Goal: Task Accomplishment & Management: Use online tool/utility

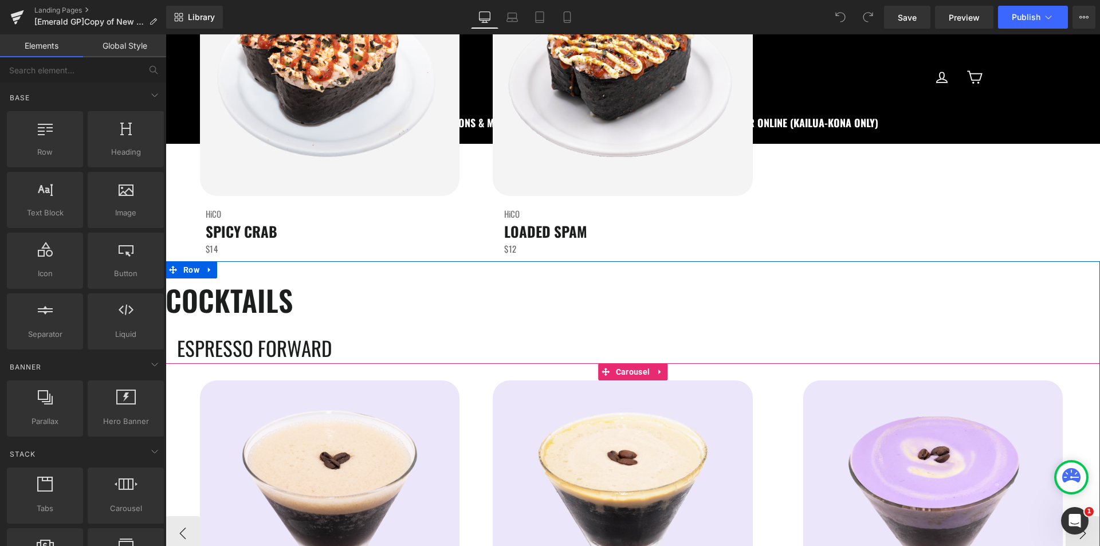
scroll to position [2579, 0]
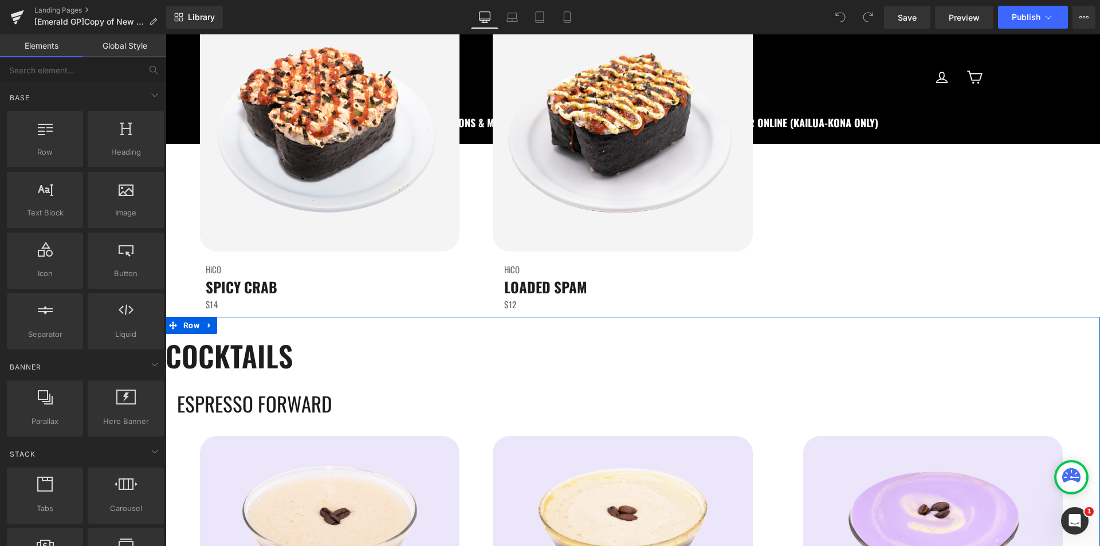
click at [437, 327] on div "COCKTAILS Heading ESPRESSO FORWARD Heading Image HiCO Heading HAWAIIAN ESPRESSO…" at bounding box center [633, 532] width 935 height 430
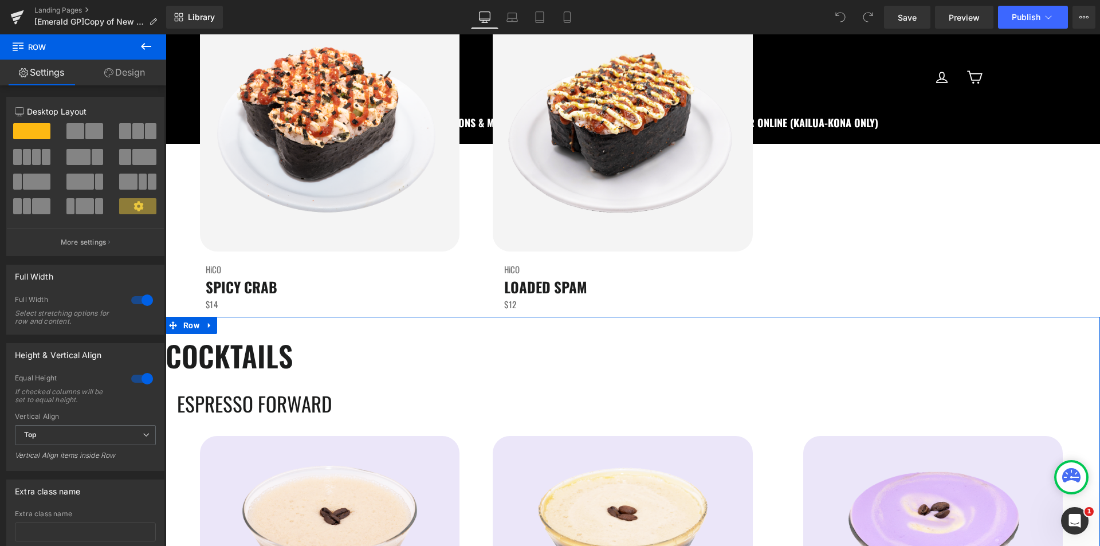
click at [121, 72] on link "Design" at bounding box center [124, 73] width 83 height 26
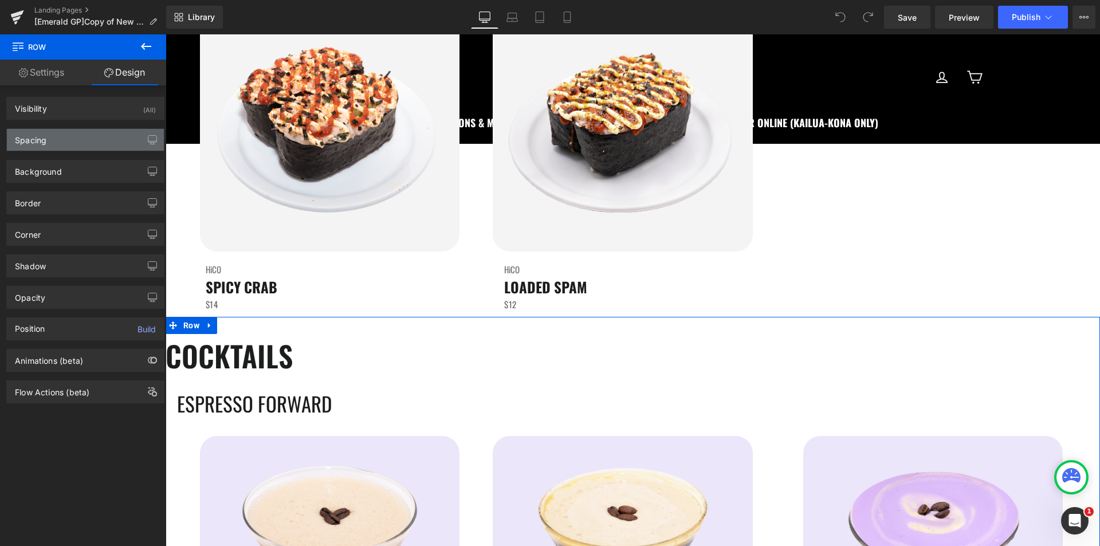
click at [104, 133] on div "Spacing" at bounding box center [85, 140] width 157 height 22
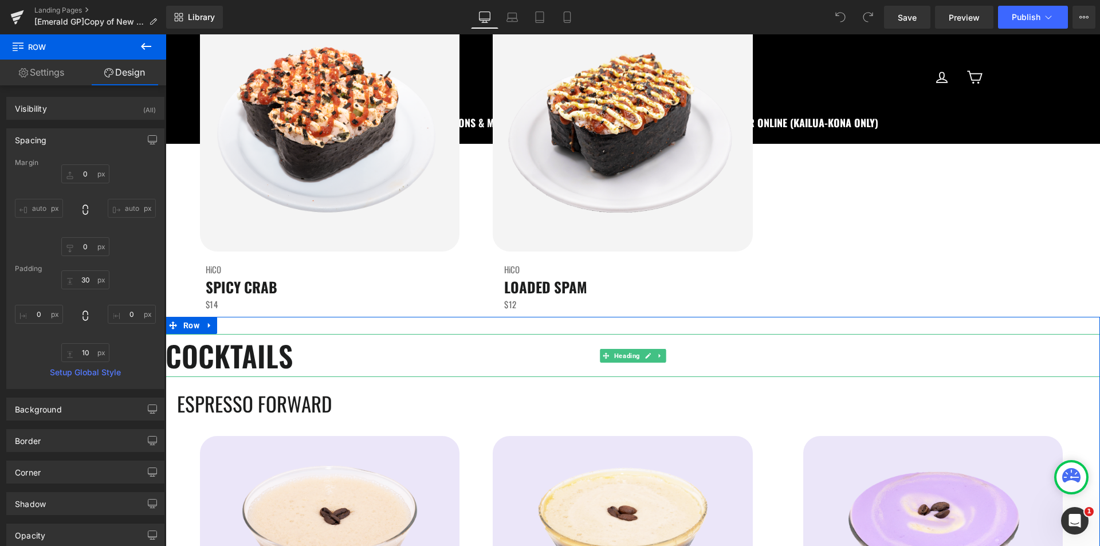
click at [241, 360] on h1 "COCKTAILS" at bounding box center [633, 355] width 935 height 43
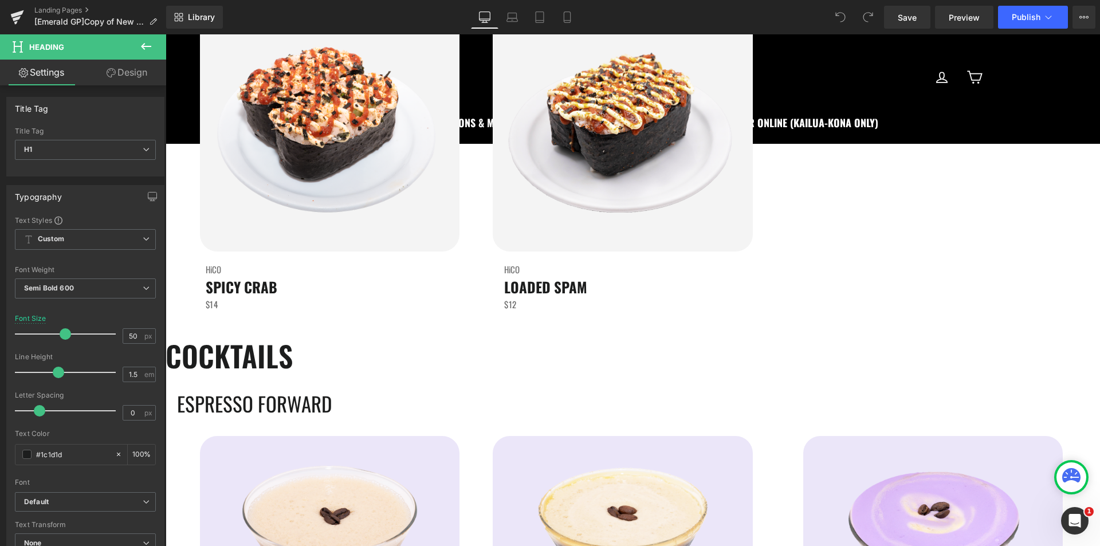
click at [119, 76] on link "Design" at bounding box center [126, 73] width 83 height 26
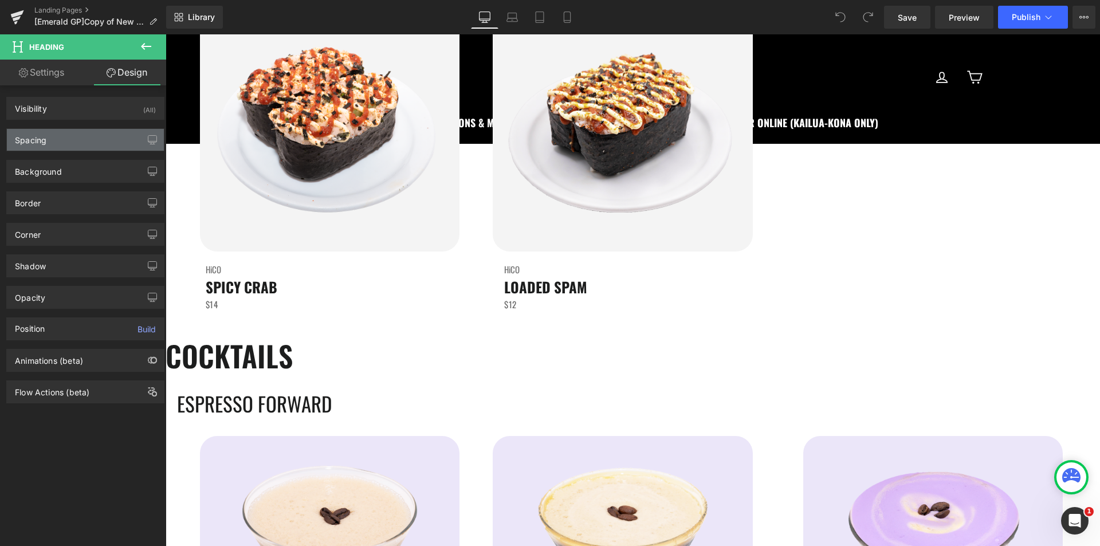
click at [101, 140] on div "Spacing" at bounding box center [85, 140] width 157 height 22
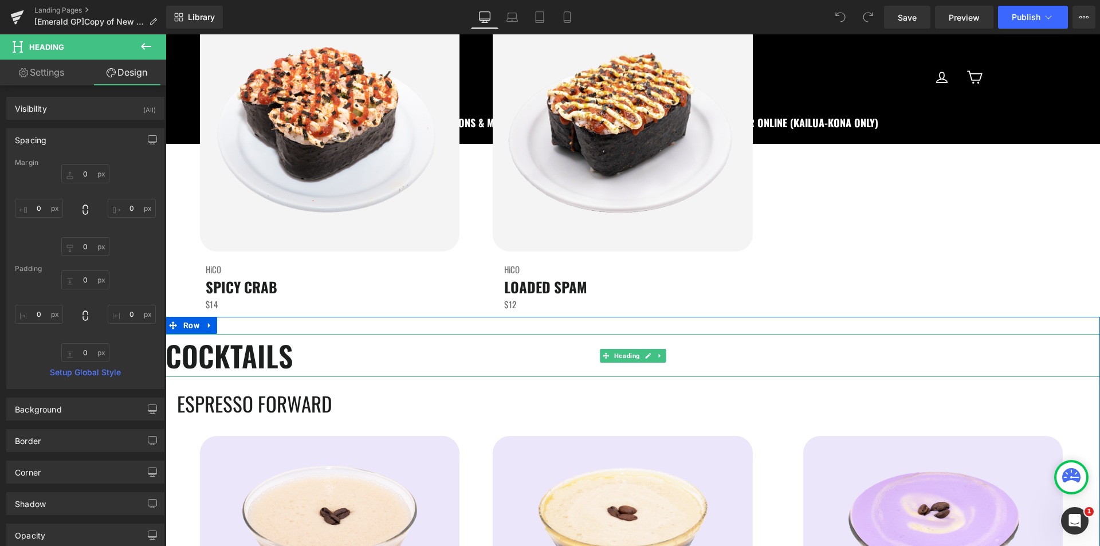
click at [470, 354] on h1 "COCKTAILS" at bounding box center [633, 355] width 935 height 43
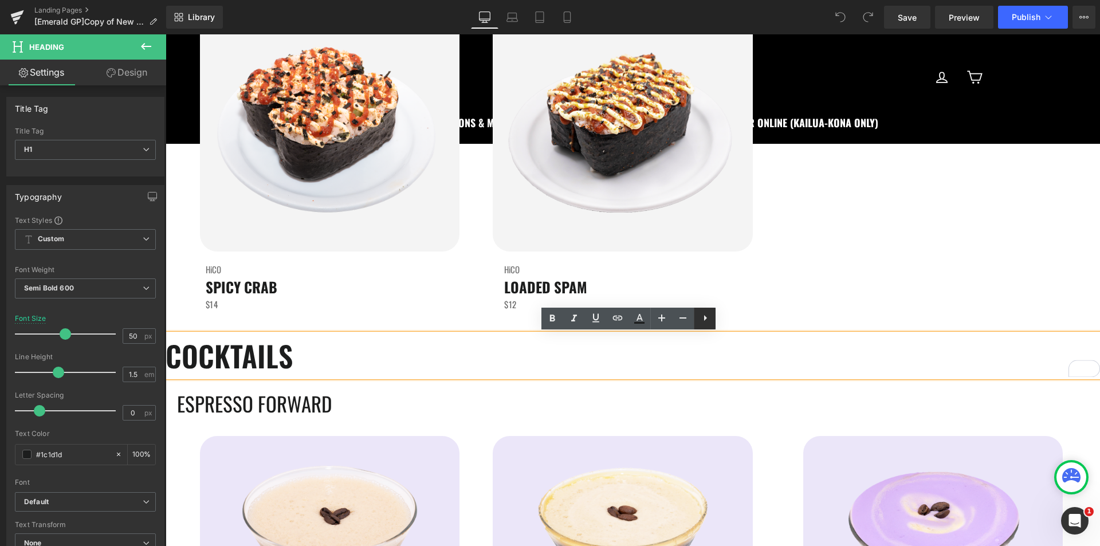
click at [709, 325] on icon at bounding box center [705, 318] width 14 height 14
click at [633, 360] on h1 "COCKTAILS" at bounding box center [633, 355] width 935 height 43
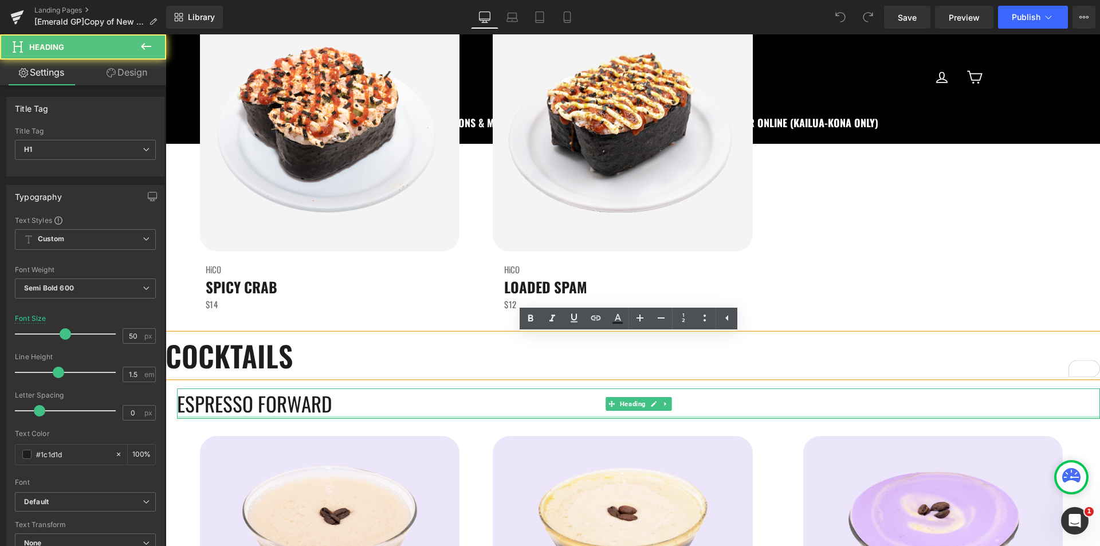
click at [474, 417] on div at bounding box center [638, 417] width 923 height 3
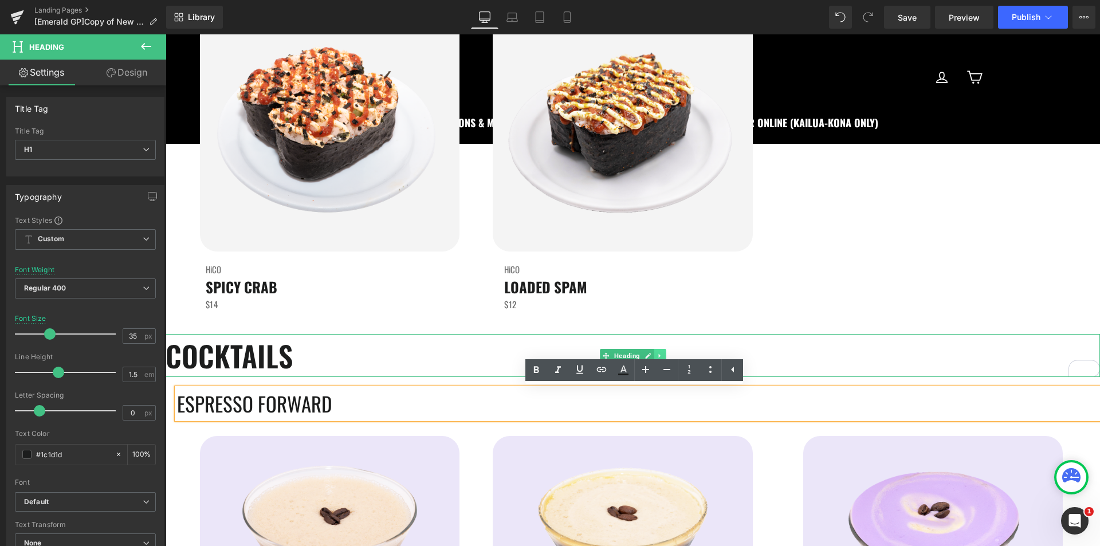
click at [658, 354] on icon at bounding box center [659, 356] width 2 height 4
click at [498, 347] on h1 "COCKTAILS" at bounding box center [633, 355] width 935 height 43
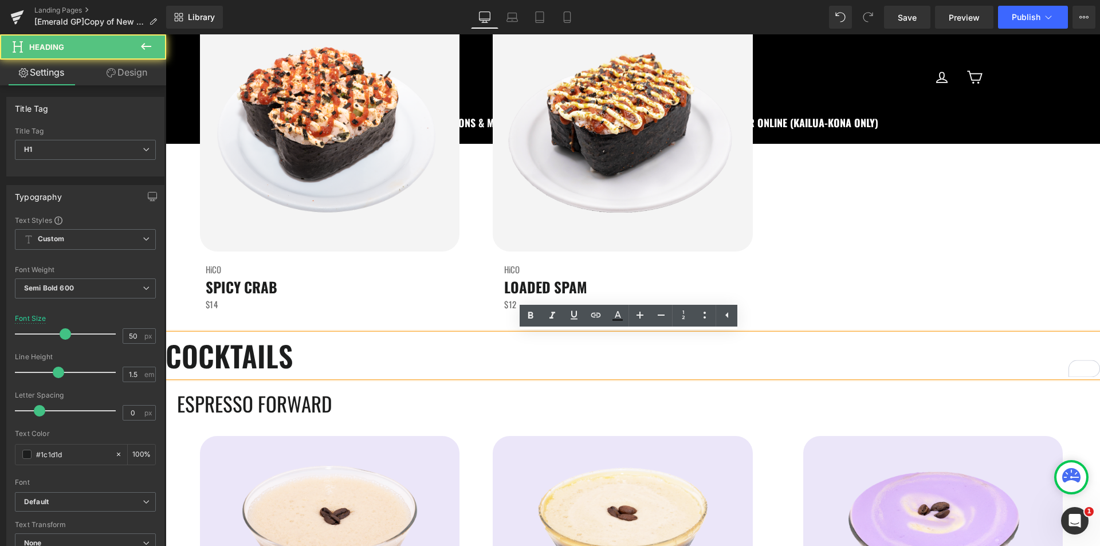
click at [285, 253] on div "Image HiCO Heading SPICY CRAB Heading $14 Text Block" at bounding box center [318, 158] width 305 height 305
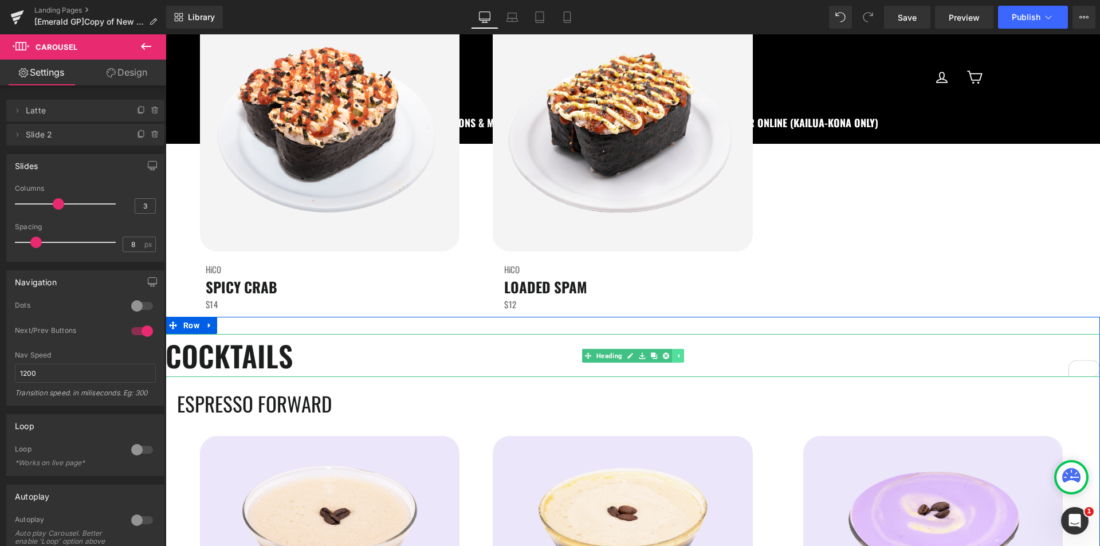
click at [674, 358] on icon at bounding box center [677, 355] width 6 height 7
click at [660, 354] on icon at bounding box center [660, 355] width 6 height 7
click at [207, 331] on link at bounding box center [209, 325] width 15 height 17
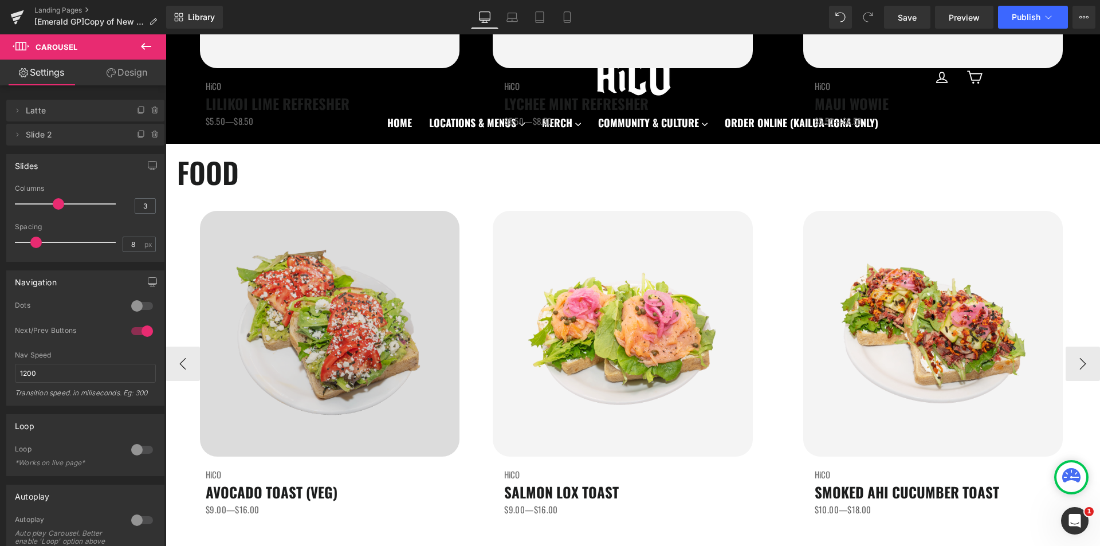
scroll to position [2006, 0]
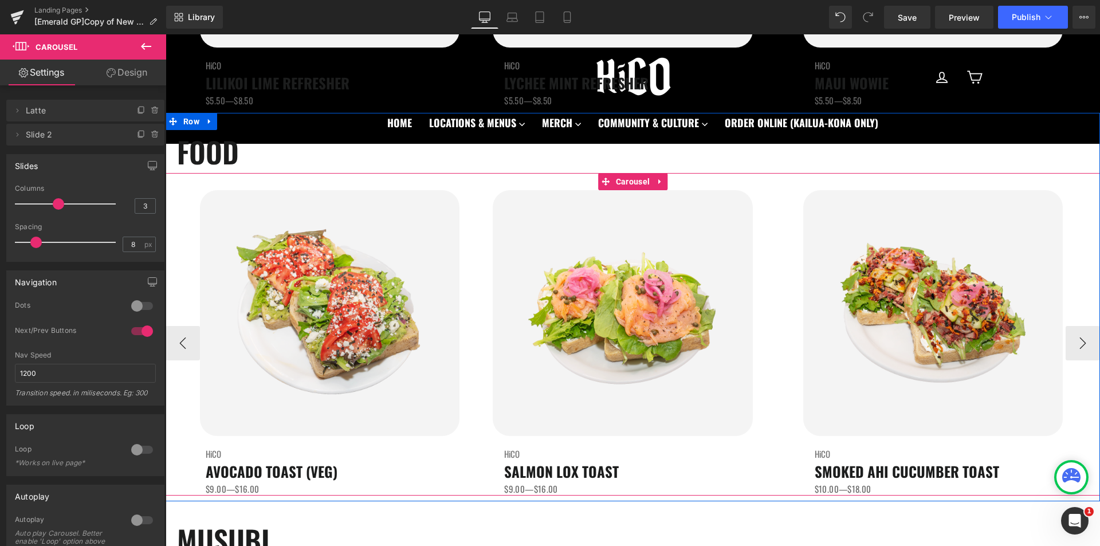
click at [462, 320] on div "Image HiCO Heading AVOCADO TOAST (VEG) Heading $9.00—$16.00 Text Block" at bounding box center [318, 342] width 305 height 305
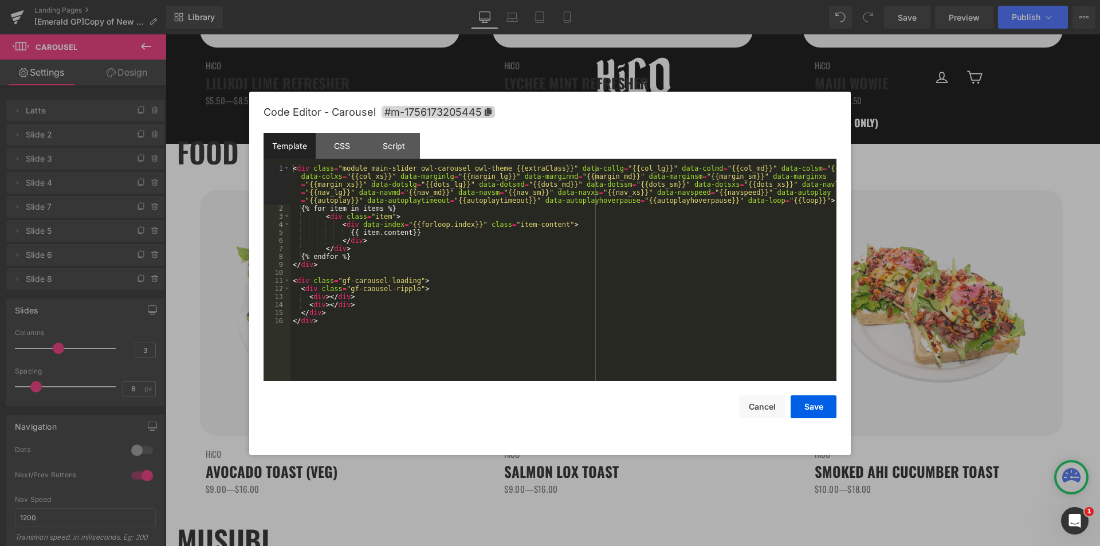
click at [469, 0] on div "You are previewing how the will restyle your page. You can not edit Elements in…" at bounding box center [550, 0] width 1100 height 0
click at [347, 148] on div "CSS" at bounding box center [342, 146] width 52 height 26
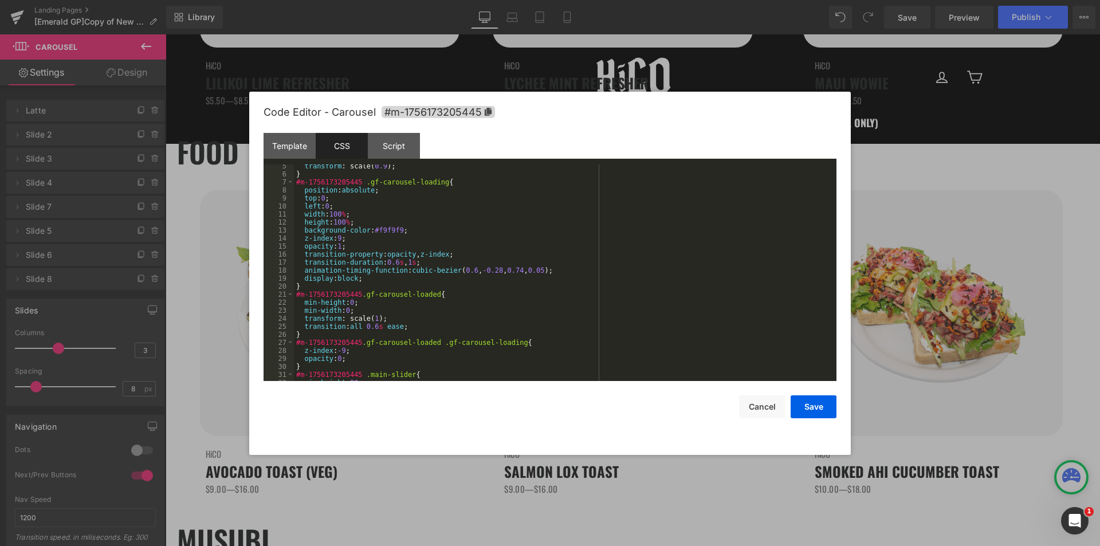
scroll to position [69, 0]
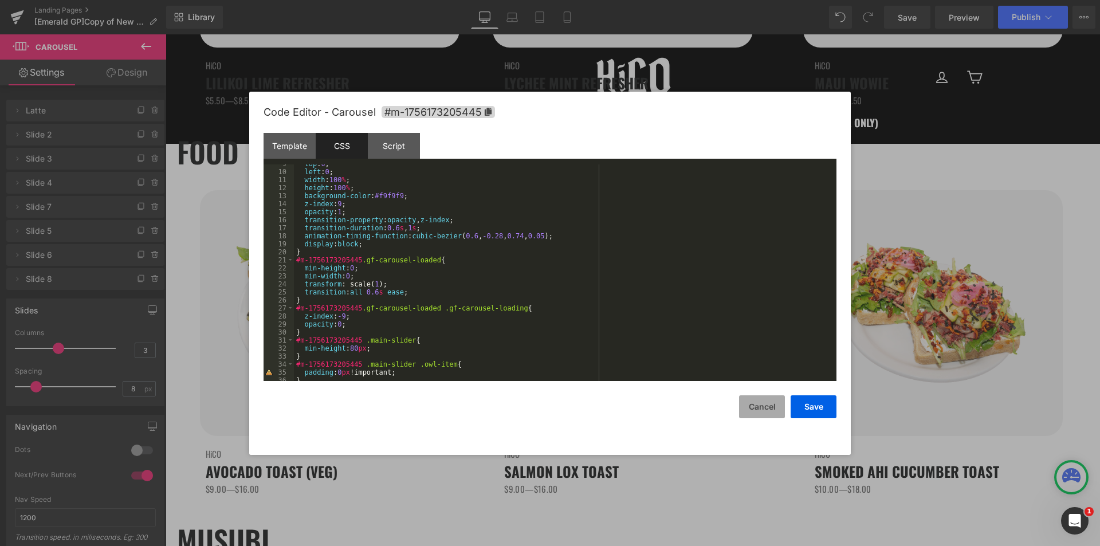
click at [764, 408] on button "Cancel" at bounding box center [762, 406] width 46 height 23
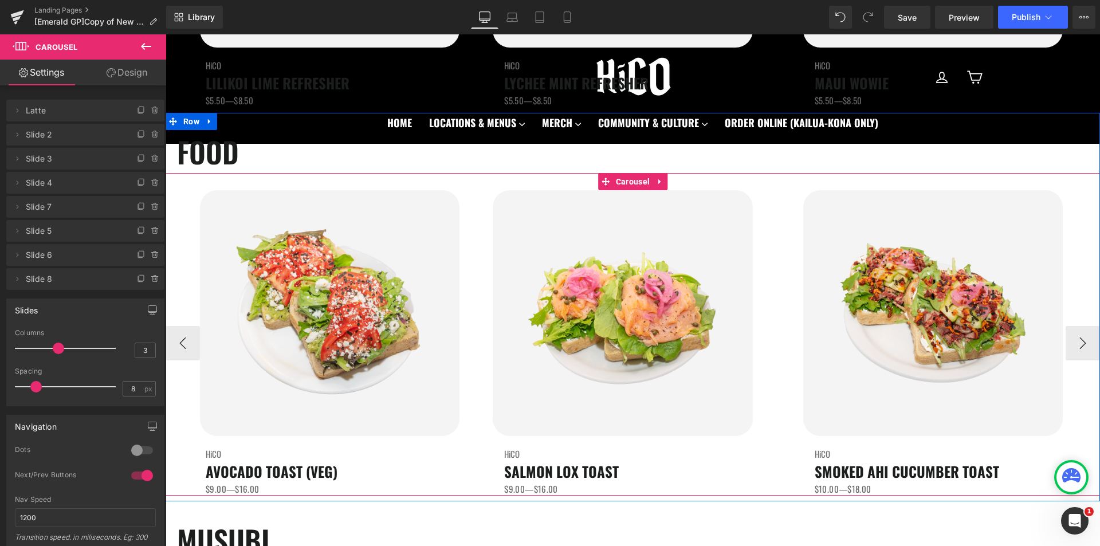
click at [464, 330] on div "Image HiCO Heading AVOCADO TOAST (VEG) Heading $9.00—$16.00 Text Block" at bounding box center [318, 342] width 305 height 305
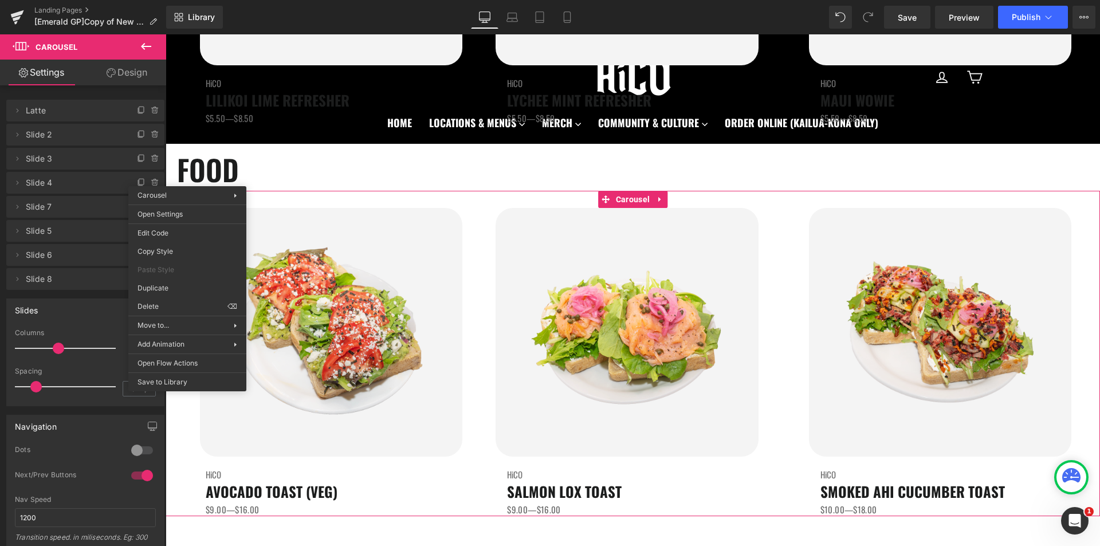
scroll to position [1995, 0]
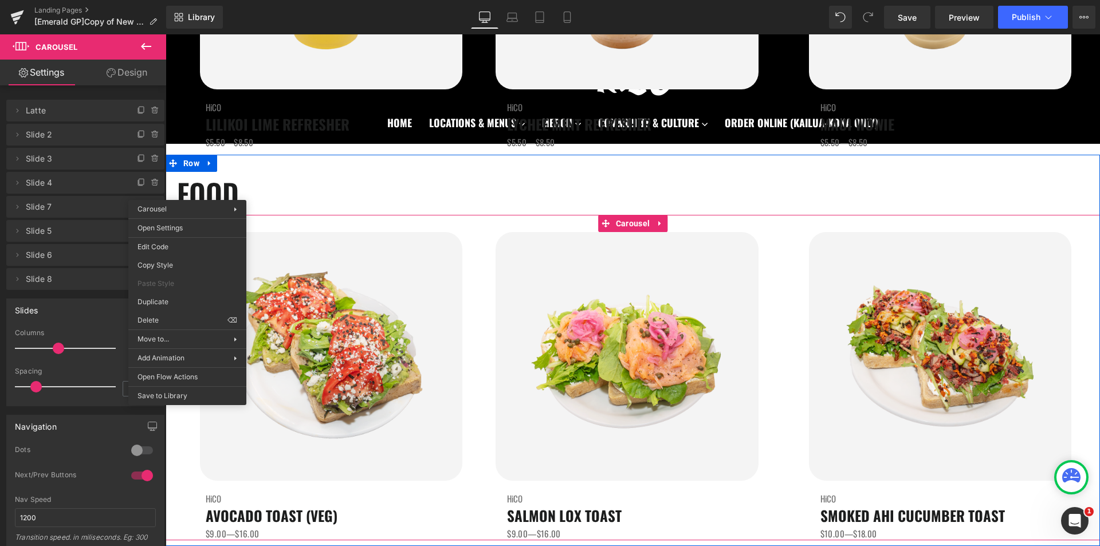
click at [462, 191] on h1 "FOOD" at bounding box center [638, 193] width 923 height 43
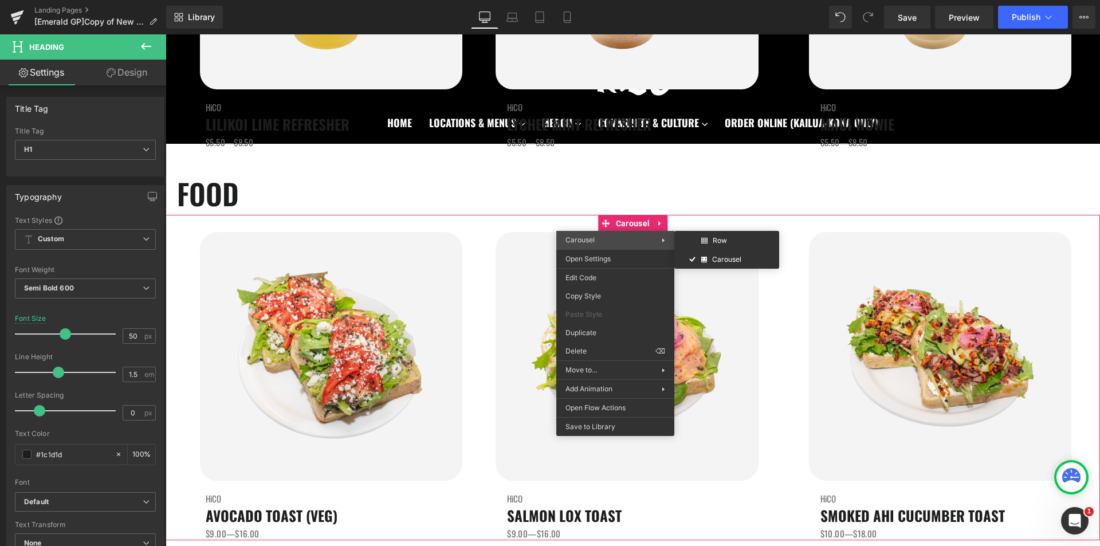
click at [584, 241] on span "Carousel" at bounding box center [580, 240] width 29 height 9
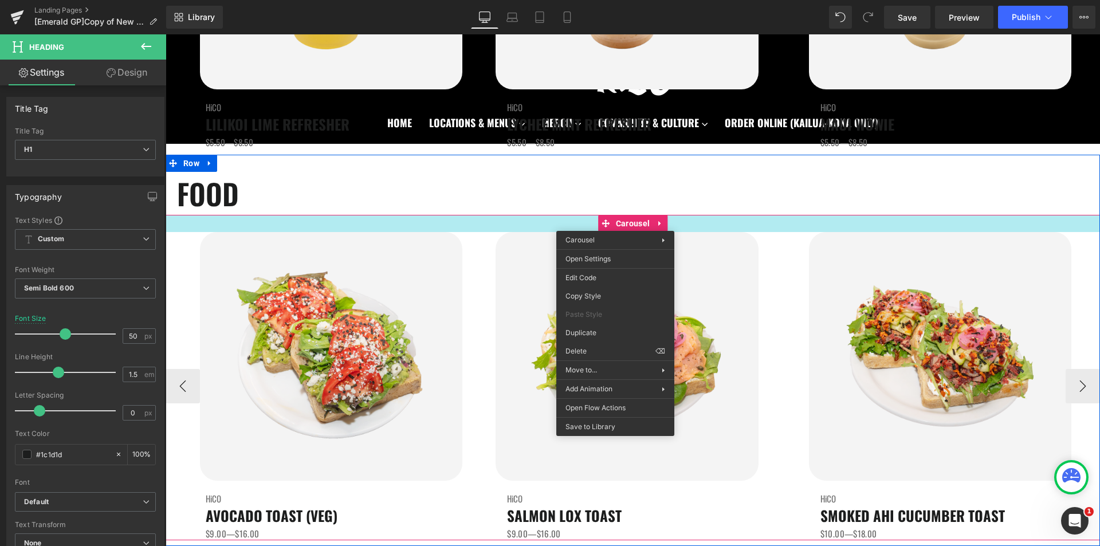
click at [505, 227] on div "Image HiCO Heading AVOCADO TOAST (VEG) Heading $9.00—$16.00 Text Block Image Hi…" at bounding box center [633, 377] width 935 height 325
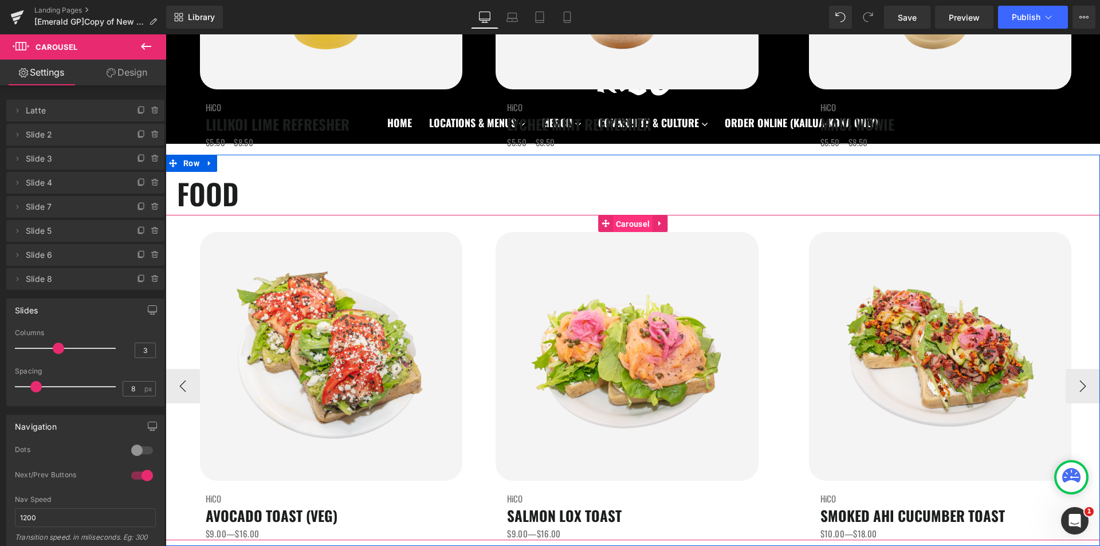
click at [617, 228] on span "Carousel" at bounding box center [633, 223] width 40 height 17
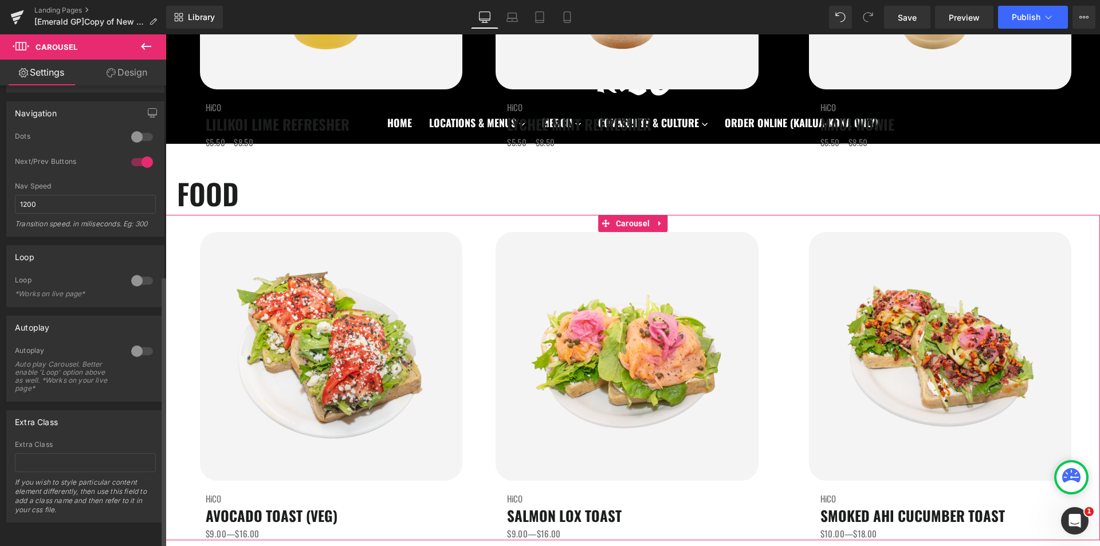
scroll to position [0, 0]
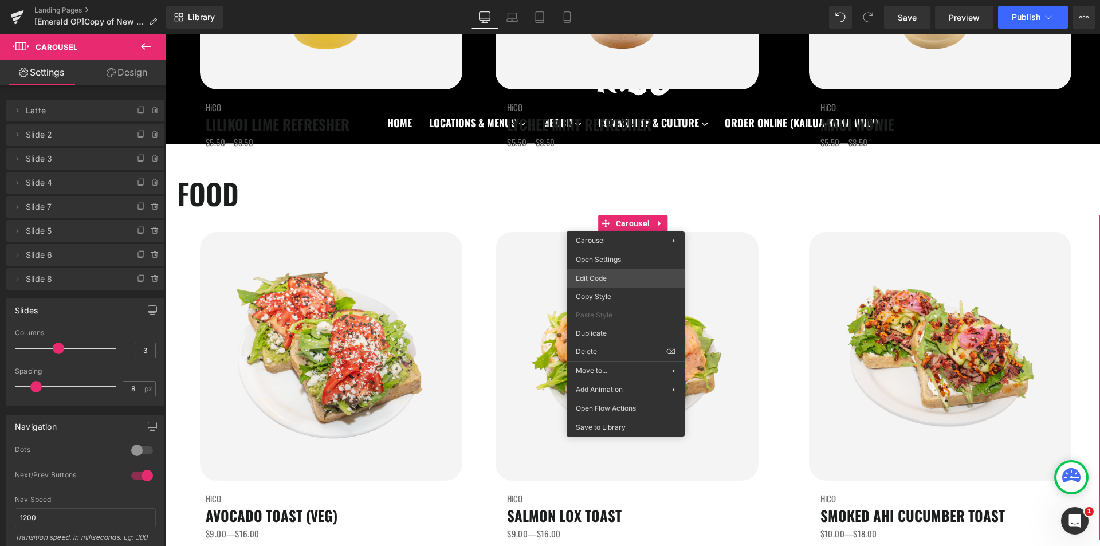
click at [624, 0] on div "Carousel You are previewing how the will restyle your page. You can not edit El…" at bounding box center [550, 0] width 1100 height 0
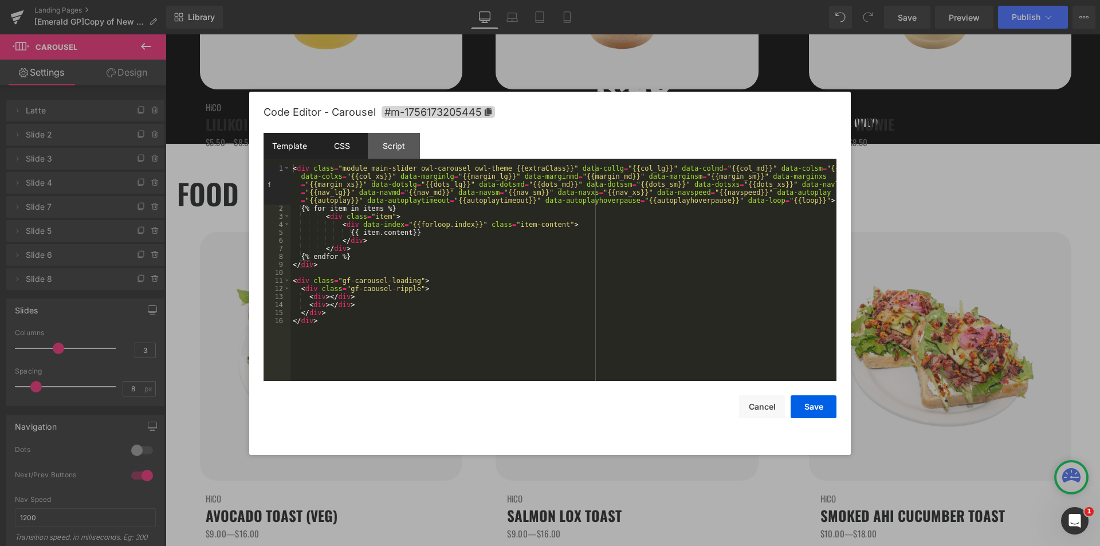
click at [351, 152] on div "CSS" at bounding box center [342, 146] width 52 height 26
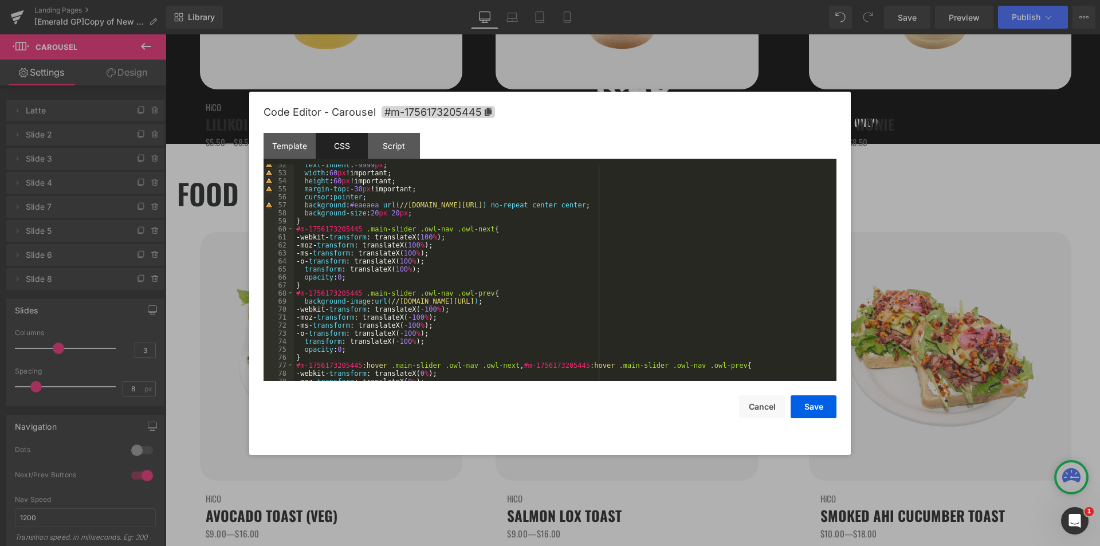
scroll to position [413, 0]
click at [341, 278] on div "text-indent : -9999 px ; width : 60 px !important; height : 60 px !important; m…" at bounding box center [563, 277] width 538 height 233
click at [343, 348] on div "text-indent : -9999 px ; width : 60 px !important; height : 60 px !important; m…" at bounding box center [563, 277] width 538 height 233
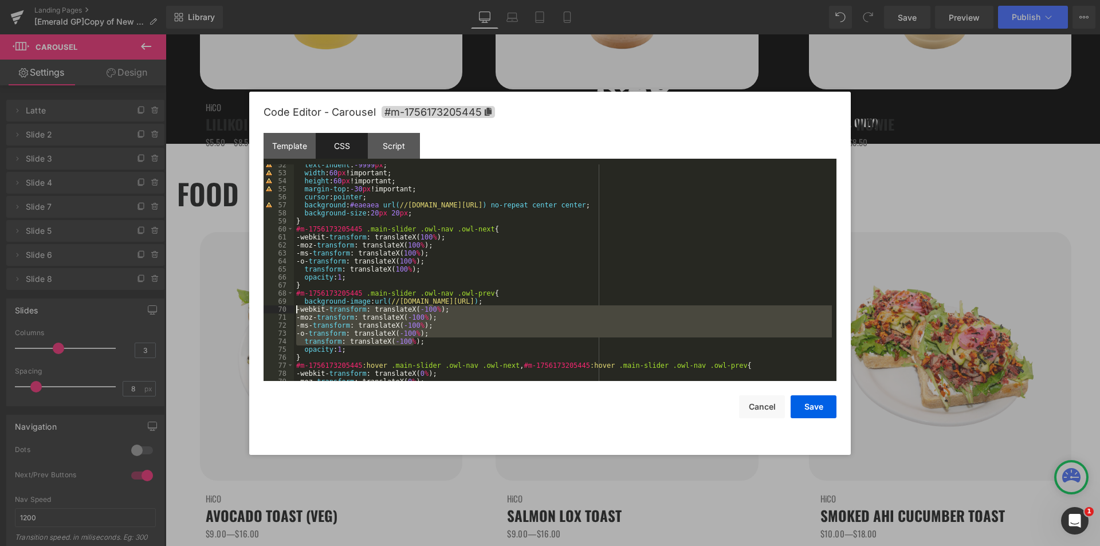
drag, startPoint x: 422, startPoint y: 343, endPoint x: 249, endPoint y: 312, distance: 175.9
click at [249, 312] on body "Carousel You are previewing how the will restyle your page. You can not edit El…" at bounding box center [550, 273] width 1100 height 546
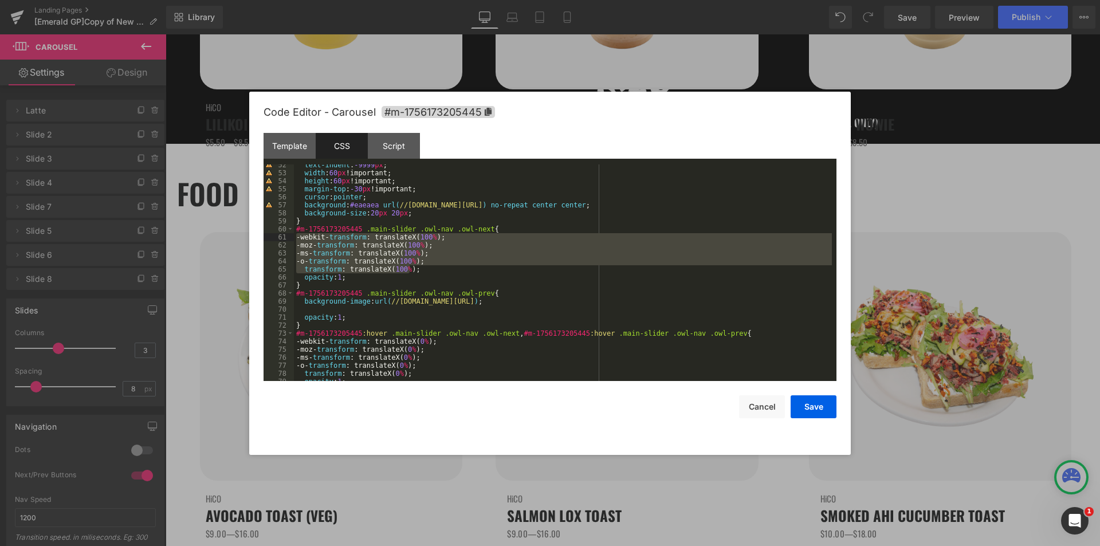
drag, startPoint x: 414, startPoint y: 269, endPoint x: 269, endPoint y: 234, distance: 149.1
click at [269, 234] on pre "52 53 54 55 56 57 58 59 60 61 62 63 64 65 66 67 68 69 70 71 72 73 74 75 76 77 7…" at bounding box center [550, 272] width 573 height 217
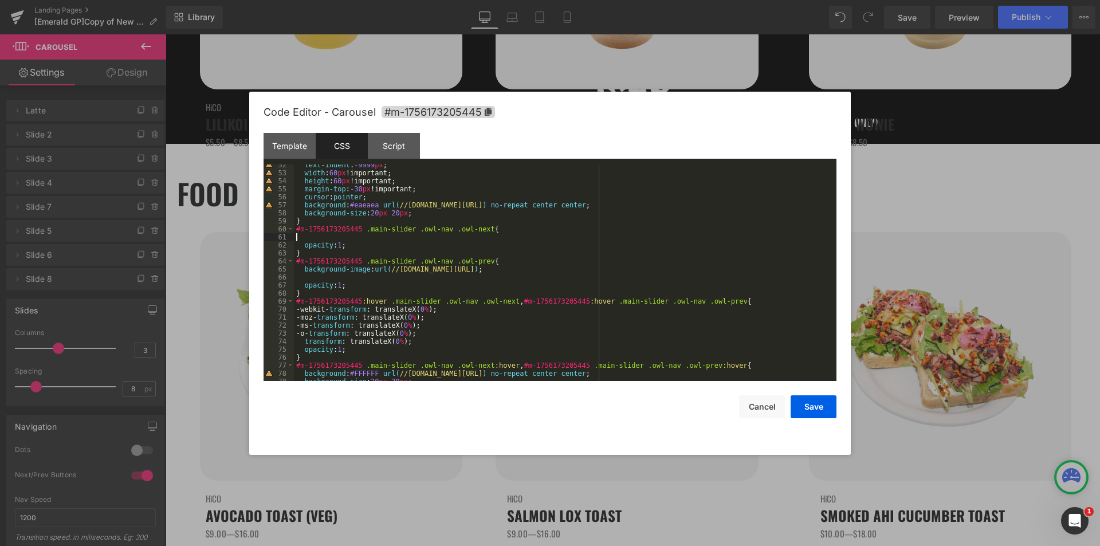
click at [495, 229] on div "text-indent : -9999 px ; width : 60 px !important; height : 60 px !important; m…" at bounding box center [563, 277] width 538 height 233
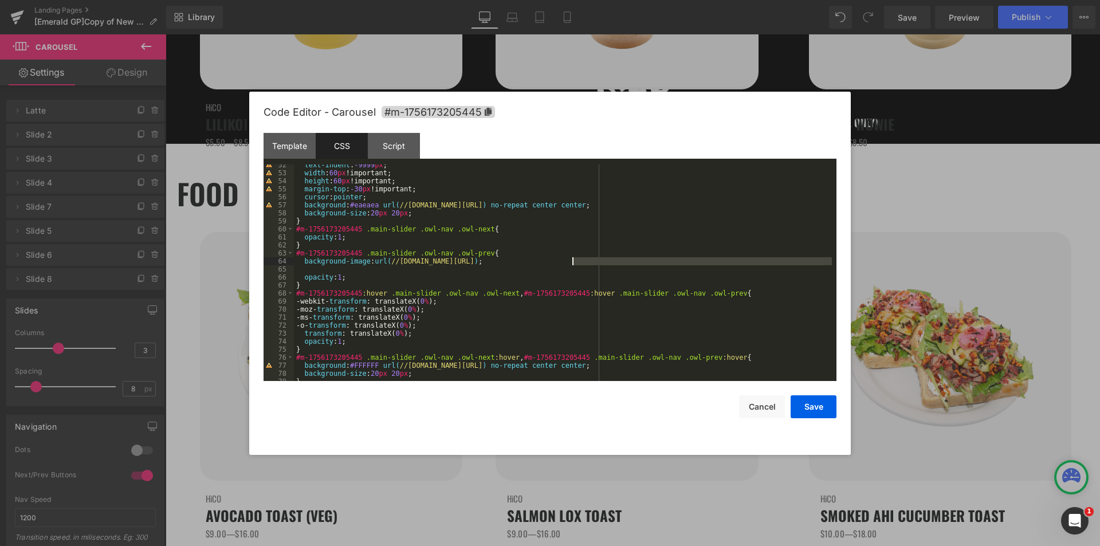
drag, startPoint x: 514, startPoint y: 266, endPoint x: 587, endPoint y: 261, distance: 73.0
click at [587, 261] on div "text-indent : -9999 px ; width : 60 px !important; height : 60 px !important; m…" at bounding box center [563, 277] width 538 height 233
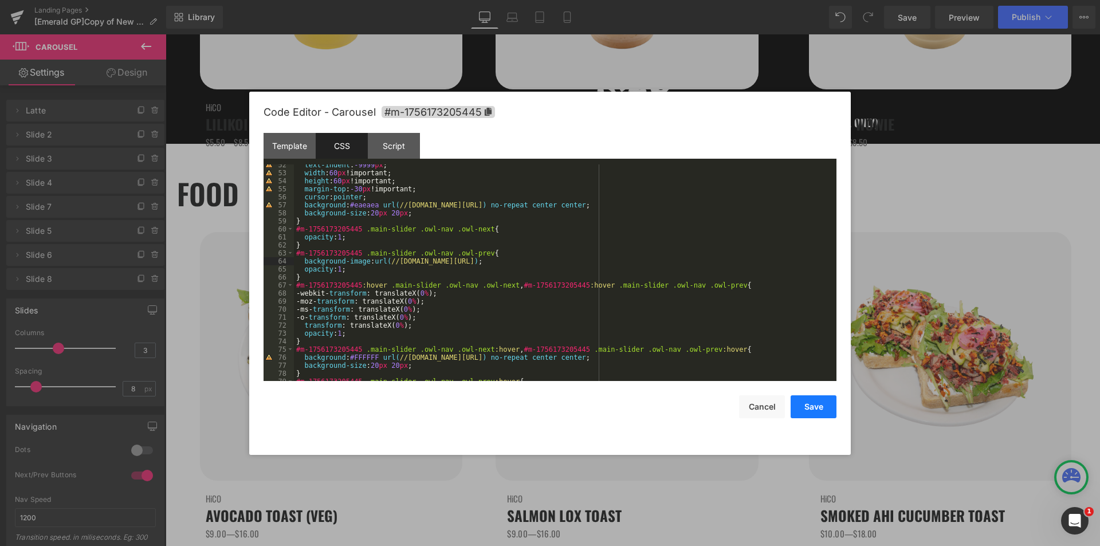
click at [806, 415] on button "Save" at bounding box center [814, 406] width 46 height 23
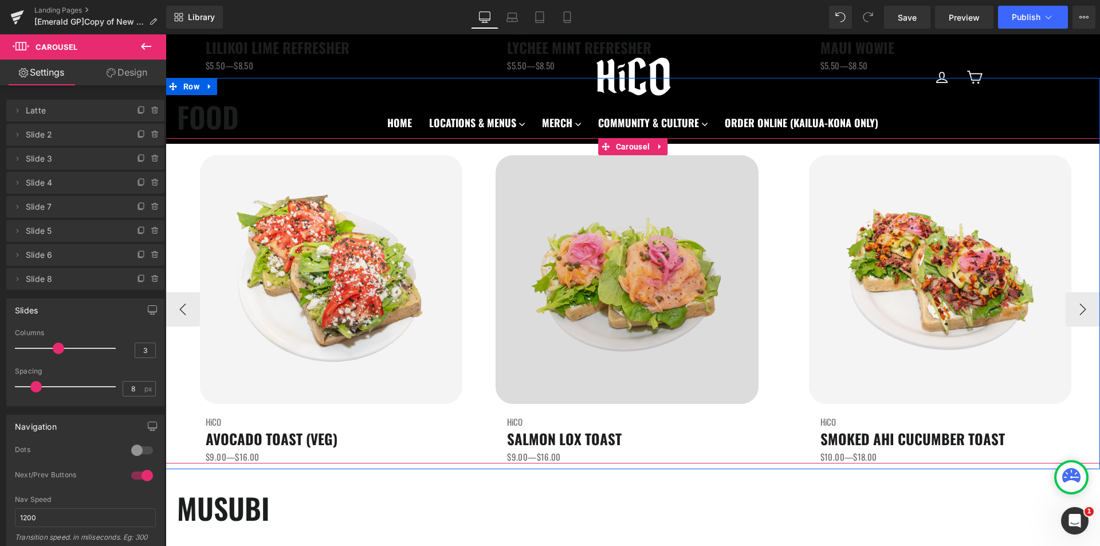
scroll to position [2052, 0]
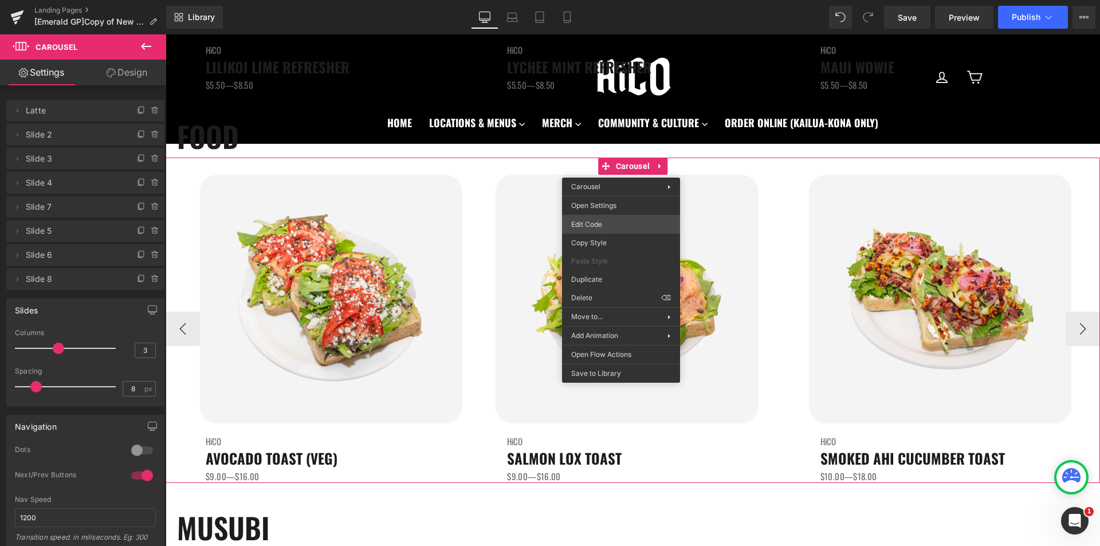
click at [610, 0] on div "Carousel You are previewing how the will restyle your page. You can not edit El…" at bounding box center [550, 0] width 1100 height 0
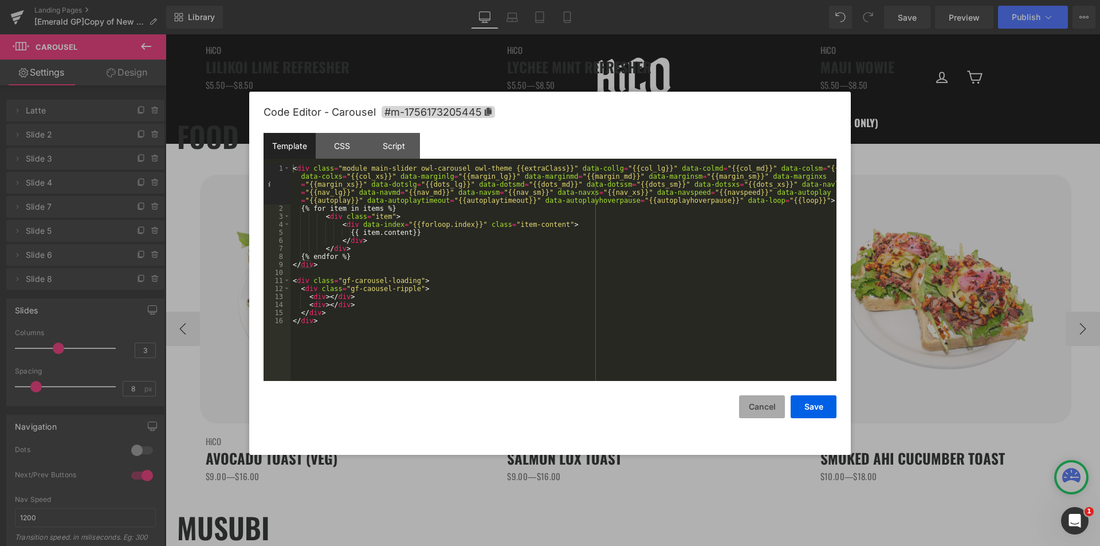
click at [763, 403] on button "Cancel" at bounding box center [762, 406] width 46 height 23
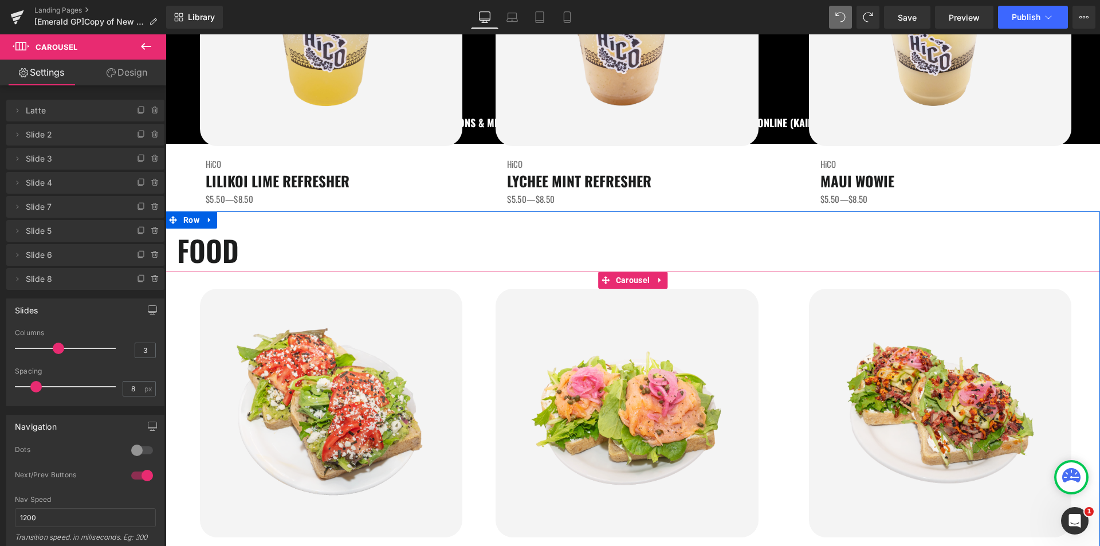
scroll to position [1937, 0]
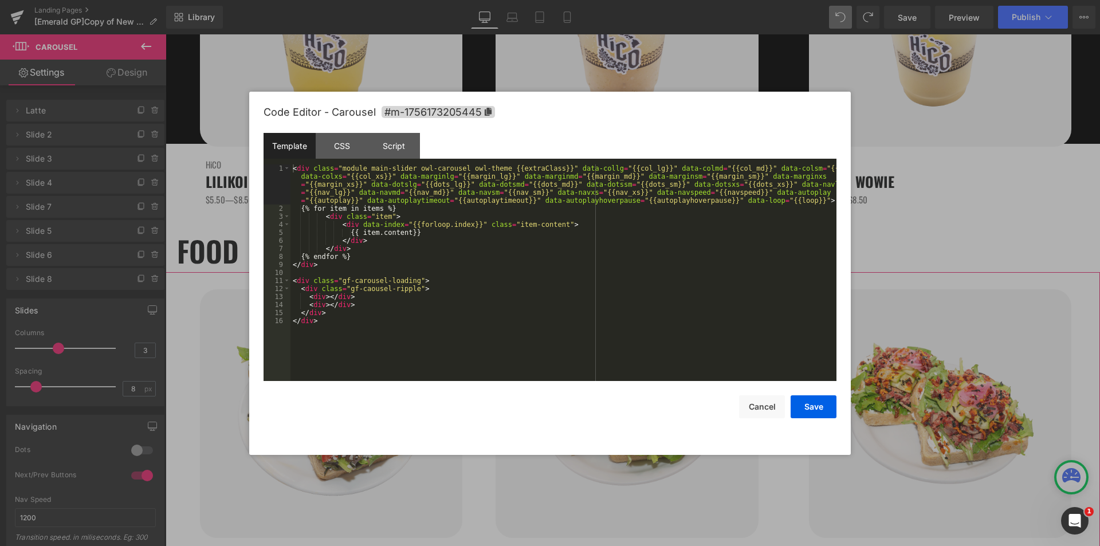
click at [616, 0] on div "Carousel You are previewing how the will restyle your page. You can not edit El…" at bounding box center [550, 0] width 1100 height 0
click at [341, 148] on div "CSS" at bounding box center [342, 146] width 52 height 26
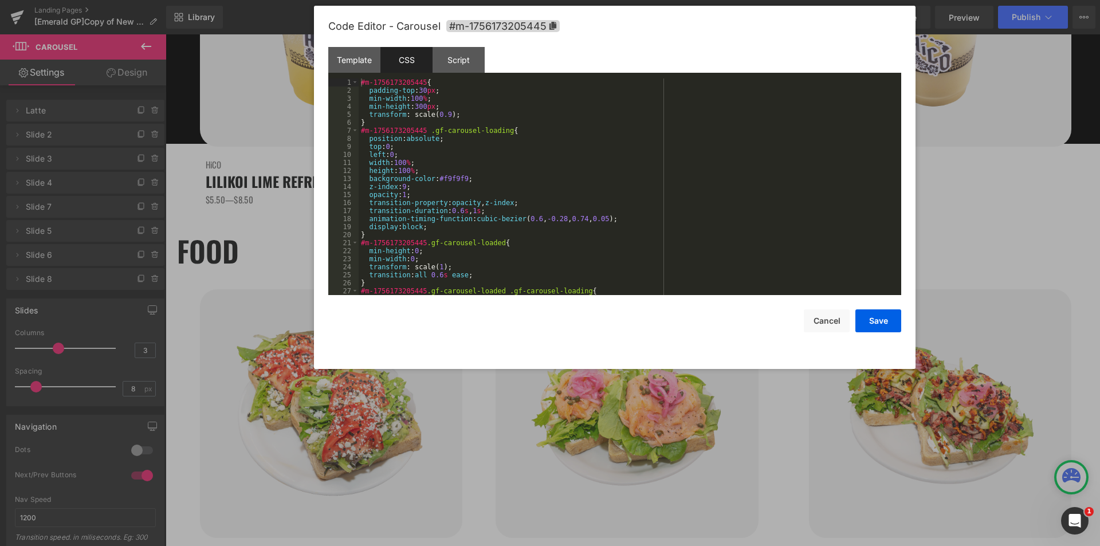
drag, startPoint x: 573, startPoint y: 112, endPoint x: 638, endPoint y: 26, distance: 107.6
click at [638, 26] on div "Code Editor - Carousel #m-1756173205445" at bounding box center [614, 26] width 573 height 41
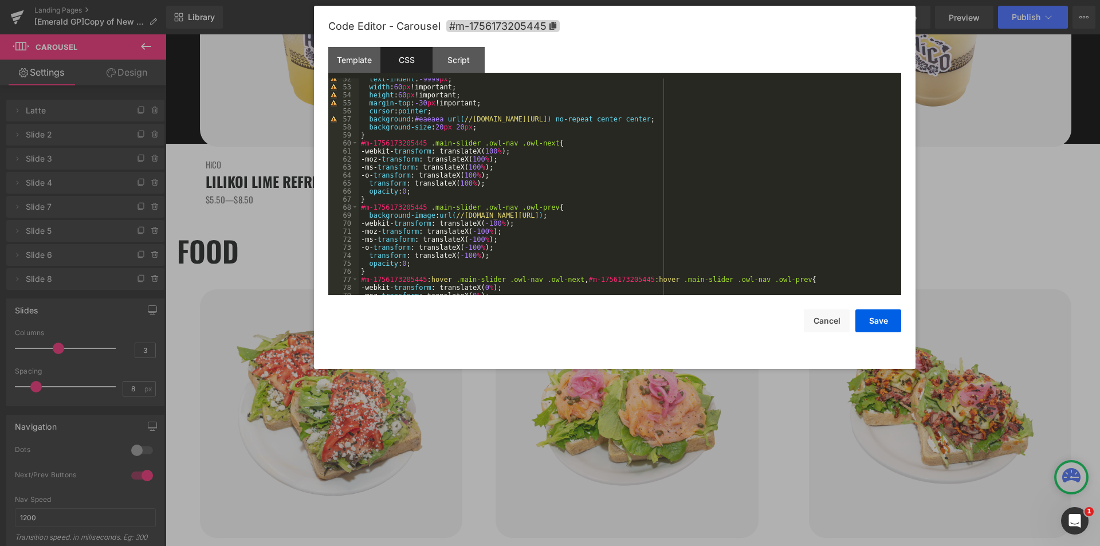
scroll to position [413, 0]
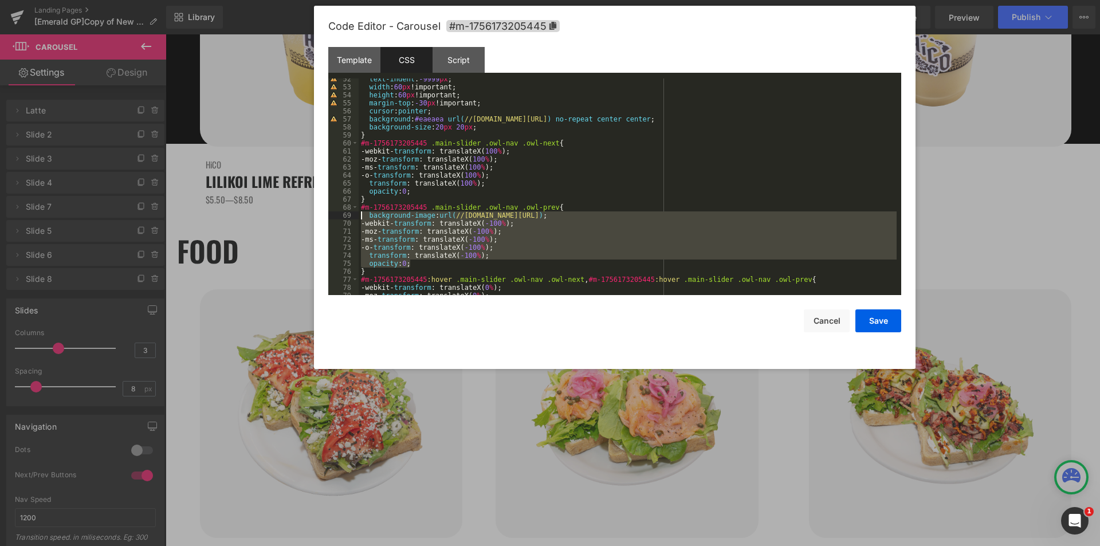
drag, startPoint x: 415, startPoint y: 263, endPoint x: 325, endPoint y: 214, distance: 102.6
click at [325, 214] on div "Code Editor - Carousel #m-1756173205445 Template CSS Script Data 1 2 3 4 5 6 7 …" at bounding box center [615, 187] width 602 height 363
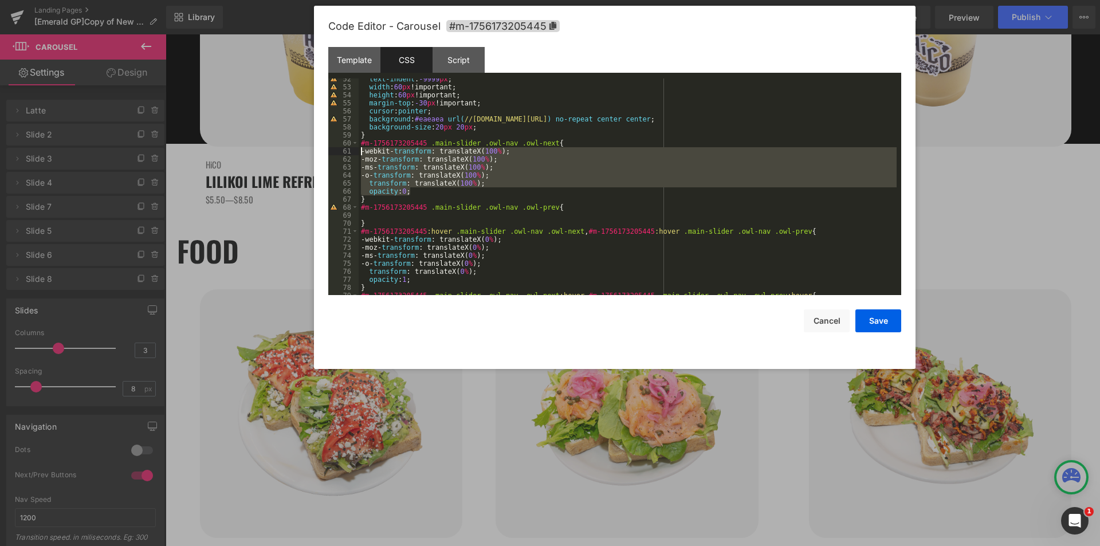
drag, startPoint x: 424, startPoint y: 191, endPoint x: 318, endPoint y: 155, distance: 112.2
click at [318, 155] on div "Code Editor - Carousel #m-1756173205445 Template CSS Script Data 1 2 3 4 5 6 7 …" at bounding box center [615, 187] width 602 height 363
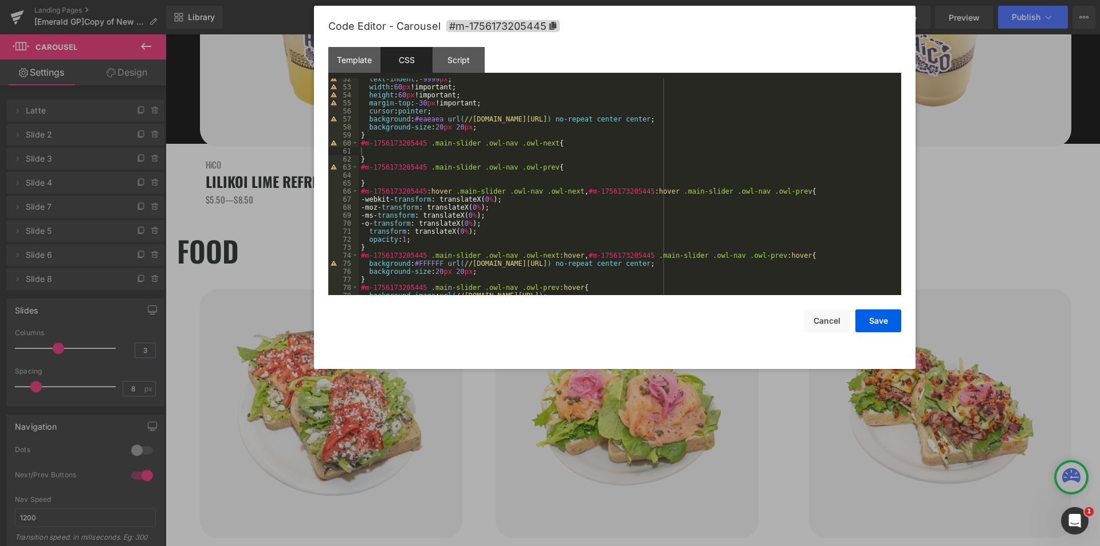
click at [661, 343] on div "Code Editor - Carousel #m-1756173205445 Template CSS Script Data 1 2 3 4 5 6 7 …" at bounding box center [614, 187] width 573 height 363
click at [875, 326] on button "Save" at bounding box center [878, 320] width 46 height 23
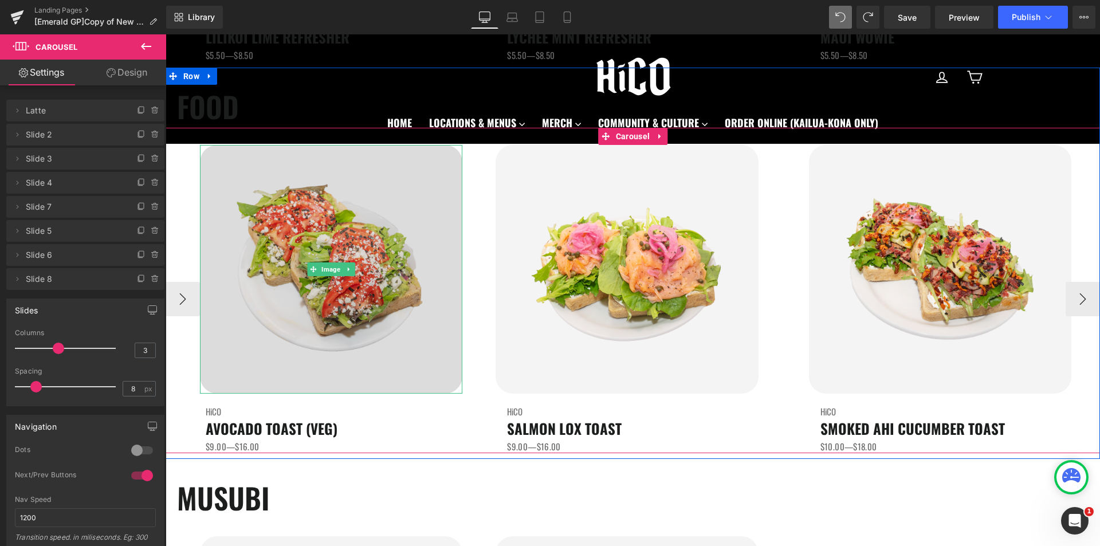
scroll to position [1995, 0]
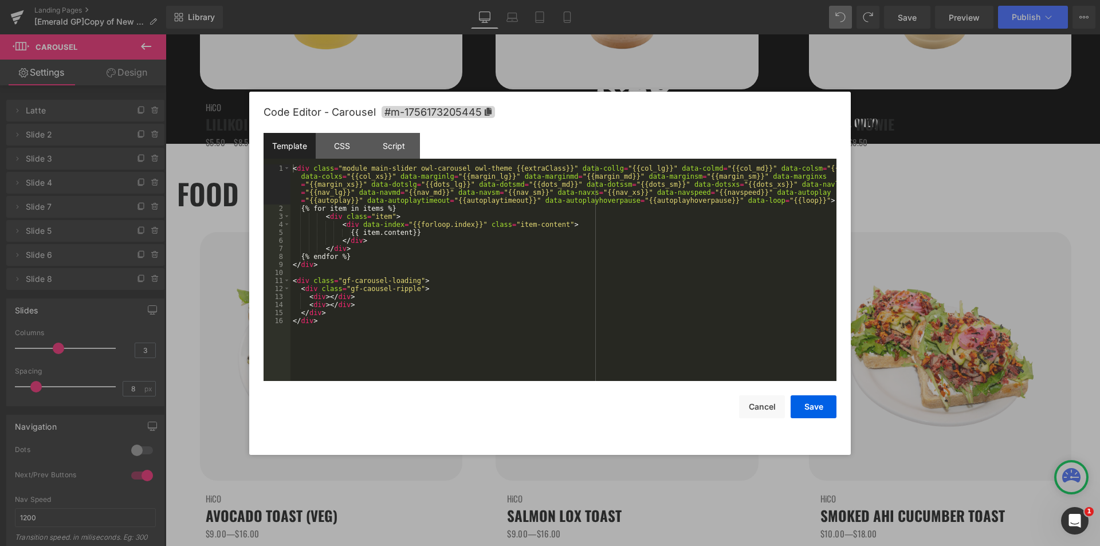
click at [615, 0] on div "Carousel You are previewing how the will restyle your page. You can not edit El…" at bounding box center [550, 0] width 1100 height 0
click at [336, 148] on div "CSS" at bounding box center [342, 146] width 52 height 26
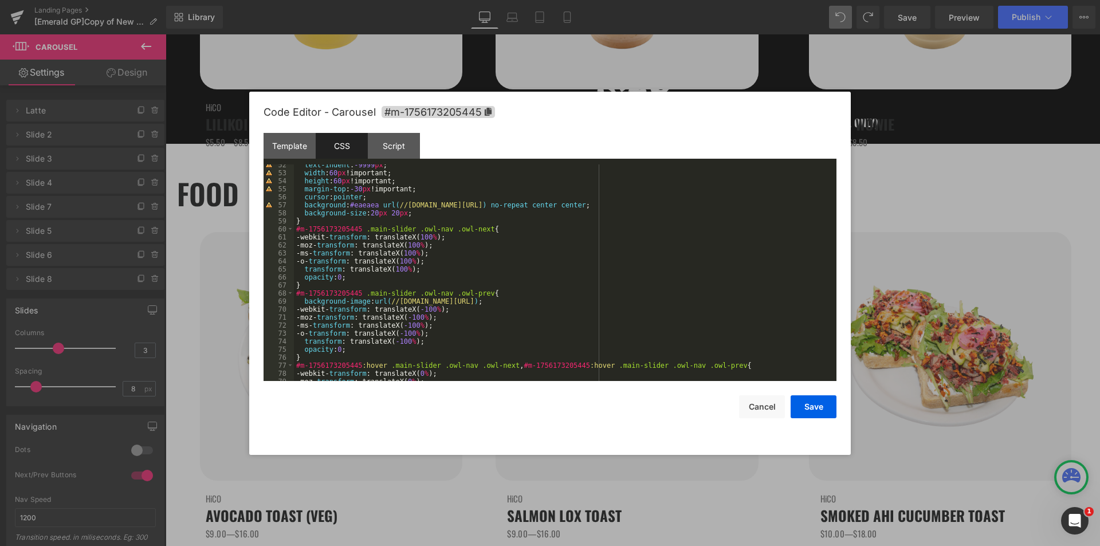
scroll to position [413, 0]
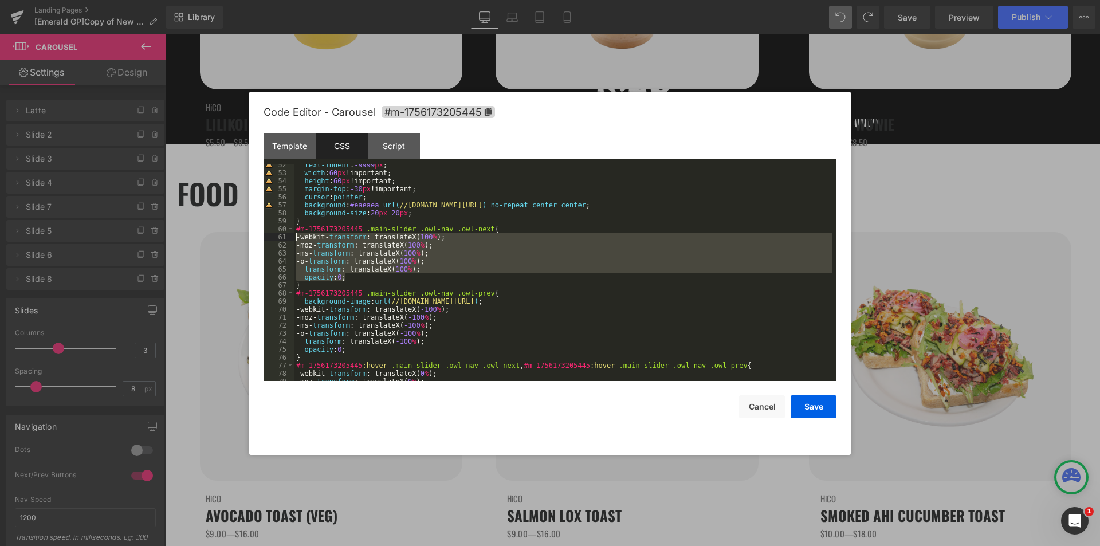
drag, startPoint x: 348, startPoint y: 277, endPoint x: 277, endPoint y: 238, distance: 81.3
click at [277, 238] on pre "52 53 54 55 56 57 58 59 60 61 62 63 64 65 66 67 68 69 70 71 72 73 74 75 76 77 7…" at bounding box center [550, 272] width 573 height 217
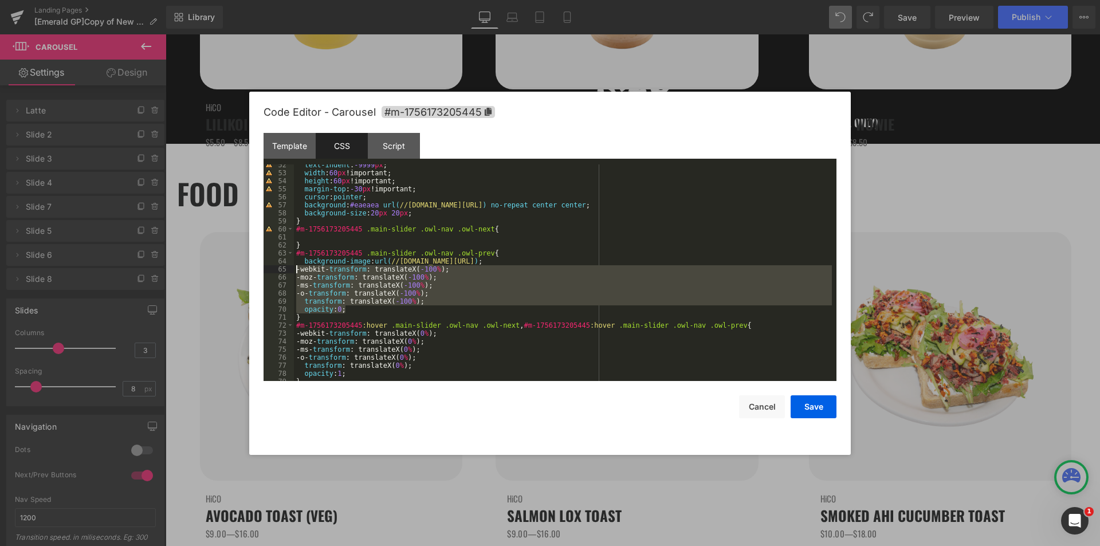
drag, startPoint x: 337, startPoint y: 311, endPoint x: 276, endPoint y: 272, distance: 72.5
click at [276, 272] on pre "52 53 54 55 56 57 58 59 60 61 62 63 64 65 66 67 68 69 70 71 72 73 74 75 76 77 7…" at bounding box center [550, 272] width 573 height 217
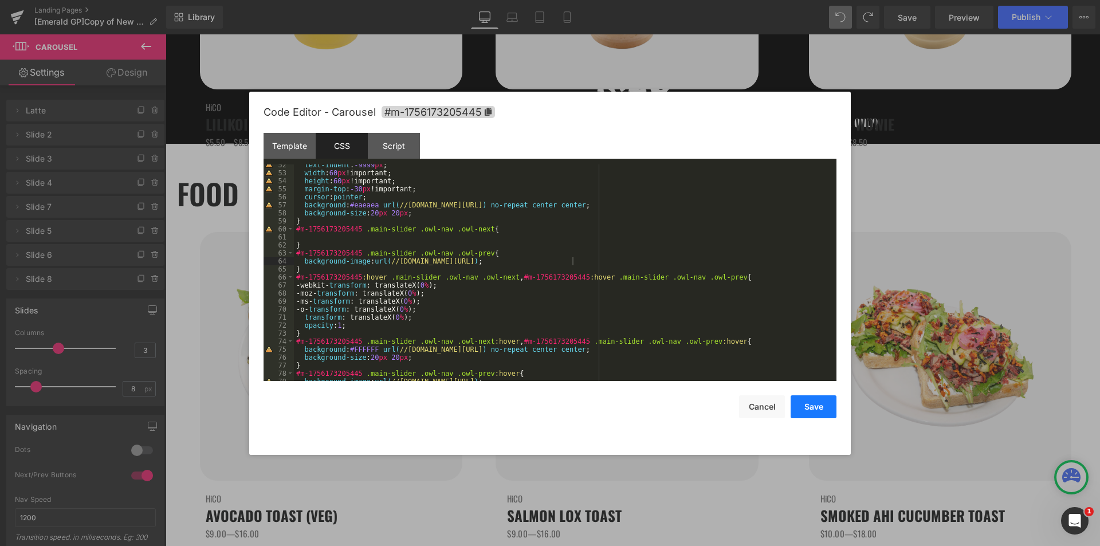
click at [819, 407] on button "Save" at bounding box center [814, 406] width 46 height 23
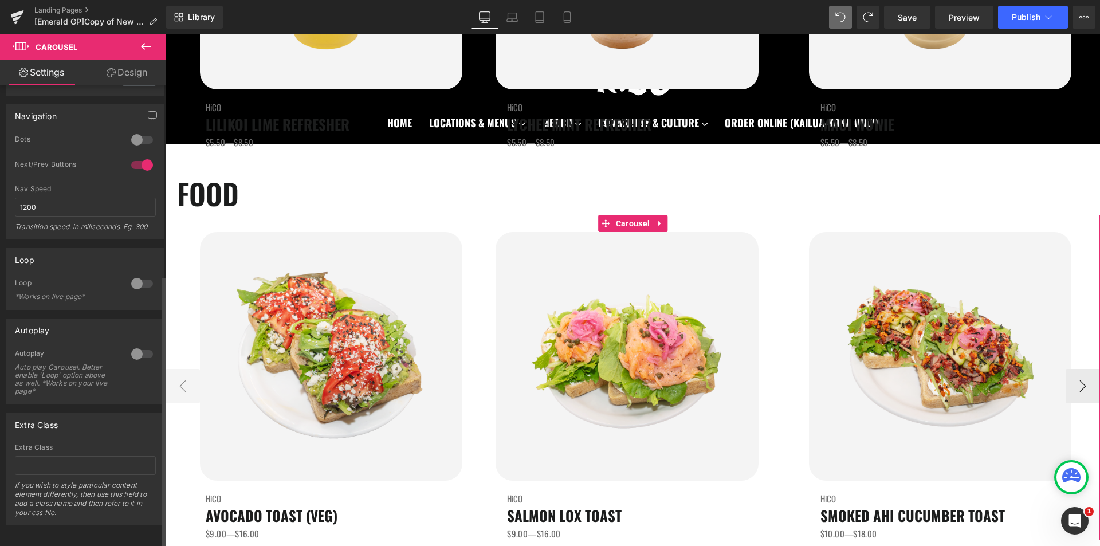
scroll to position [322, 0]
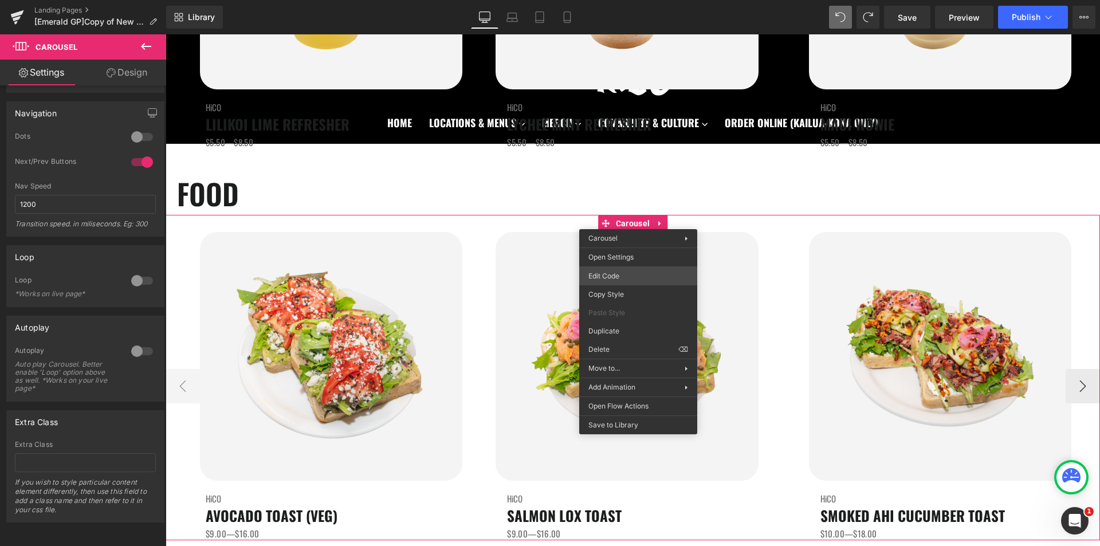
click at [630, 0] on div "Carousel You are previewing how the will restyle your page. You can not edit El…" at bounding box center [550, 0] width 1100 height 0
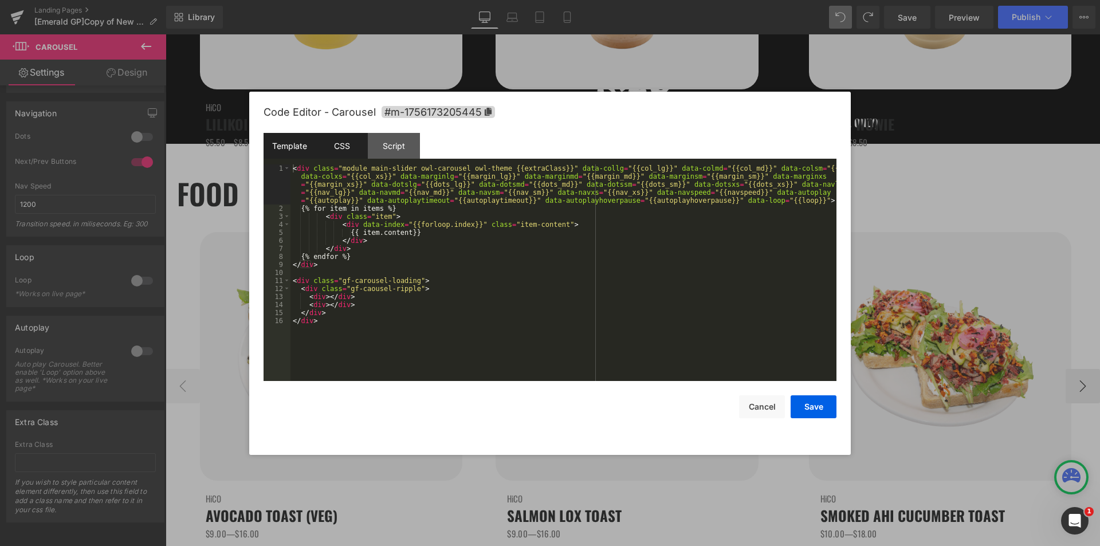
click at [337, 138] on div "CSS" at bounding box center [342, 146] width 52 height 26
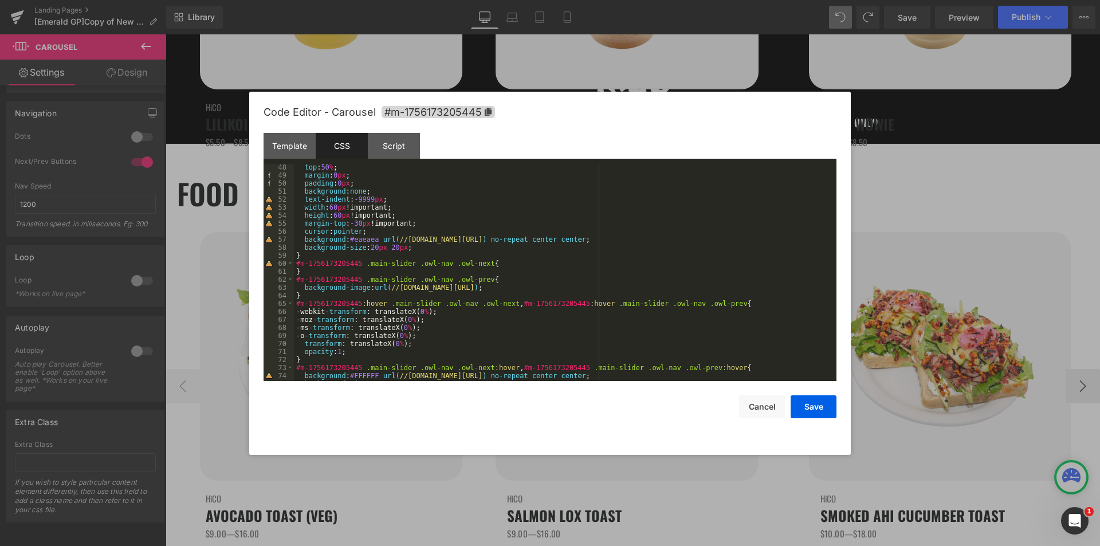
scroll to position [413, 0]
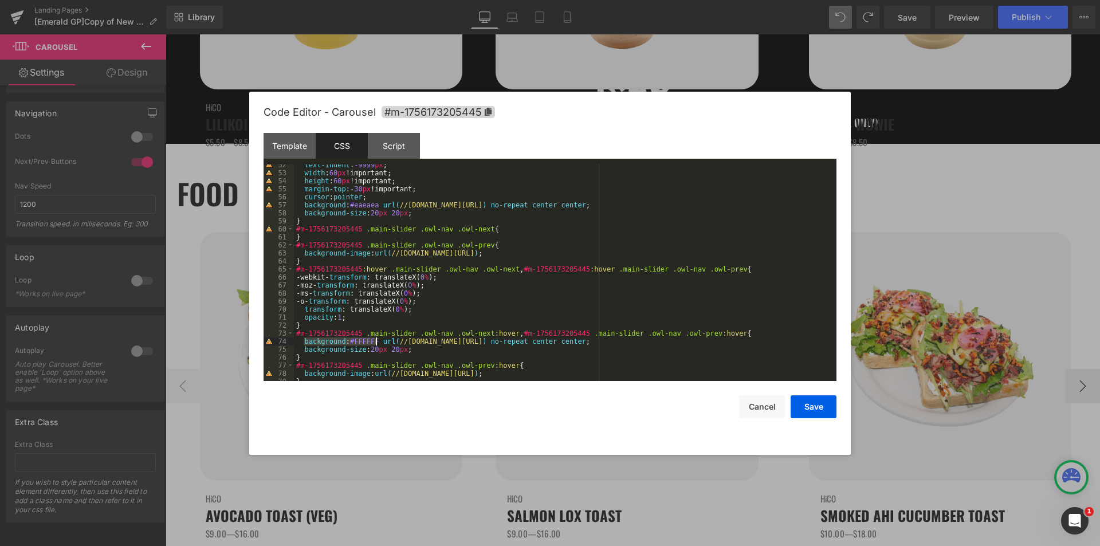
drag, startPoint x: 303, startPoint y: 341, endPoint x: 374, endPoint y: 343, distance: 71.1
click at [374, 343] on div "text-indent : -9999 px ; width : 60 px !important; height : 60 px !important; m…" at bounding box center [563, 277] width 538 height 233
click at [484, 231] on div "text-indent : -9999 px ; width : 60 px !important; height : 60 px !important; m…" at bounding box center [563, 277] width 538 height 233
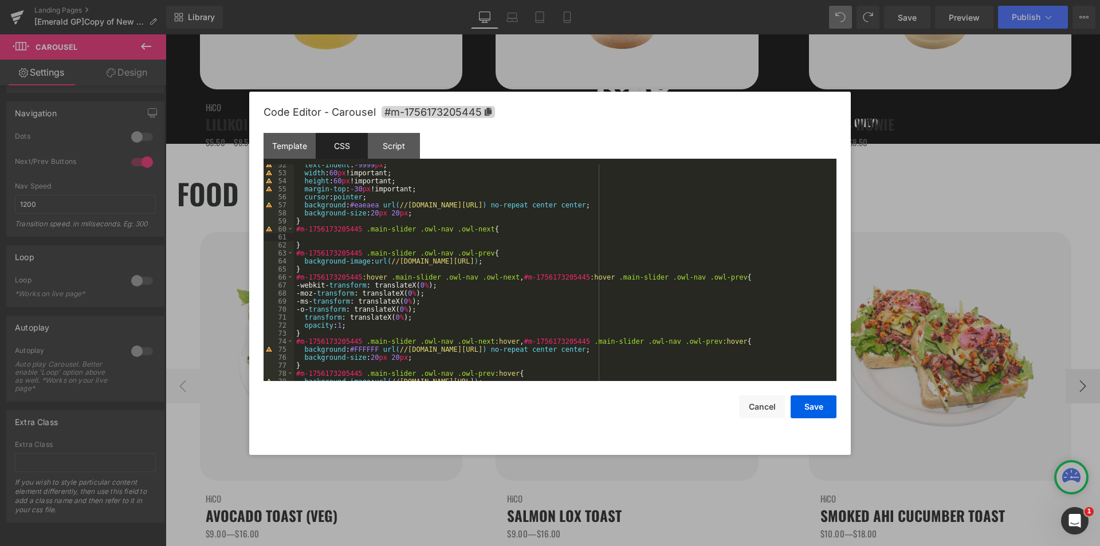
paste textarea
click at [342, 238] on div "text-indent : -9999 px ; width : 60 px !important; height : 60 px !important; m…" at bounding box center [563, 277] width 538 height 233
drag, startPoint x: 372, startPoint y: 234, endPoint x: 398, endPoint y: 238, distance: 26.2
click at [398, 238] on div "text-indent : -9999 px ; width : 60 px !important; height : 60 px !important; m…" at bounding box center [563, 277] width 538 height 233
drag, startPoint x: 386, startPoint y: 238, endPoint x: 303, endPoint y: 237, distance: 83.7
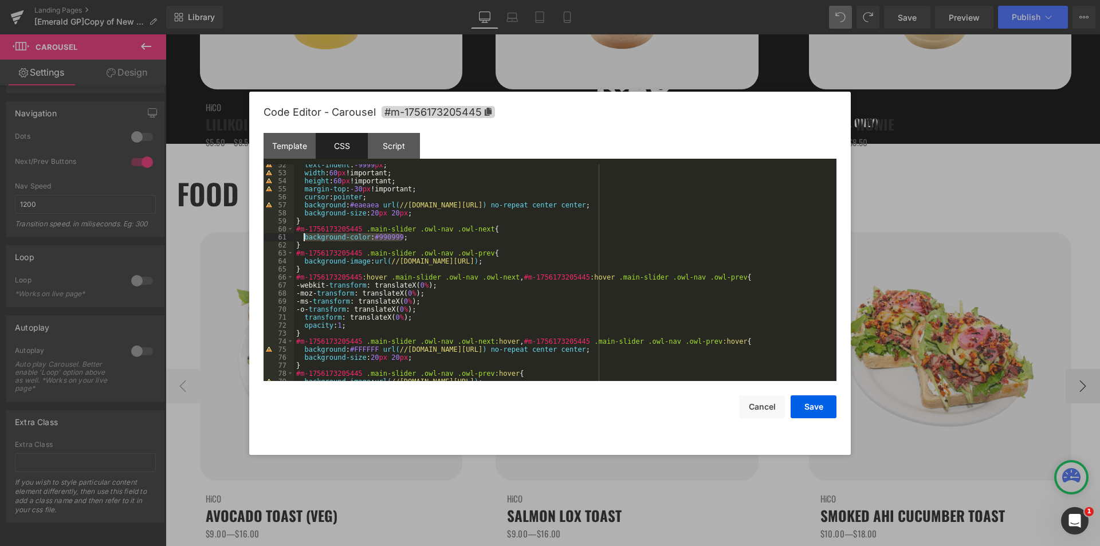
click at [303, 237] on div "text-indent : -9999 px ; width : 60 px !important; height : 60 px !important; m…" at bounding box center [563, 277] width 538 height 233
click at [526, 253] on div "text-indent : -9999 px ; width : 60 px !important; height : 60 px !important; m…" at bounding box center [563, 277] width 538 height 233
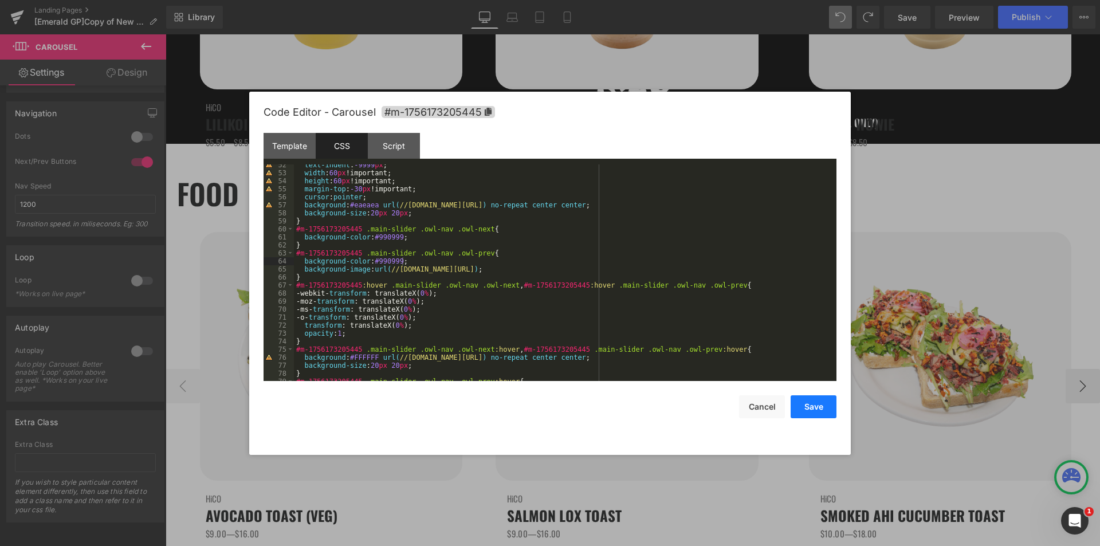
click at [819, 412] on button "Save" at bounding box center [814, 406] width 46 height 23
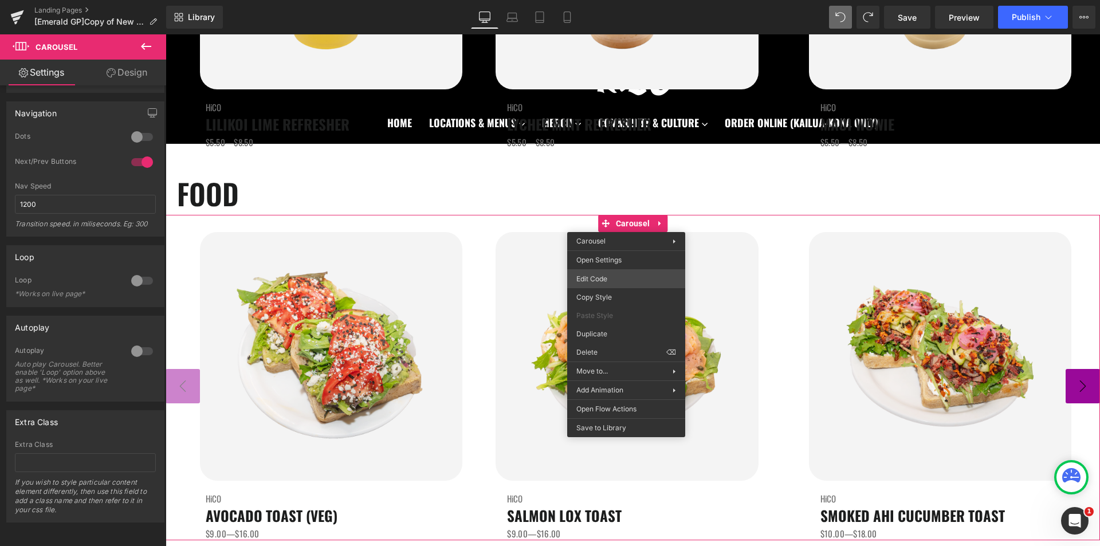
click at [611, 0] on div "Carousel You are previewing how the will restyle your page. You can not edit El…" at bounding box center [550, 0] width 1100 height 0
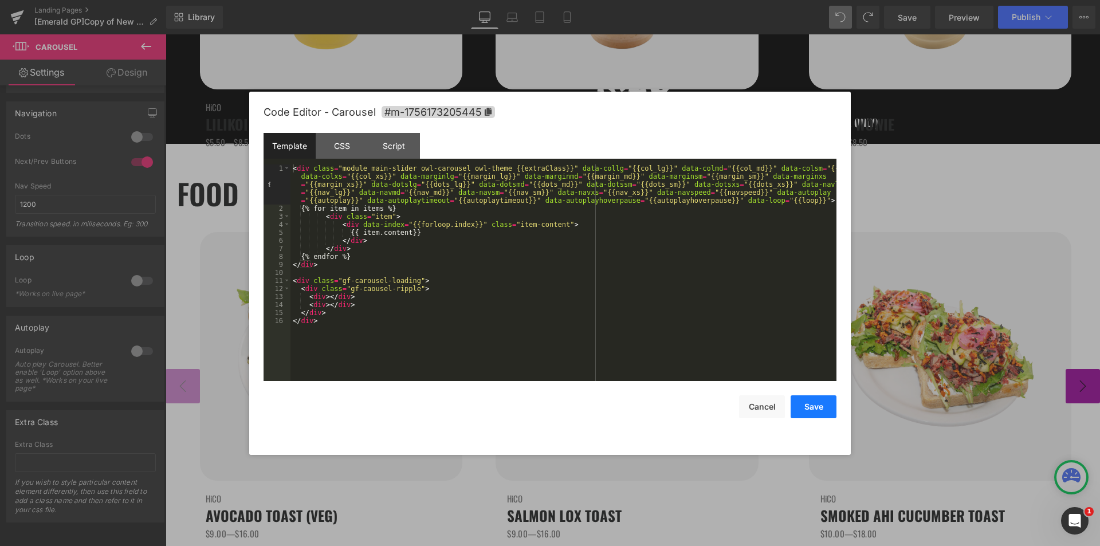
click at [796, 413] on button "Save" at bounding box center [814, 406] width 46 height 23
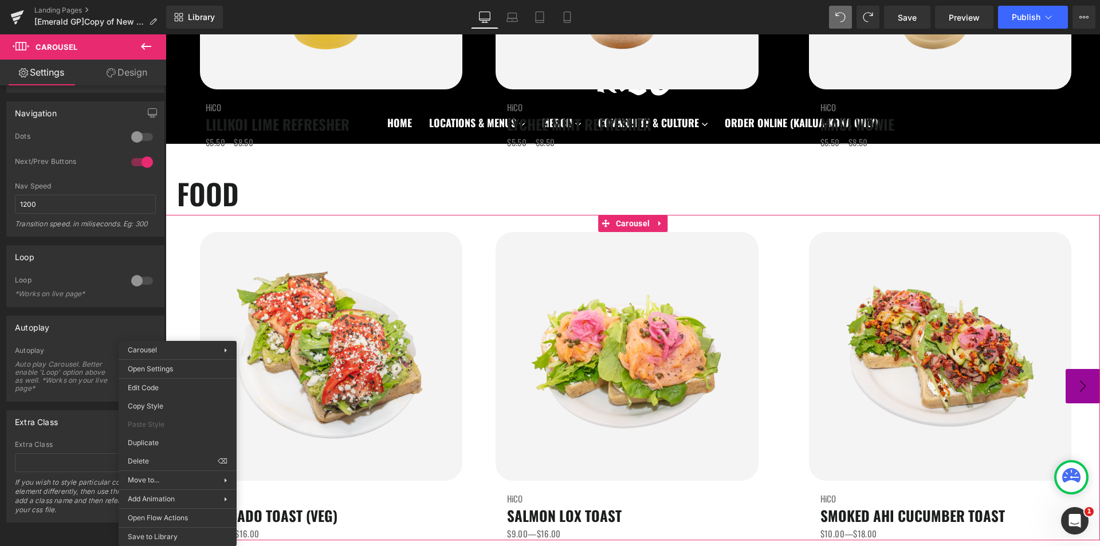
click at [178, 390] on body "Carousel You are previewing how the will restyle your page. You can not edit El…" at bounding box center [550, 273] width 1100 height 546
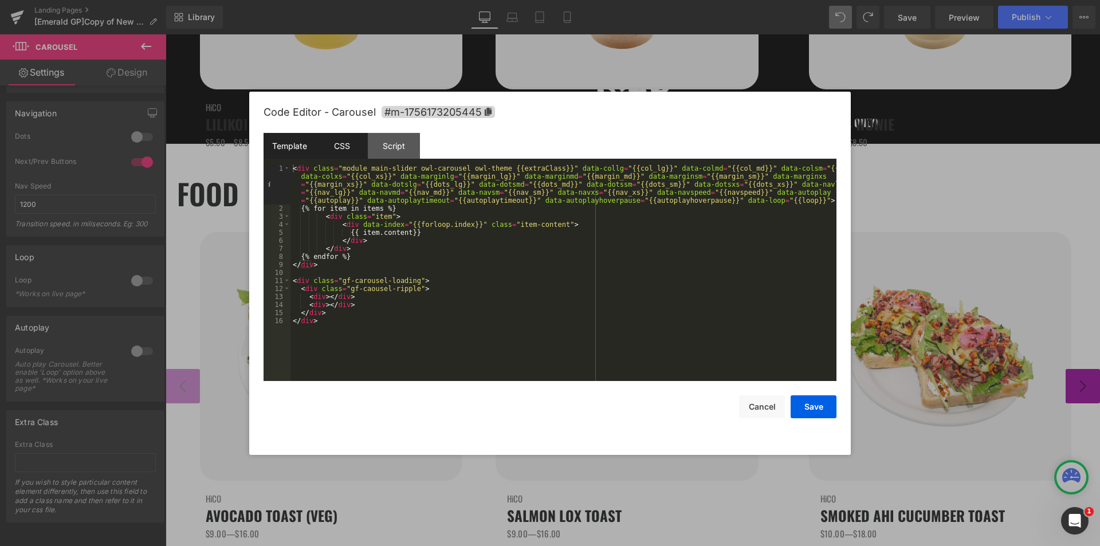
click at [349, 142] on div "CSS" at bounding box center [342, 146] width 52 height 26
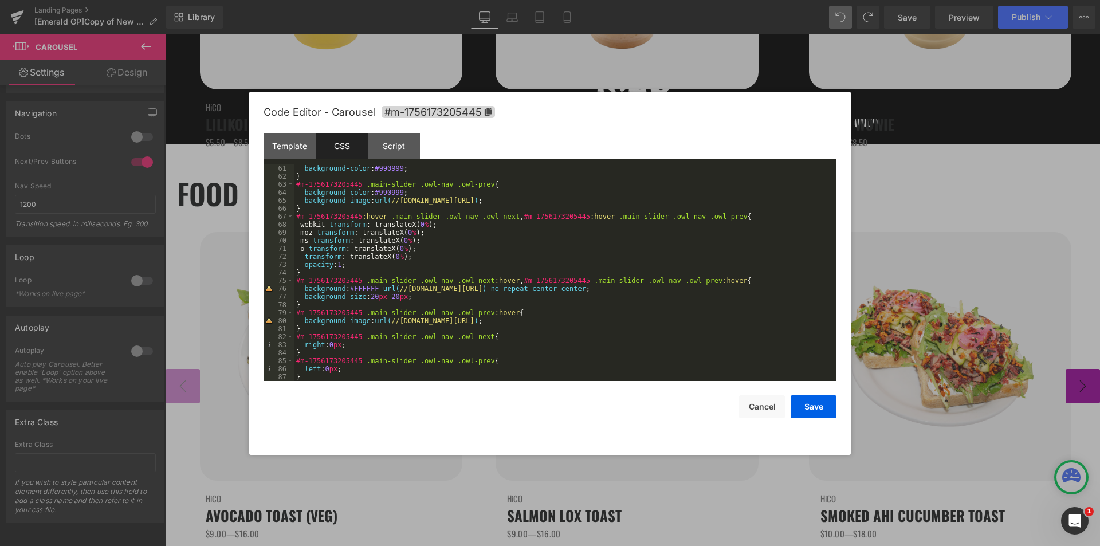
scroll to position [447, 0]
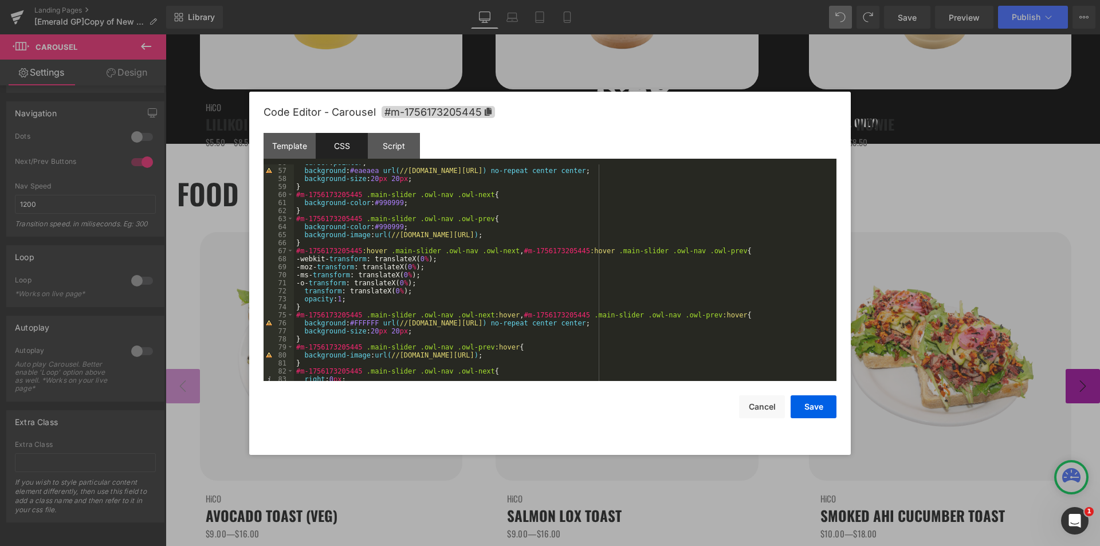
click at [919, 156] on div at bounding box center [550, 273] width 1100 height 546
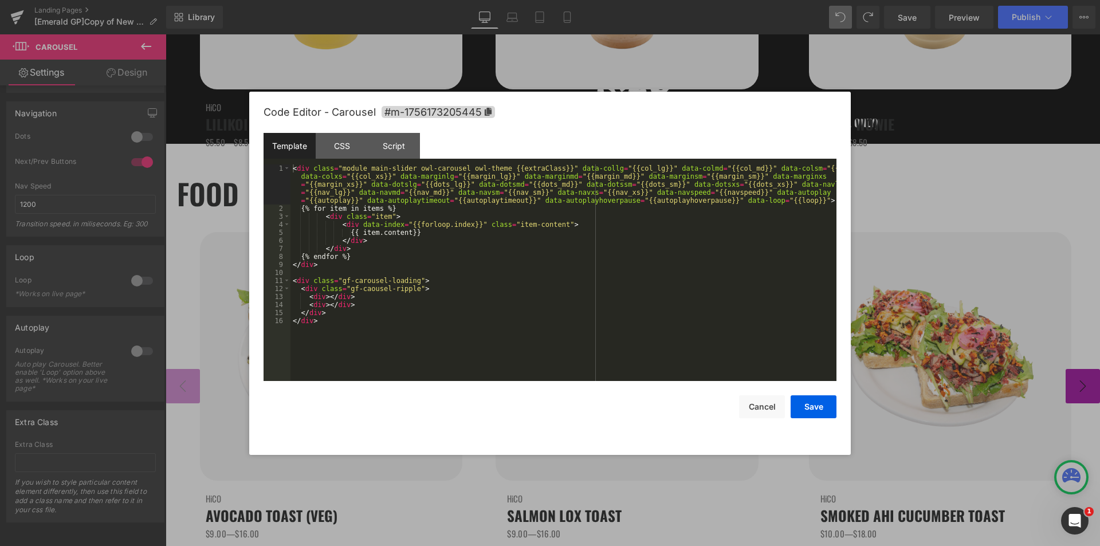
click at [613, 0] on div "Carousel You are previewing how the will restyle your page. You can not edit El…" at bounding box center [550, 0] width 1100 height 0
click at [333, 149] on div "CSS" at bounding box center [342, 146] width 52 height 26
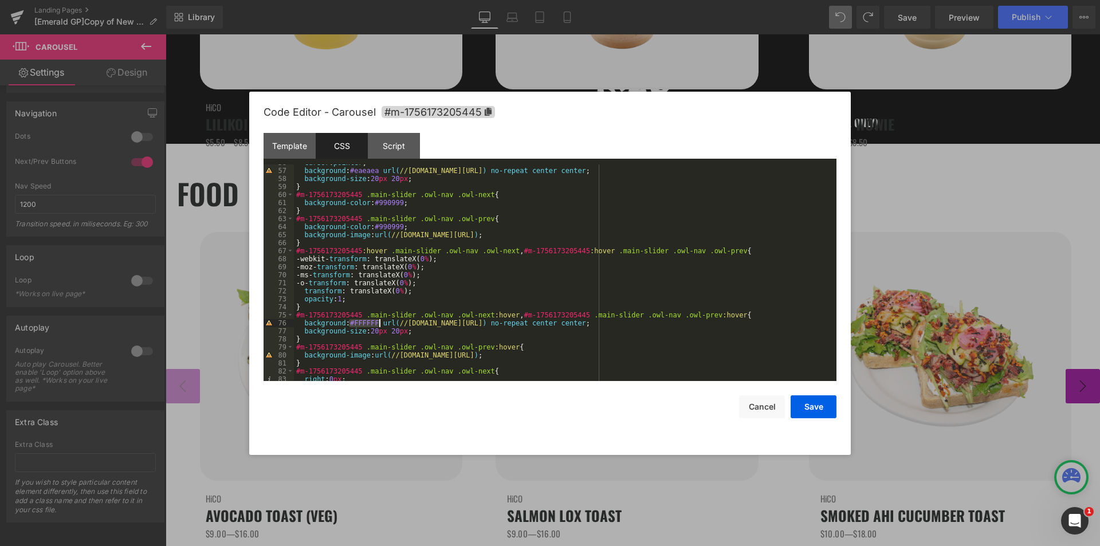
drag, startPoint x: 348, startPoint y: 323, endPoint x: 379, endPoint y: 325, distance: 30.5
click at [379, 325] on div "cursor : pointer ; background : #eaeaea url( //d1um8515vdn9kb.cloudfront.net/im…" at bounding box center [563, 275] width 538 height 233
click at [822, 404] on button "Save" at bounding box center [814, 406] width 46 height 23
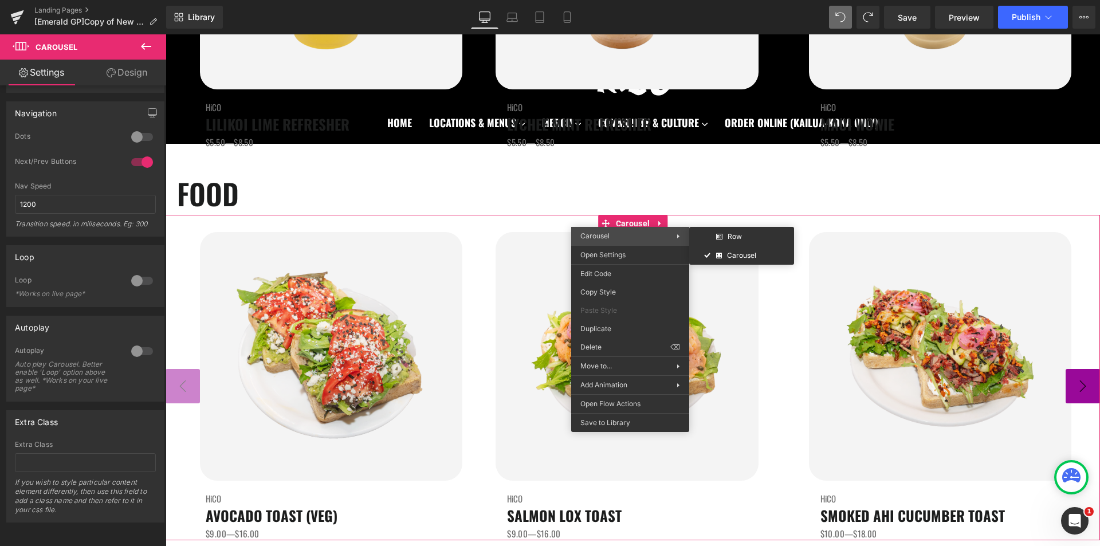
click at [607, 237] on span "Carousel" at bounding box center [594, 235] width 29 height 9
click at [602, 235] on span "Carousel" at bounding box center [594, 235] width 29 height 9
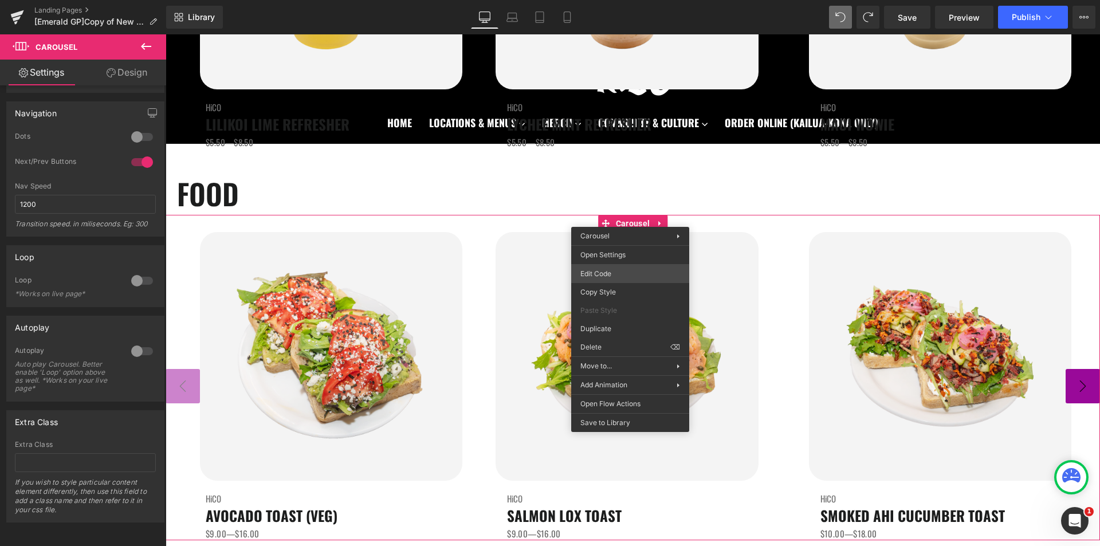
click at [614, 0] on div "Carousel You are previewing how the will restyle your page. You can not edit El…" at bounding box center [550, 0] width 1100 height 0
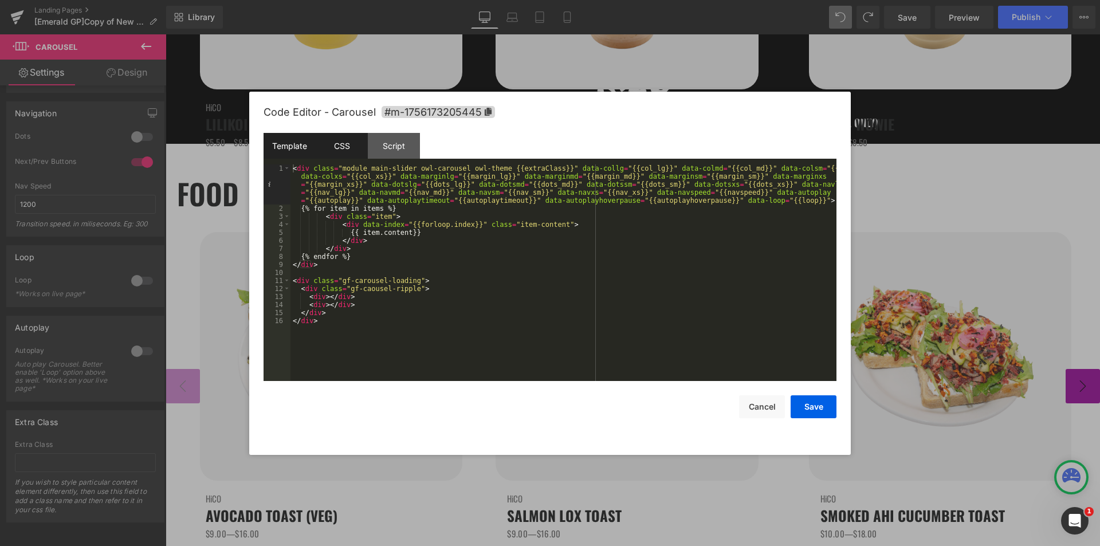
click at [339, 148] on div "CSS" at bounding box center [342, 146] width 52 height 26
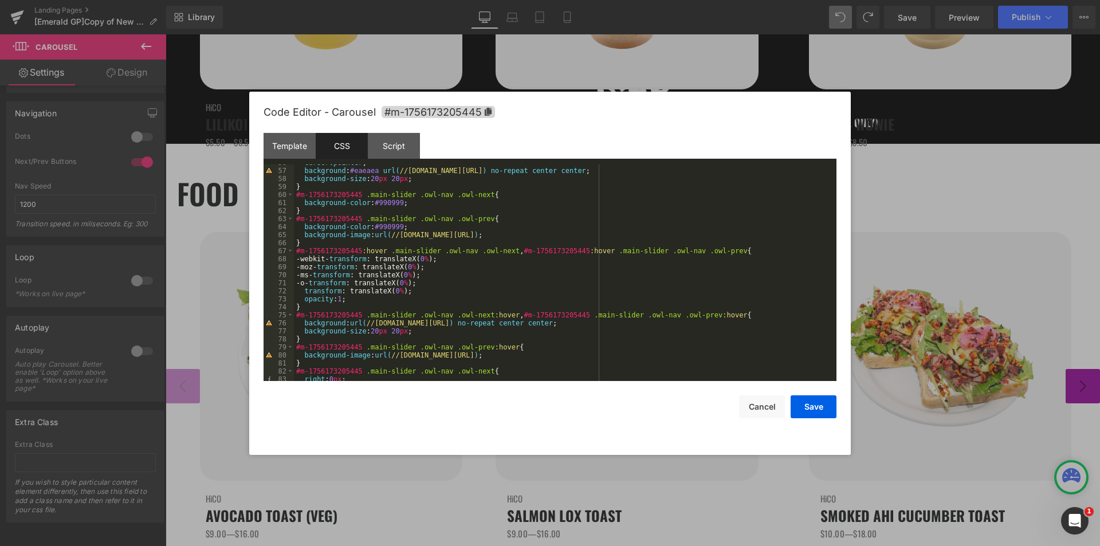
scroll to position [413, 0]
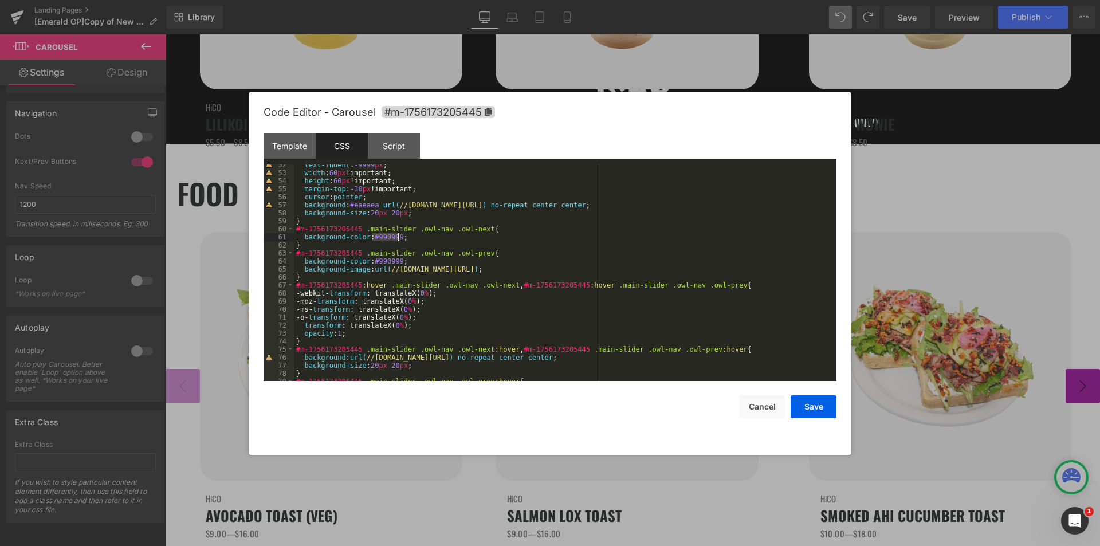
drag, startPoint x: 371, startPoint y: 234, endPoint x: 397, endPoint y: 238, distance: 26.0
click at [397, 238] on div "text-indent : -9999 px ; width : 60 px !important; height : 60 px !important; m…" at bounding box center [563, 277] width 538 height 233
drag, startPoint x: 371, startPoint y: 264, endPoint x: 398, endPoint y: 262, distance: 27.0
click at [398, 262] on div "text-indent : -9999 px ; width : 60 px !important; height : 60 px !important; m…" at bounding box center [563, 277] width 538 height 233
click at [407, 236] on div "text-indent : -9999 px ; width : 60 px !important; height : 60 px !important; m…" at bounding box center [563, 277] width 538 height 233
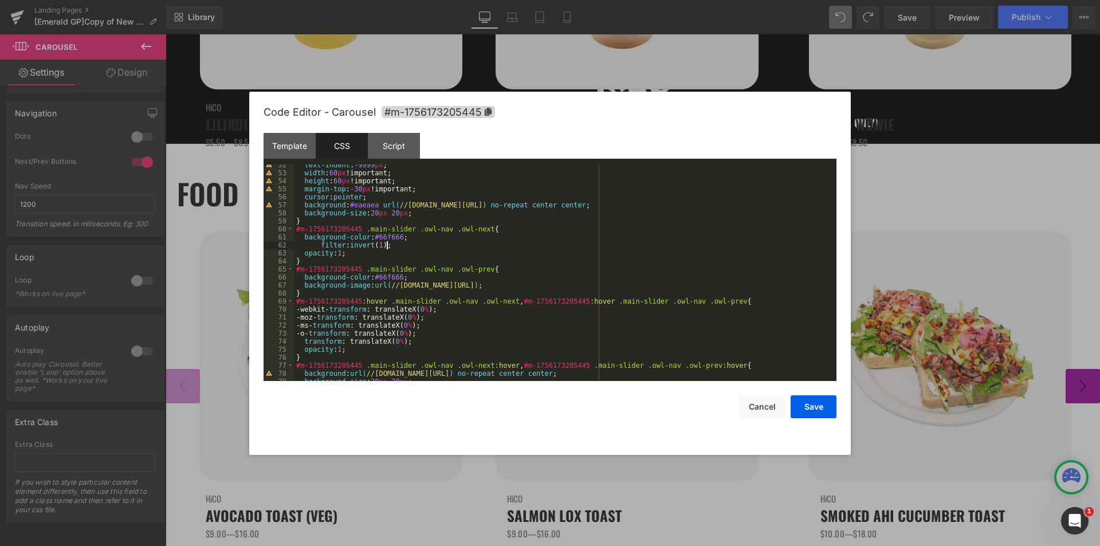
click at [410, 244] on div "text-indent : -9999 px ; width : 60 px !important; height : 60 px !important; m…" at bounding box center [563, 277] width 538 height 233
click at [586, 284] on div "text-indent : -9999 px ; width : 60 px !important; height : 60 px !important; m…" at bounding box center [563, 277] width 538 height 233
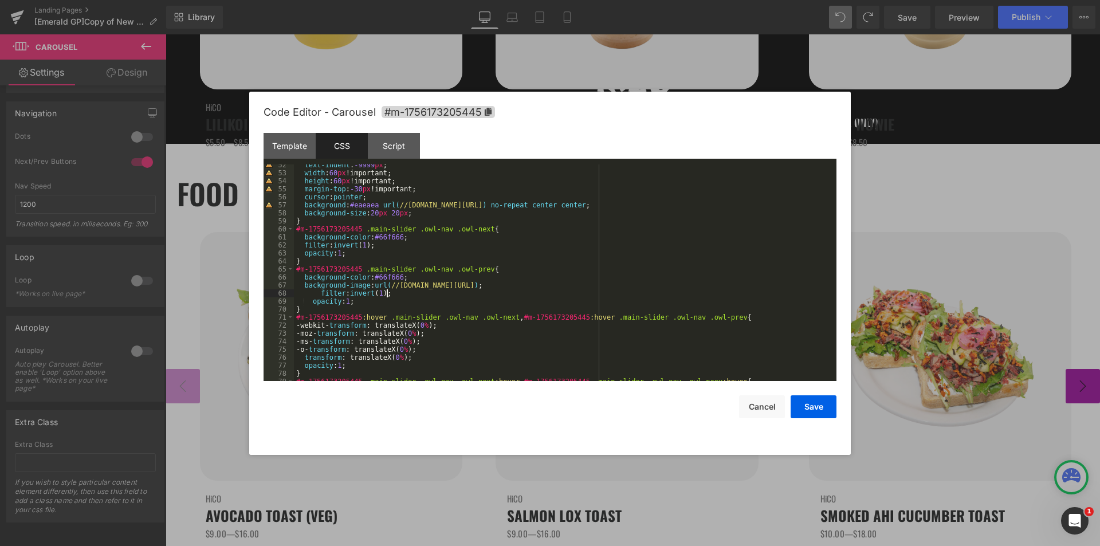
click at [515, 295] on div "text-indent : -9999 px ; width : 60 px !important; height : 60 px !important; m…" at bounding box center [563, 277] width 538 height 233
click at [509, 305] on div "text-indent : -9999 px ; width : 60 px !important; height : 60 px !important; m…" at bounding box center [563, 277] width 538 height 233
click at [807, 412] on button "Save" at bounding box center [814, 406] width 46 height 23
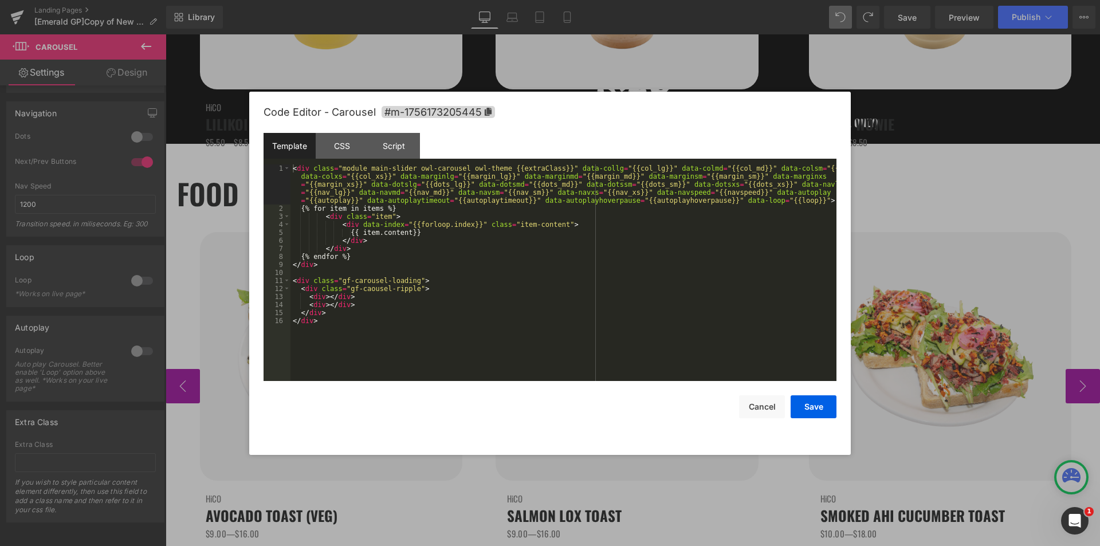
click at [611, 0] on div "Carousel You are previewing how the will restyle your page. You can not edit El…" at bounding box center [550, 0] width 1100 height 0
click at [338, 156] on div "CSS" at bounding box center [342, 146] width 52 height 26
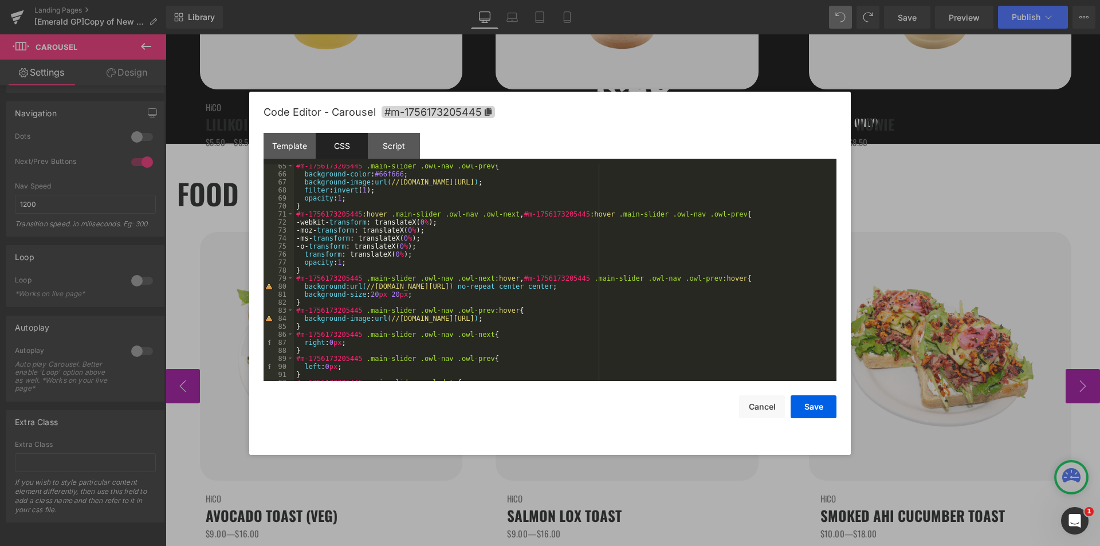
scroll to position [481, 0]
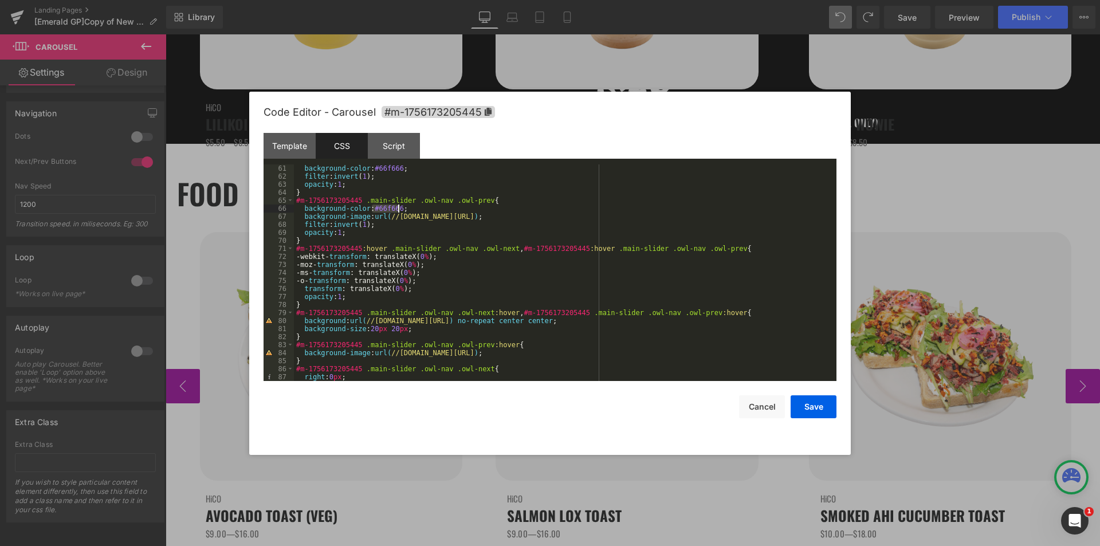
drag, startPoint x: 371, startPoint y: 208, endPoint x: 397, endPoint y: 206, distance: 26.4
click at [397, 206] on div "background-color : #66f666 ; filter : invert ( 1 ); opacity : 1 ; } #m-17561732…" at bounding box center [563, 280] width 538 height 233
click at [345, 319] on div "background-color : #66f666 ; filter : invert ( 1 ); opacity : 1 ; } #m-17561732…" at bounding box center [563, 280] width 538 height 233
click at [810, 407] on button "Save" at bounding box center [814, 406] width 46 height 23
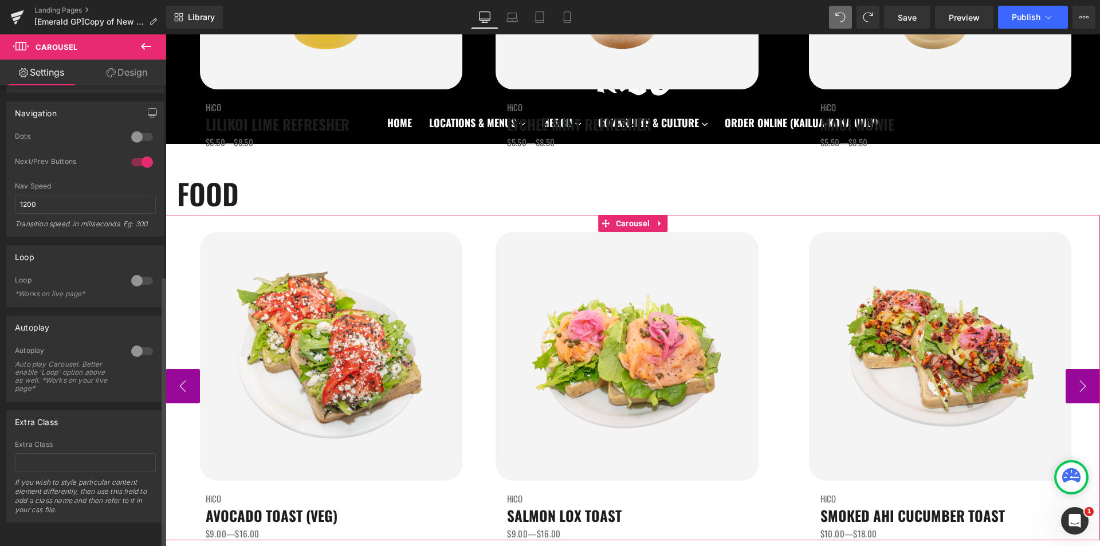
click at [132, 128] on div at bounding box center [142, 137] width 28 height 18
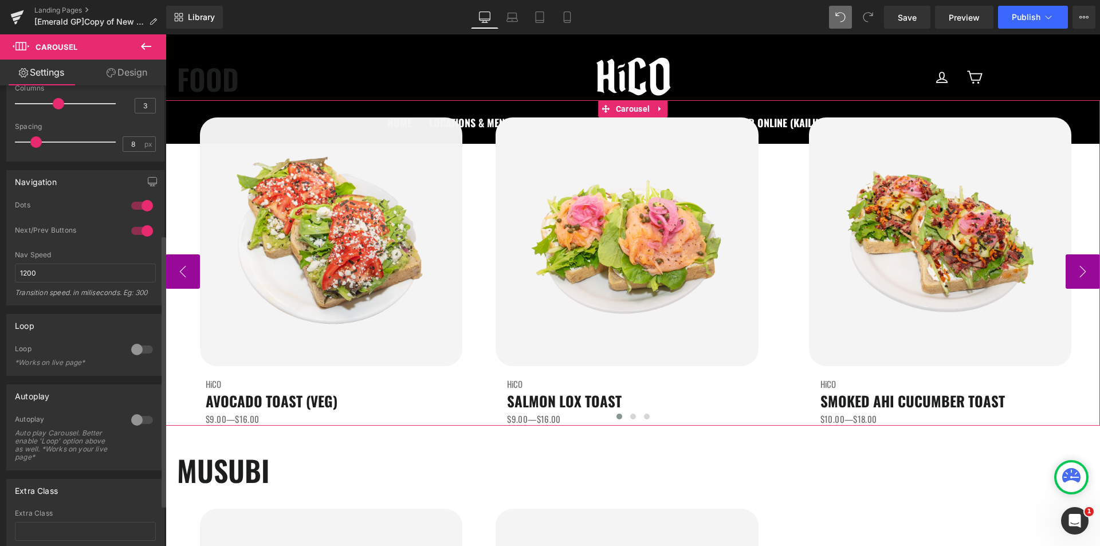
scroll to position [150, 0]
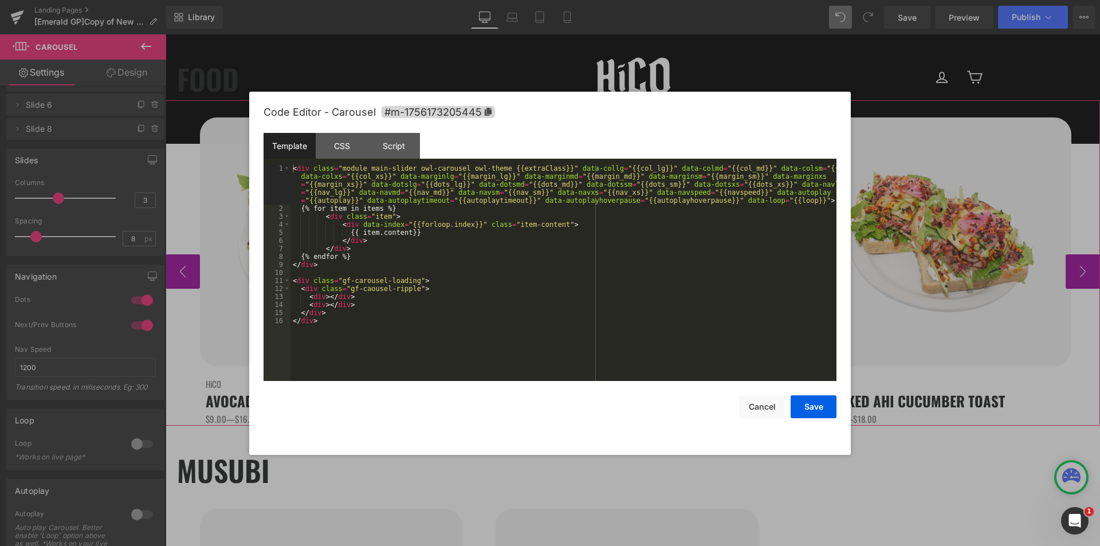
click at [633, 0] on div "Carousel You are previewing how the will restyle your page. You can not edit El…" at bounding box center [550, 0] width 1100 height 0
click at [336, 152] on div "CSS" at bounding box center [342, 146] width 52 height 26
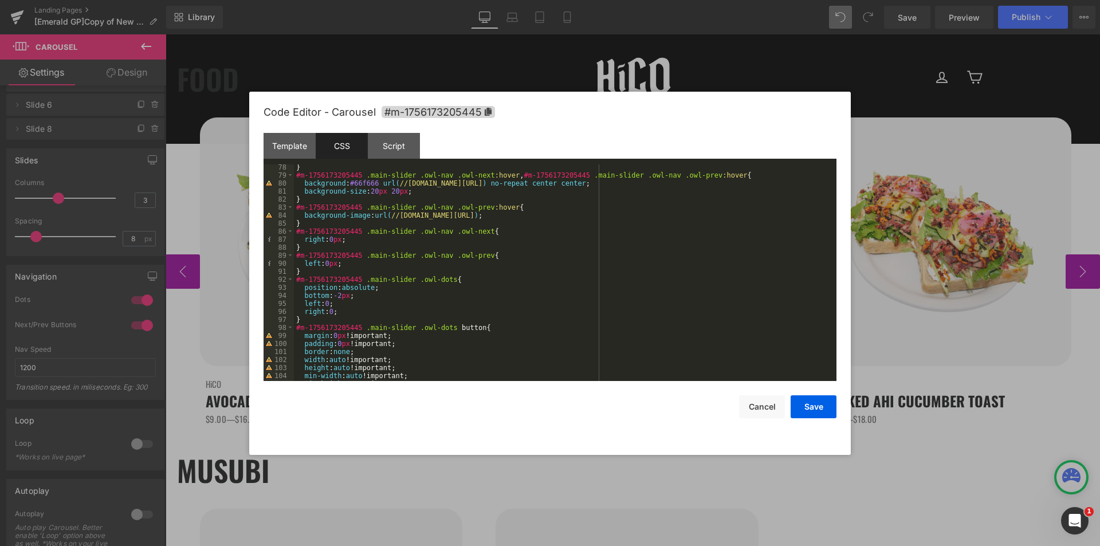
scroll to position [619, 0]
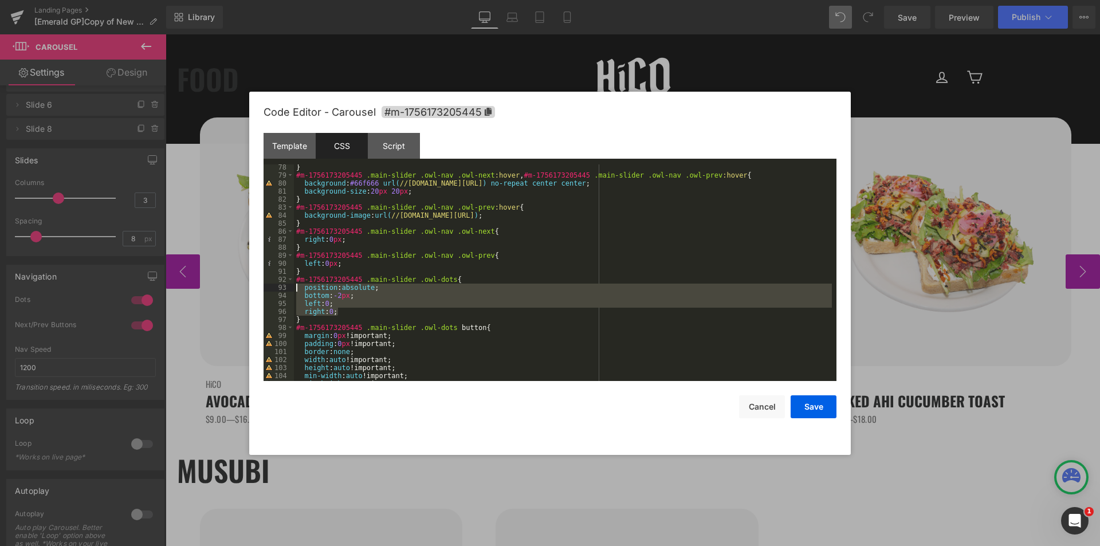
drag, startPoint x: 358, startPoint y: 308, endPoint x: 295, endPoint y: 285, distance: 67.3
click at [295, 285] on div "} #m-1756173205445 .main-slider .owl-nav .owl-next :hover , #m-1756173205445 .m…" at bounding box center [563, 279] width 538 height 233
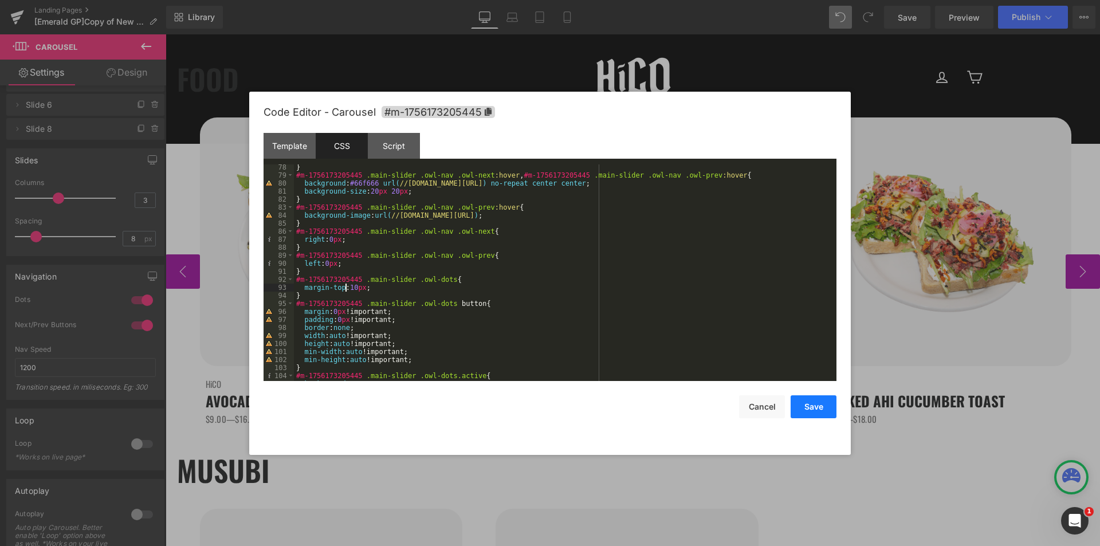
click at [810, 410] on button "Save" at bounding box center [814, 406] width 46 height 23
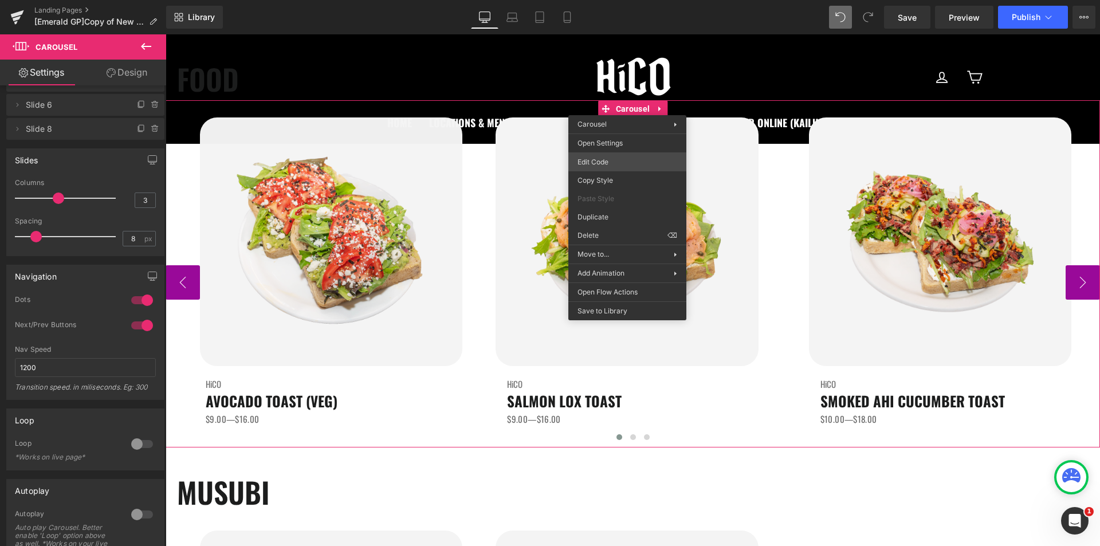
click at [610, 0] on div "Carousel You are previewing how the will restyle your page. You can not edit El…" at bounding box center [550, 0] width 1100 height 0
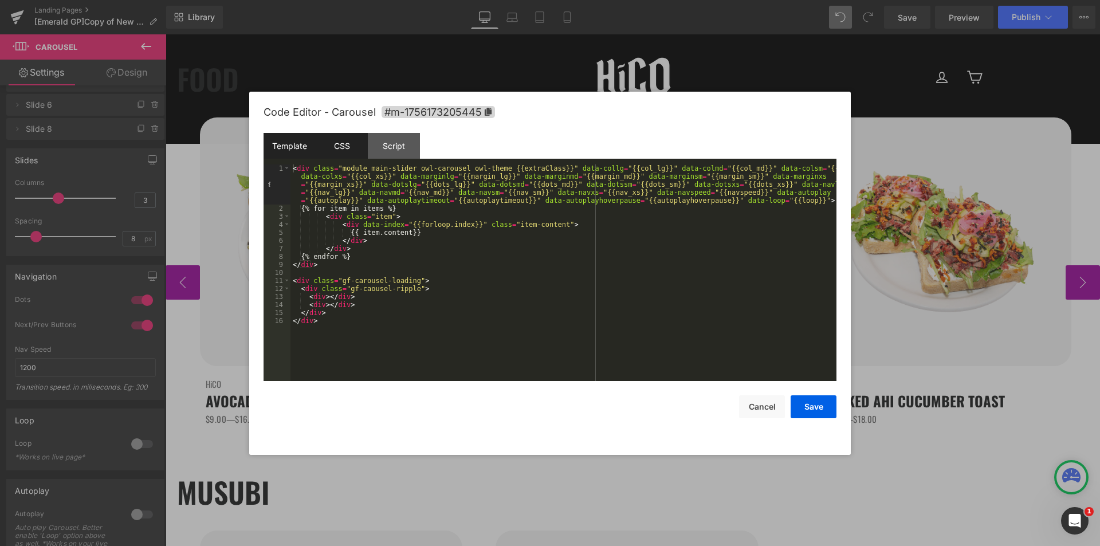
click at [343, 156] on div "CSS" at bounding box center [342, 146] width 52 height 26
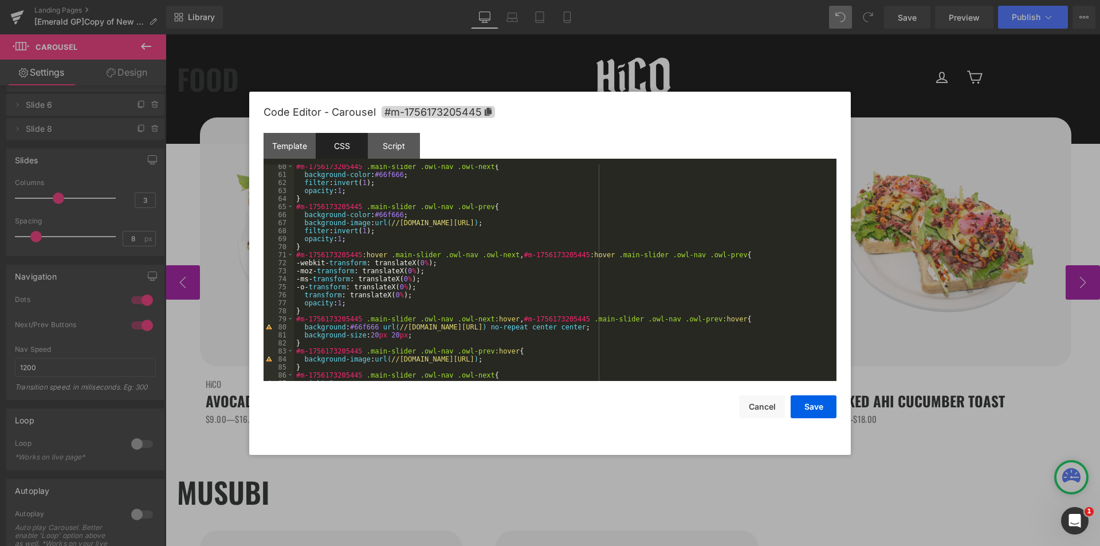
scroll to position [471, 0]
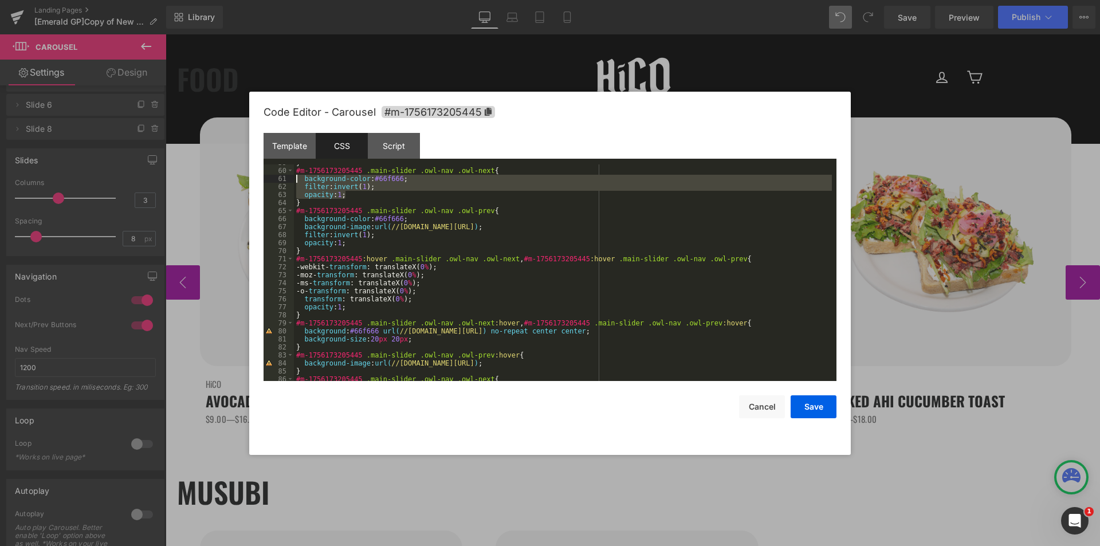
drag, startPoint x: 346, startPoint y: 193, endPoint x: 297, endPoint y: 181, distance: 50.6
click at [297, 181] on div "} #m-1756173205445 .main-slider .owl-nav .owl-next { background-color : #66f666…" at bounding box center [563, 275] width 538 height 233
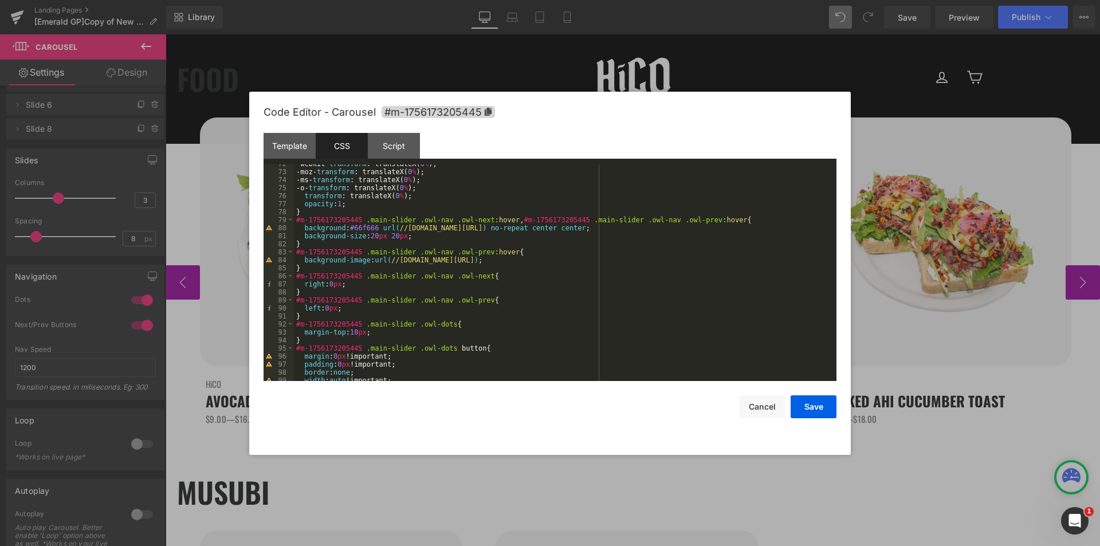
scroll to position [609, 0]
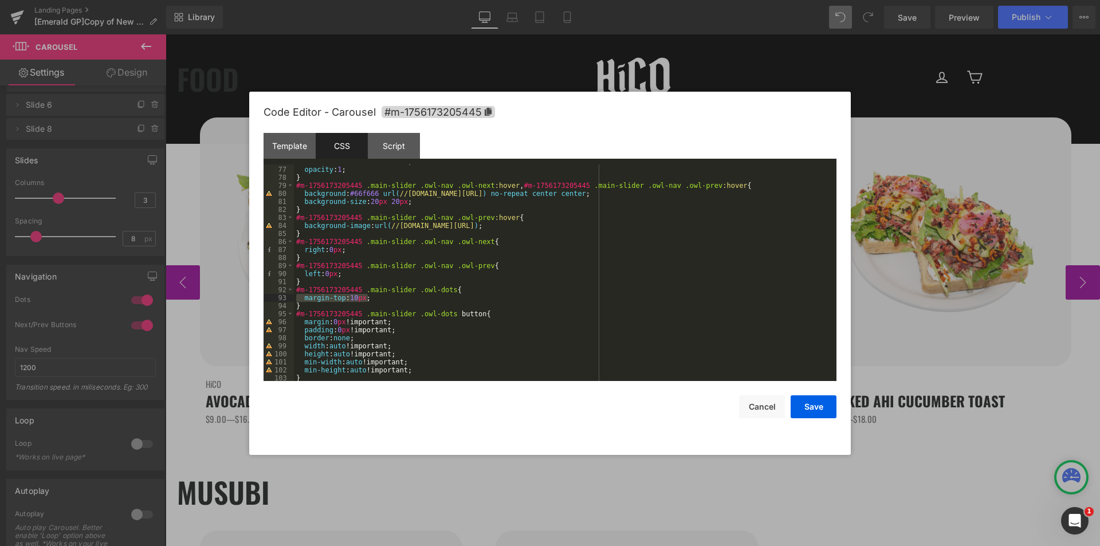
drag, startPoint x: 376, startPoint y: 296, endPoint x: 295, endPoint y: 300, distance: 81.5
click at [295, 300] on div "transform : translateX( 0 % ); opacity : 1 ; } #m-1756173205445 .main-slider .o…" at bounding box center [563, 274] width 538 height 233
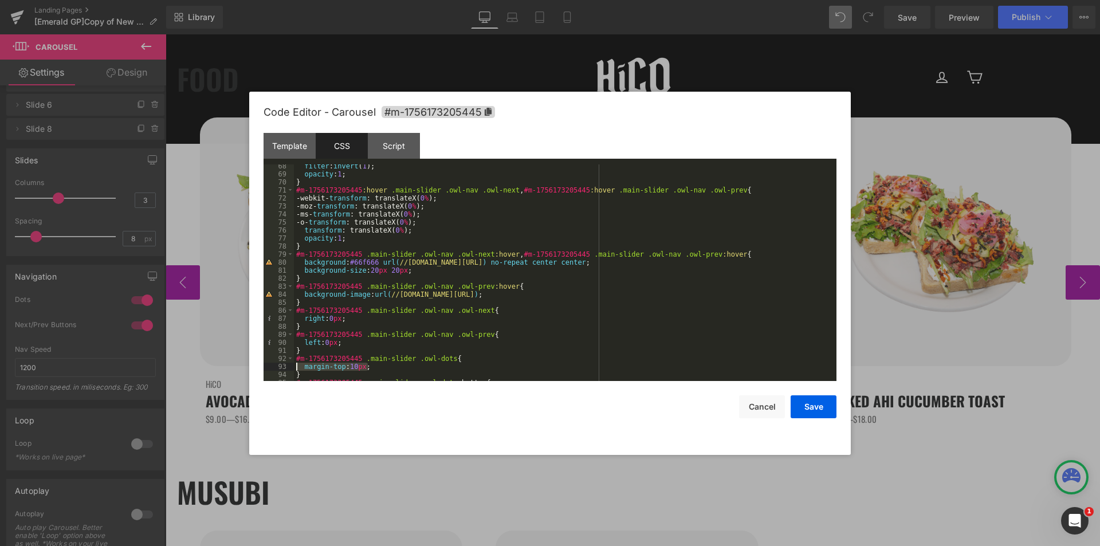
scroll to position [540, 0]
drag, startPoint x: 376, startPoint y: 260, endPoint x: 350, endPoint y: 262, distance: 26.5
click at [350, 262] on div "filter : invert ( 1 ); opacity : 1 ; } #m-1756173205445 :hover .main-slider .ow…" at bounding box center [563, 278] width 538 height 233
drag, startPoint x: 367, startPoint y: 367, endPoint x: 303, endPoint y: 364, distance: 64.8
click at [303, 364] on div "filter : invert ( 1 ); opacity : 1 ; } #m-1756173205445 :hover .main-slider .ow…" at bounding box center [563, 278] width 538 height 233
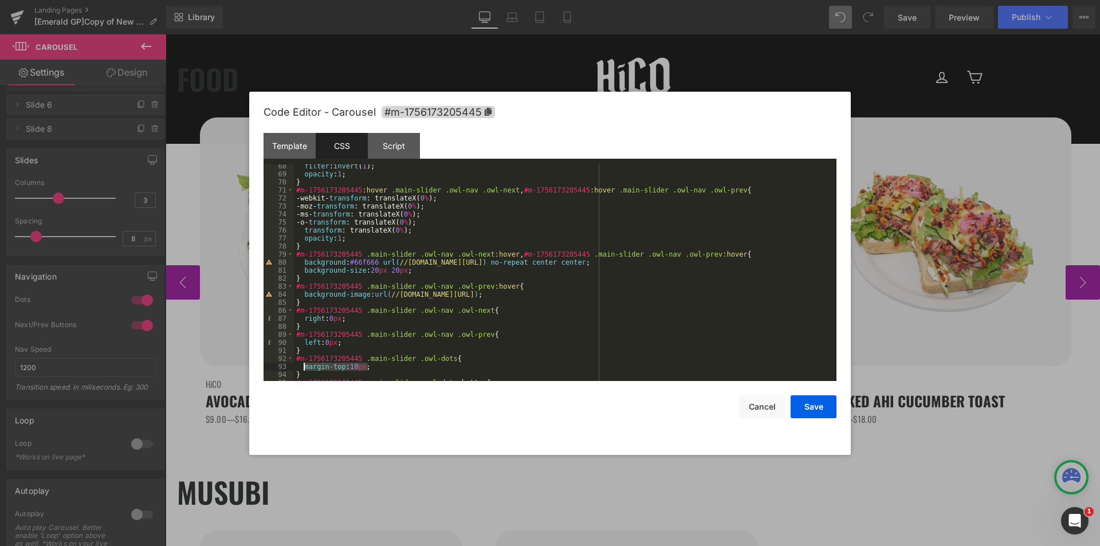
click at [191, 213] on div at bounding box center [550, 273] width 1100 height 546
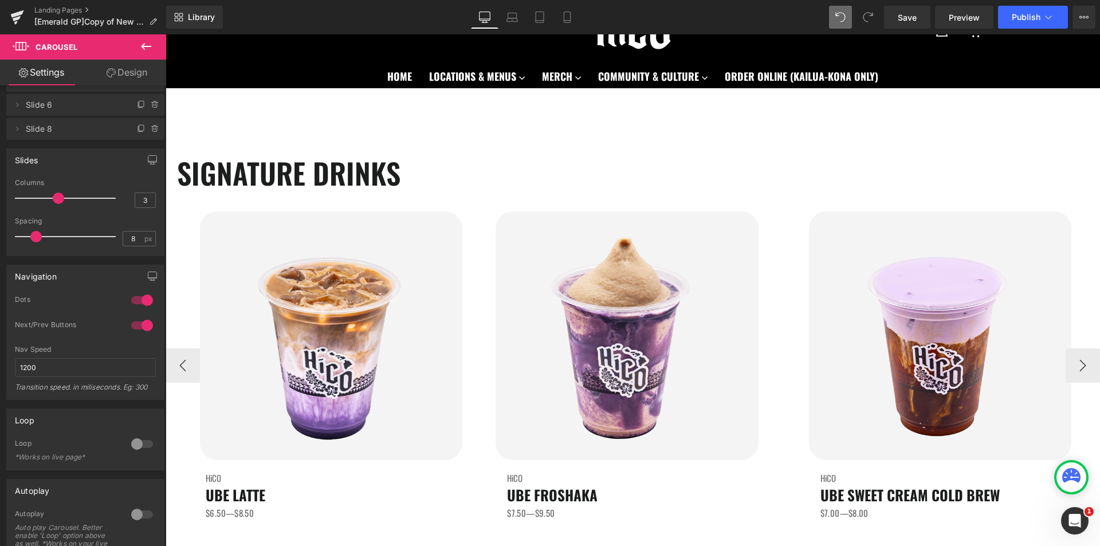
scroll to position [115, 0]
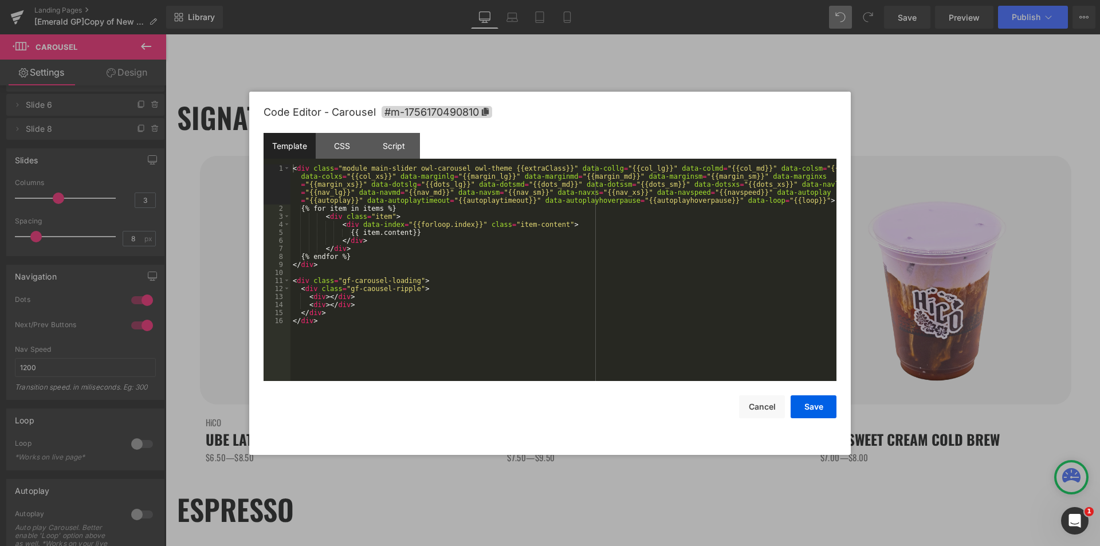
click at [452, 0] on div "Carousel You are previewing how the will restyle your page. You can not edit El…" at bounding box center [550, 0] width 1100 height 0
click at [339, 149] on div "CSS" at bounding box center [342, 146] width 52 height 26
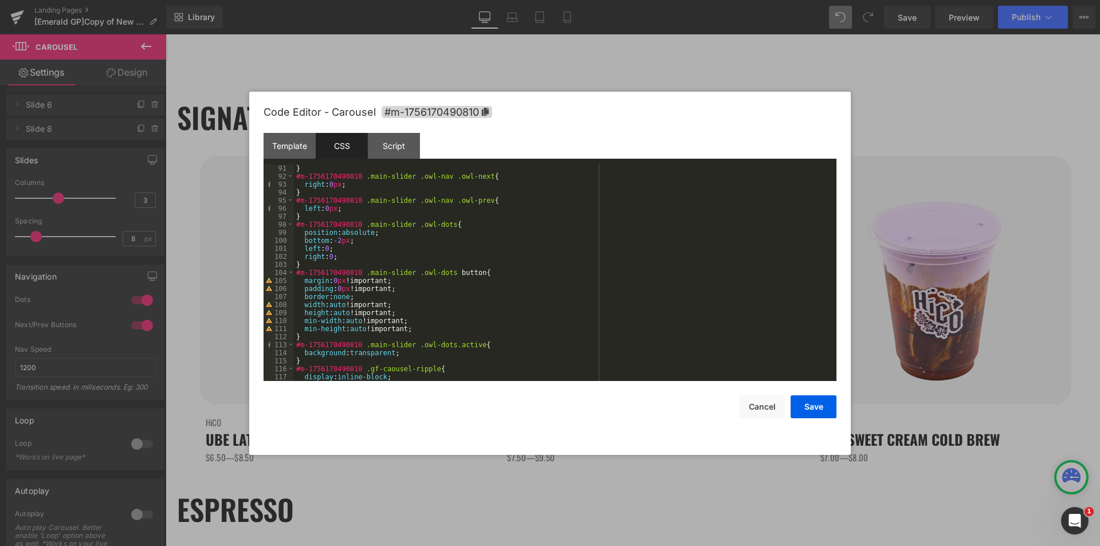
scroll to position [722, 0]
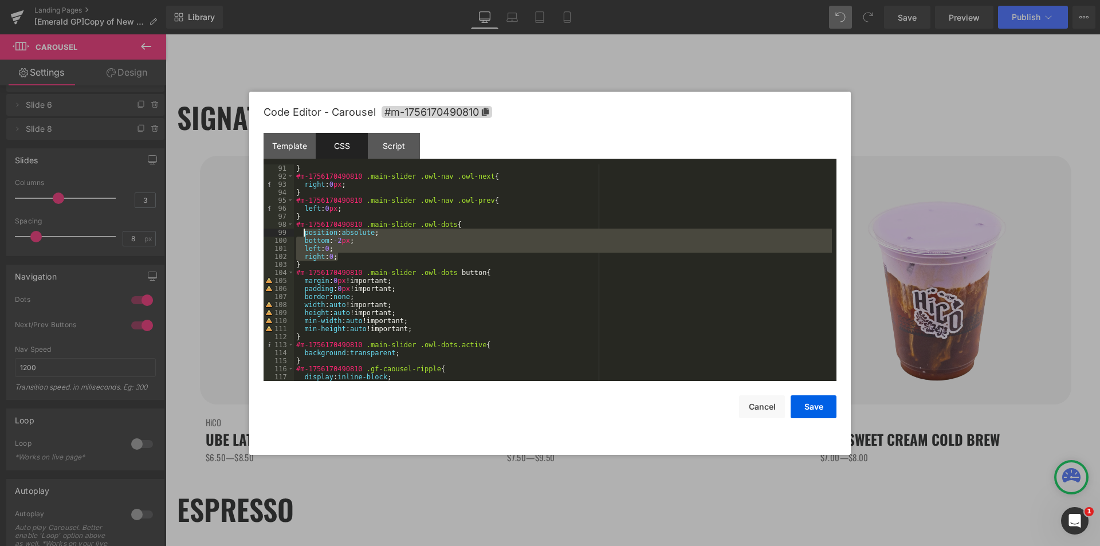
drag, startPoint x: 341, startPoint y: 256, endPoint x: 304, endPoint y: 234, distance: 42.4
click at [304, 234] on div "} #m-1756170490810 .main-slider .owl-nav .owl-next { right : 0 px ; } #m-175617…" at bounding box center [563, 280] width 538 height 233
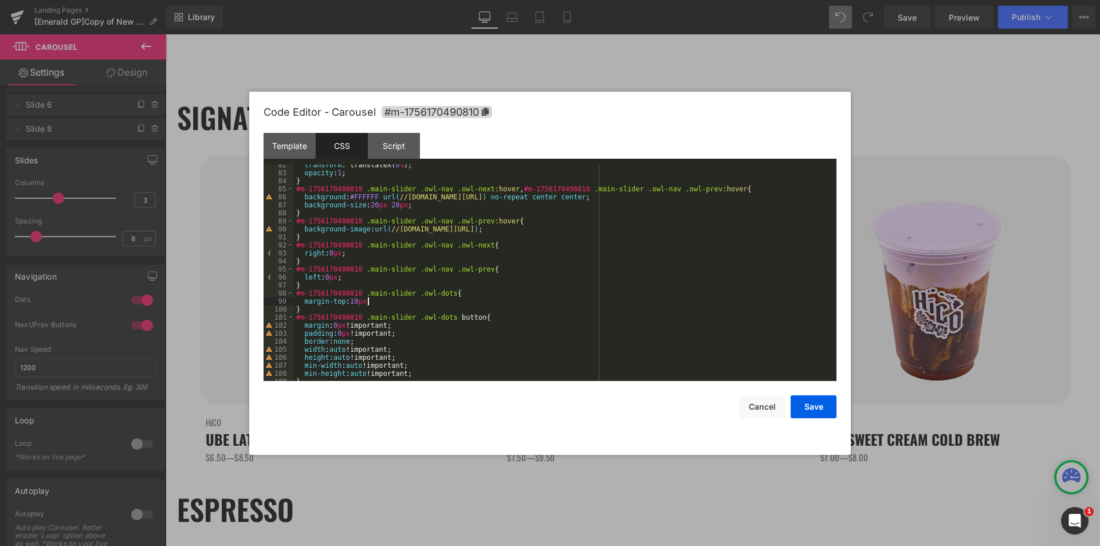
scroll to position [619, 0]
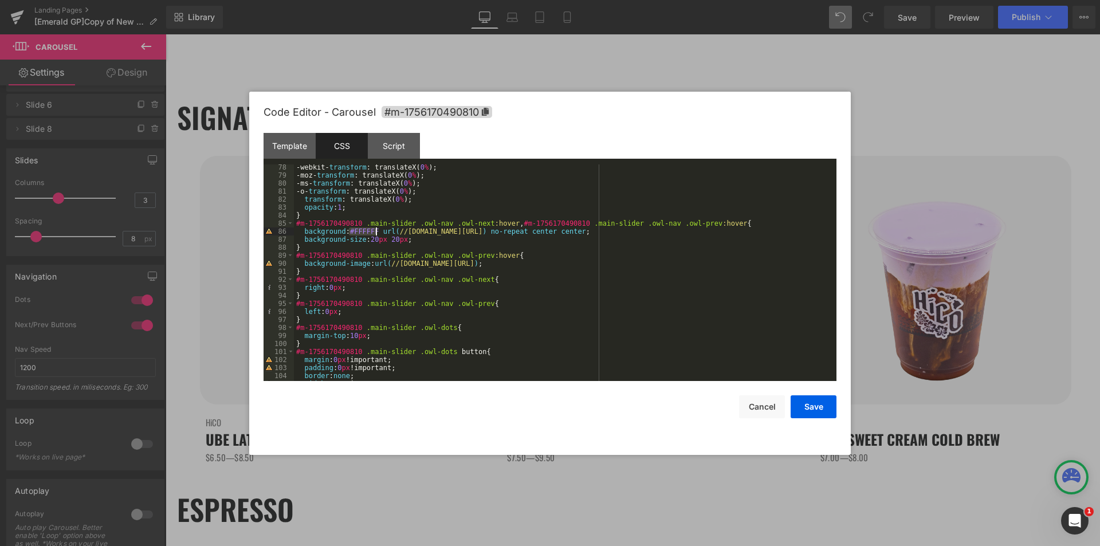
drag, startPoint x: 348, startPoint y: 230, endPoint x: 376, endPoint y: 233, distance: 27.6
click at [376, 233] on div "-webkit- transform : translateX( 0 % ); -moz- transform : translateX( 0 % ); -m…" at bounding box center [563, 279] width 538 height 233
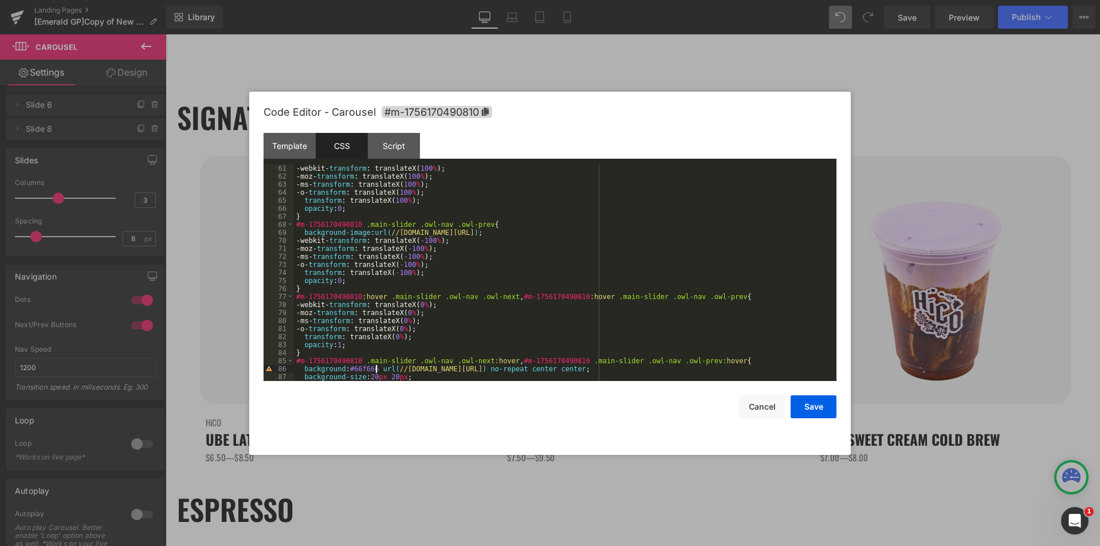
scroll to position [447, 0]
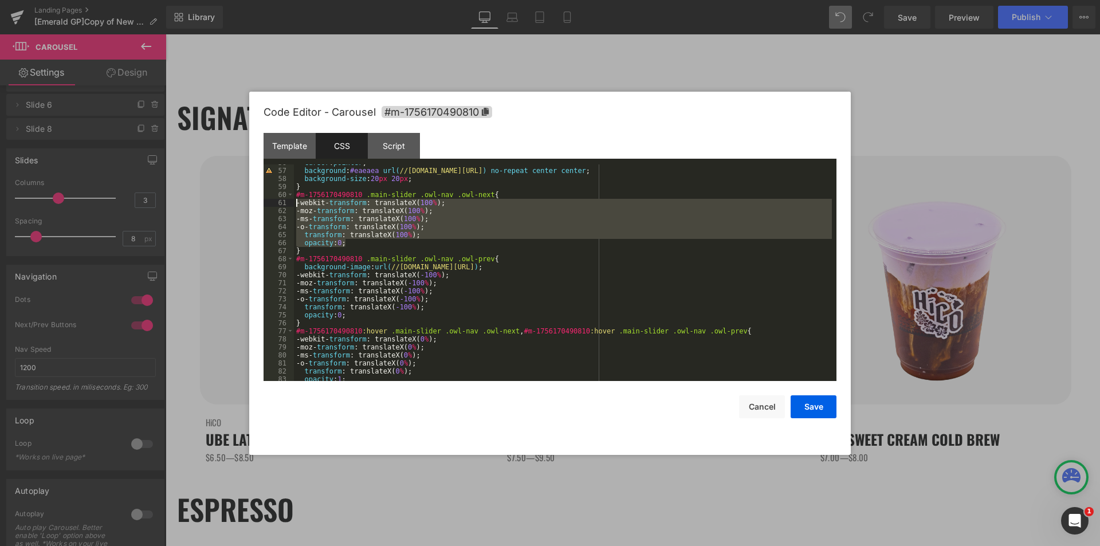
drag, startPoint x: 348, startPoint y: 242, endPoint x: 284, endPoint y: 206, distance: 73.6
click at [284, 206] on pre "56 57 58 59 60 61 62 63 64 65 66 67 68 69 70 71 72 73 74 75 76 77 78 79 80 81 8…" at bounding box center [550, 272] width 573 height 217
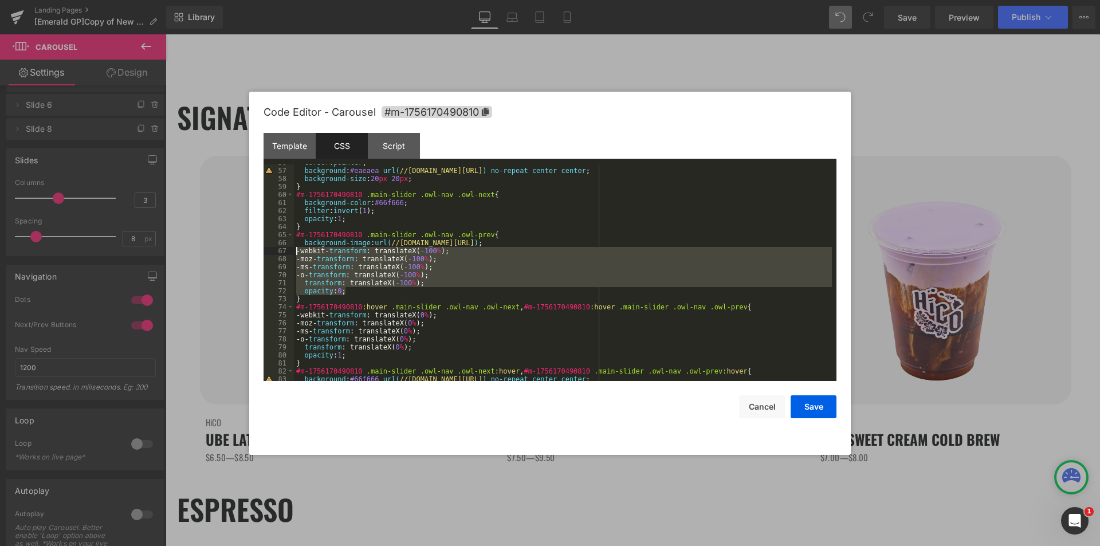
drag, startPoint x: 351, startPoint y: 289, endPoint x: 272, endPoint y: 253, distance: 86.7
click at [272, 253] on pre "56 57 58 59 60 61 62 63 64 65 66 67 68 69 70 71 72 73 74 75 76 77 78 79 80 81 8…" at bounding box center [550, 272] width 573 height 217
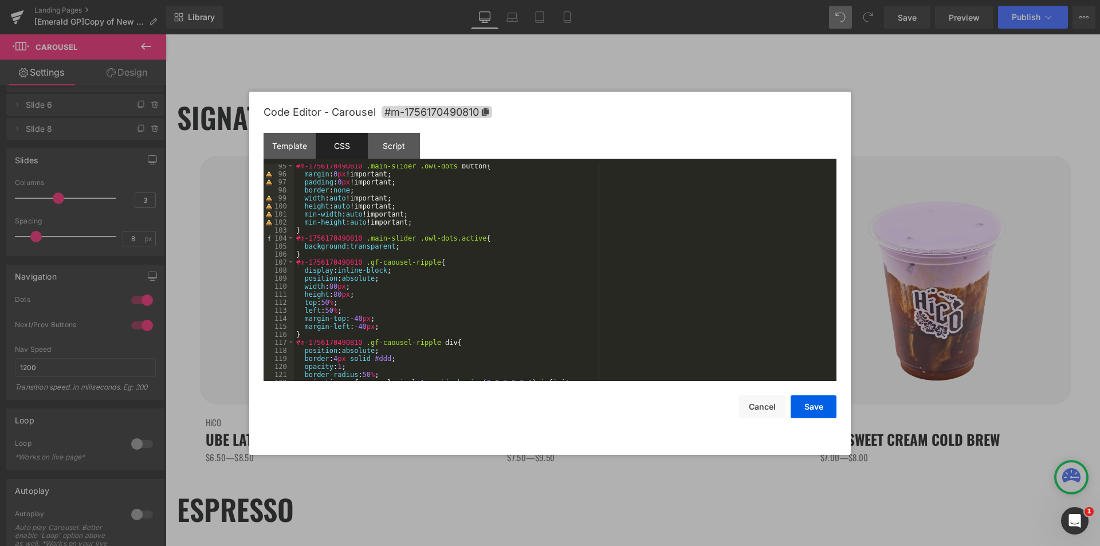
scroll to position [825, 0]
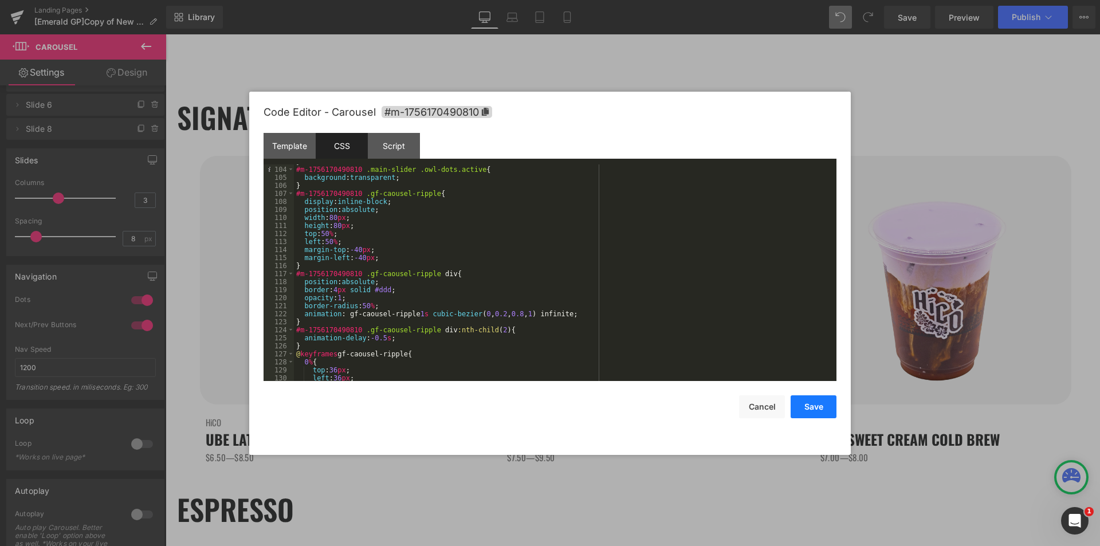
click at [825, 415] on button "Save" at bounding box center [814, 406] width 46 height 23
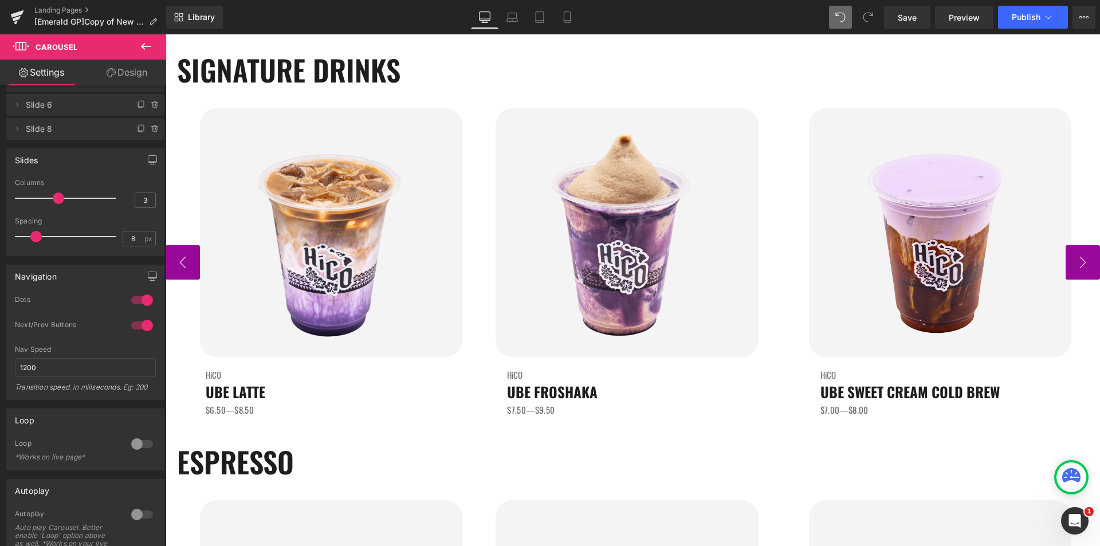
scroll to position [344, 0]
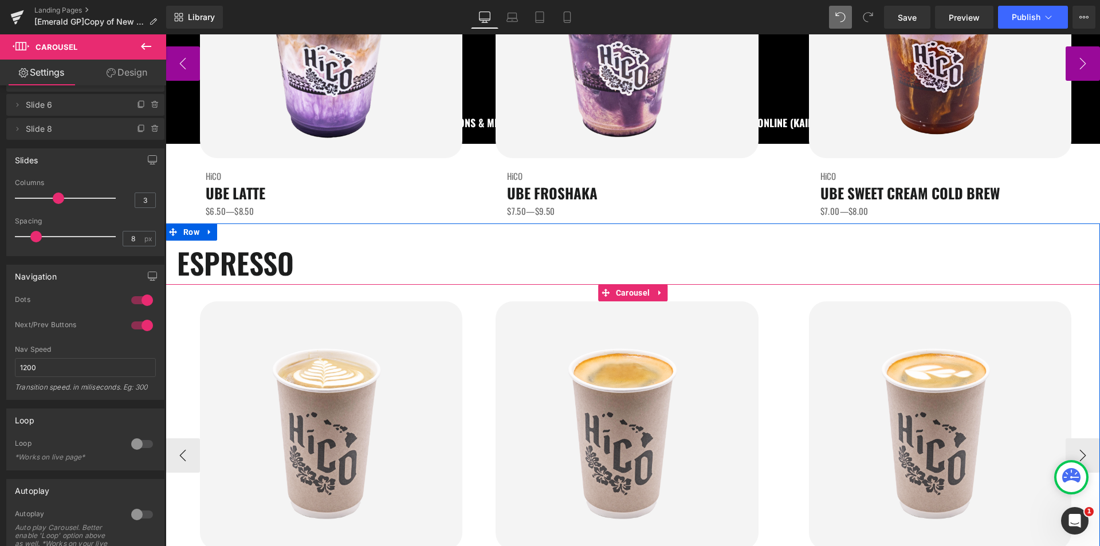
click at [622, 291] on div "Image HiCO Heading LATTE Heading $5.50—$6.50 (HOT OR ICED) Text Block Image HiC…" at bounding box center [633, 446] width 935 height 325
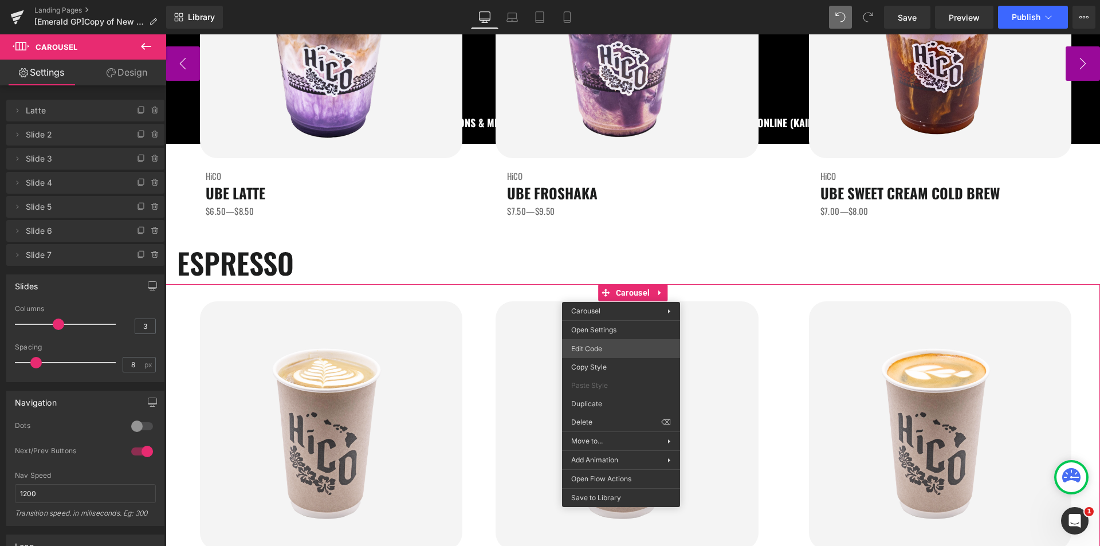
click at [605, 0] on div "Carousel You are previewing how the will restyle your page. You can not edit El…" at bounding box center [550, 0] width 1100 height 0
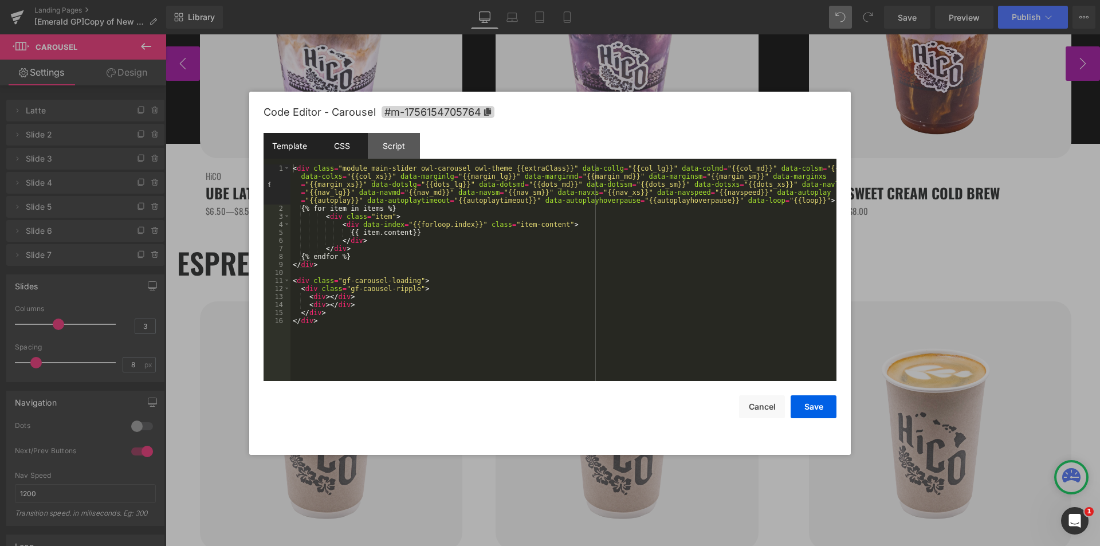
click at [342, 151] on div "CSS" at bounding box center [342, 146] width 52 height 26
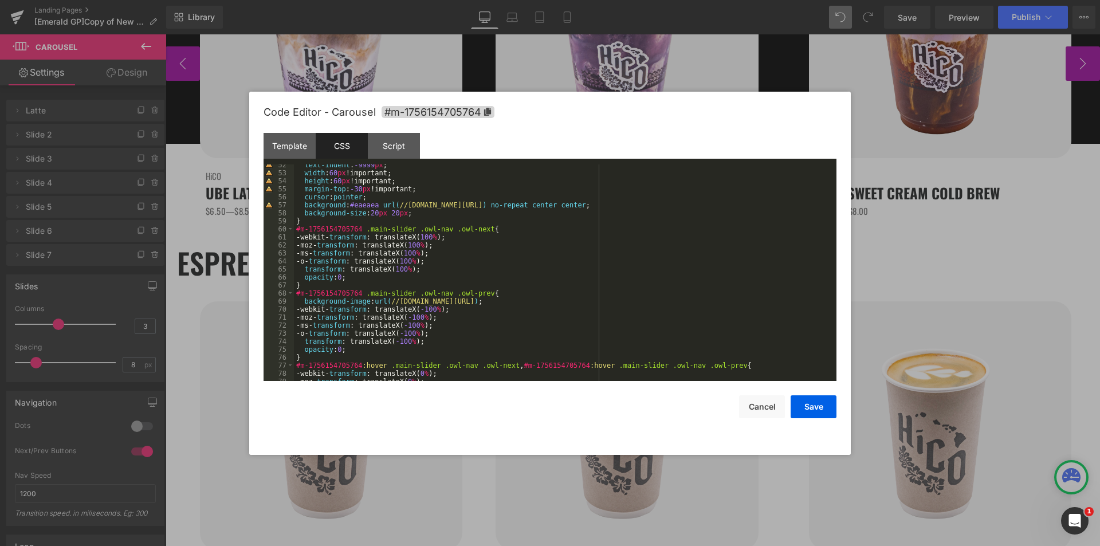
scroll to position [413, 0]
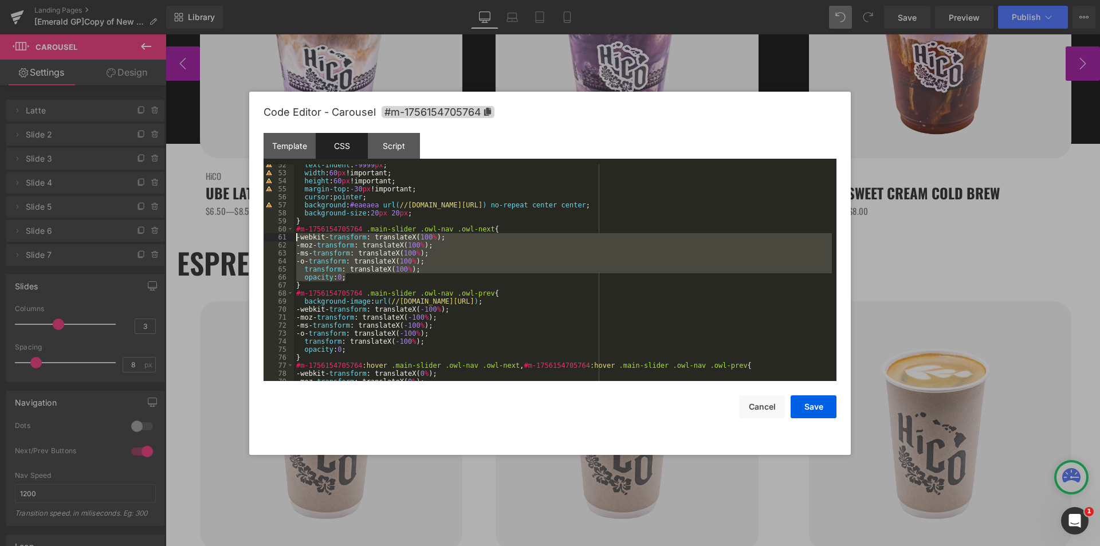
drag, startPoint x: 347, startPoint y: 277, endPoint x: 273, endPoint y: 234, distance: 85.5
click at [273, 234] on pre "52 53 54 55 56 57 58 59 60 61 62 63 64 65 66 67 68 69 70 71 72 73 74 75 76 77 7…" at bounding box center [550, 272] width 573 height 217
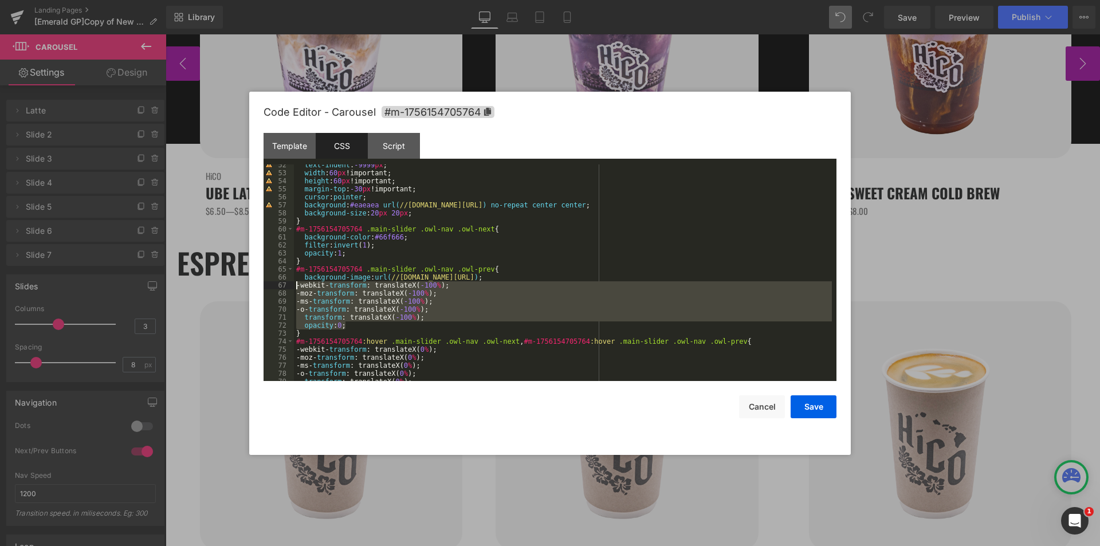
drag, startPoint x: 354, startPoint y: 323, endPoint x: 268, endPoint y: 286, distance: 94.2
click at [268, 286] on pre "52 53 54 55 56 57 58 59 60 61 62 63 64 65 66 67 68 69 70 71 72 73 74 75 76 77 7…" at bounding box center [550, 272] width 573 height 217
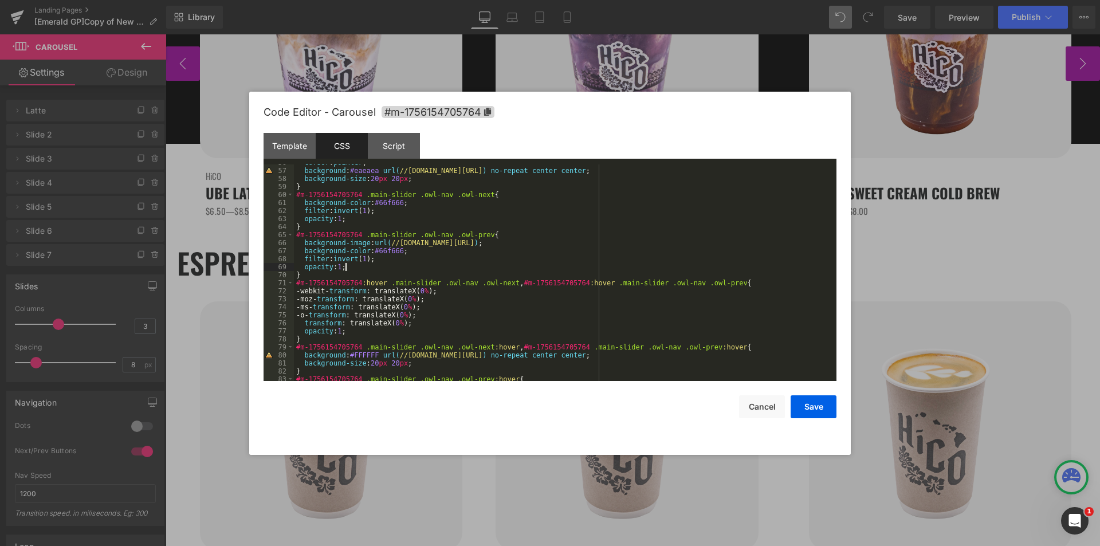
scroll to position [481, 0]
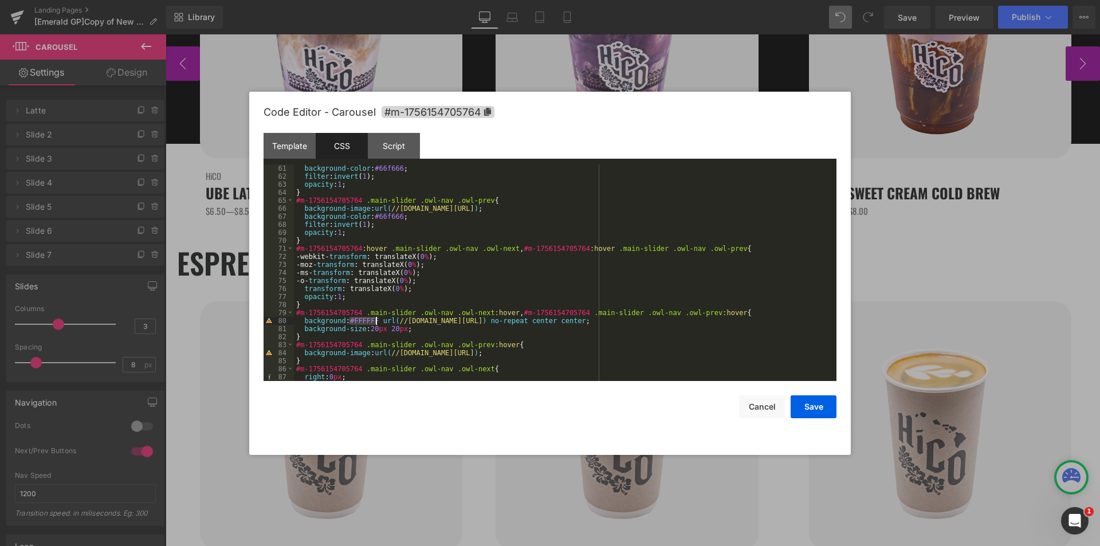
drag, startPoint x: 349, startPoint y: 317, endPoint x: 375, endPoint y: 321, distance: 26.7
click at [375, 321] on div "background-color : #66f666 ; filter : invert ( 1 ); opacity : 1 ; } #m-17561547…" at bounding box center [563, 280] width 538 height 233
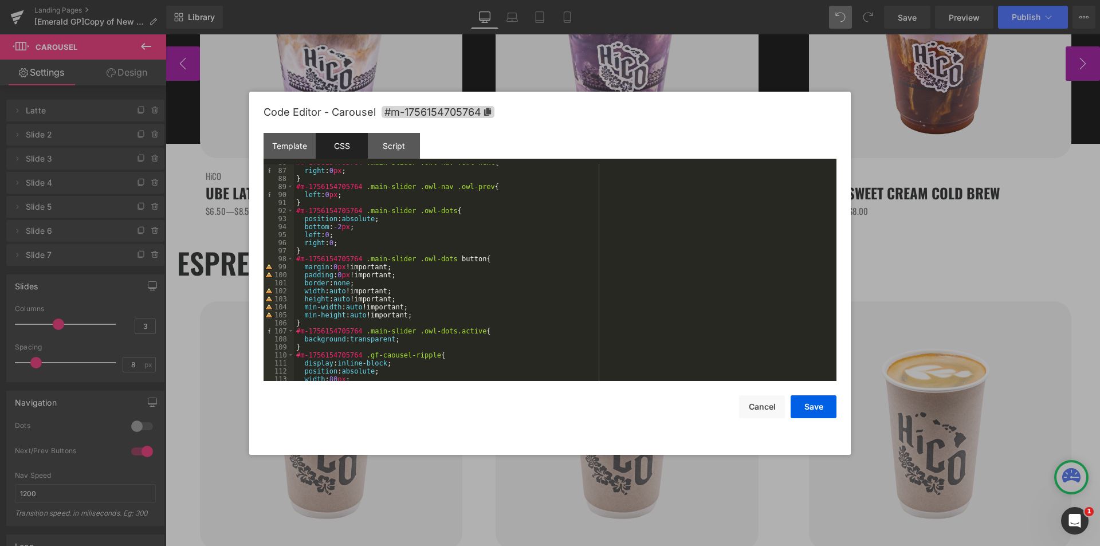
scroll to position [688, 0]
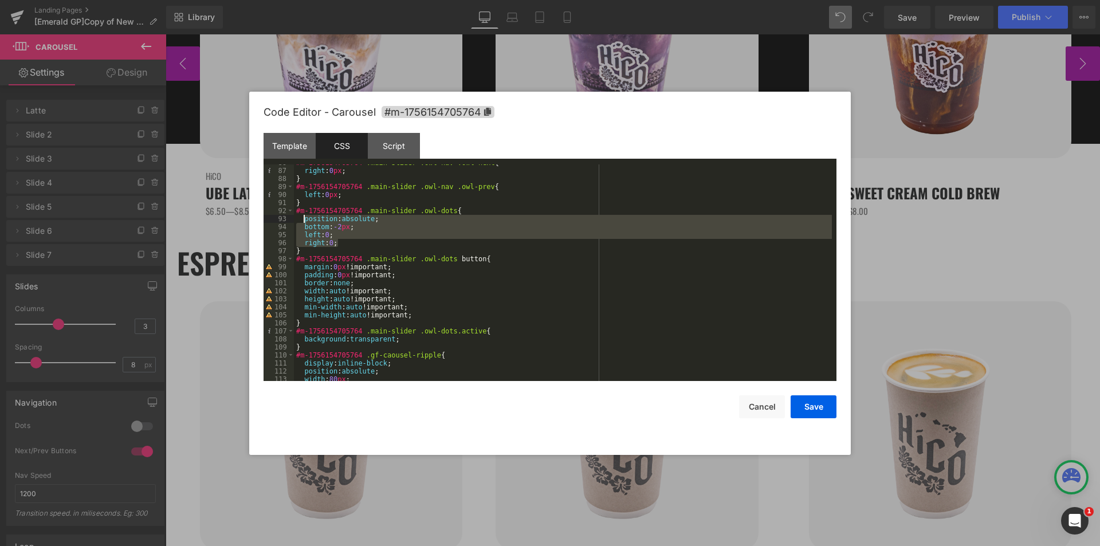
drag, startPoint x: 339, startPoint y: 243, endPoint x: 302, endPoint y: 219, distance: 43.6
click at [302, 219] on div "#m-1756154705764 .main-slider .owl-nav .owl-next { right : 0 px ; } #m-17561547…" at bounding box center [563, 275] width 538 height 233
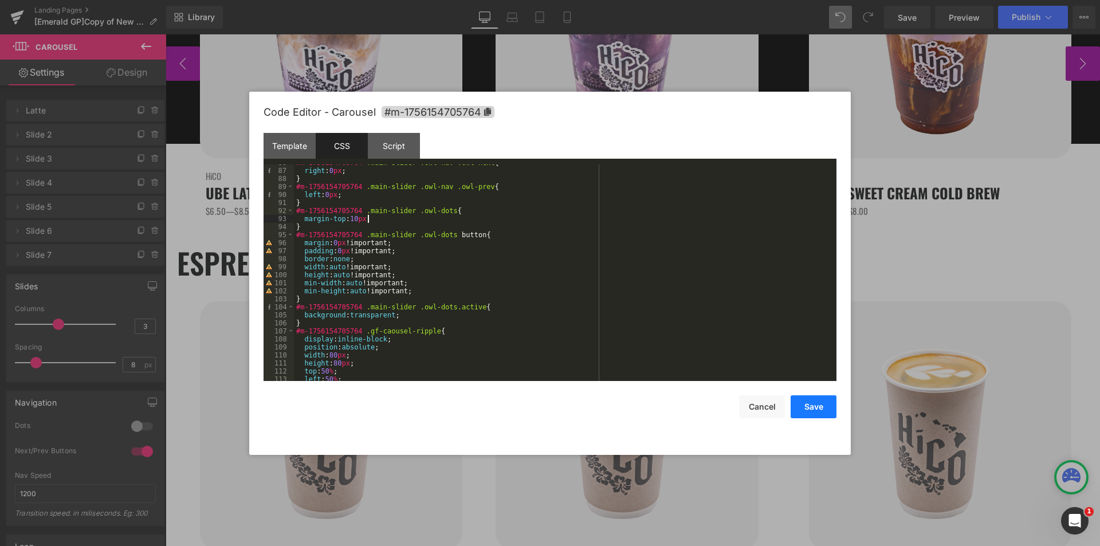
click at [819, 406] on button "Save" at bounding box center [814, 406] width 46 height 23
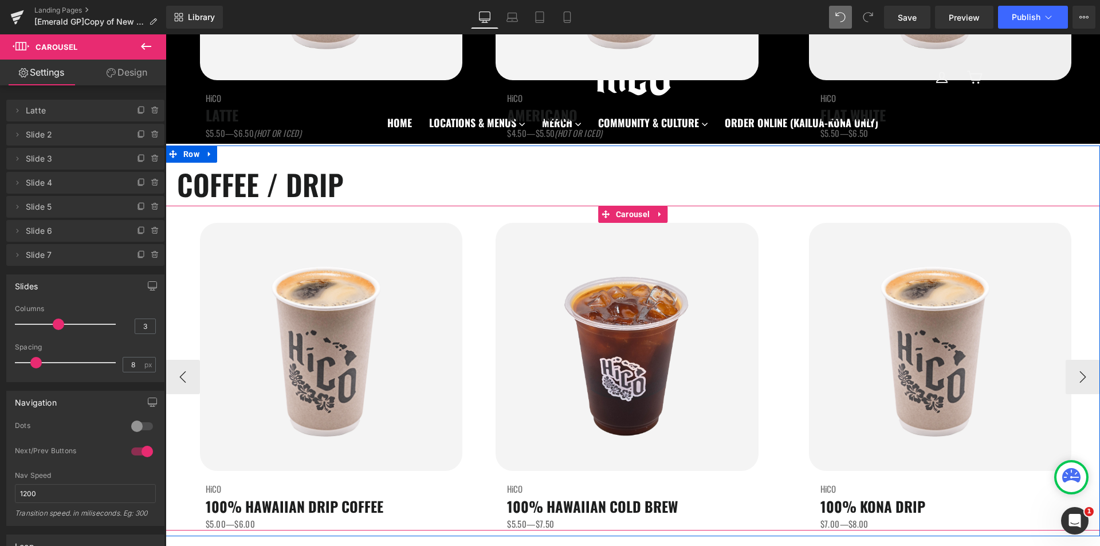
scroll to position [819, 0]
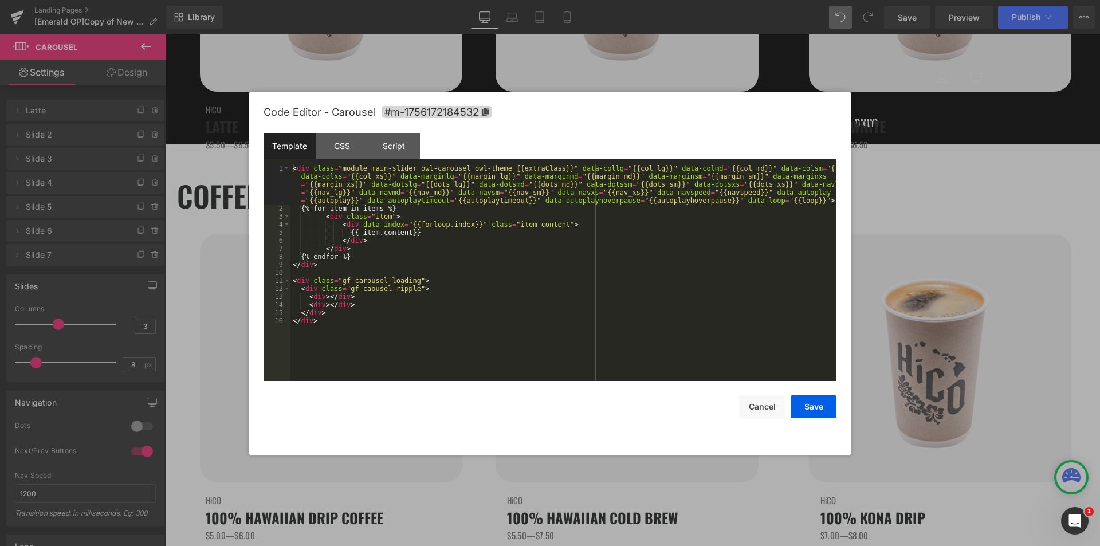
click at [615, 0] on div "Carousel You are previewing how the will restyle your page. You can not edit El…" at bounding box center [550, 0] width 1100 height 0
click at [330, 150] on div "CSS" at bounding box center [342, 146] width 52 height 26
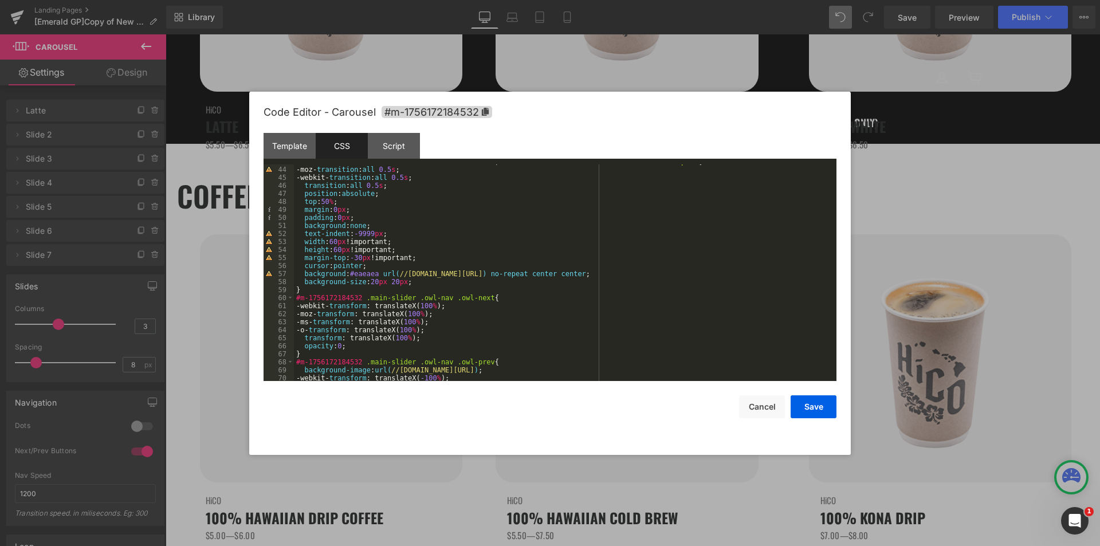
scroll to position [378, 0]
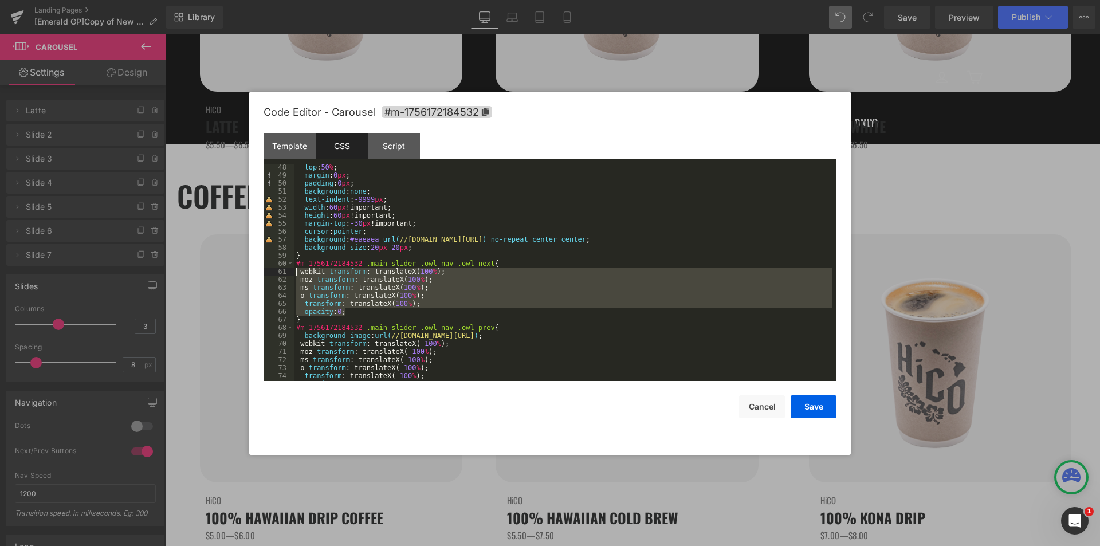
drag, startPoint x: 345, startPoint y: 310, endPoint x: 287, endPoint y: 274, distance: 68.2
click at [287, 274] on pre "48 49 50 51 52 53 54 55 56 57 58 59 60 61 62 63 64 65 66 67 68 69 70 71 72 73 7…" at bounding box center [550, 272] width 573 height 217
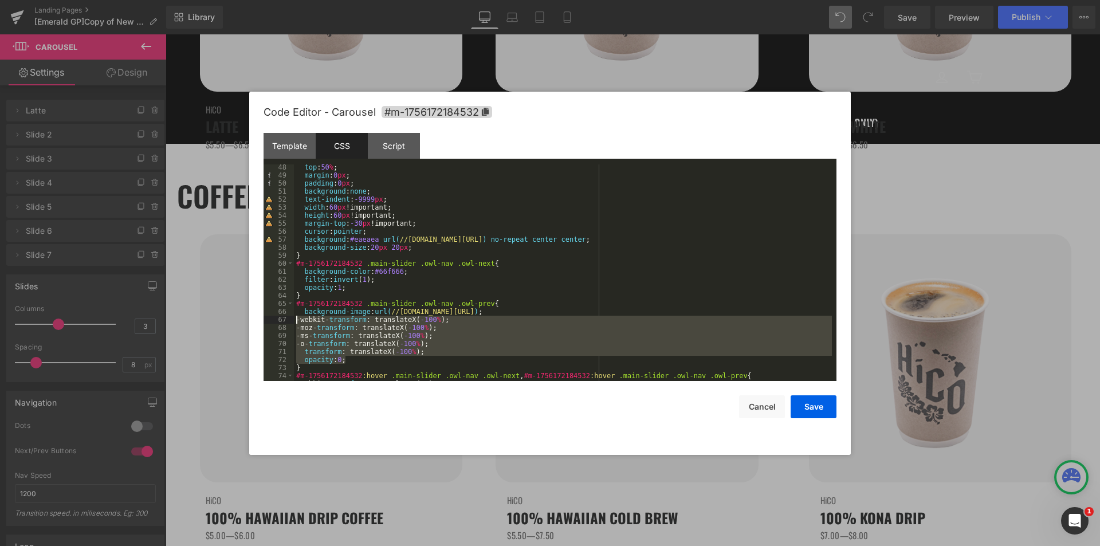
drag, startPoint x: 355, startPoint y: 359, endPoint x: 263, endPoint y: 320, distance: 100.1
click at [263, 320] on div "Code Editor - Carousel #m-1756172184532 Template CSS Script Data 1 2 3 4 5 6 7 …" at bounding box center [550, 273] width 602 height 363
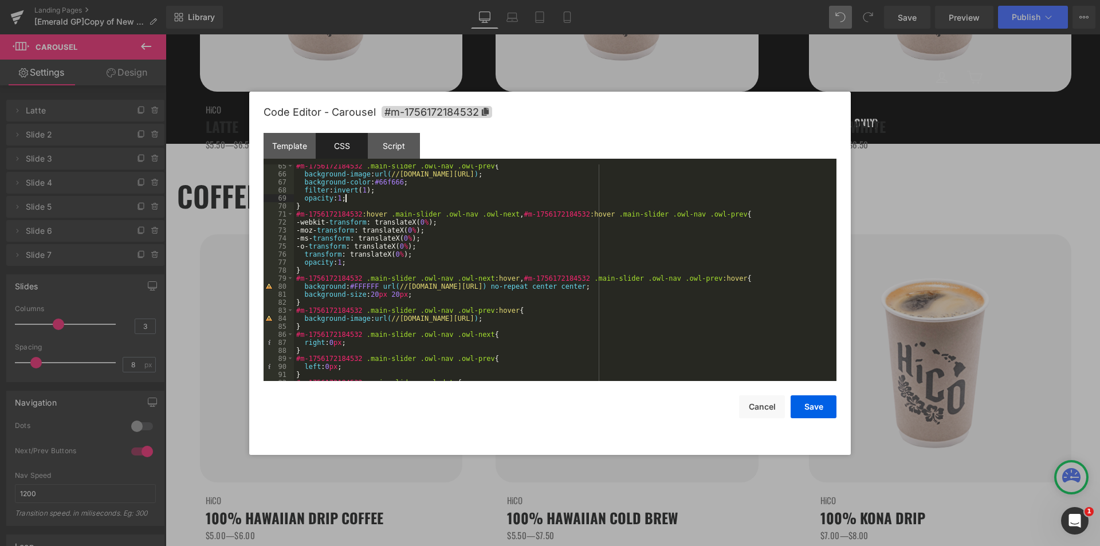
scroll to position [584, 0]
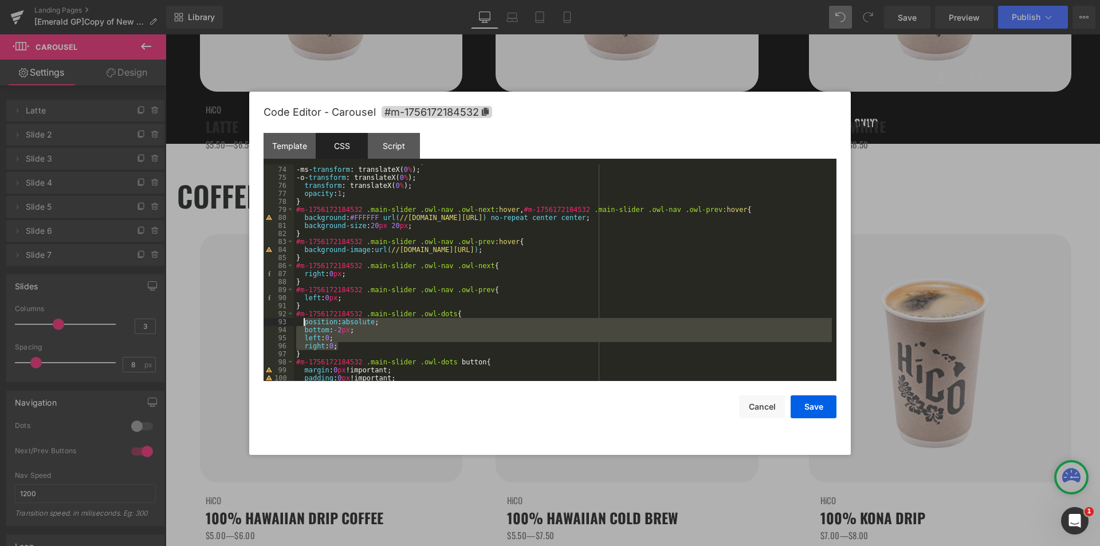
drag, startPoint x: 340, startPoint y: 345, endPoint x: 302, endPoint y: 325, distance: 42.8
click at [302, 325] on div "-moz- transform : translateX( 0 % ); -ms- transform : translateX( 0 % ); -o- tr…" at bounding box center [563, 274] width 538 height 233
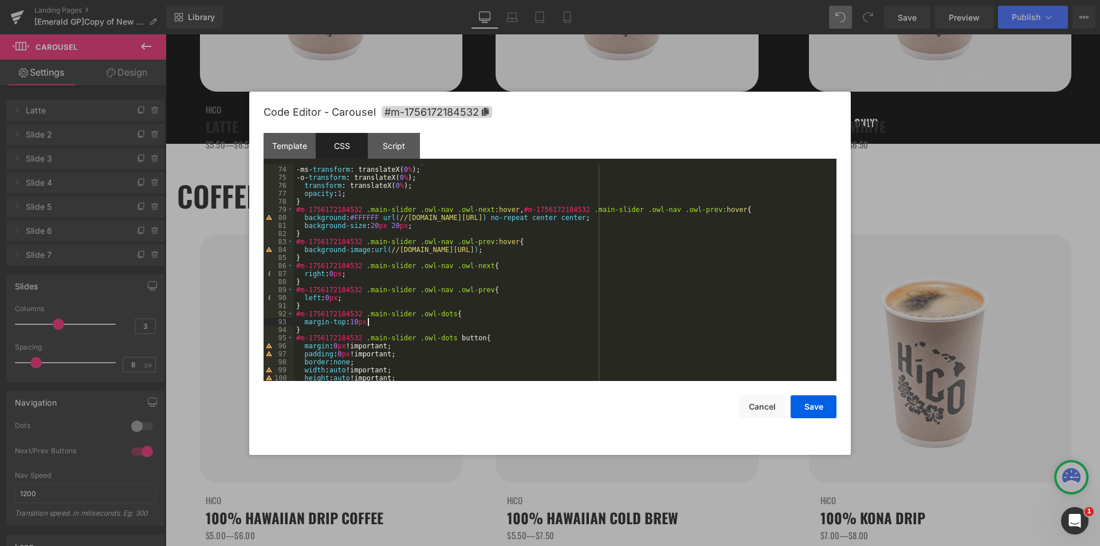
scroll to position [619, 0]
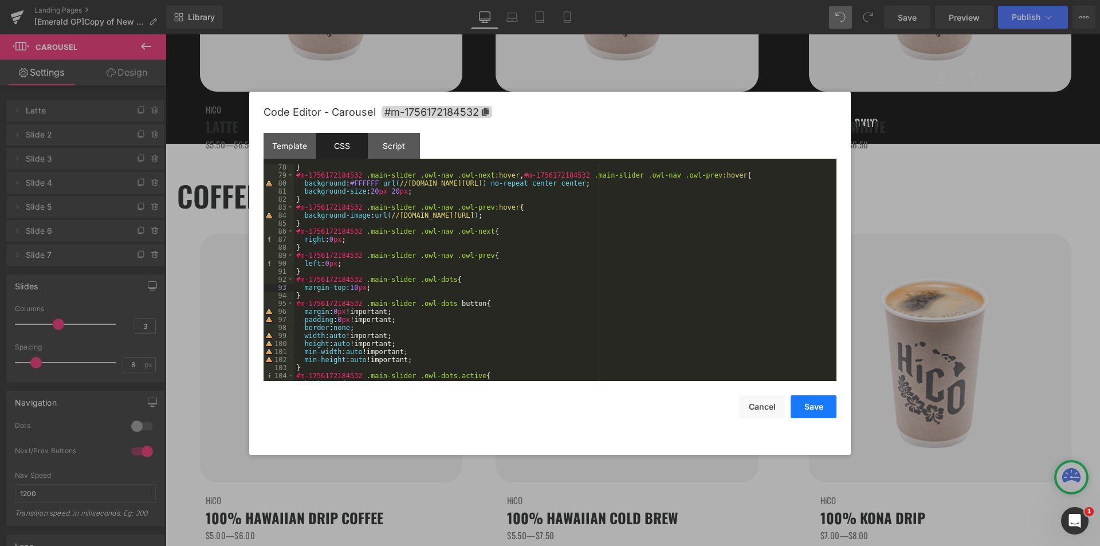
click at [826, 413] on button "Save" at bounding box center [814, 406] width 46 height 23
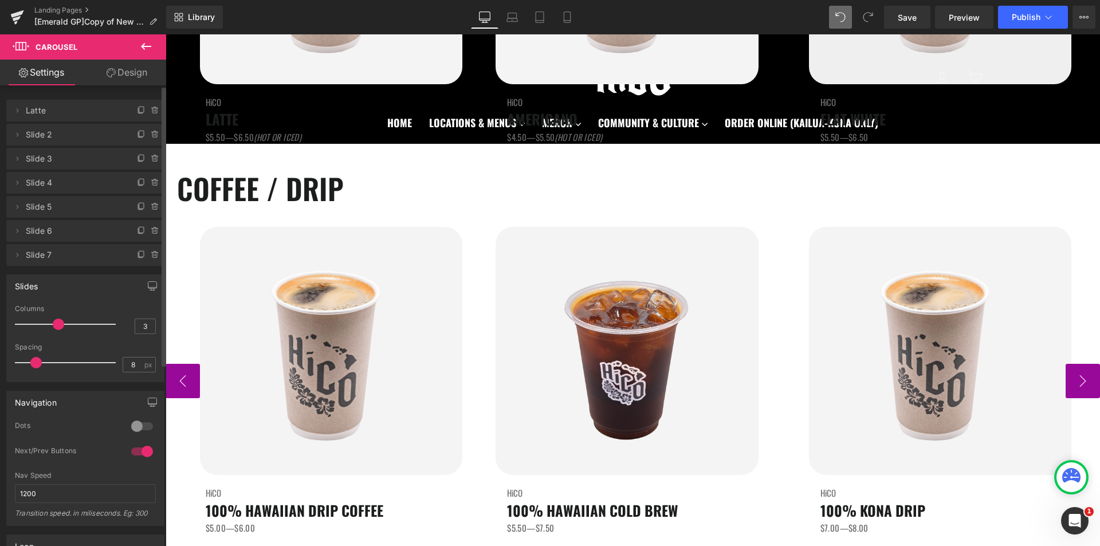
scroll to position [819, 0]
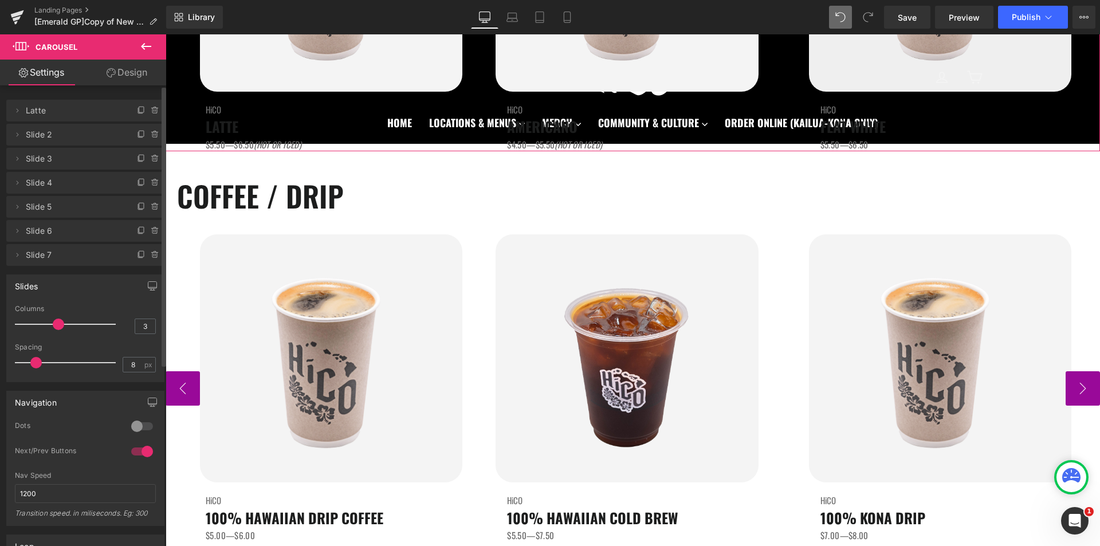
drag, startPoint x: 134, startPoint y: 423, endPoint x: 213, endPoint y: 335, distance: 118.5
click at [134, 423] on div at bounding box center [142, 426] width 28 height 18
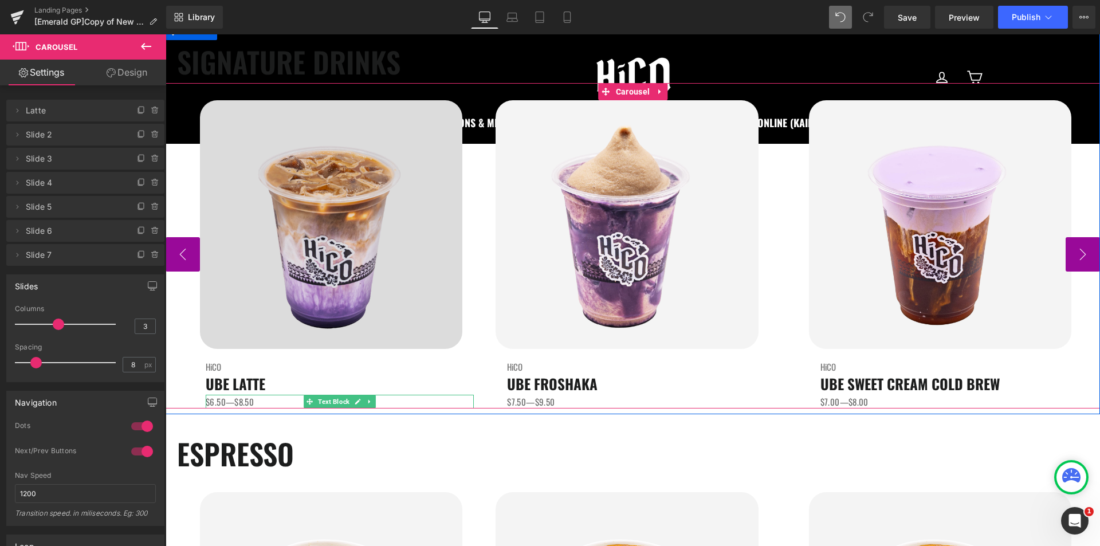
scroll to position [74, 0]
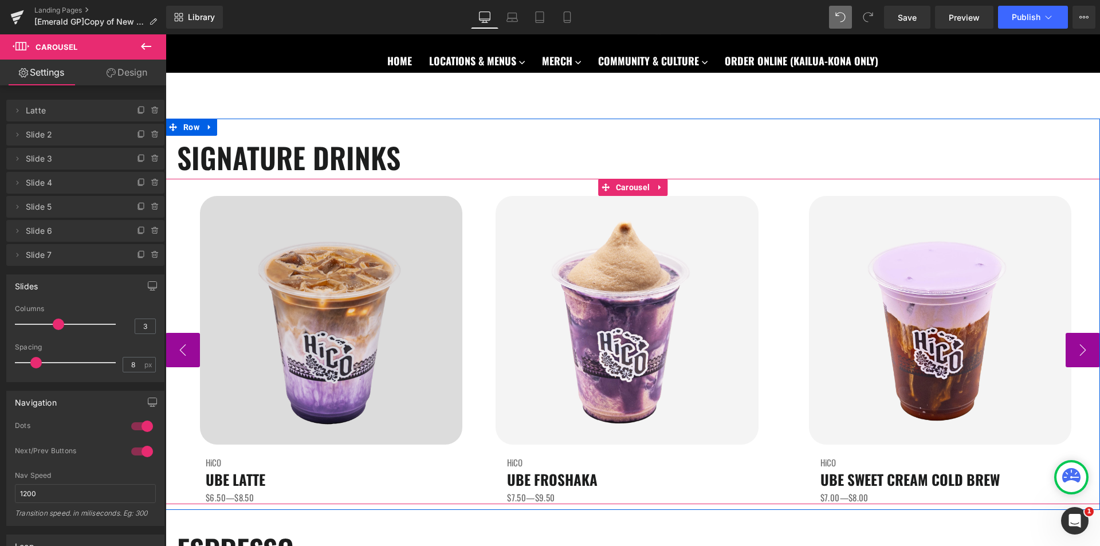
click at [454, 351] on img at bounding box center [331, 320] width 262 height 249
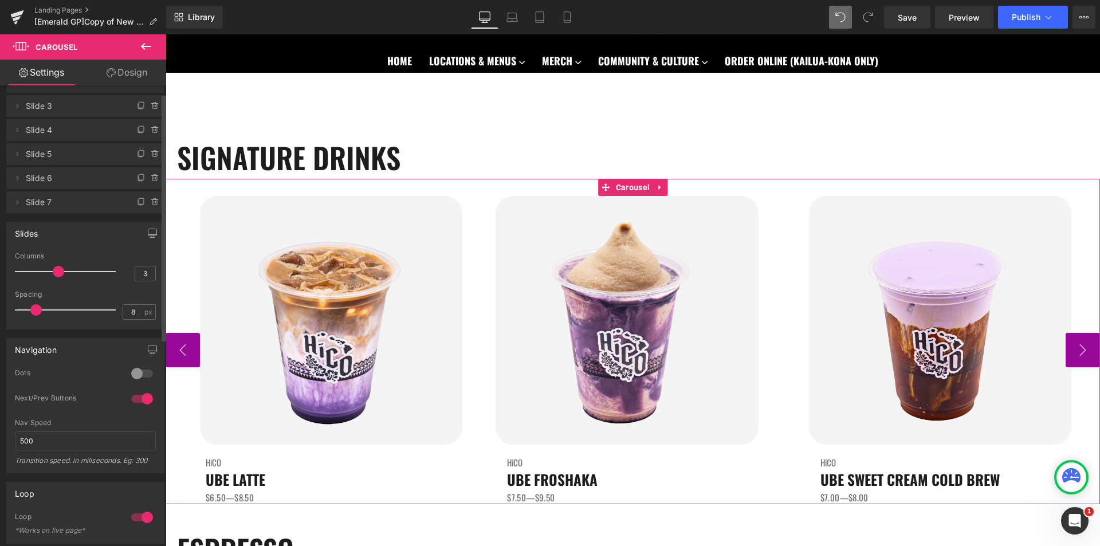
scroll to position [115, 0]
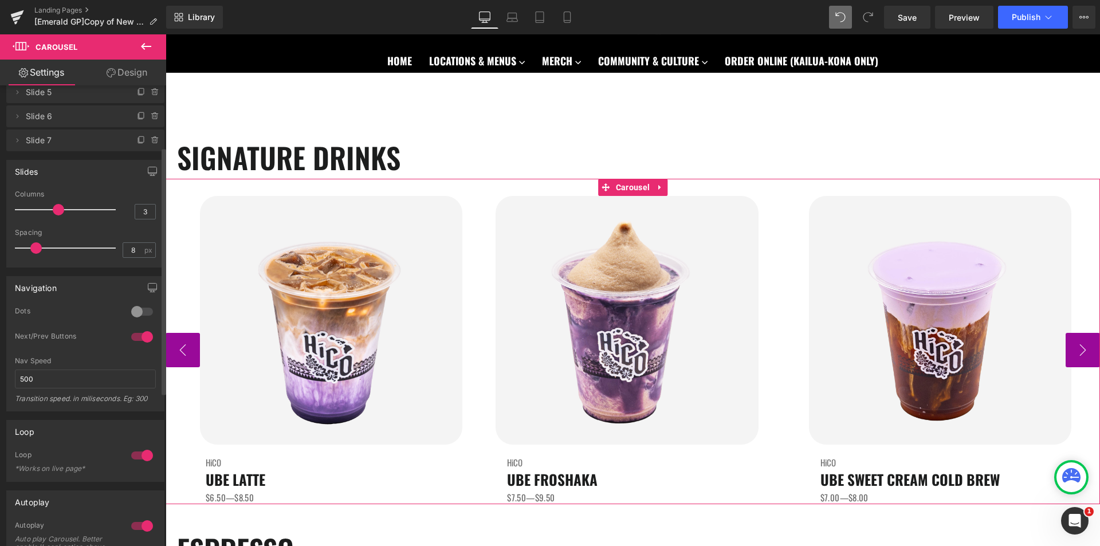
click at [139, 312] on div at bounding box center [142, 312] width 28 height 18
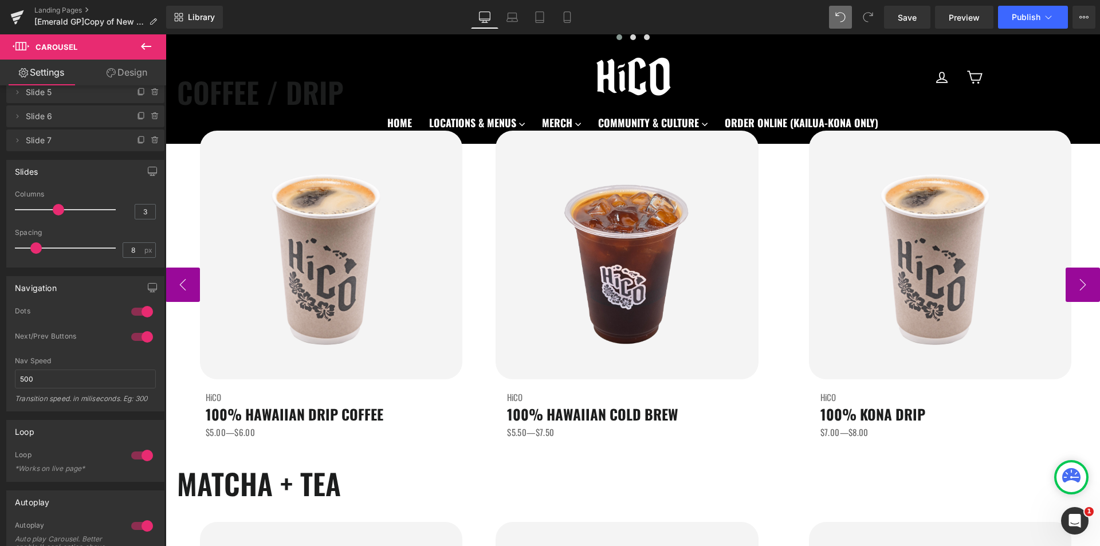
scroll to position [974, 0]
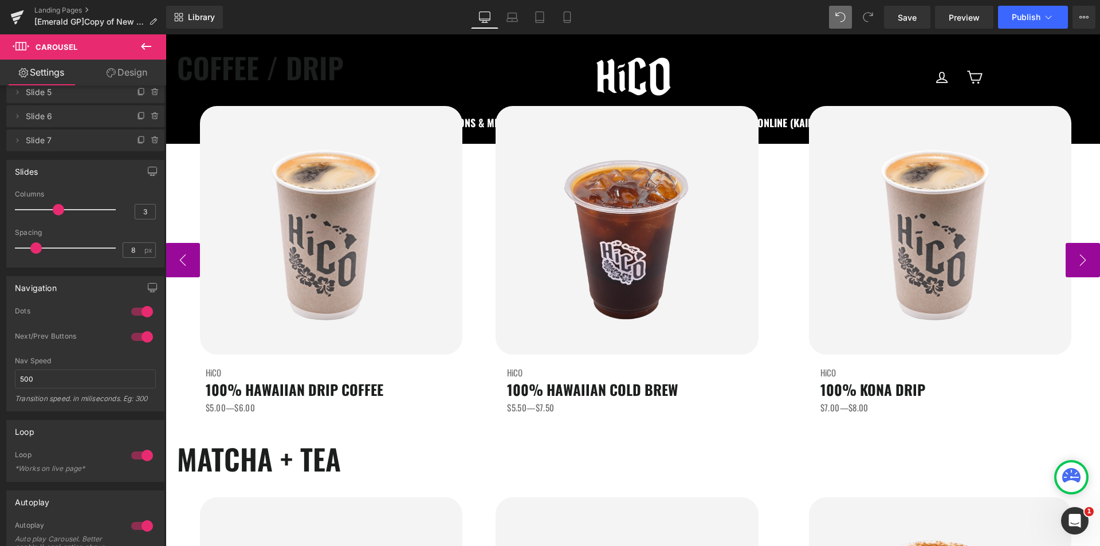
click at [478, 340] on div "Image HiCO Heading 100% HAWAIIAN COLD BREW Heading $5.50—$7.50 Text Block" at bounding box center [632, 260] width 308 height 308
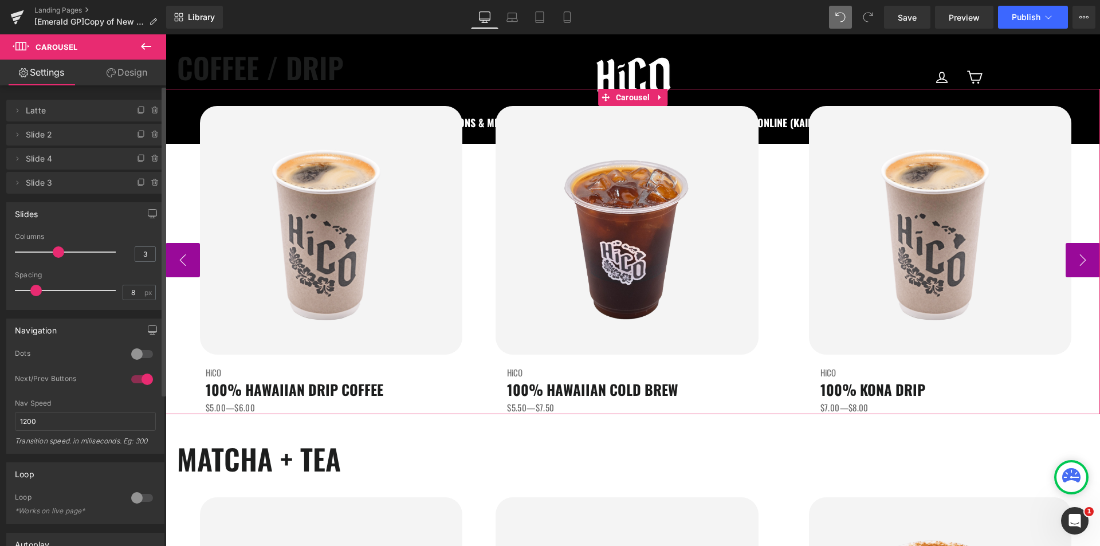
click at [131, 355] on div at bounding box center [142, 354] width 28 height 18
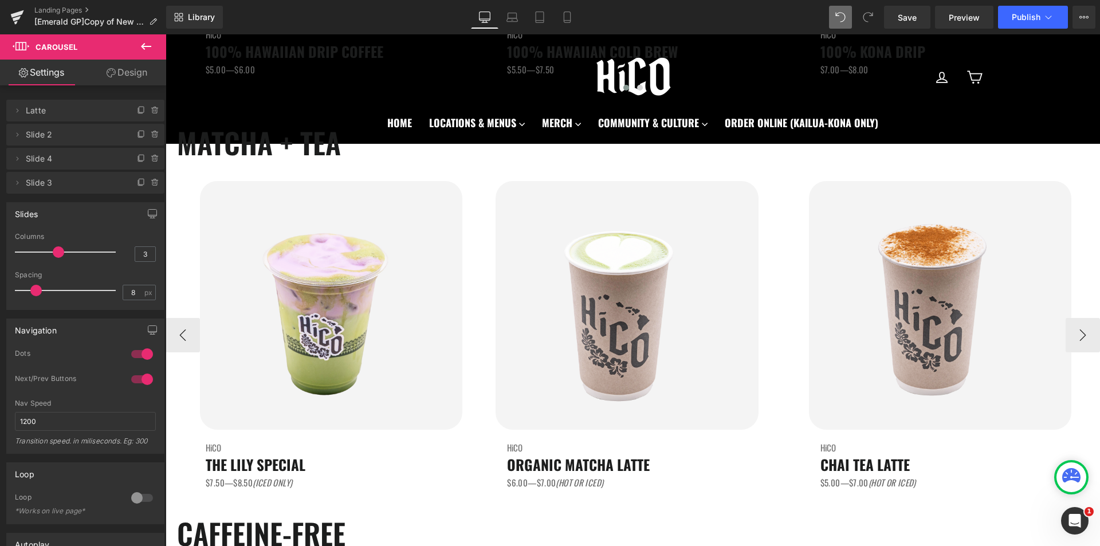
scroll to position [1335, 0]
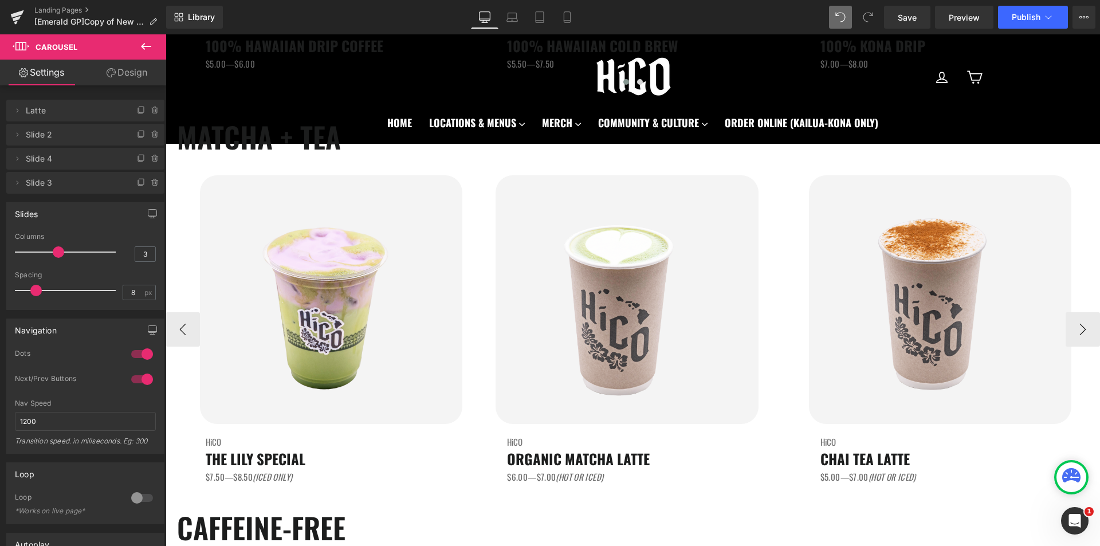
click at [478, 351] on div "Image HiCO Heading ORGANIC MATCHA LATTE Heading $6.00—$7.00 (HOT OR ICED) Text …" at bounding box center [632, 329] width 308 height 308
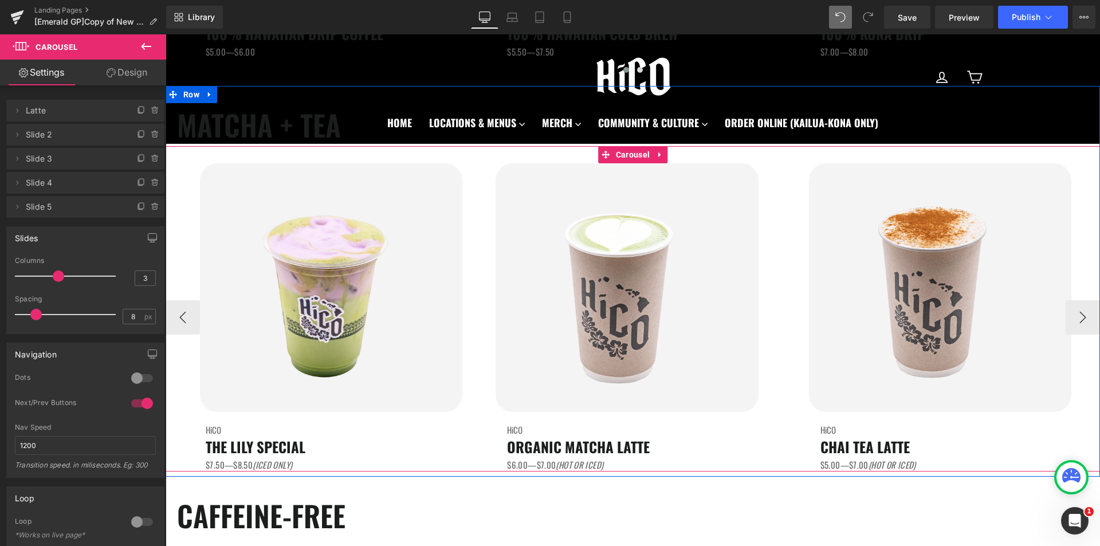
scroll to position [1375, 0]
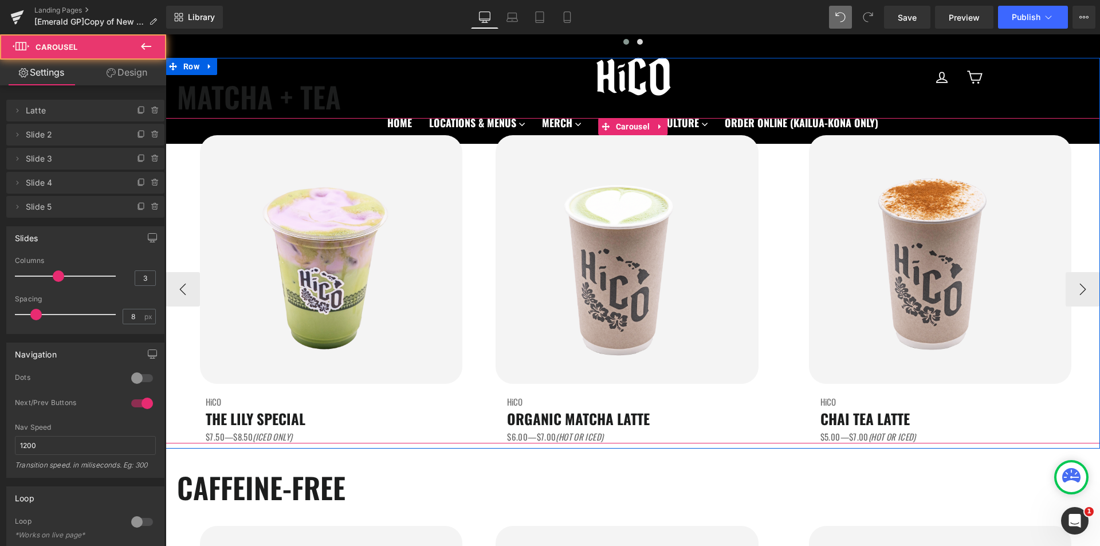
click at [478, 344] on div "Image HiCO Heading ORGANIC MATCHA LATTE Heading $6.00—$7.00 (HOT OR ICED) Text …" at bounding box center [632, 289] width 308 height 308
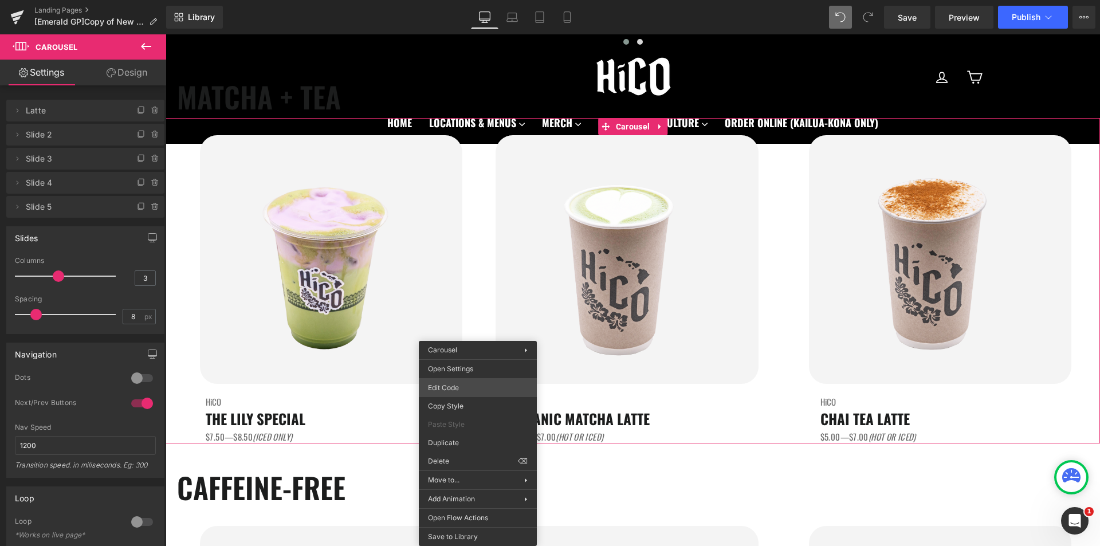
click at [468, 0] on div "Carousel You are previewing how the will restyle your page. You can not edit El…" at bounding box center [550, 0] width 1100 height 0
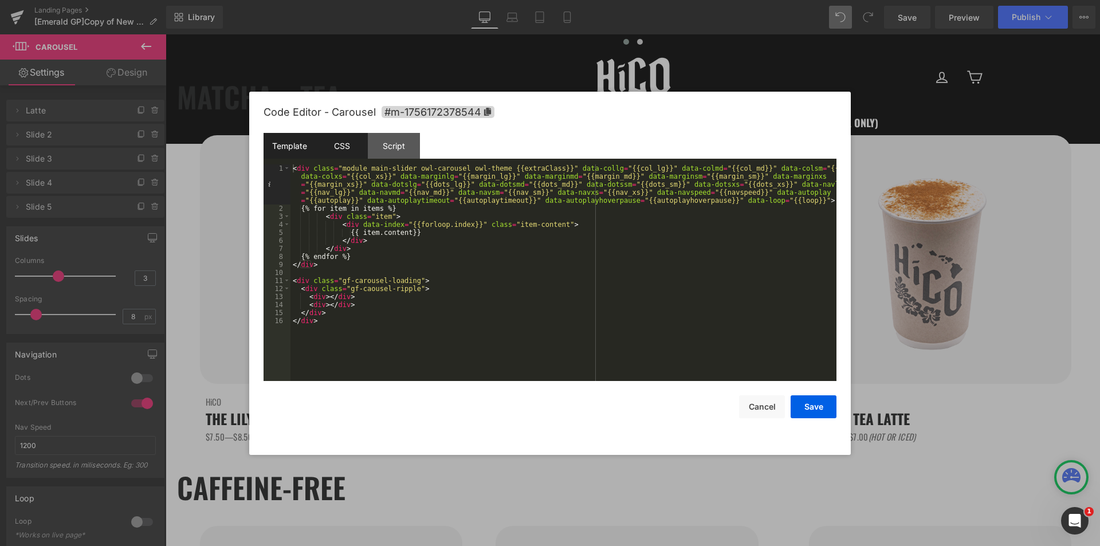
click at [356, 154] on div "CSS" at bounding box center [342, 146] width 52 height 26
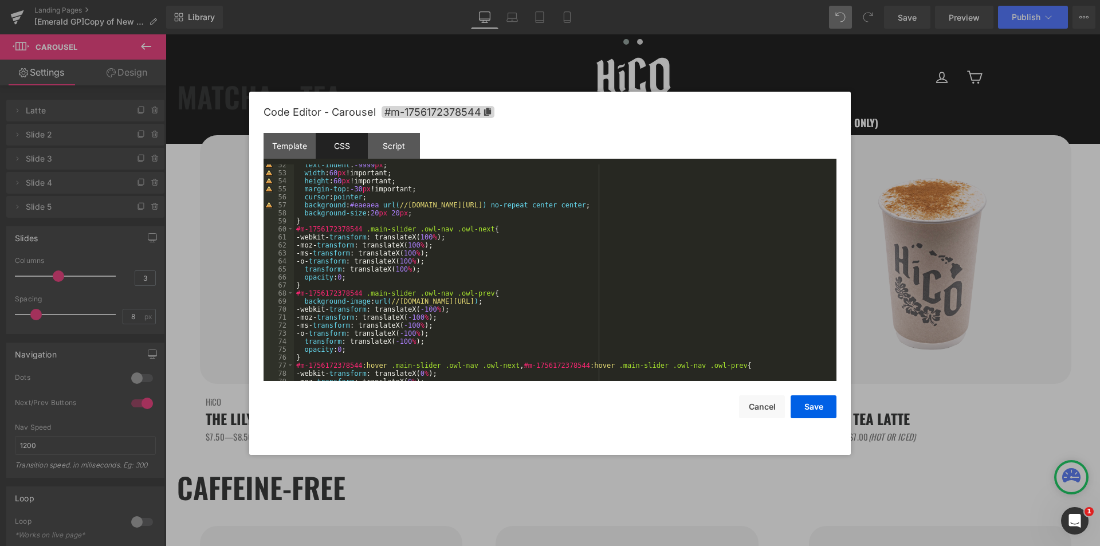
scroll to position [413, 0]
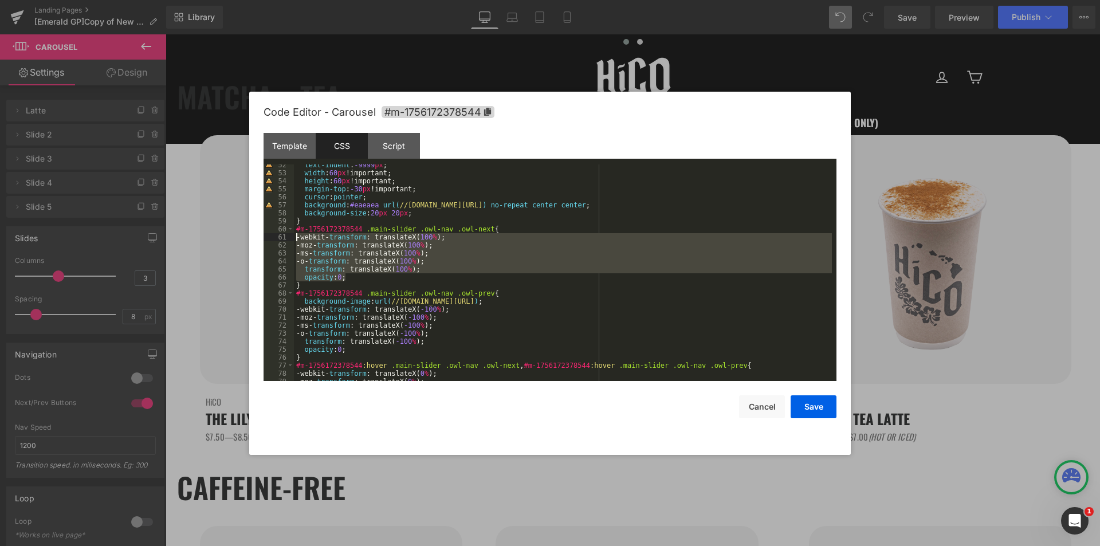
drag, startPoint x: 360, startPoint y: 278, endPoint x: 253, endPoint y: 241, distance: 113.6
click at [253, 241] on div "Code Editor - Carousel #m-1756172378544 Template CSS Script Data 1 2 3 4 5 6 7 …" at bounding box center [550, 273] width 602 height 363
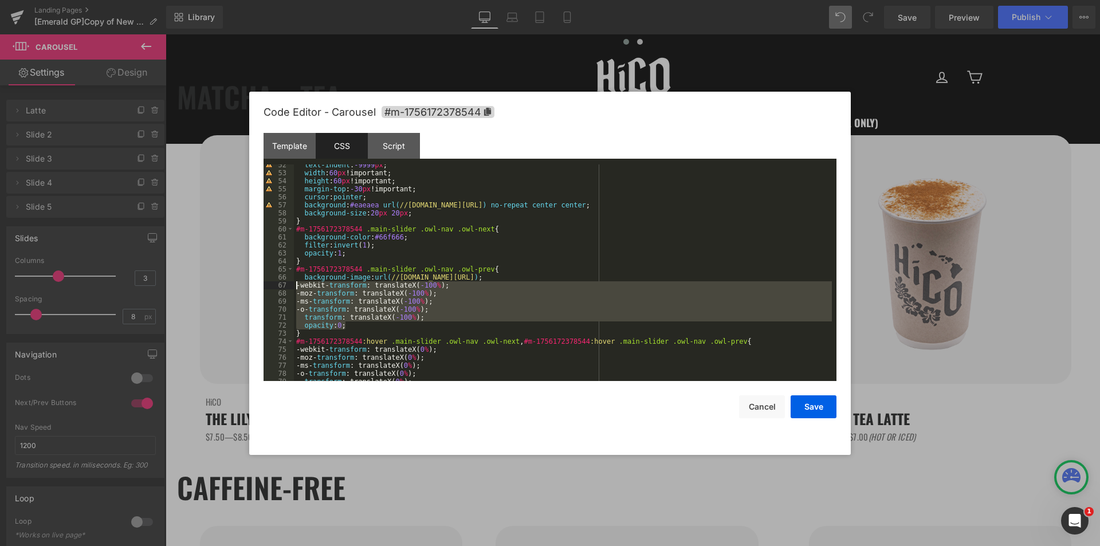
drag, startPoint x: 352, startPoint y: 325, endPoint x: 240, endPoint y: 287, distance: 118.1
click at [240, 287] on body "Carousel You are previewing how the will restyle your page. You can not edit El…" at bounding box center [550, 273] width 1100 height 546
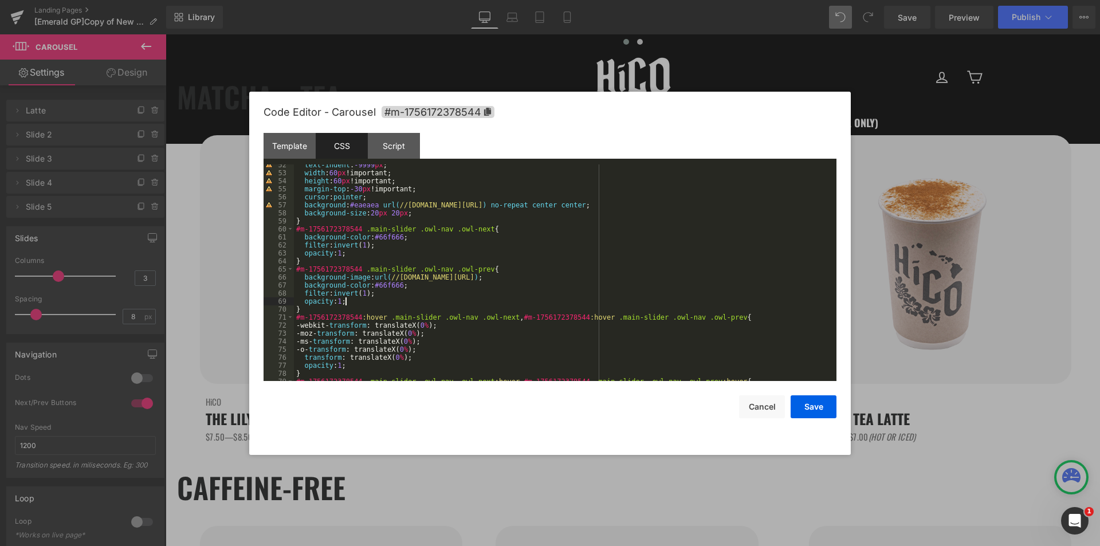
scroll to position [481, 0]
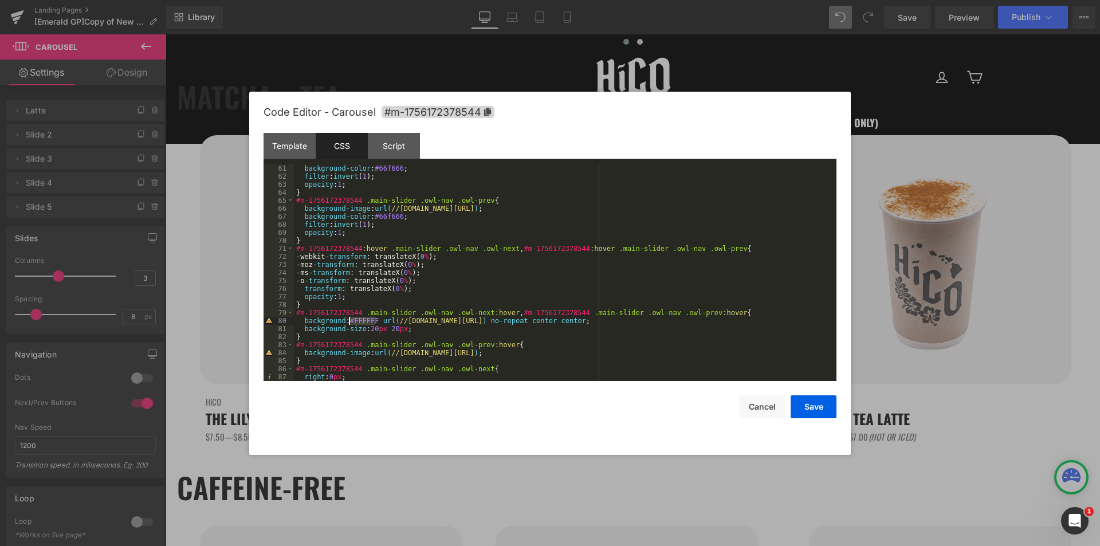
drag, startPoint x: 375, startPoint y: 322, endPoint x: 350, endPoint y: 318, distance: 25.5
click at [350, 318] on div "background-color : #66f666 ; filter : invert ( 1 ); opacity : 1 ; } #m-17561723…" at bounding box center [563, 280] width 538 height 233
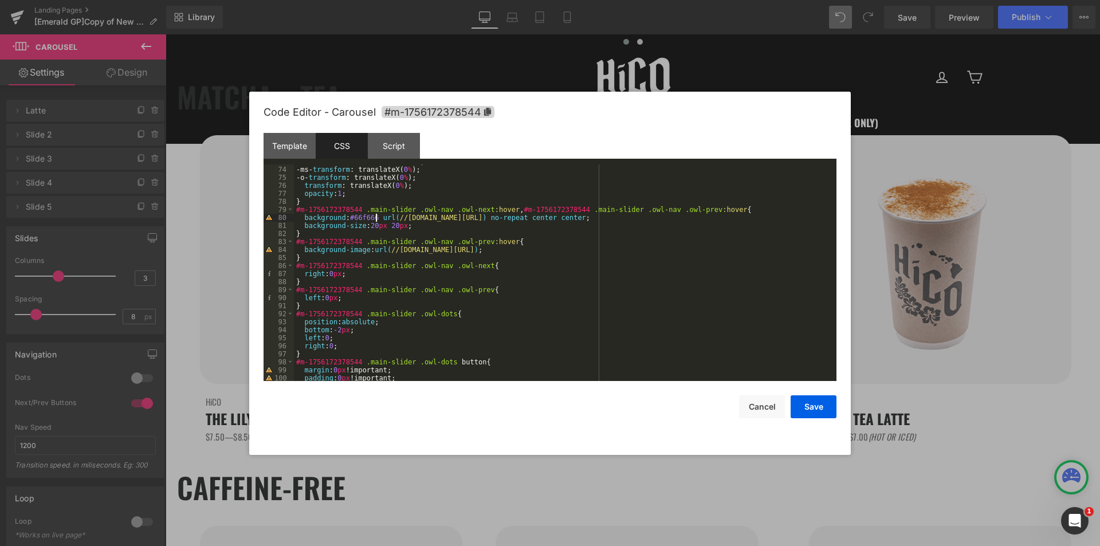
scroll to position [584, 0]
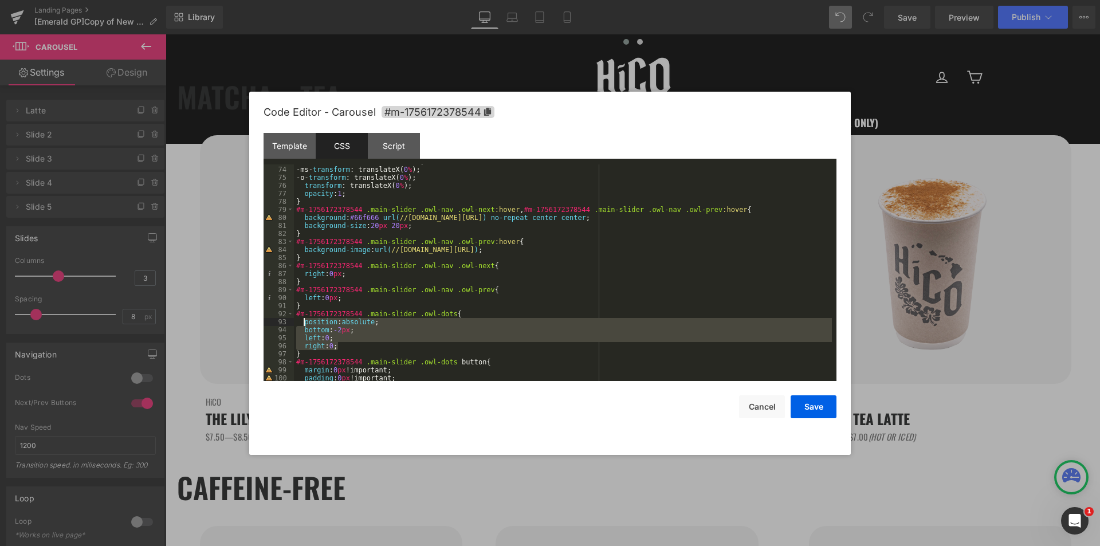
drag, startPoint x: 352, startPoint y: 346, endPoint x: 304, endPoint y: 324, distance: 52.6
click at [304, 324] on div "-moz- transform : translateX( 0 % ); -ms- transform : translateX( 0 % ); -o- tr…" at bounding box center [563, 274] width 538 height 233
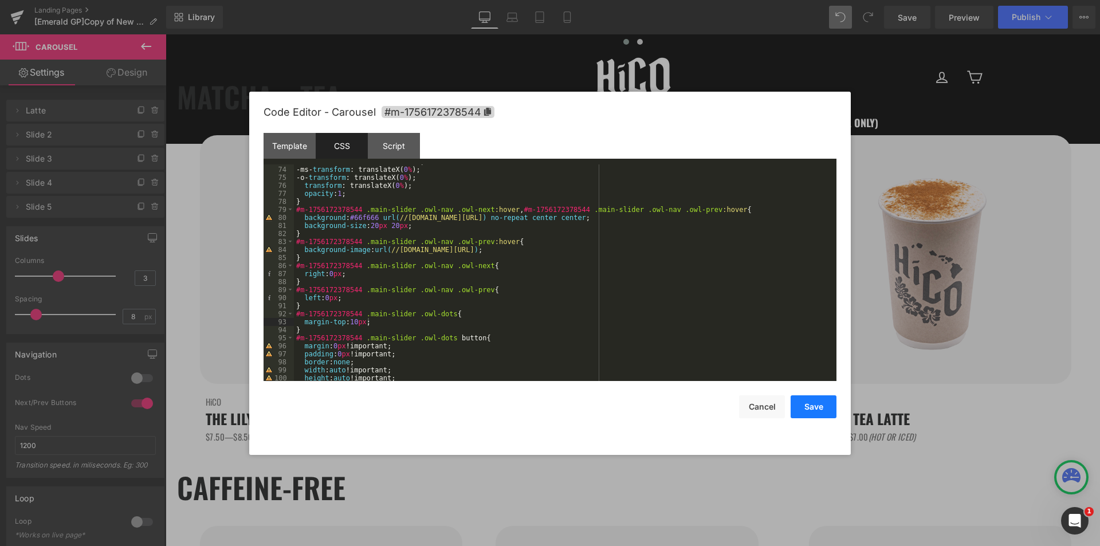
click at [814, 406] on button "Save" at bounding box center [814, 406] width 46 height 23
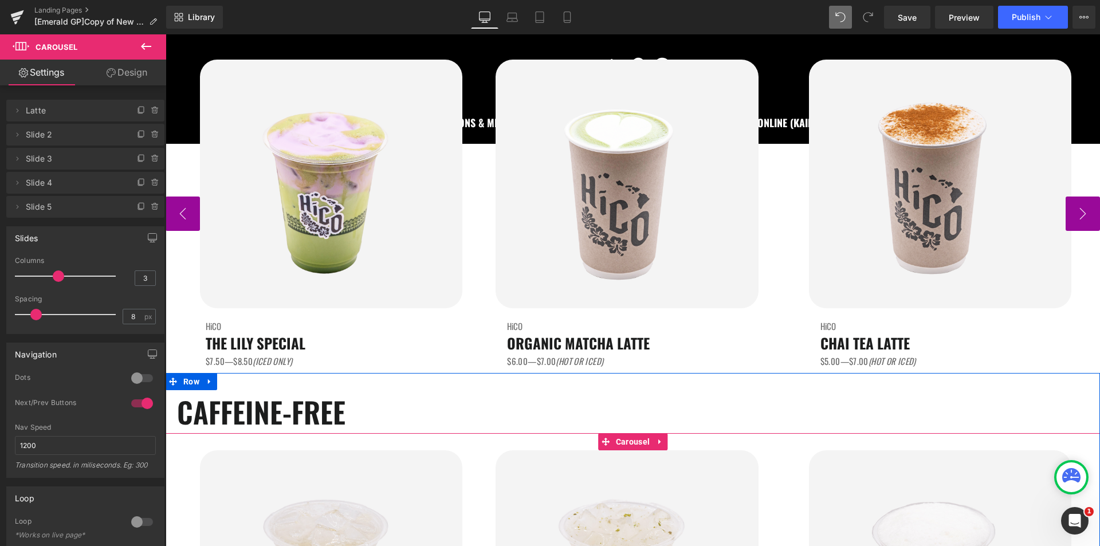
scroll to position [1433, 0]
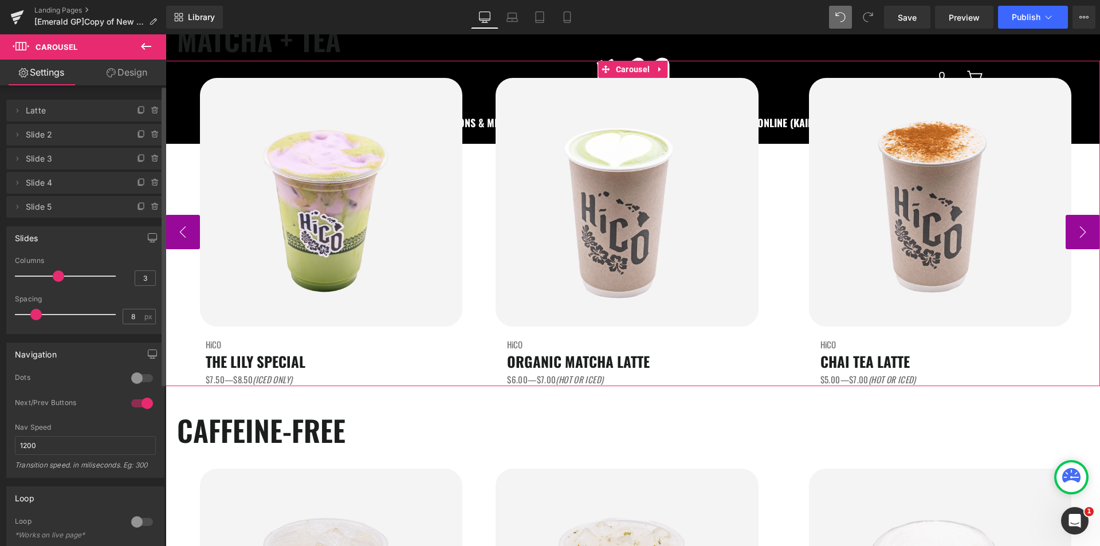
click at [128, 378] on div at bounding box center [142, 378] width 28 height 18
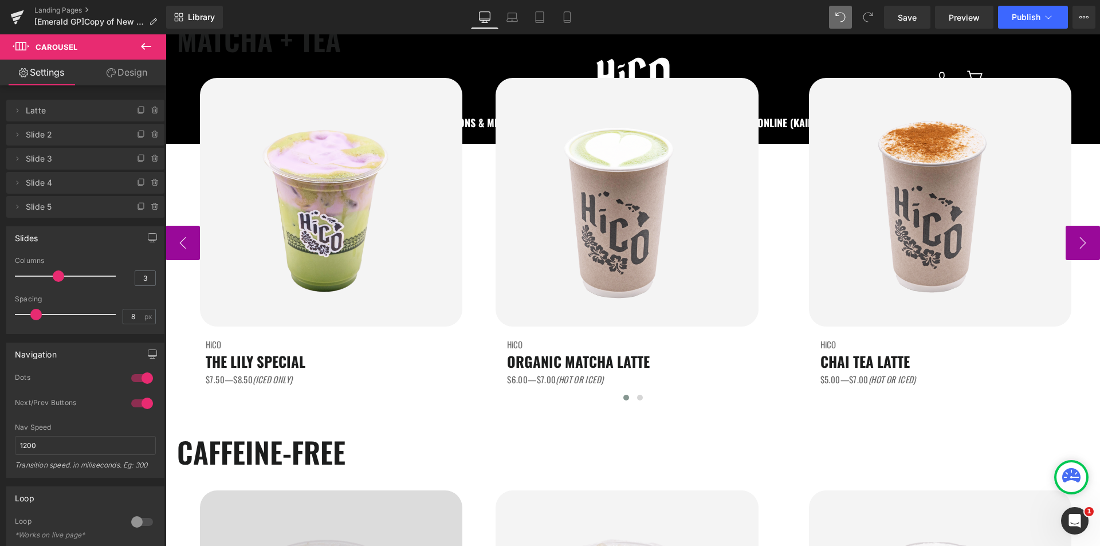
scroll to position [1604, 0]
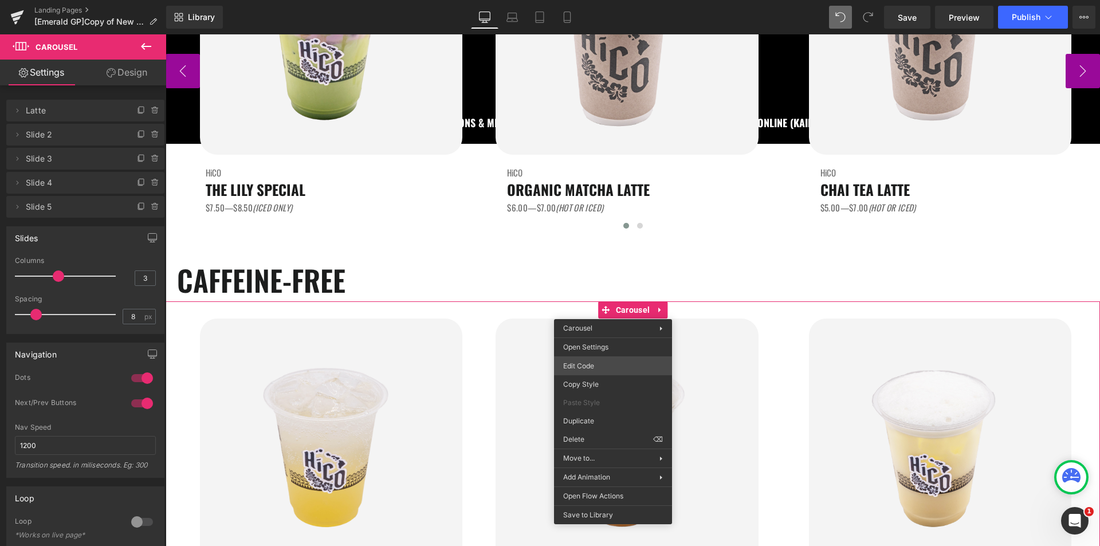
click at [581, 0] on div "Carousel You are previewing how the will restyle your page. You can not edit El…" at bounding box center [550, 0] width 1100 height 0
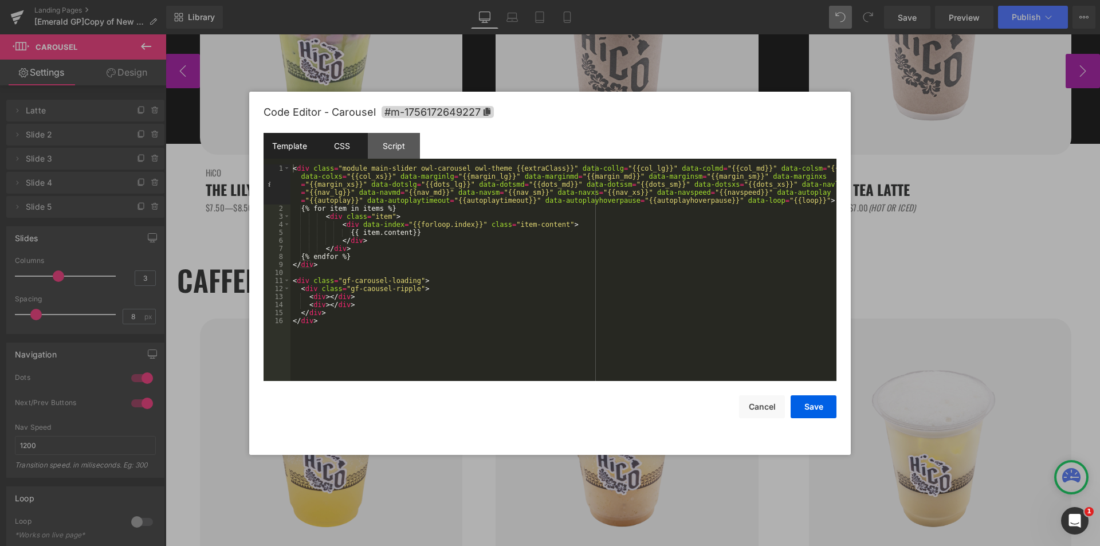
click at [355, 150] on div "CSS" at bounding box center [342, 146] width 52 height 26
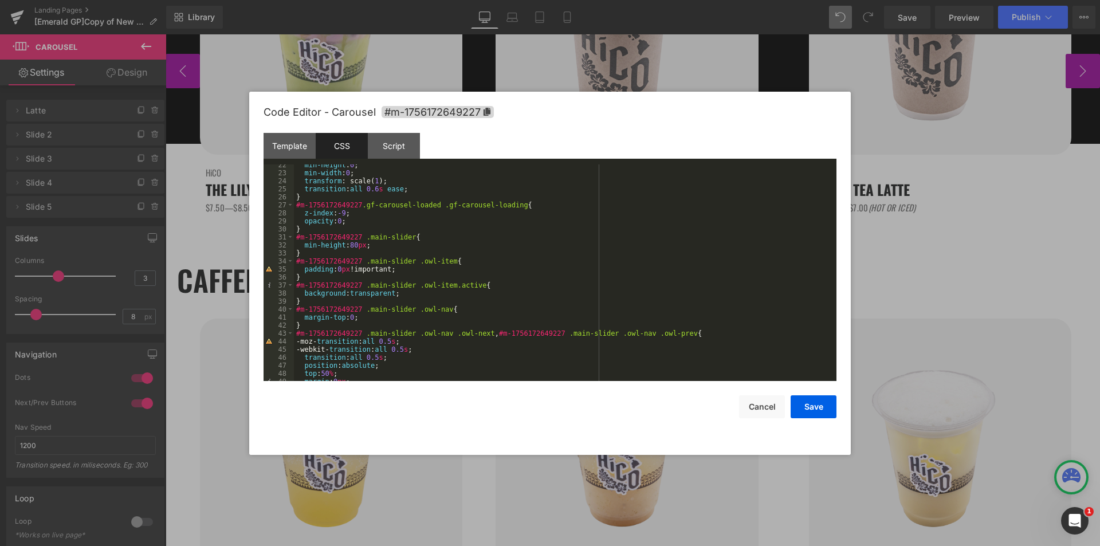
scroll to position [378, 0]
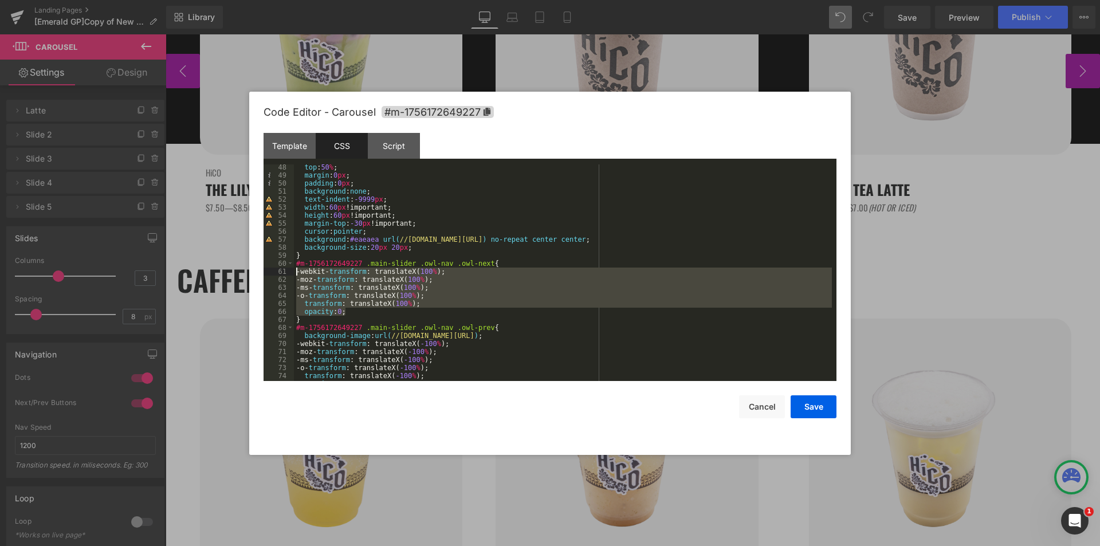
drag, startPoint x: 359, startPoint y: 309, endPoint x: 259, endPoint y: 271, distance: 107.4
click at [259, 271] on div "Code Editor - Carousel #m-1756172649227 Template CSS Script Data 1 2 3 4 5 6 7 …" at bounding box center [550, 273] width 602 height 363
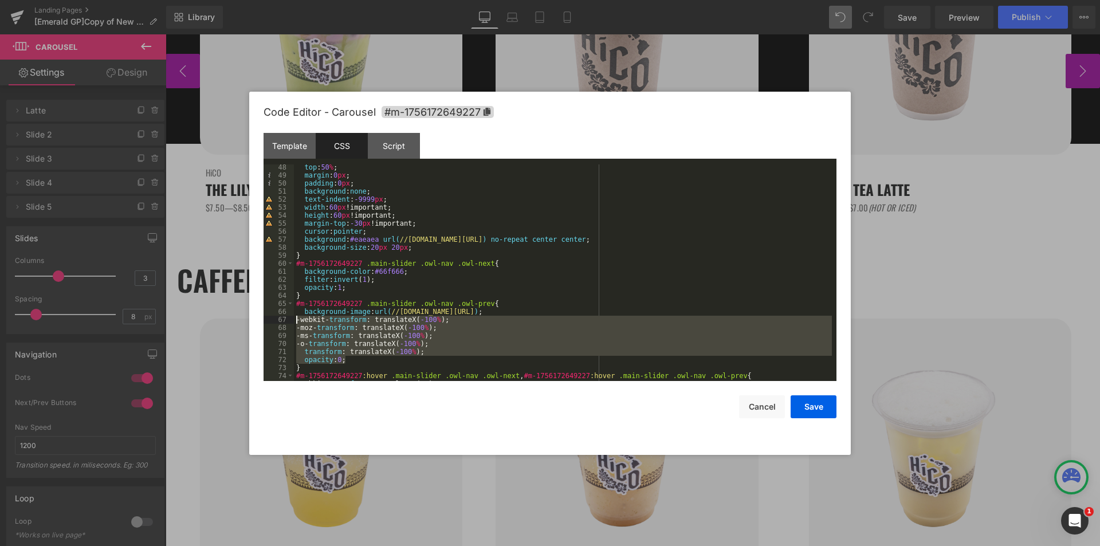
drag, startPoint x: 362, startPoint y: 358, endPoint x: 252, endPoint y: 316, distance: 117.7
click at [252, 316] on div "Code Editor - Carousel #m-1756172649227 Template CSS Script Data 1 2 3 4 5 6 7 …" at bounding box center [550, 273] width 602 height 363
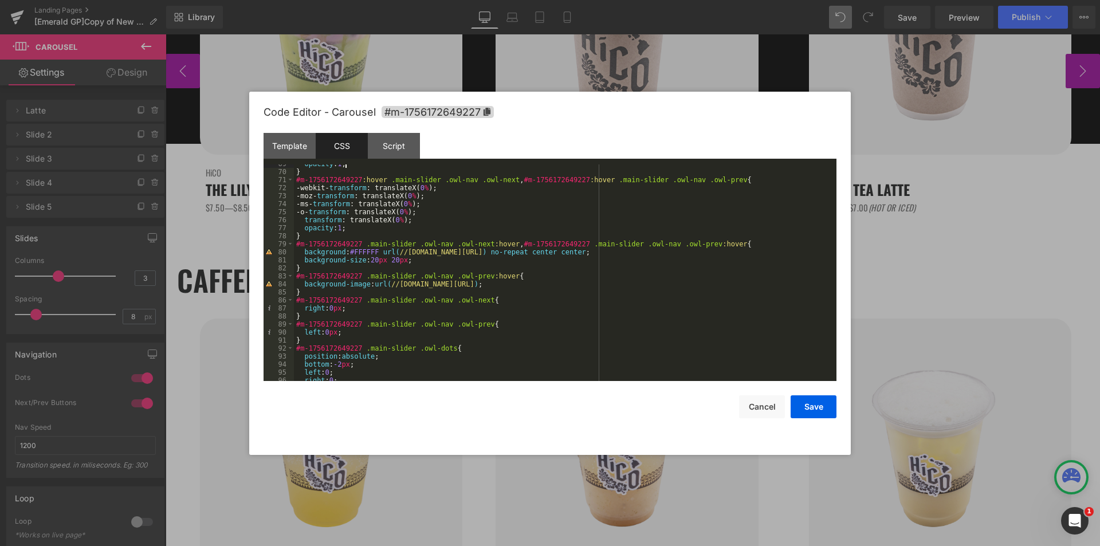
scroll to position [550, 0]
drag, startPoint x: 375, startPoint y: 252, endPoint x: 351, endPoint y: 249, distance: 24.7
click at [351, 249] on div "opacity : 1 ; } #m-1756172649227 :hover .main-slider .owl-nav .owl-next , #m-17…" at bounding box center [563, 276] width 538 height 233
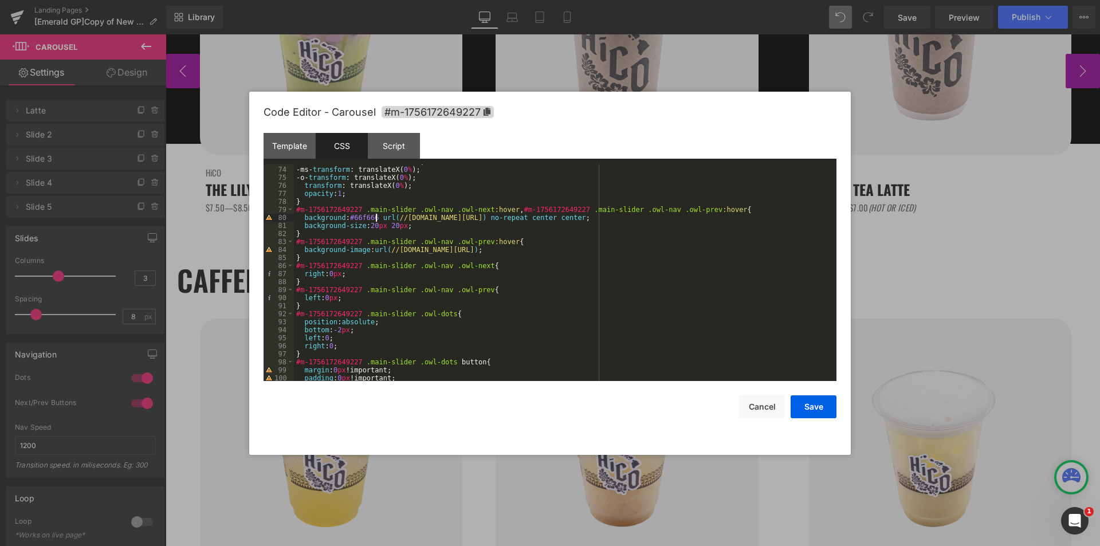
scroll to position [584, 0]
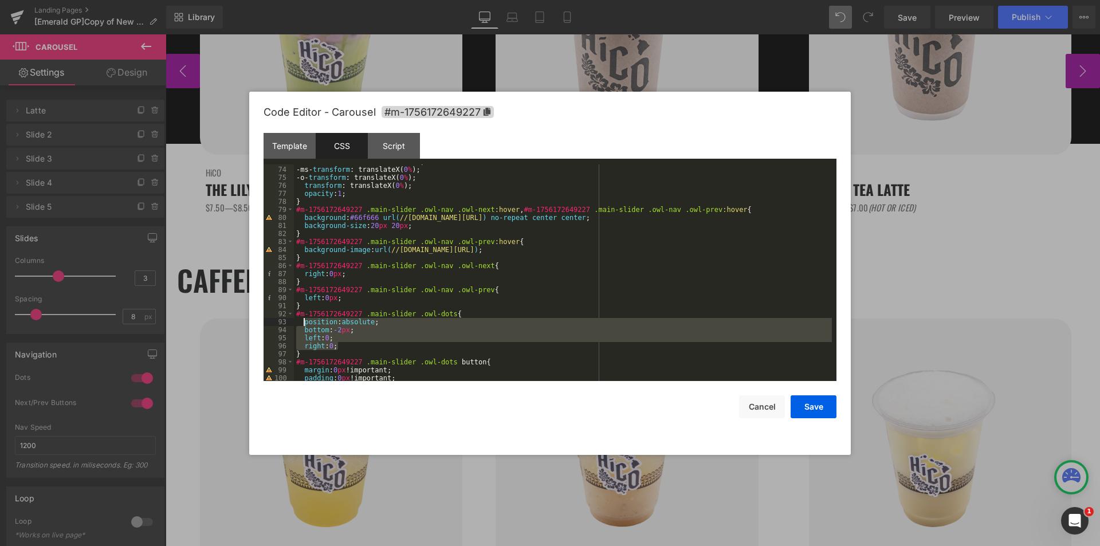
drag, startPoint x: 346, startPoint y: 347, endPoint x: 303, endPoint y: 322, distance: 49.5
click at [303, 322] on div "-moz- transform : translateX( 0 % ); -ms- transform : translateX( 0 % ); -o- tr…" at bounding box center [563, 274] width 538 height 233
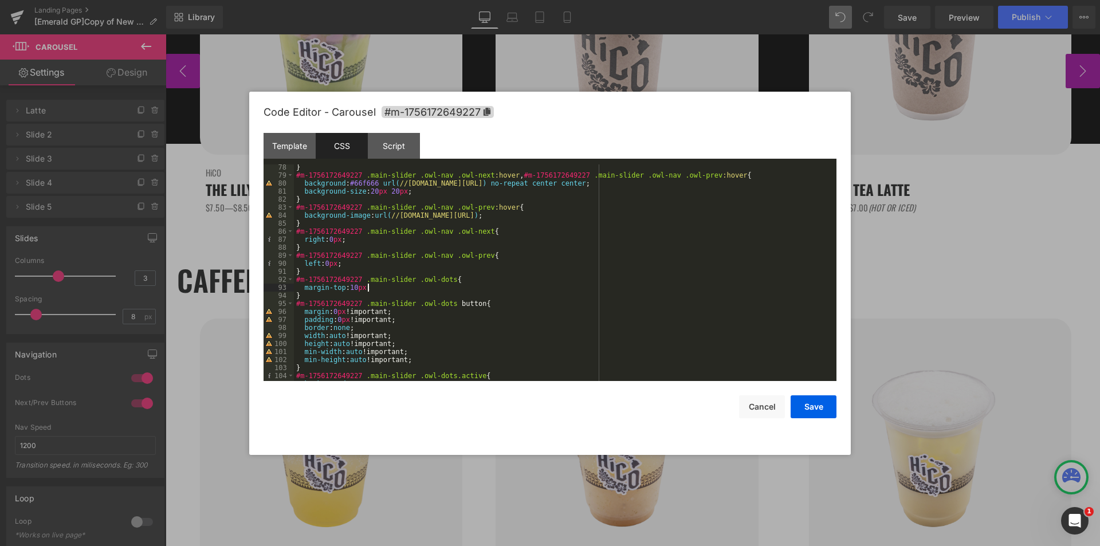
scroll to position [688, 0]
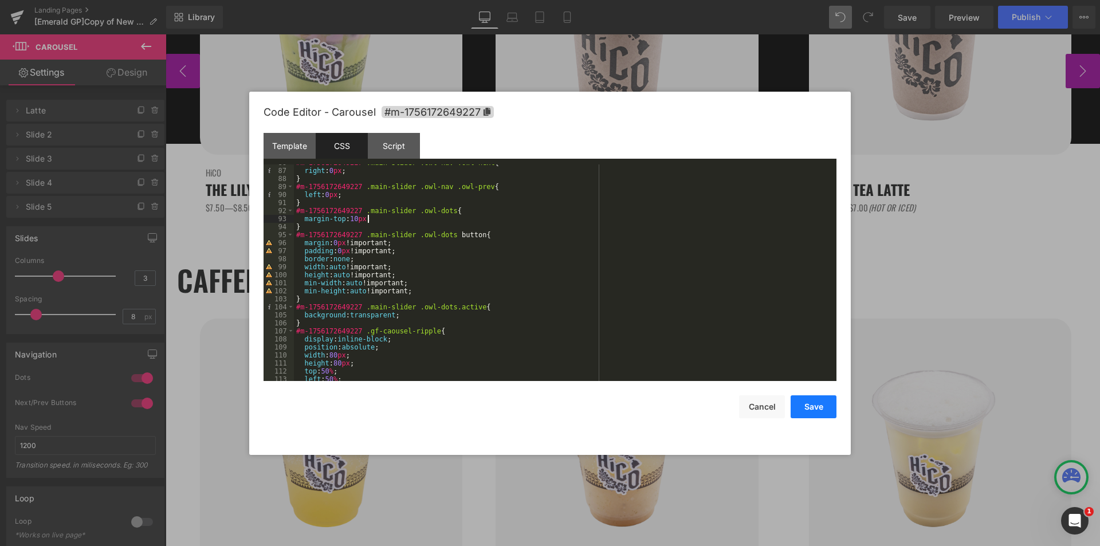
click at [815, 413] on button "Save" at bounding box center [814, 406] width 46 height 23
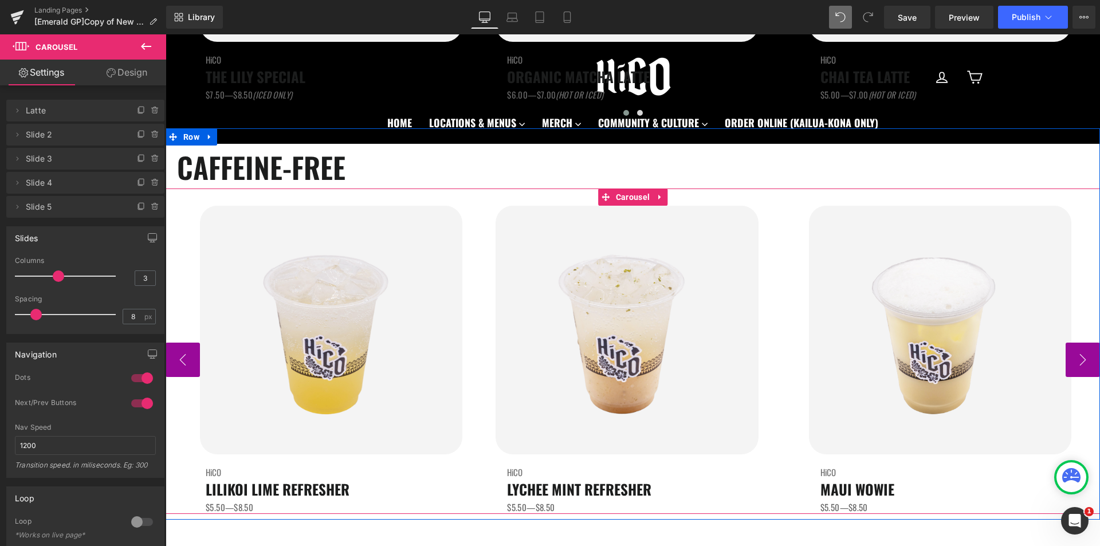
scroll to position [1662, 0]
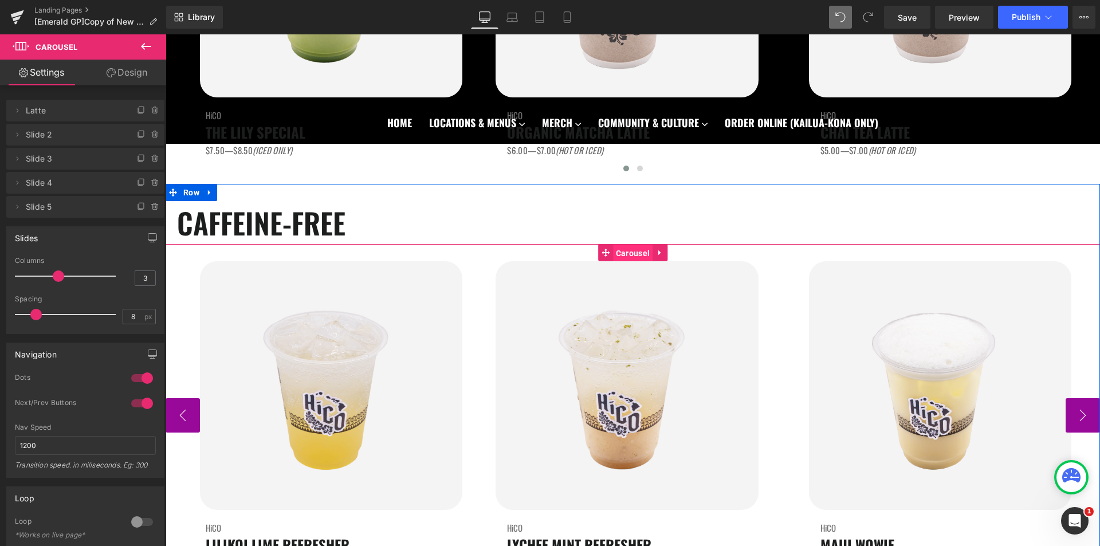
click at [631, 254] on span "Carousel" at bounding box center [633, 253] width 40 height 17
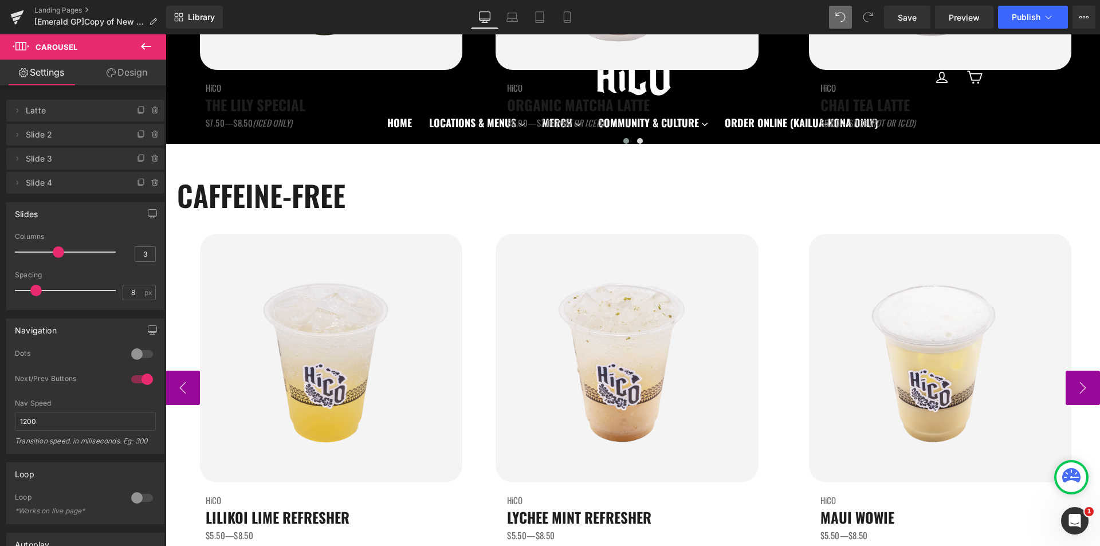
scroll to position [1719, 0]
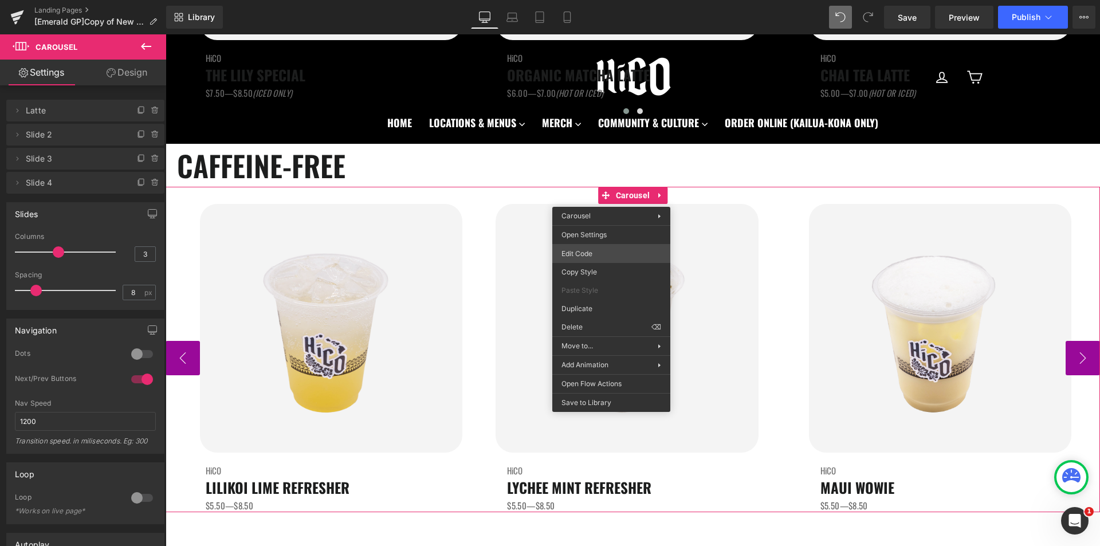
click at [592, 0] on div "Carousel You are previewing how the will restyle your page. You can not edit El…" at bounding box center [550, 0] width 1100 height 0
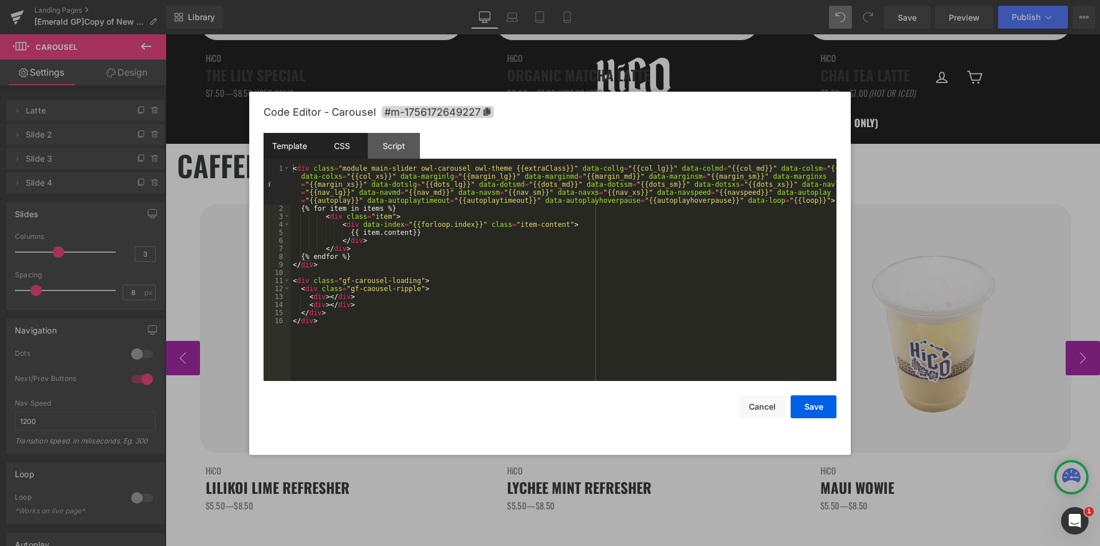
click at [348, 153] on div "CSS" at bounding box center [342, 146] width 52 height 26
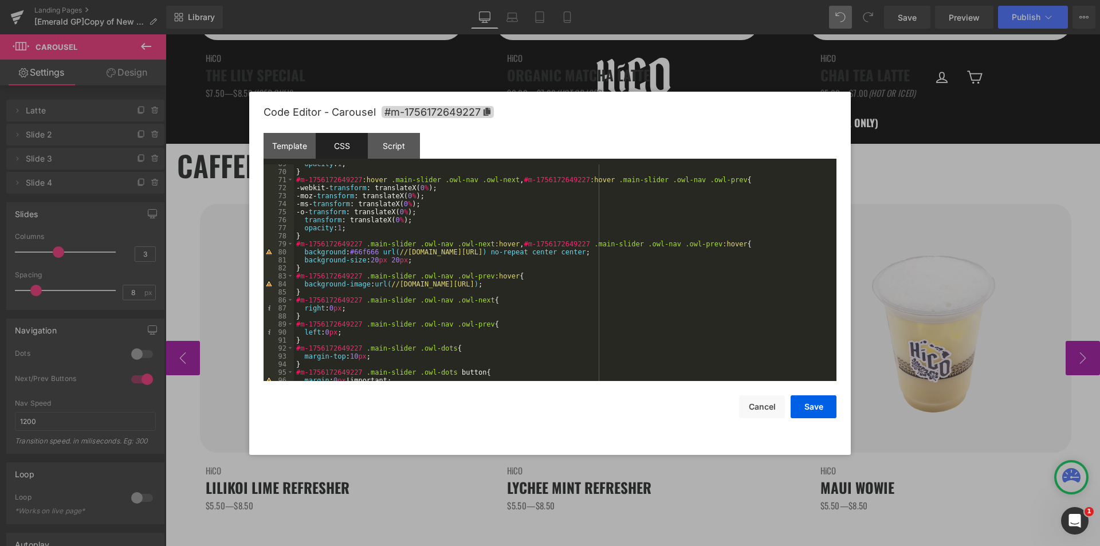
scroll to position [584, 0]
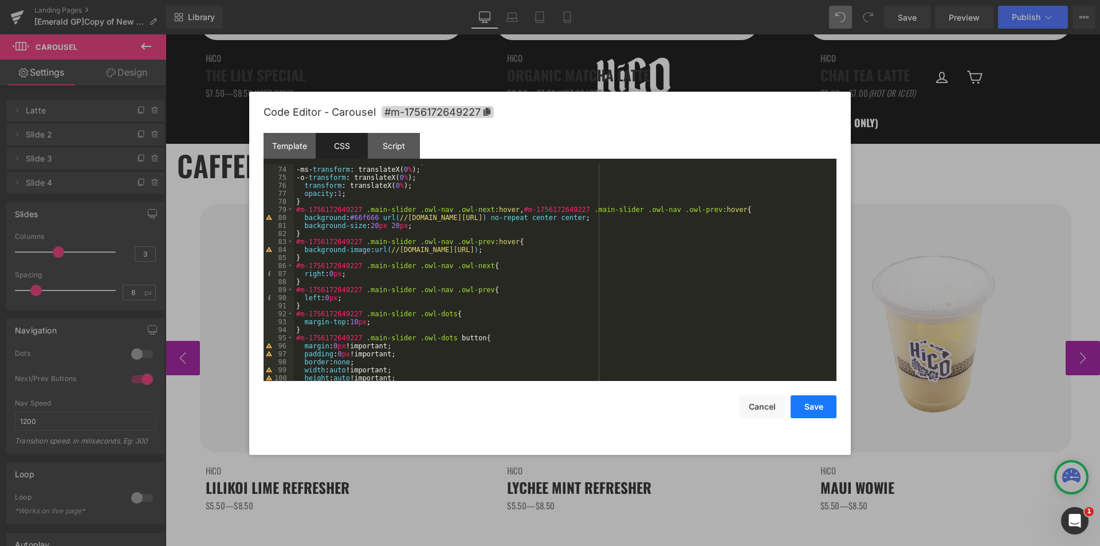
click at [811, 409] on button "Save" at bounding box center [814, 406] width 46 height 23
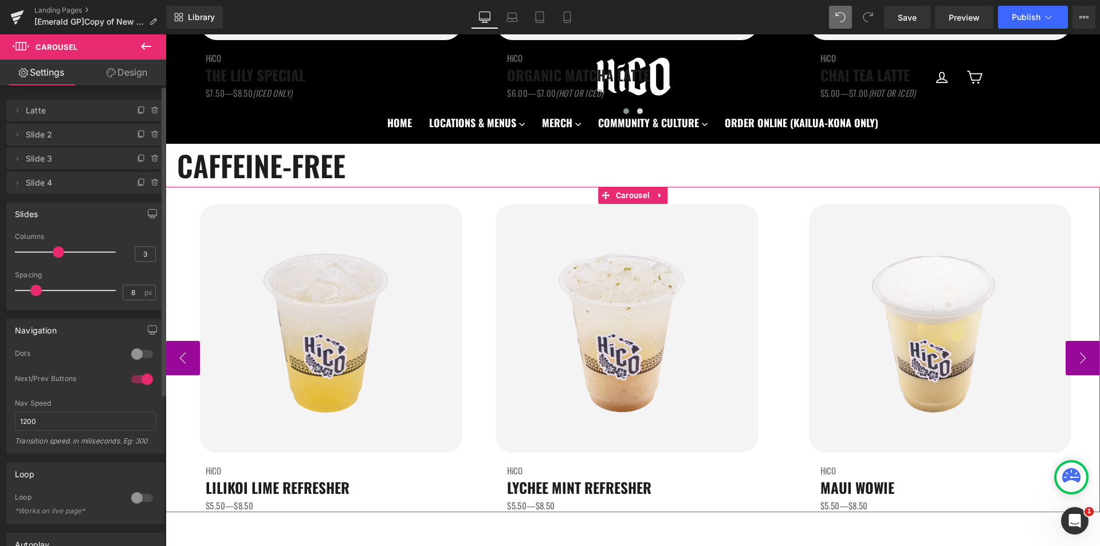
click at [134, 352] on div at bounding box center [142, 354] width 28 height 18
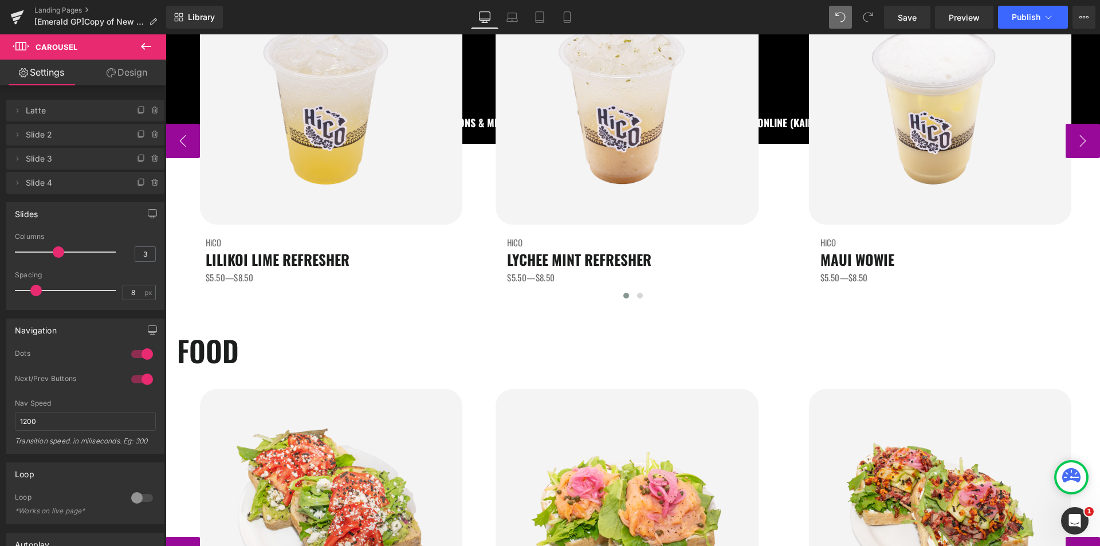
scroll to position [2063, 0]
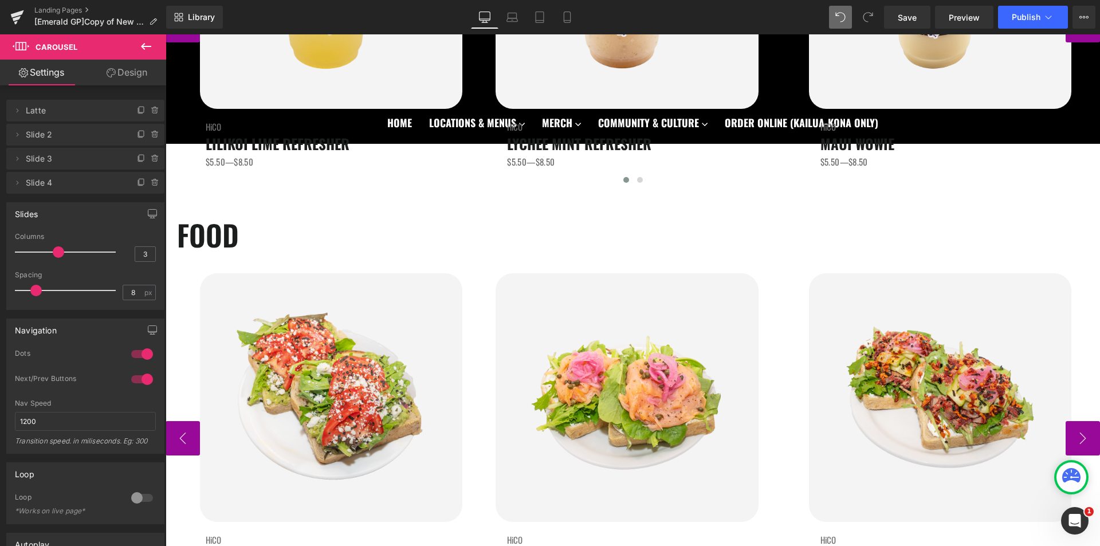
click at [469, 362] on div "Image HiCO Heading AVOCADO TOAST (VEG) Heading $9.00—$16.00 Text Block" at bounding box center [320, 427] width 308 height 308
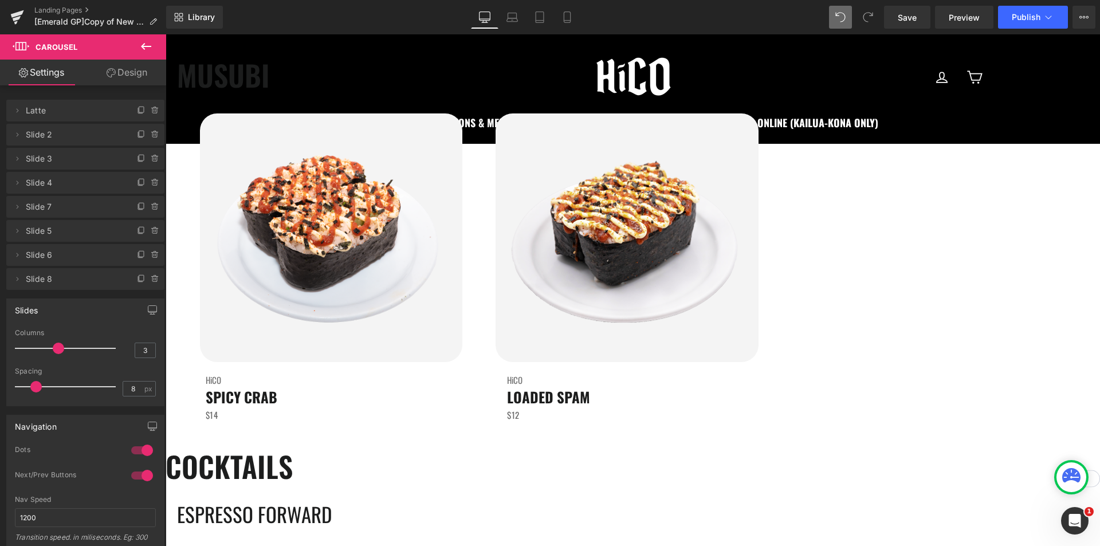
click at [478, 324] on div "Image HiCO Heading LOADED SPAM Heading $12 Text Block" at bounding box center [632, 267] width 308 height 308
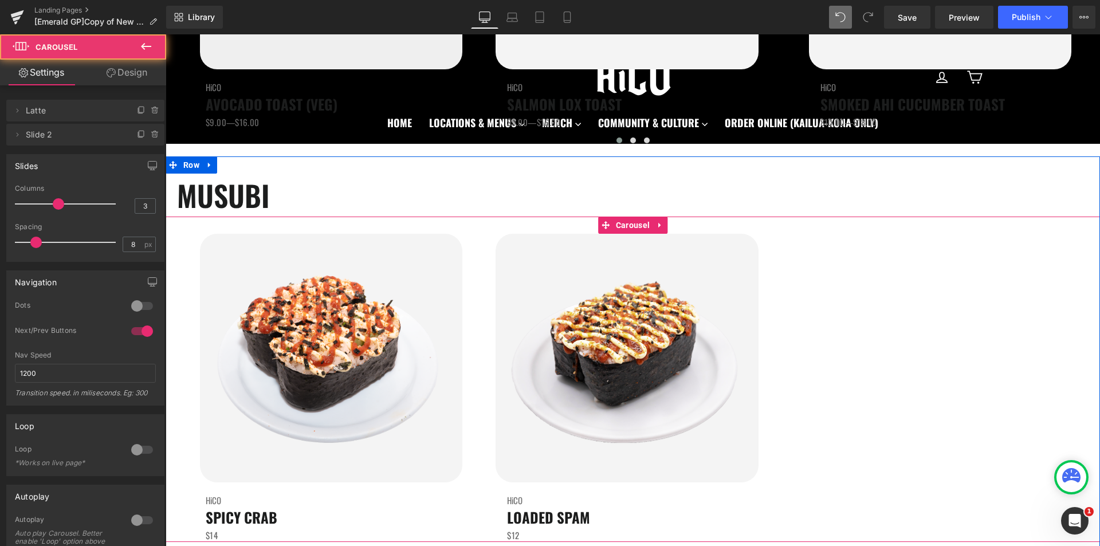
scroll to position [2349, 0]
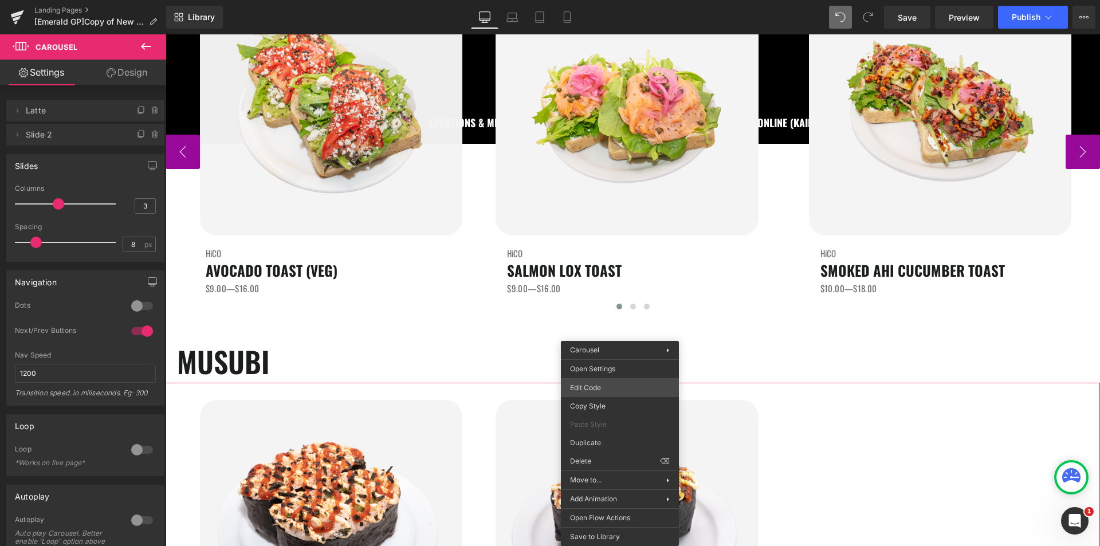
click at [599, 0] on div "Carousel You are previewing how the will restyle your page. You can not edit El…" at bounding box center [550, 0] width 1100 height 0
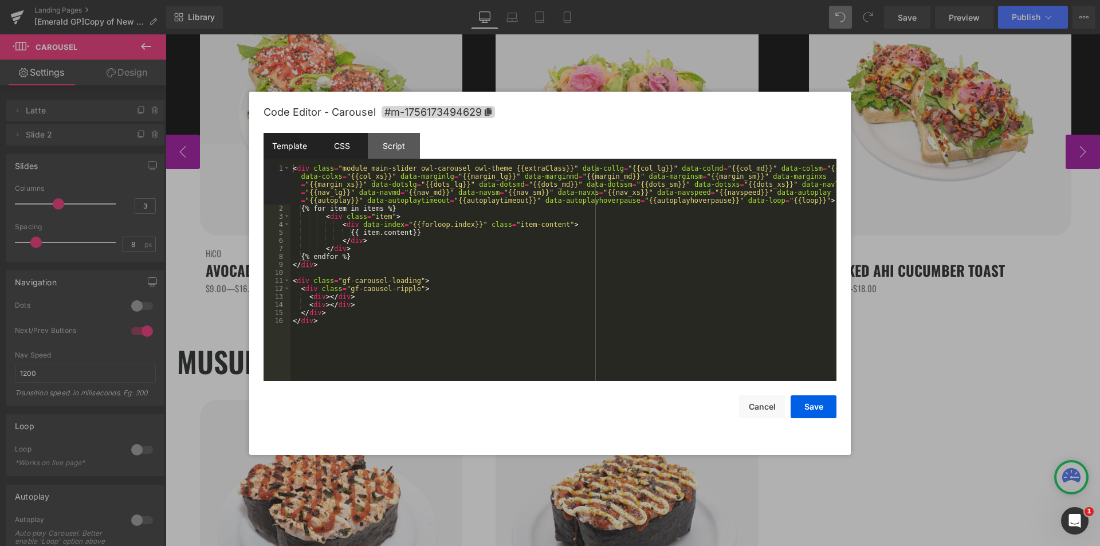
click at [350, 149] on div "CSS" at bounding box center [342, 146] width 52 height 26
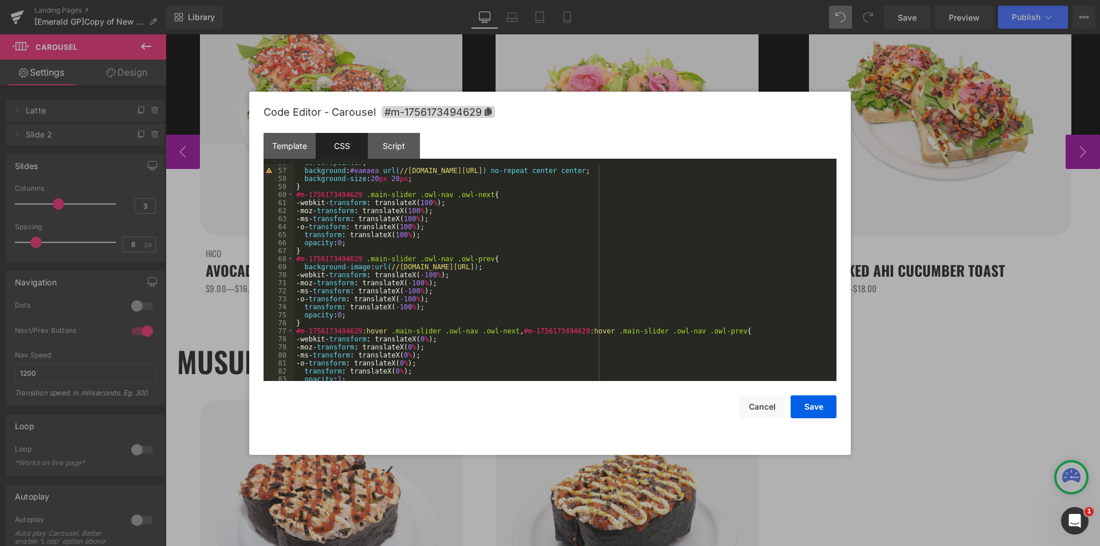
scroll to position [413, 0]
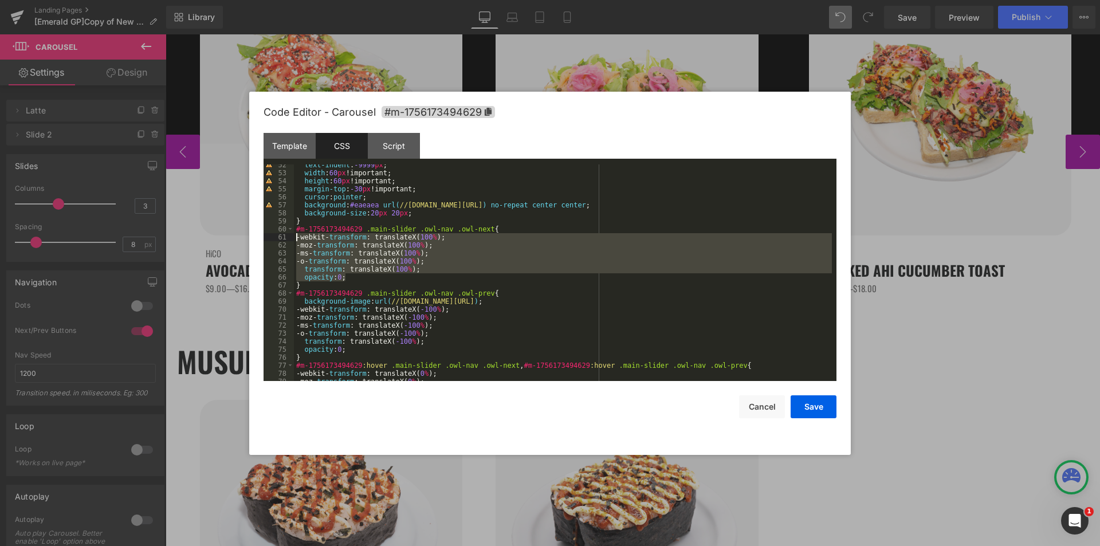
drag, startPoint x: 350, startPoint y: 276, endPoint x: 284, endPoint y: 241, distance: 75.4
click at [284, 241] on pre "52 53 54 55 56 57 58 59 60 61 62 63 64 65 66 67 68 69 70 71 72 73 74 75 76 77 7…" at bounding box center [550, 272] width 573 height 217
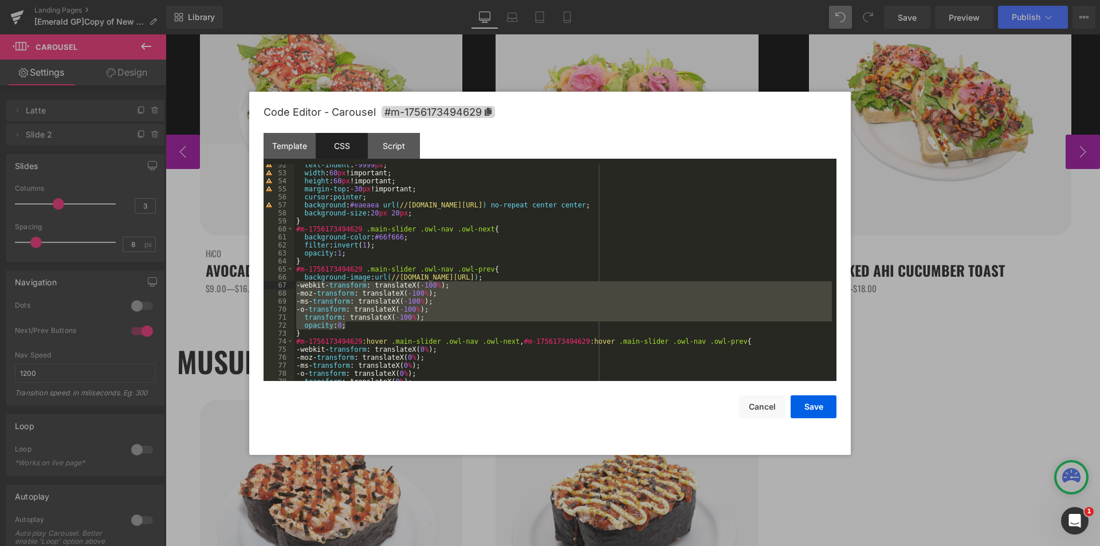
drag, startPoint x: 337, startPoint y: 317, endPoint x: 289, endPoint y: 286, distance: 57.2
click at [289, 286] on pre "52 53 54 55 56 57 58 59 60 61 62 63 64 65 66 67 68 69 70 71 72 73 74 75 76 77 7…" at bounding box center [550, 272] width 573 height 217
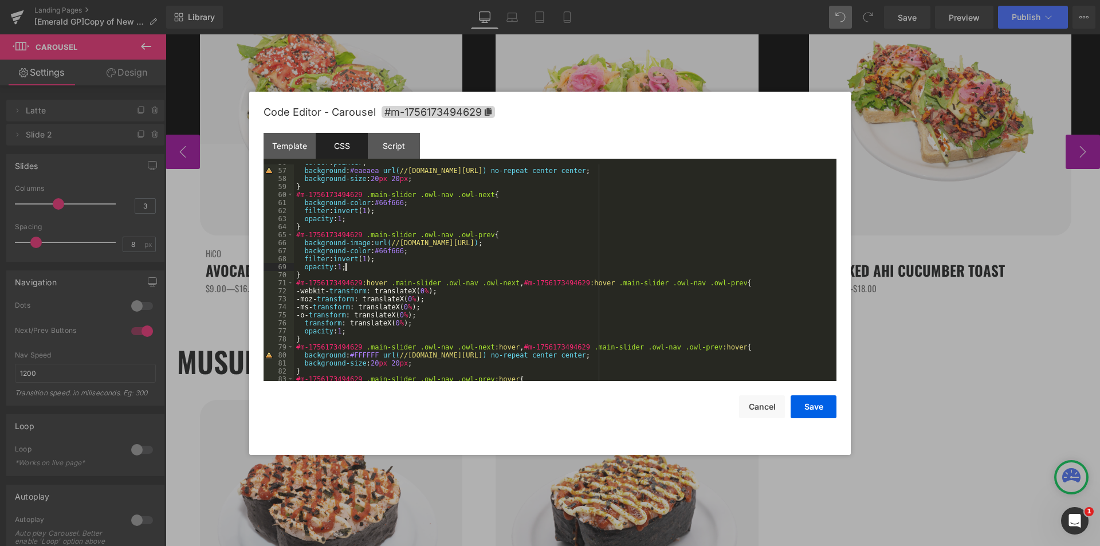
scroll to position [481, 0]
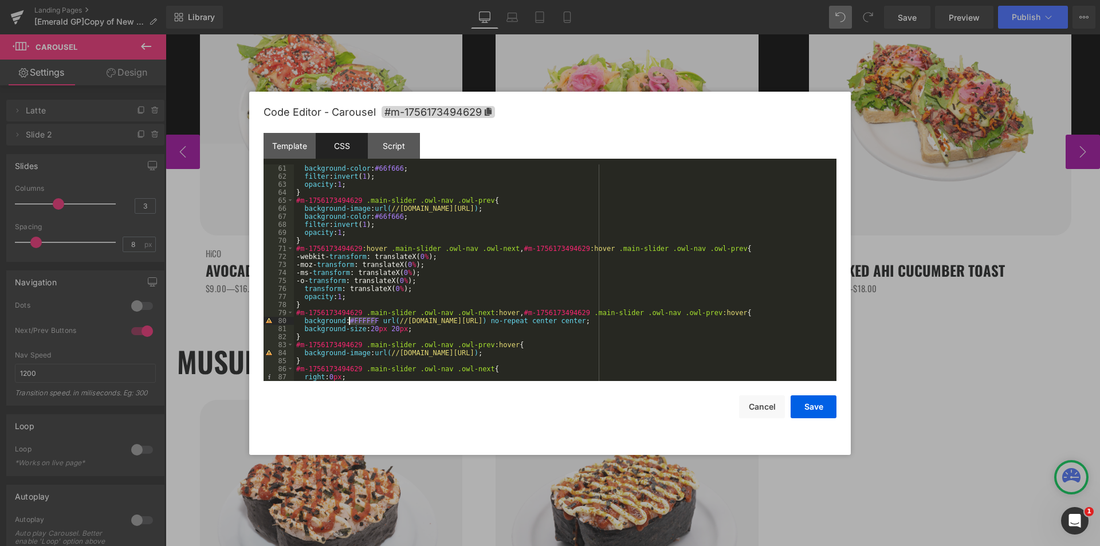
drag, startPoint x: 375, startPoint y: 321, endPoint x: 349, endPoint y: 320, distance: 25.8
click at [349, 320] on div "background-color : #66f666 ; filter : invert ( 1 ); opacity : 1 ; } #m-17561734…" at bounding box center [563, 280] width 538 height 233
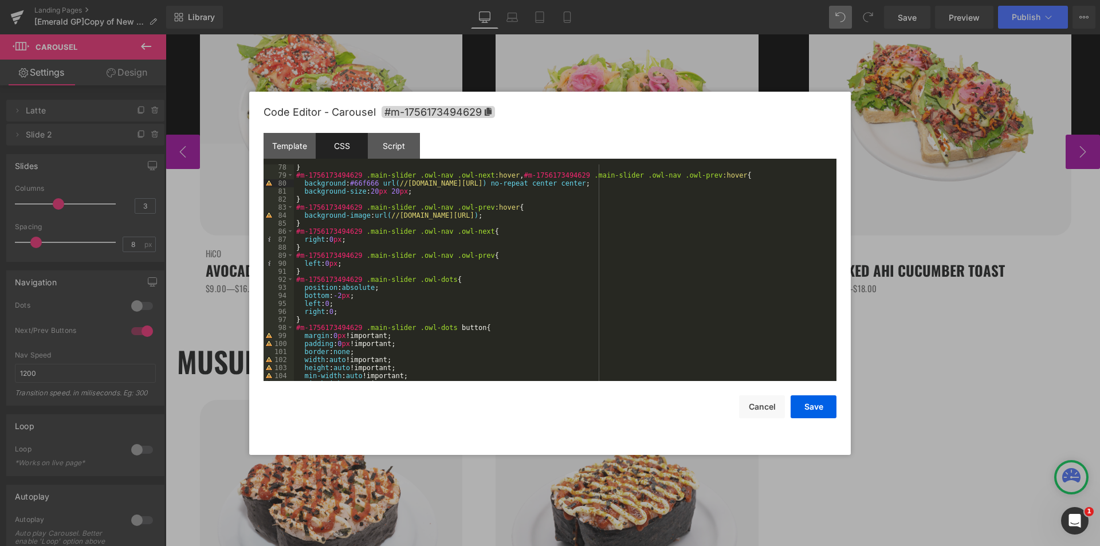
scroll to position [653, 0]
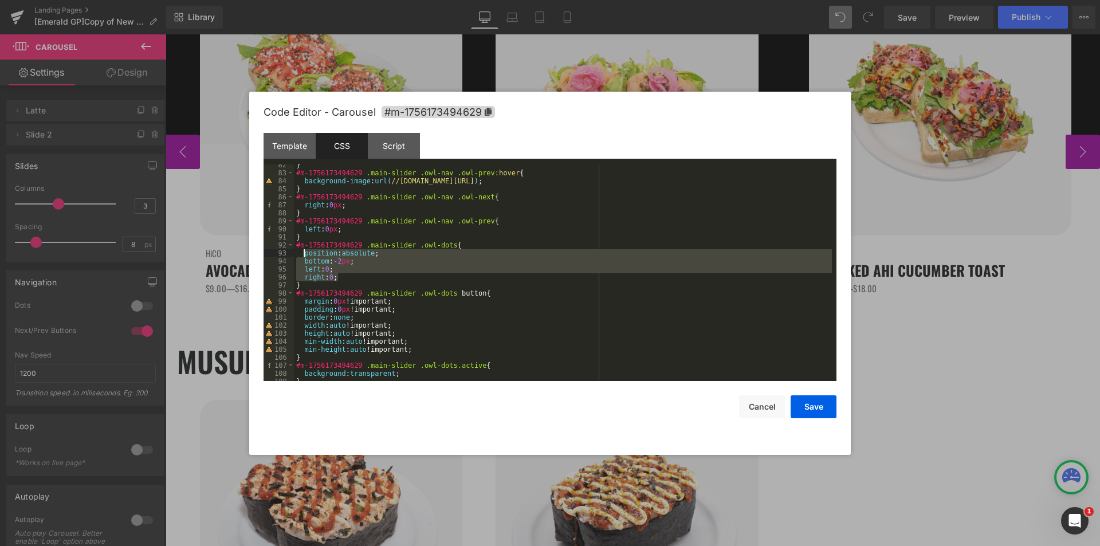
drag, startPoint x: 343, startPoint y: 277, endPoint x: 303, endPoint y: 255, distance: 46.4
click at [303, 255] on div "} #m-1756173494629 .main-slider .owl-nav .owl-prev :hover { background-image : …" at bounding box center [563, 277] width 538 height 233
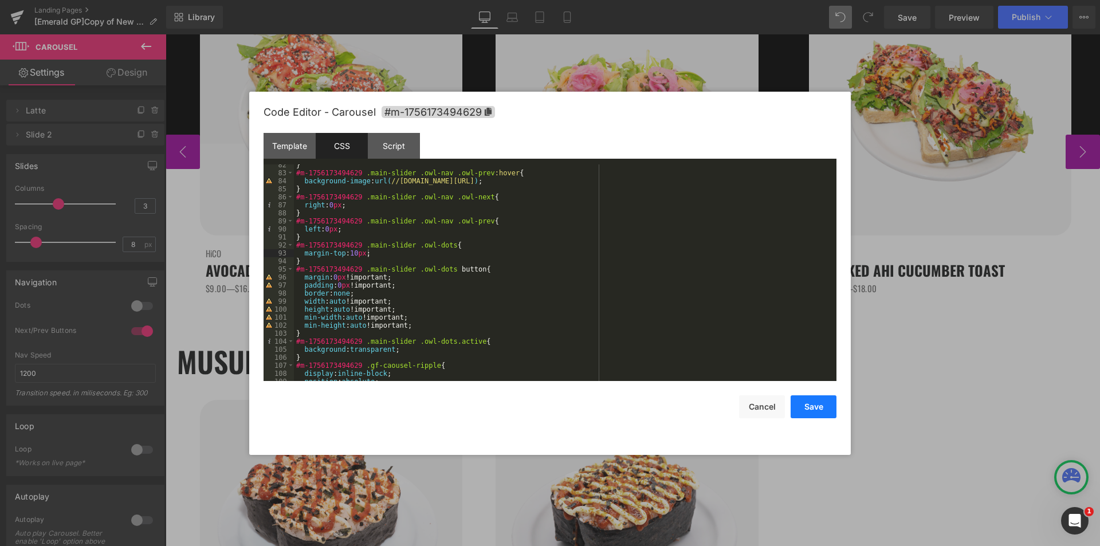
click at [818, 410] on button "Save" at bounding box center [814, 406] width 46 height 23
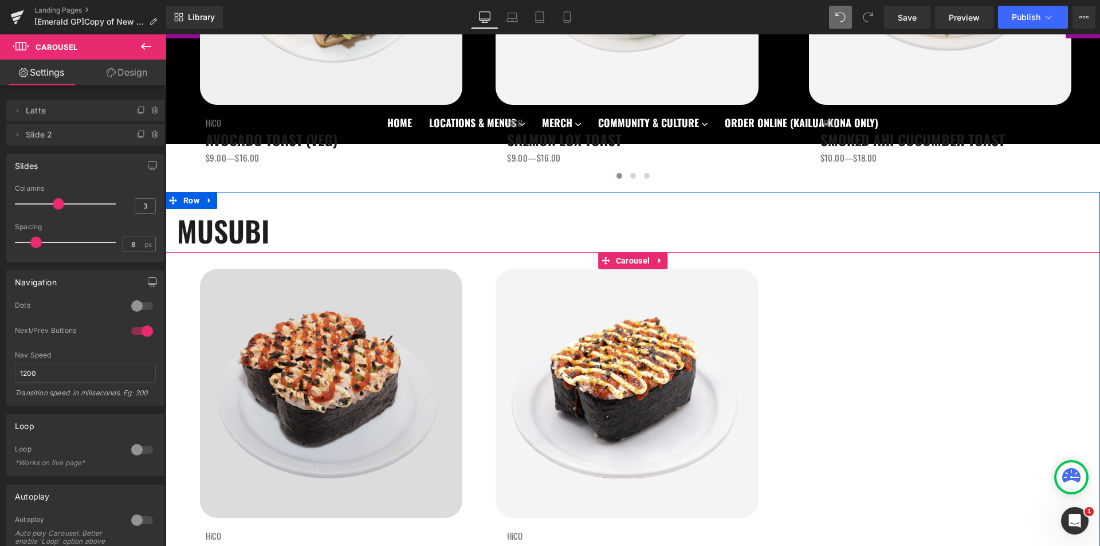
scroll to position [2464, 0]
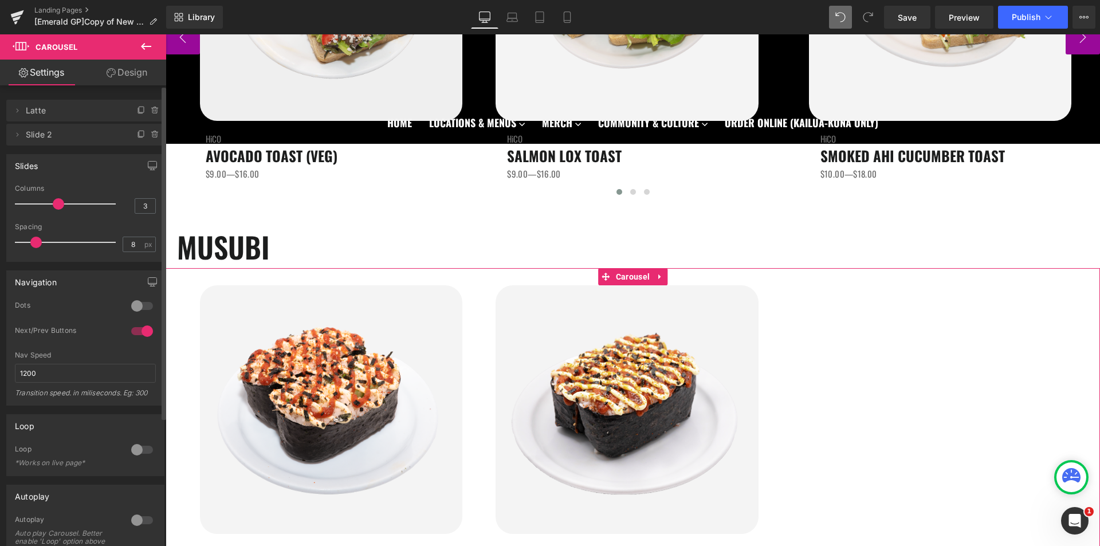
click at [136, 304] on div at bounding box center [142, 306] width 28 height 18
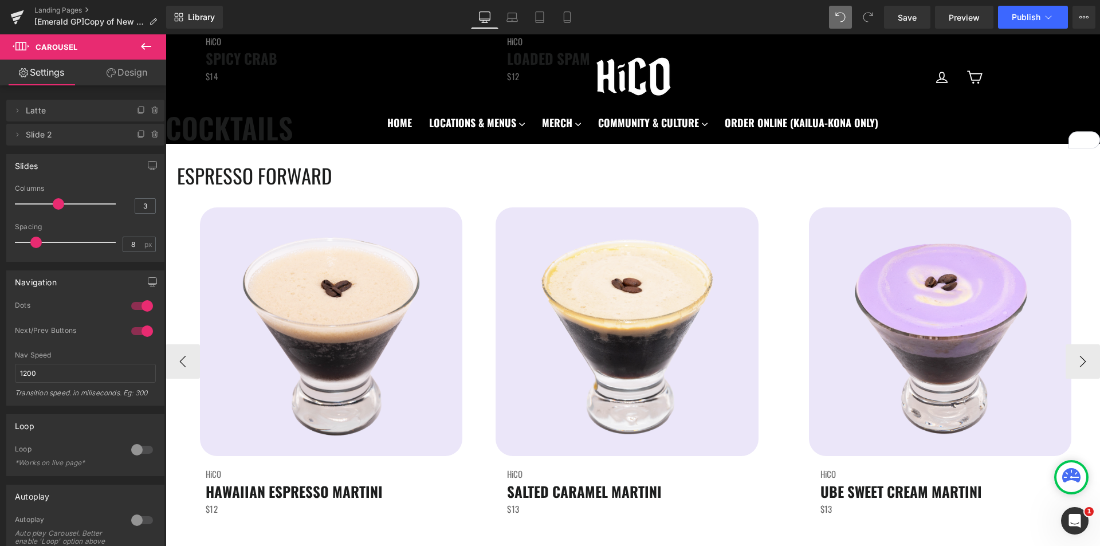
scroll to position [3037, 0]
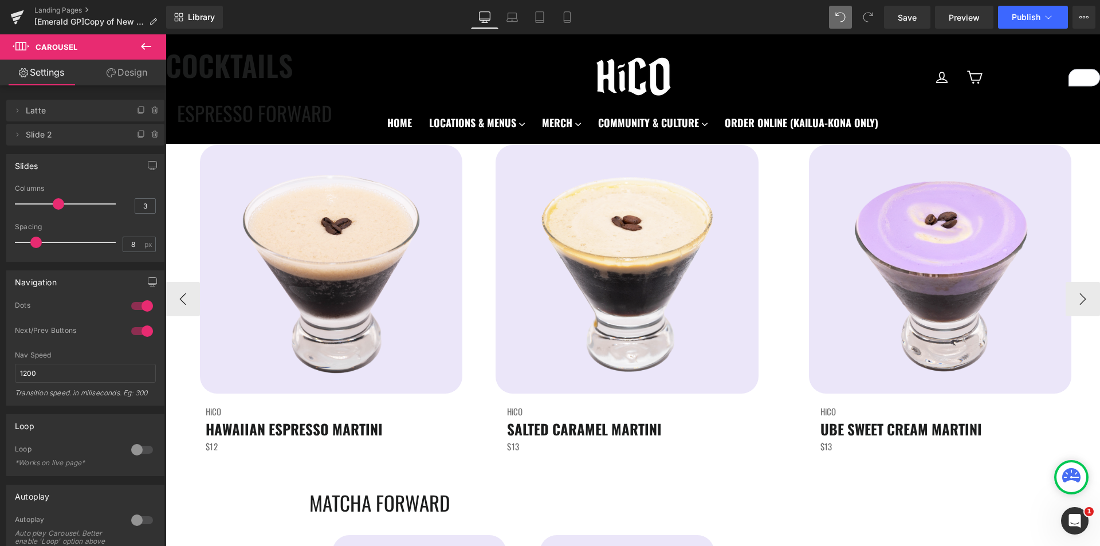
click at [478, 350] on div "Image HiCO Heading SALTED CARAMEL MARTINI Heading $13 Text Block" at bounding box center [632, 299] width 308 height 308
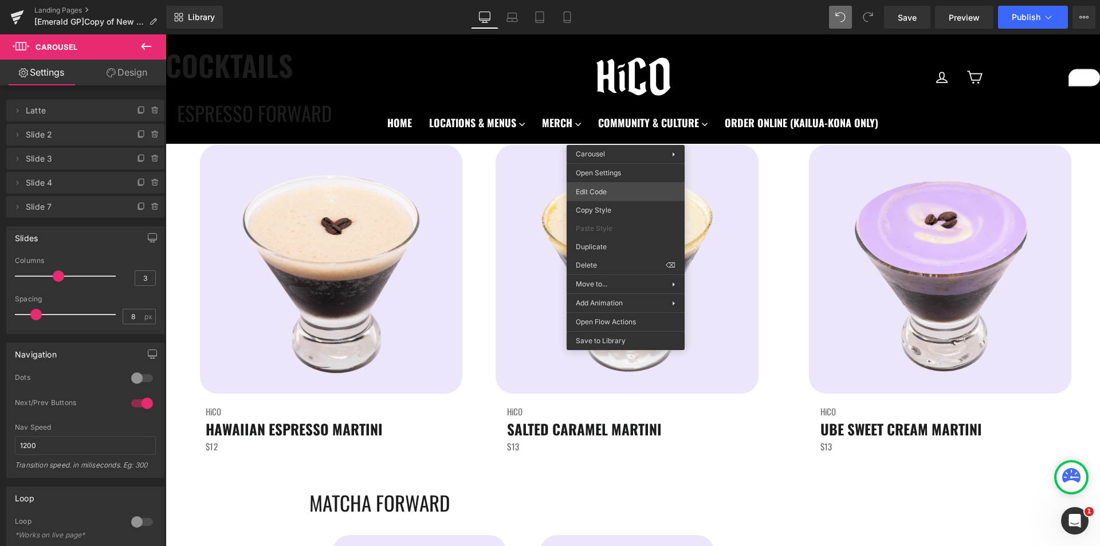
click at [617, 0] on div "Carousel You are previewing how the will restyle your page. You can not edit El…" at bounding box center [550, 0] width 1100 height 0
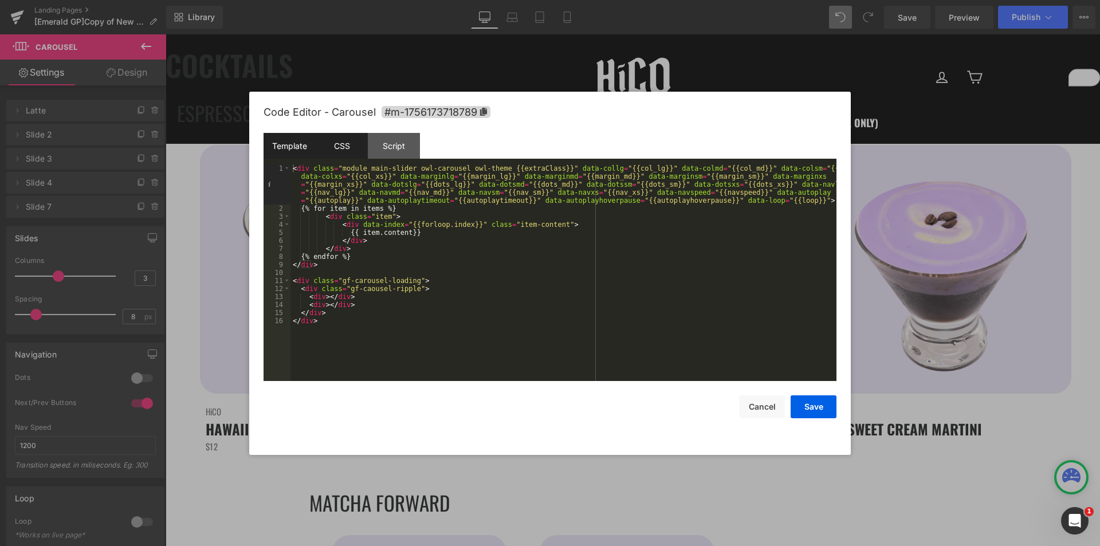
click at [338, 146] on div "CSS" at bounding box center [342, 146] width 52 height 26
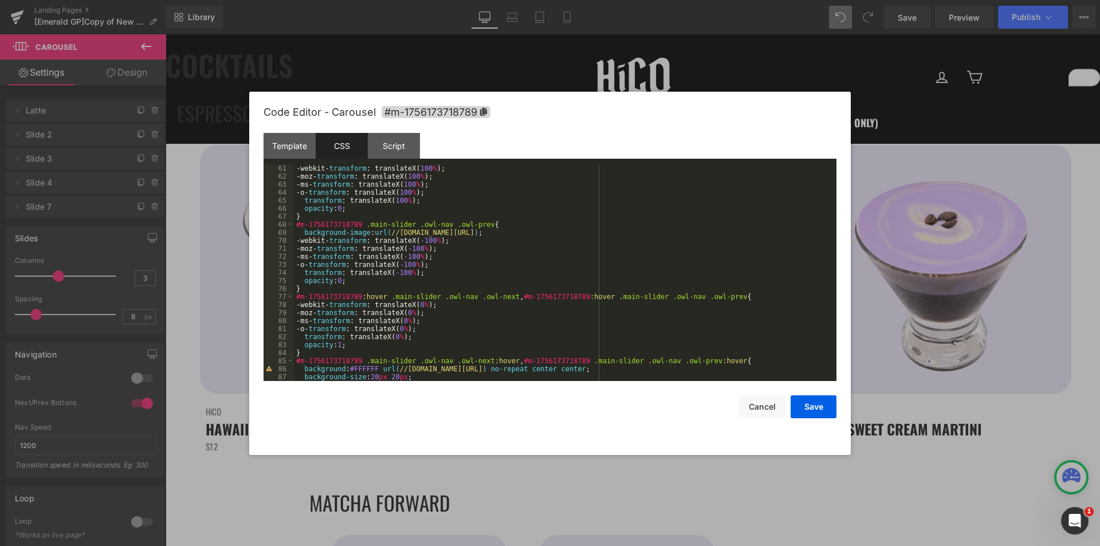
scroll to position [413, 0]
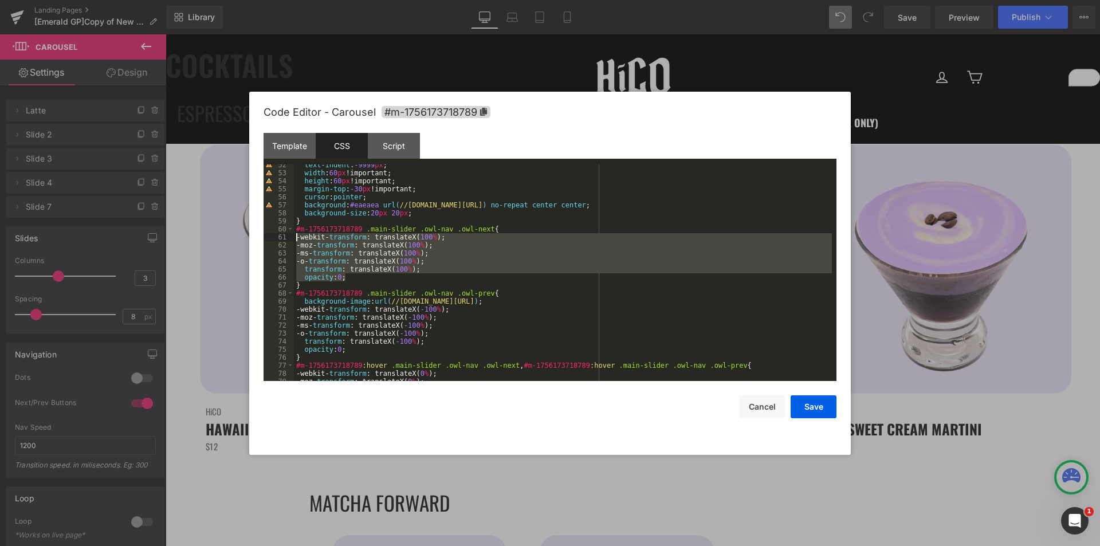
drag, startPoint x: 360, startPoint y: 276, endPoint x: 248, endPoint y: 240, distance: 118.0
click at [248, 240] on body "Carousel You are previewing how the will restyle your page. You can not edit El…" at bounding box center [550, 273] width 1100 height 546
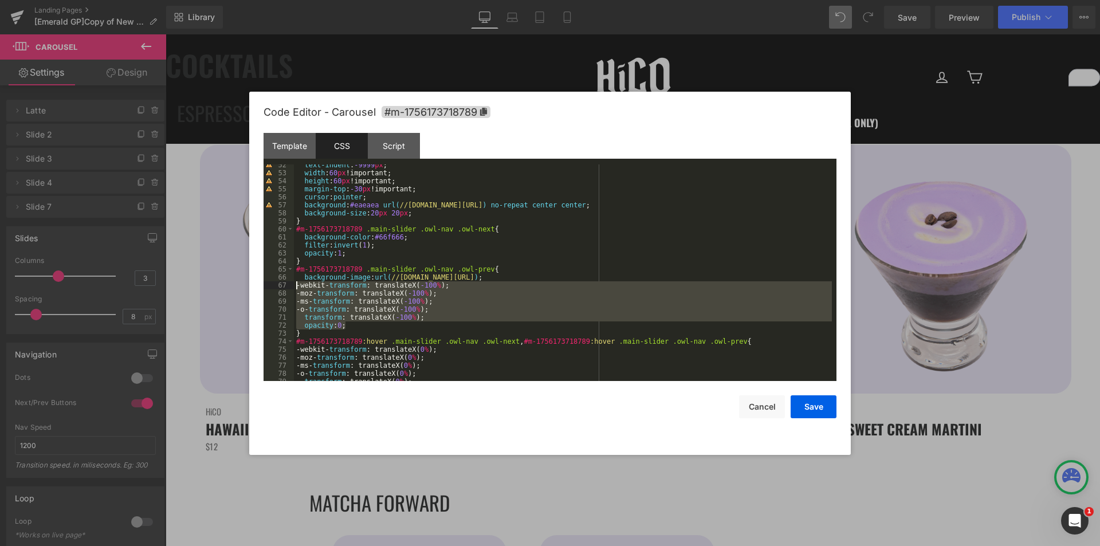
drag, startPoint x: 356, startPoint y: 327, endPoint x: 261, endPoint y: 286, distance: 104.0
click at [261, 286] on div "Code Editor - Carousel #m-1756173718789 Template CSS Script Data 1 2 3 4 5 6 7 …" at bounding box center [550, 273] width 602 height 363
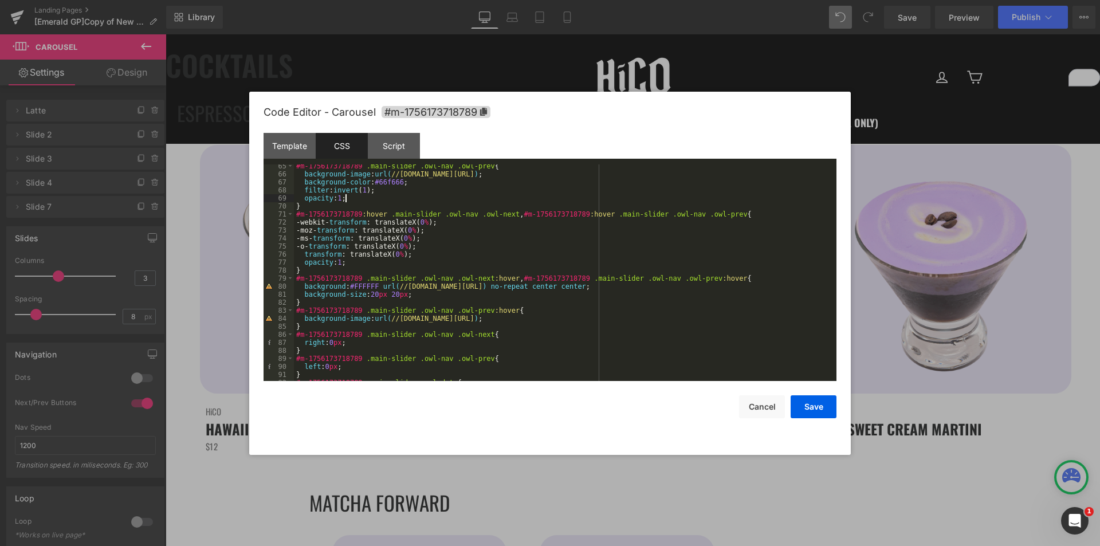
scroll to position [516, 0]
drag, startPoint x: 376, startPoint y: 284, endPoint x: 350, endPoint y: 284, distance: 25.8
click at [350, 284] on div "#m-1756173718789 .main-slider .owl-nav .owl-prev { background-image : url( //d1…" at bounding box center [563, 278] width 538 height 233
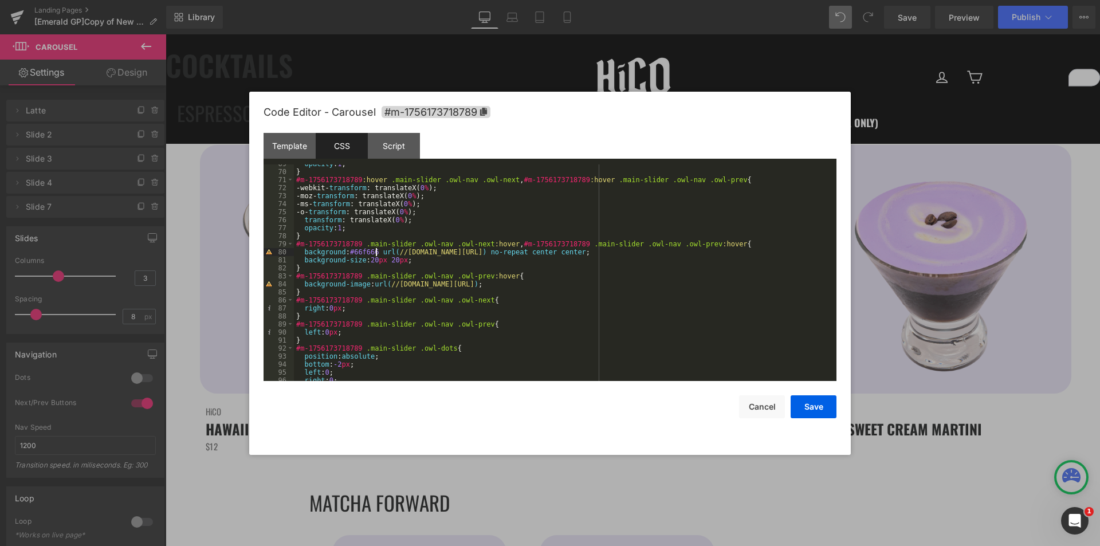
scroll to position [653, 0]
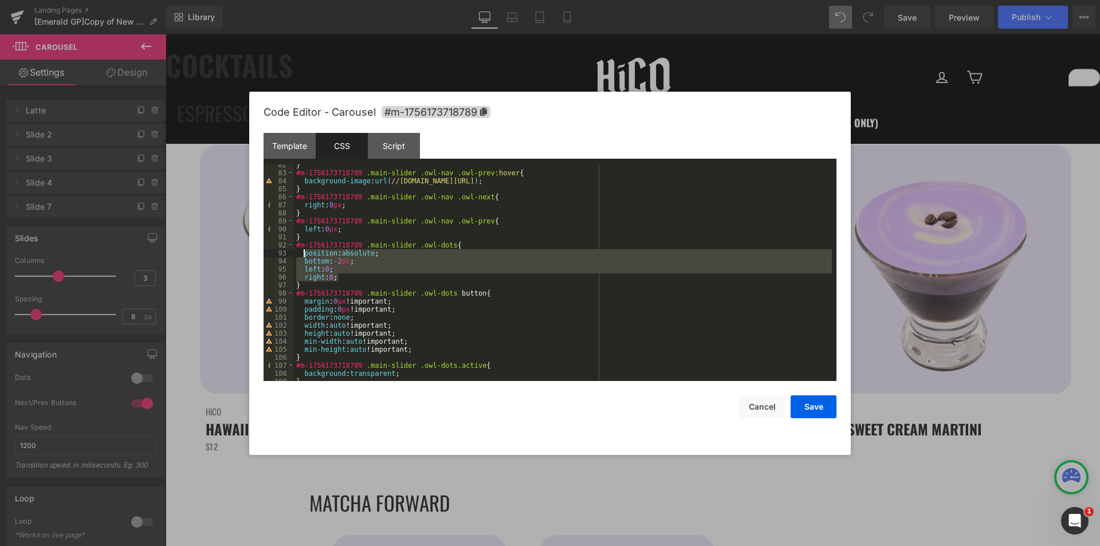
drag, startPoint x: 341, startPoint y: 276, endPoint x: 302, endPoint y: 253, distance: 45.2
click at [302, 253] on div "} #m-1756173718789 .main-slider .owl-nav .owl-prev :hover { background-image : …" at bounding box center [563, 277] width 538 height 233
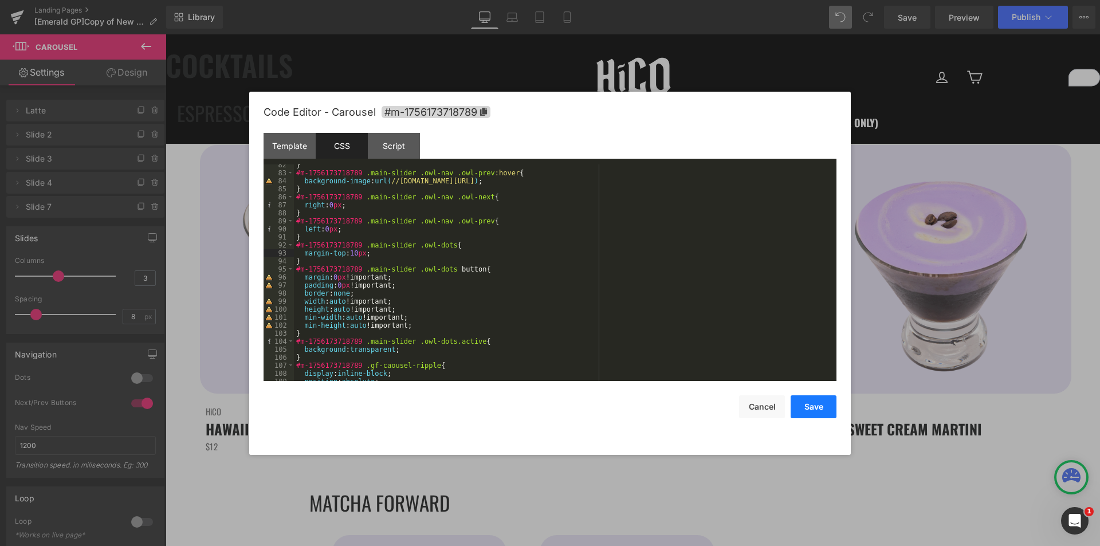
click at [811, 406] on button "Save" at bounding box center [814, 406] width 46 height 23
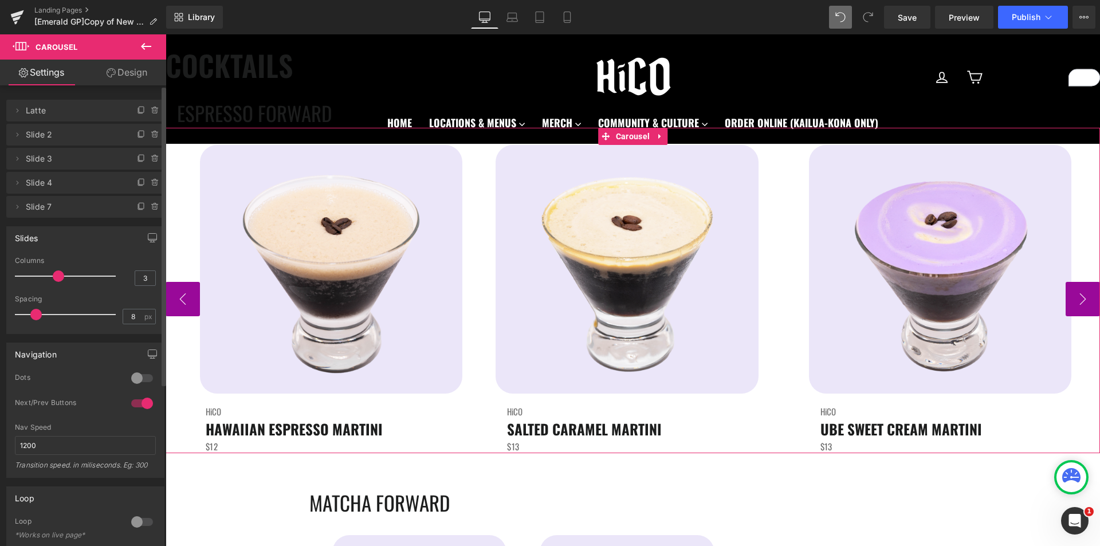
click at [133, 376] on div at bounding box center [142, 378] width 28 height 18
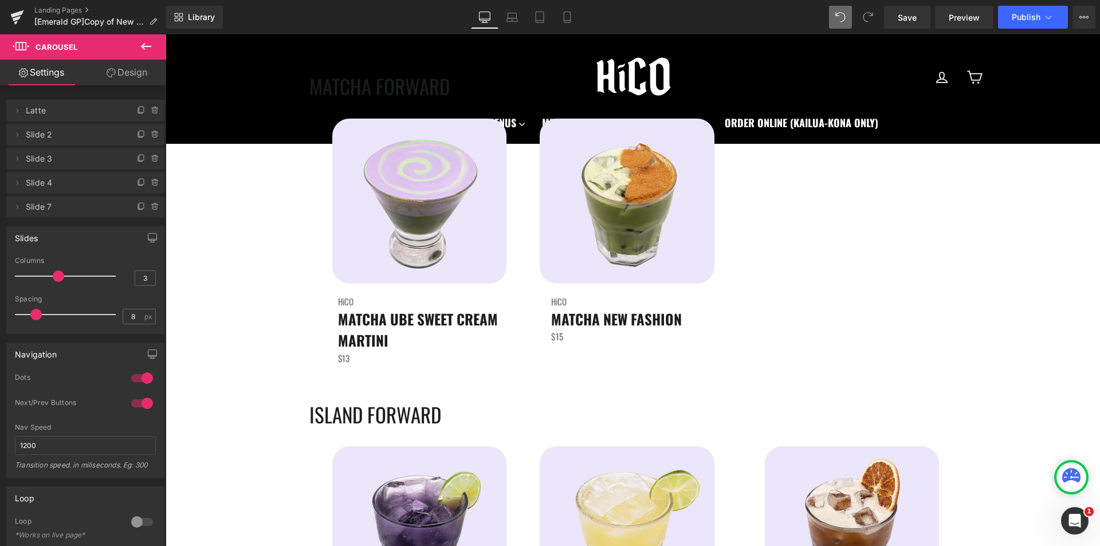
scroll to position [3495, 0]
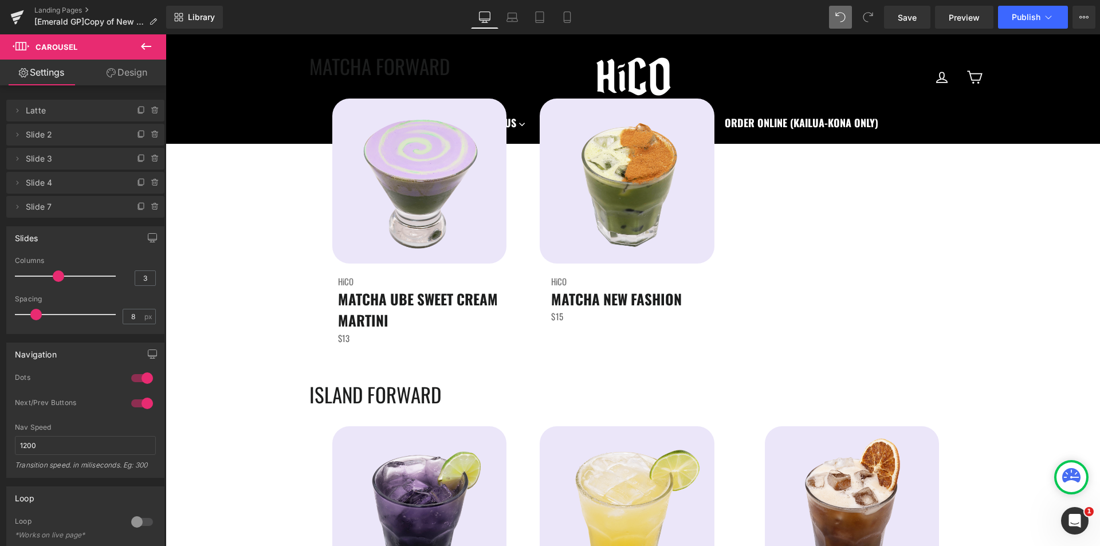
click at [512, 311] on div "MATCHA UBE SWEET CREAM MARTINI Heading" at bounding box center [428, 309] width 180 height 43
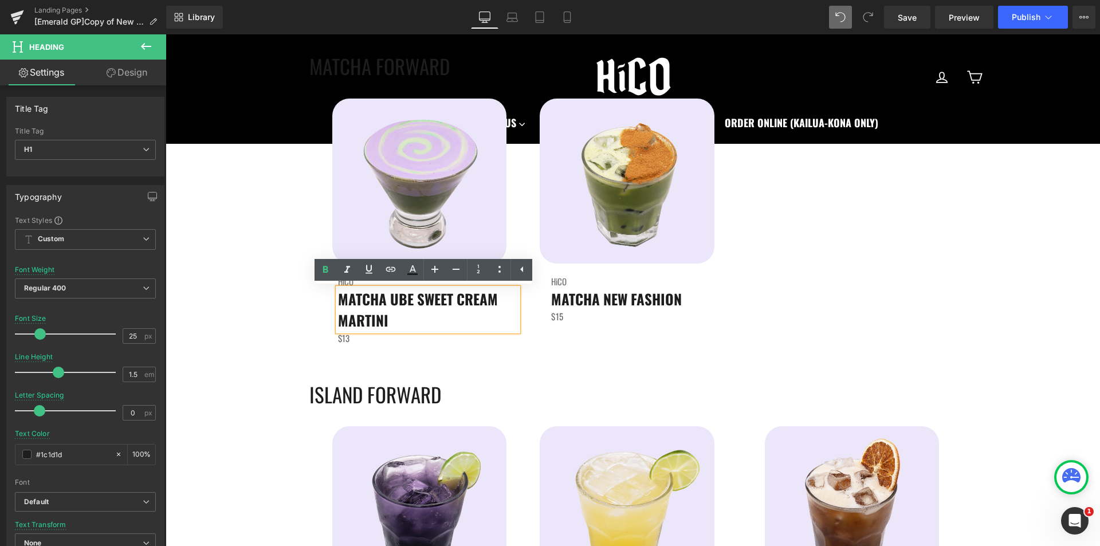
click at [530, 203] on div "Image HiCO Heading MATCHA NEW FASHION Heading $15 Text Block" at bounding box center [633, 211] width 221 height 225
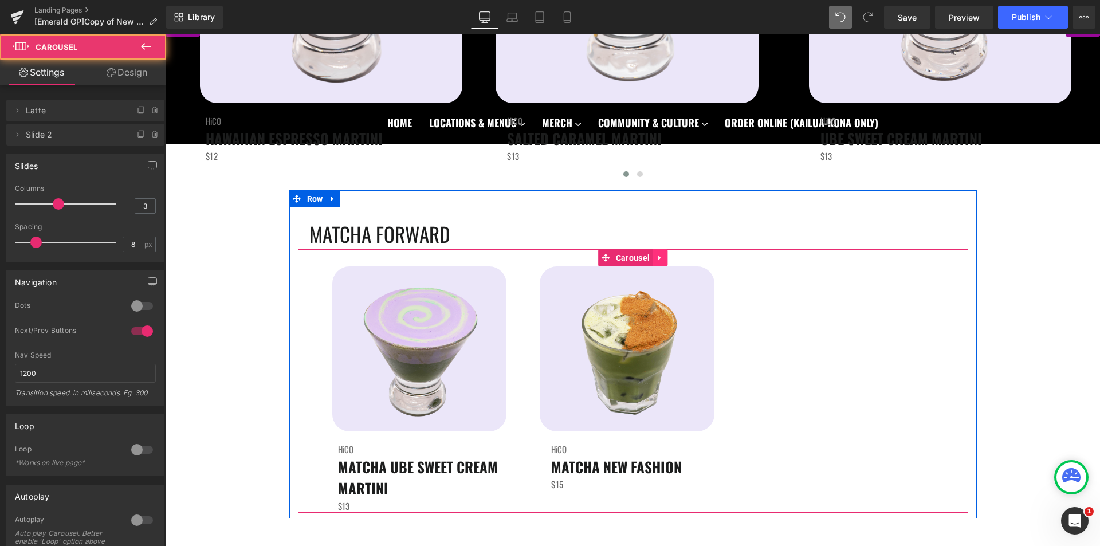
scroll to position [3323, 0]
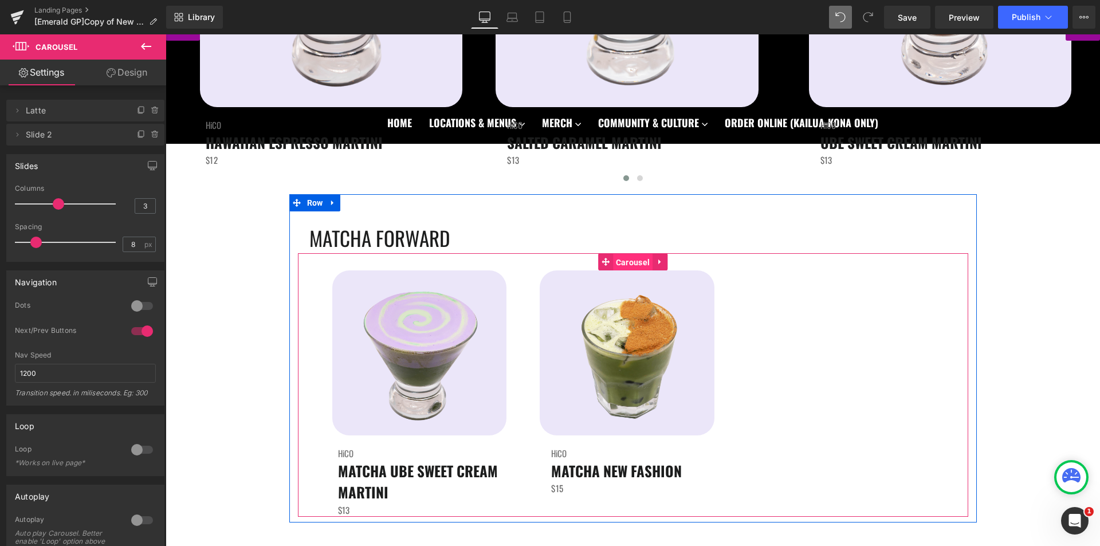
click at [627, 258] on span "Carousel" at bounding box center [633, 262] width 40 height 17
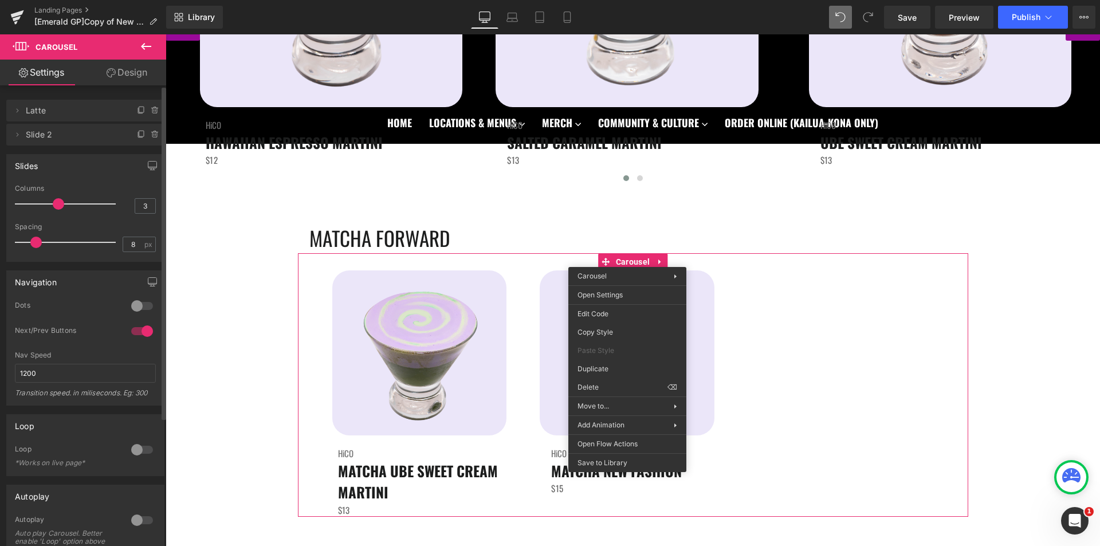
click at [133, 310] on div at bounding box center [142, 306] width 28 height 18
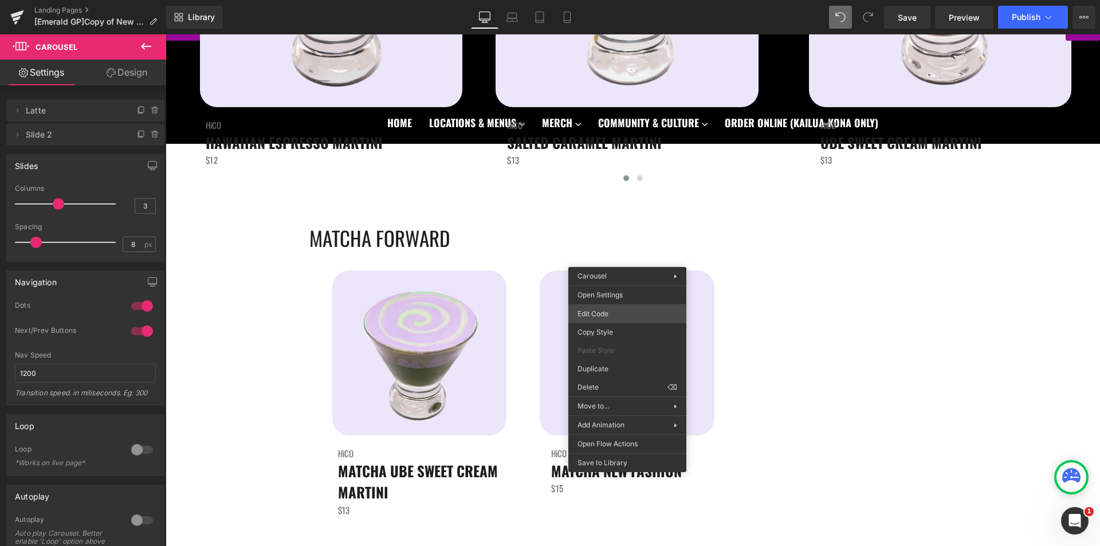
click at [599, 0] on div "Carousel You are previewing how the will restyle your page. You can not edit El…" at bounding box center [550, 0] width 1100 height 0
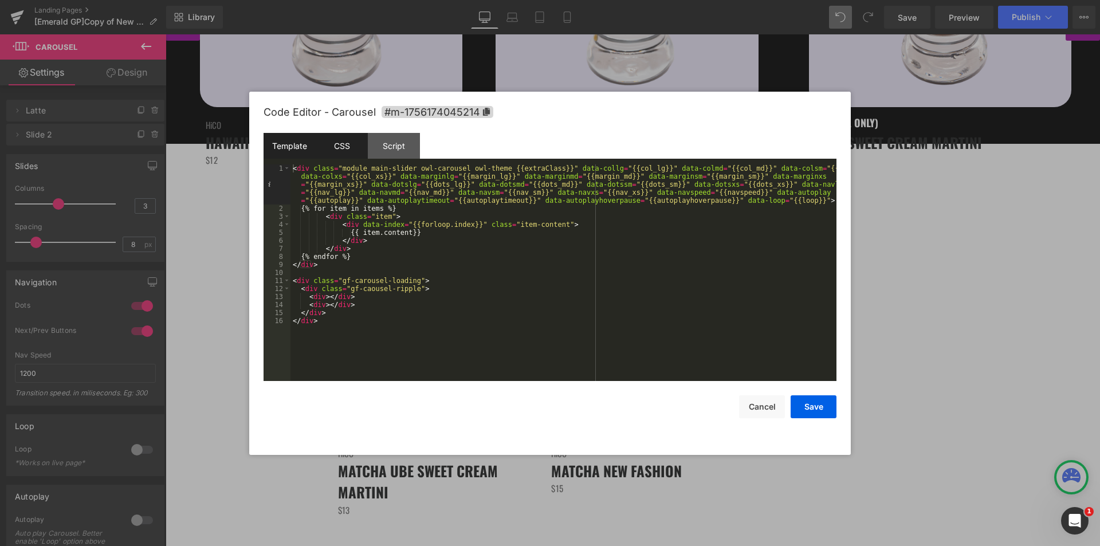
click at [335, 145] on div "CSS" at bounding box center [342, 146] width 52 height 26
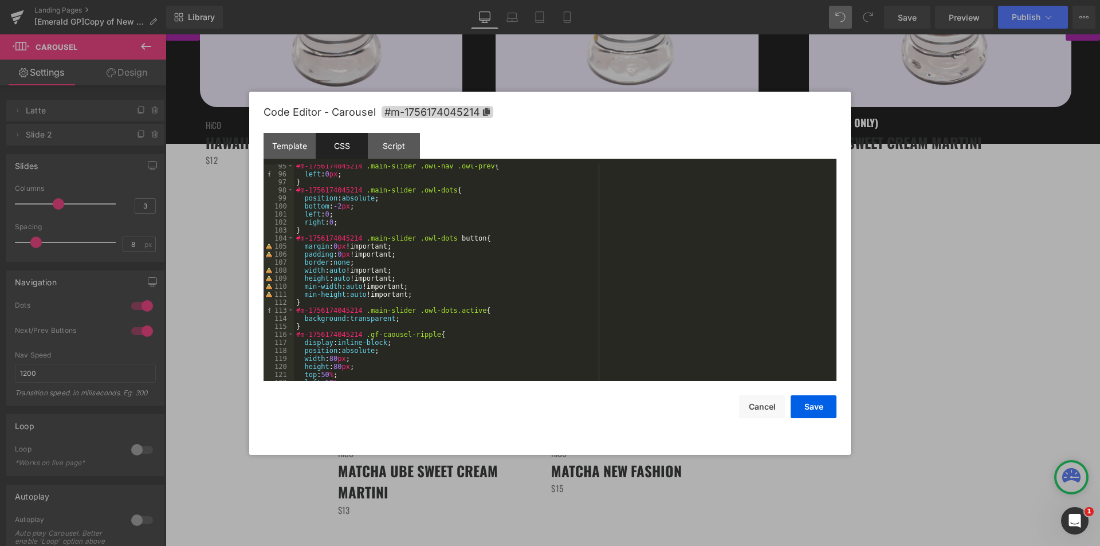
scroll to position [688, 0]
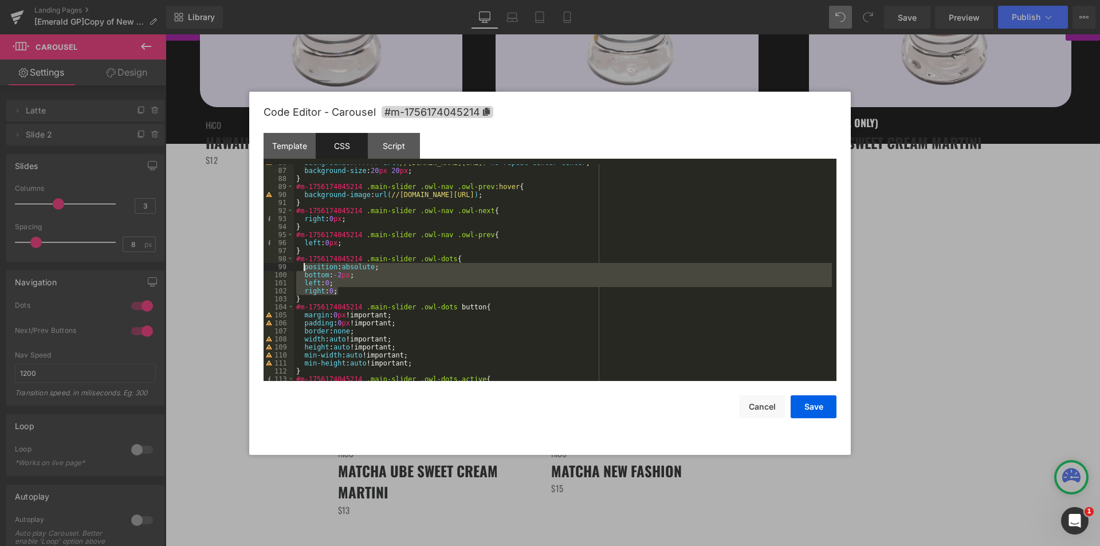
drag, startPoint x: 344, startPoint y: 291, endPoint x: 304, endPoint y: 268, distance: 46.7
click at [304, 268] on div "background : #FFFFFF url( //d1um8515vdn9kb.cloudfront.net/images/next.png ) no-…" at bounding box center [563, 275] width 538 height 233
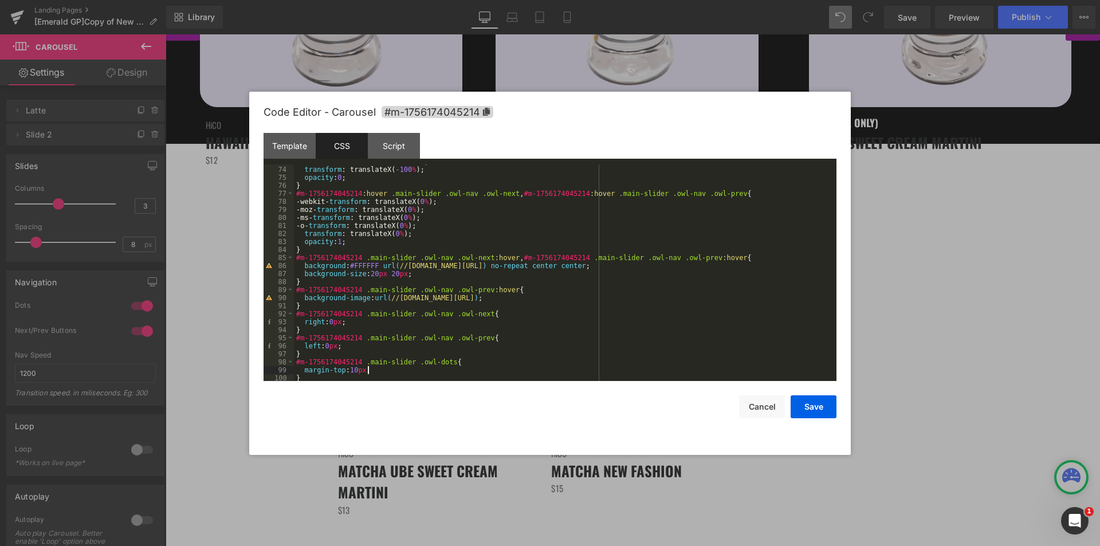
scroll to position [550, 0]
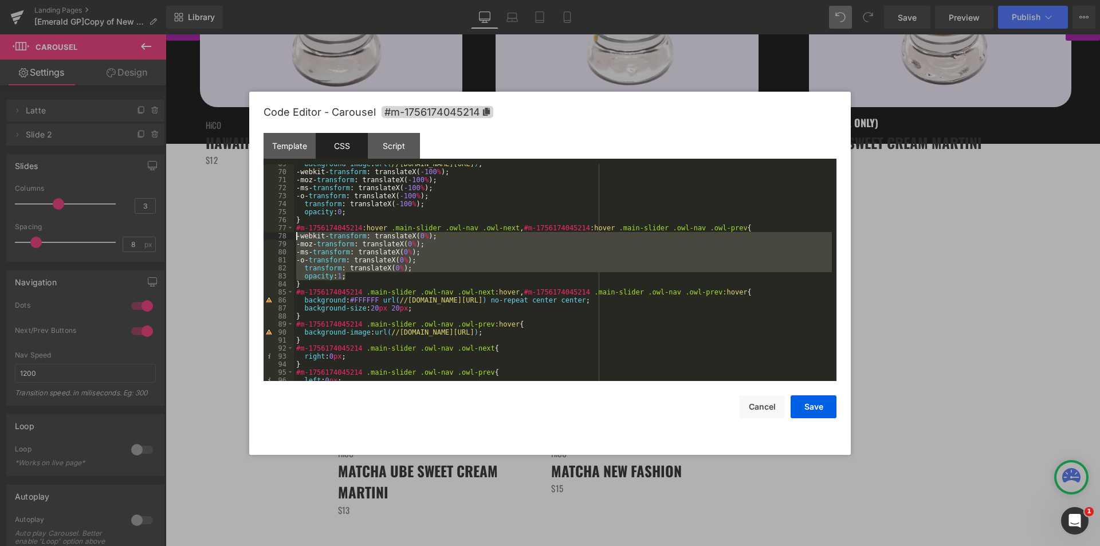
drag, startPoint x: 355, startPoint y: 276, endPoint x: 298, endPoint y: 236, distance: 69.8
click at [298, 236] on div "background-image : url( //d1um8515vdn9kb.cloudfront.net/images/prev.png ) ; -we…" at bounding box center [563, 276] width 538 height 233
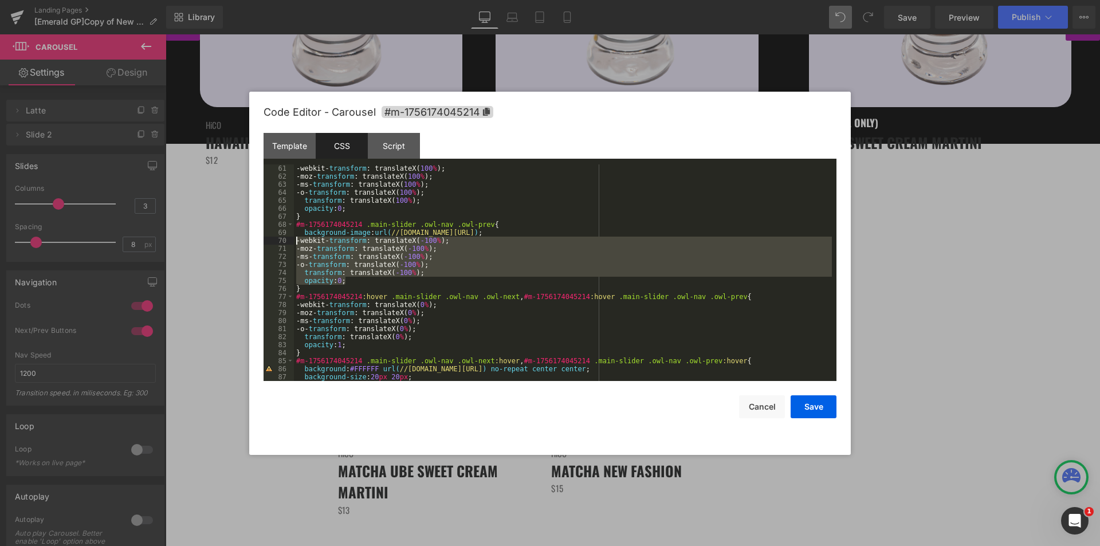
drag, startPoint x: 324, startPoint y: 270, endPoint x: 276, endPoint y: 244, distance: 54.9
click at [276, 244] on pre "61 62 63 64 65 66 67 68 69 70 71 72 73 74 75 76 77 78 79 80 81 82 83 84 85 86 8…" at bounding box center [550, 272] width 573 height 217
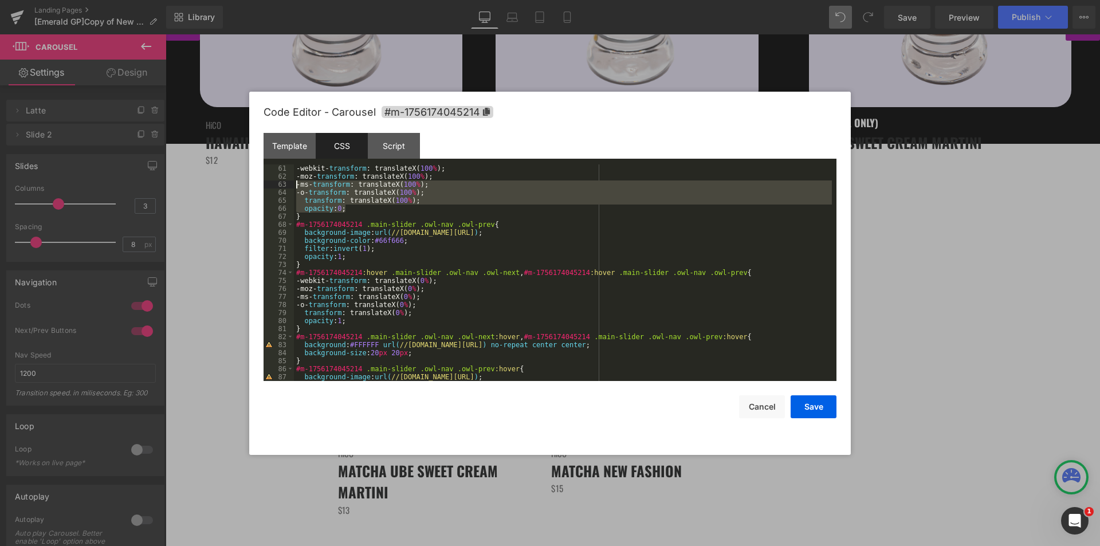
scroll to position [413, 0]
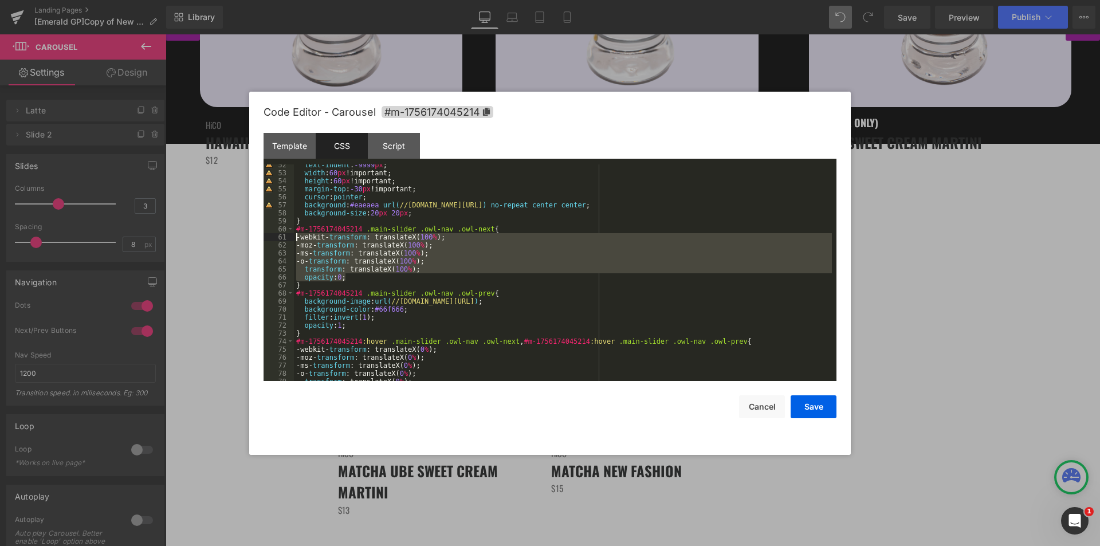
drag, startPoint x: 345, startPoint y: 205, endPoint x: 295, endPoint y: 234, distance: 58.0
click at [295, 234] on div "text-indent : -9999 px ; width : 60 px !important; height : 60 px !important; m…" at bounding box center [563, 277] width 538 height 233
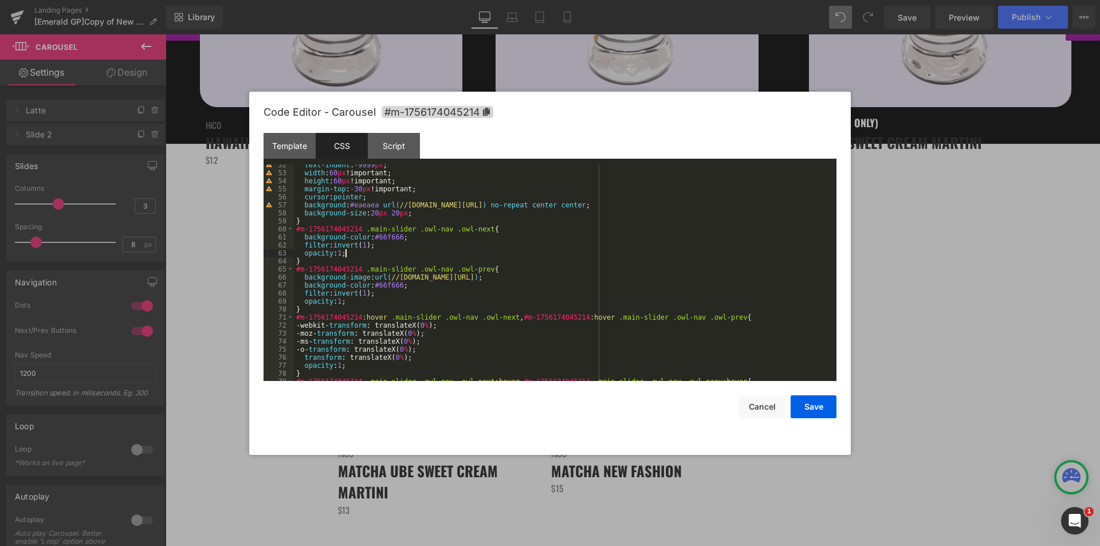
scroll to position [481, 0]
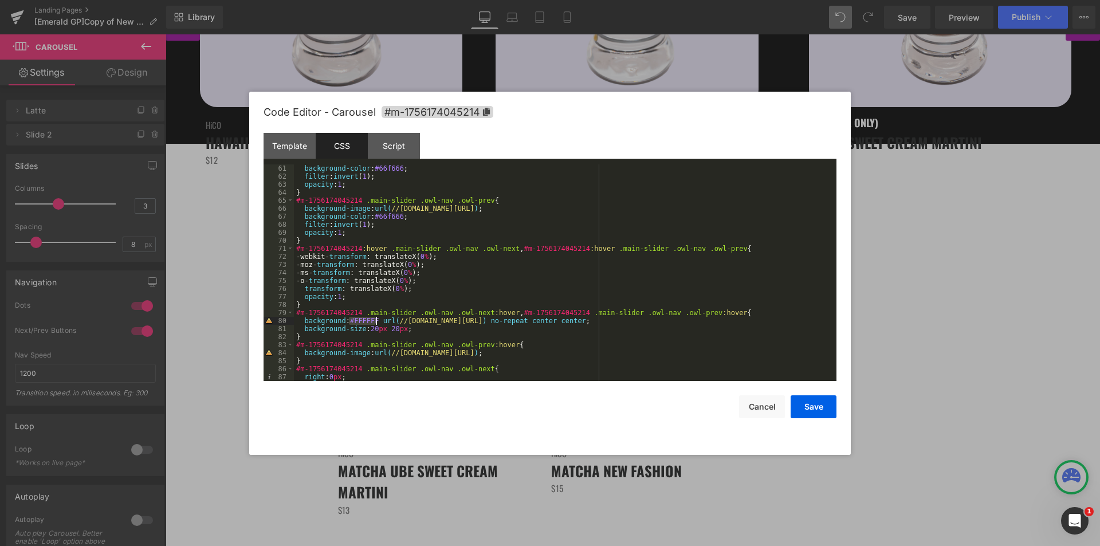
drag, startPoint x: 349, startPoint y: 321, endPoint x: 375, endPoint y: 319, distance: 25.8
click at [375, 319] on div "background-color : #66f666 ; filter : invert ( 1 ); opacity : 1 ; } #m-17561740…" at bounding box center [563, 280] width 538 height 233
click at [815, 411] on button "Save" at bounding box center [814, 406] width 46 height 23
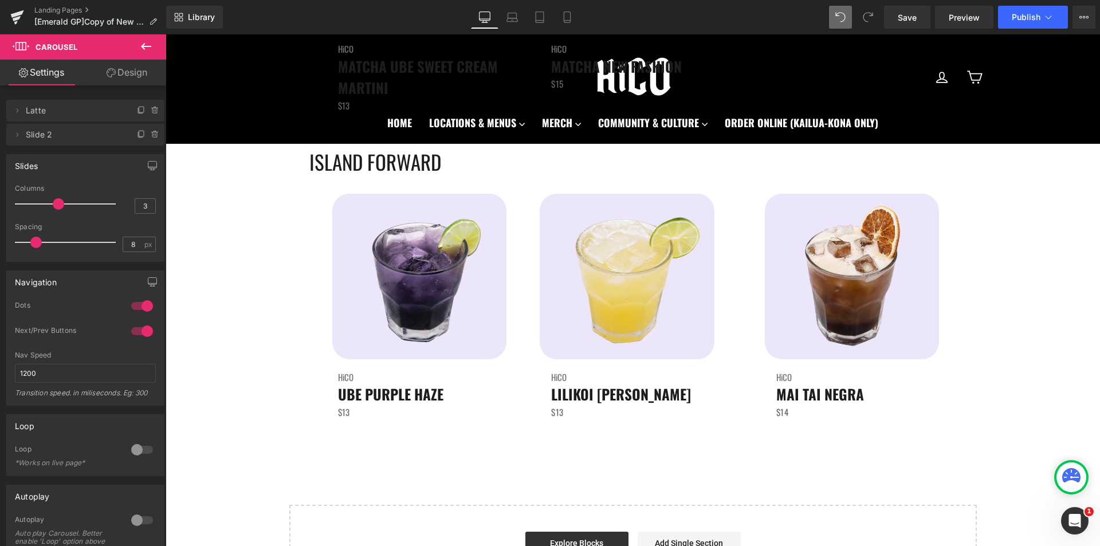
scroll to position [3782, 0]
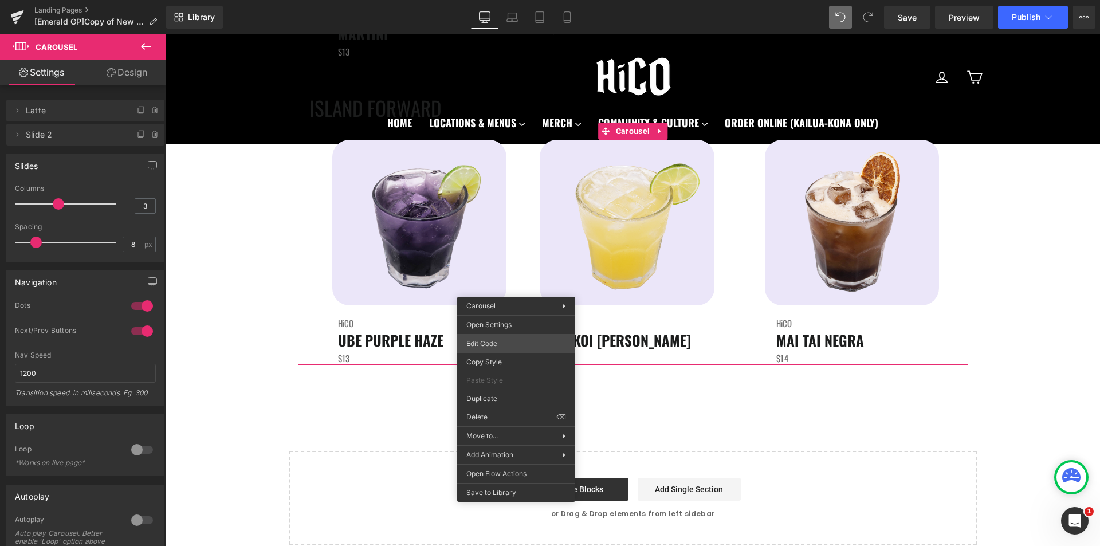
click at [505, 0] on div "Carousel You are previewing how the will restyle your page. You can not edit El…" at bounding box center [550, 0] width 1100 height 0
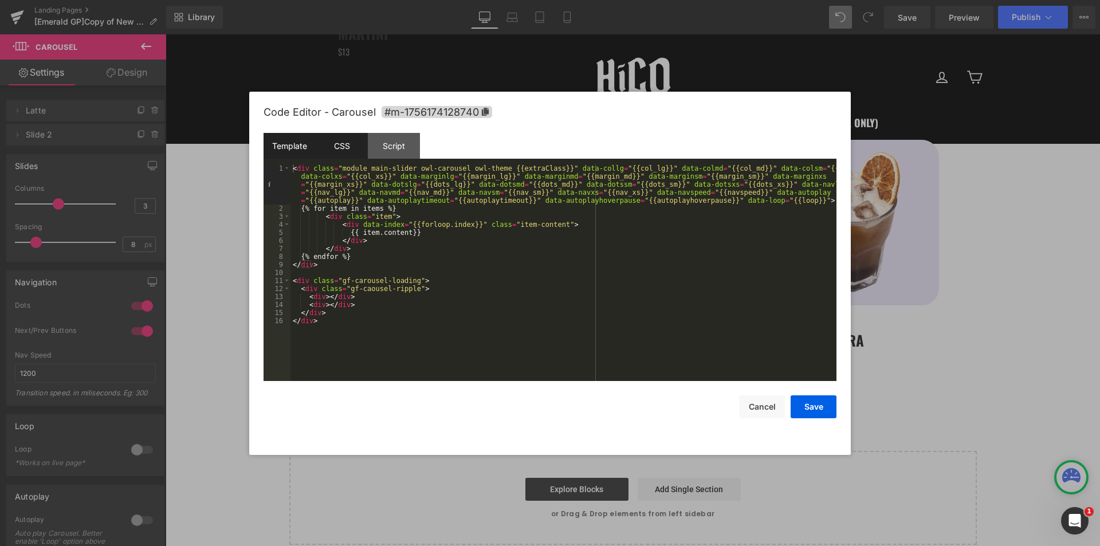
click at [342, 150] on div "CSS" at bounding box center [342, 146] width 52 height 26
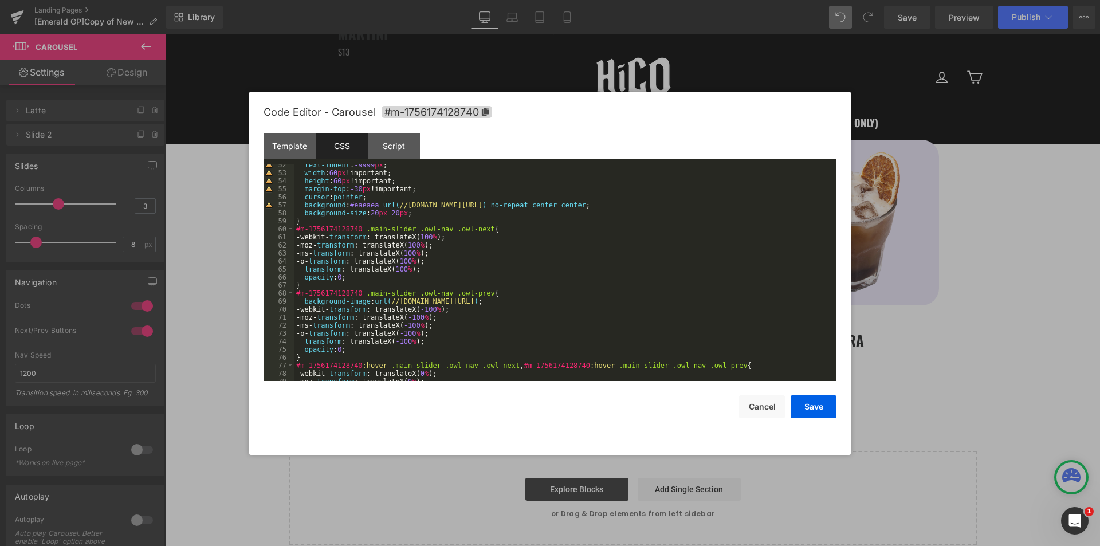
scroll to position [413, 0]
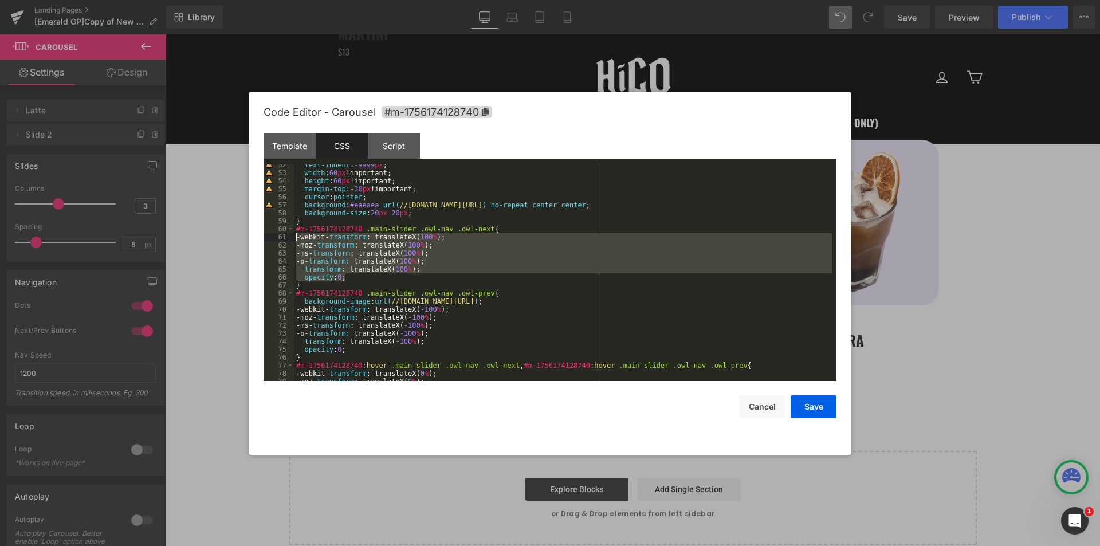
drag, startPoint x: 346, startPoint y: 276, endPoint x: 264, endPoint y: 234, distance: 92.5
click at [264, 234] on pre "52 53 54 55 56 57 58 59 60 61 62 63 64 65 66 67 68 69 70 71 72 73 74 75 76 77 7…" at bounding box center [550, 272] width 573 height 217
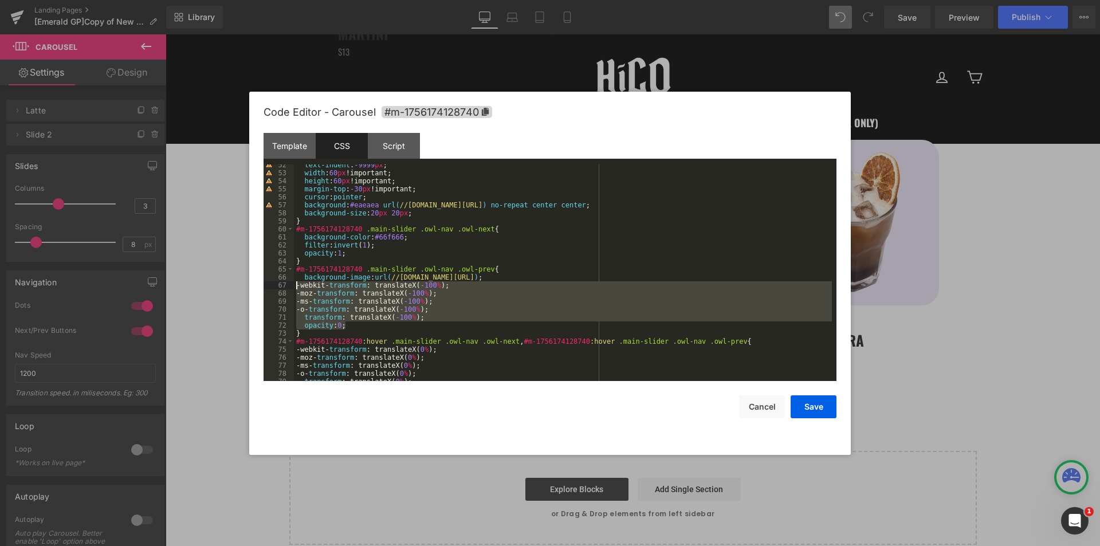
drag, startPoint x: 346, startPoint y: 322, endPoint x: 269, endPoint y: 281, distance: 86.9
click at [269, 281] on pre "52 53 54 55 56 57 58 59 60 61 62 63 64 65 66 67 68 69 70 71 72 73 74 75 76 77 7…" at bounding box center [550, 272] width 573 height 217
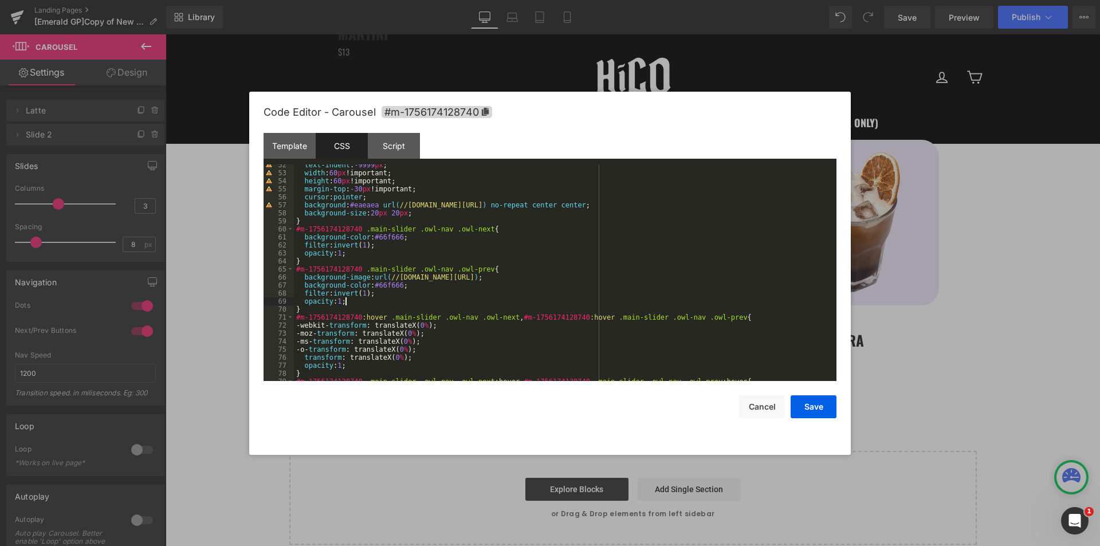
scroll to position [447, 0]
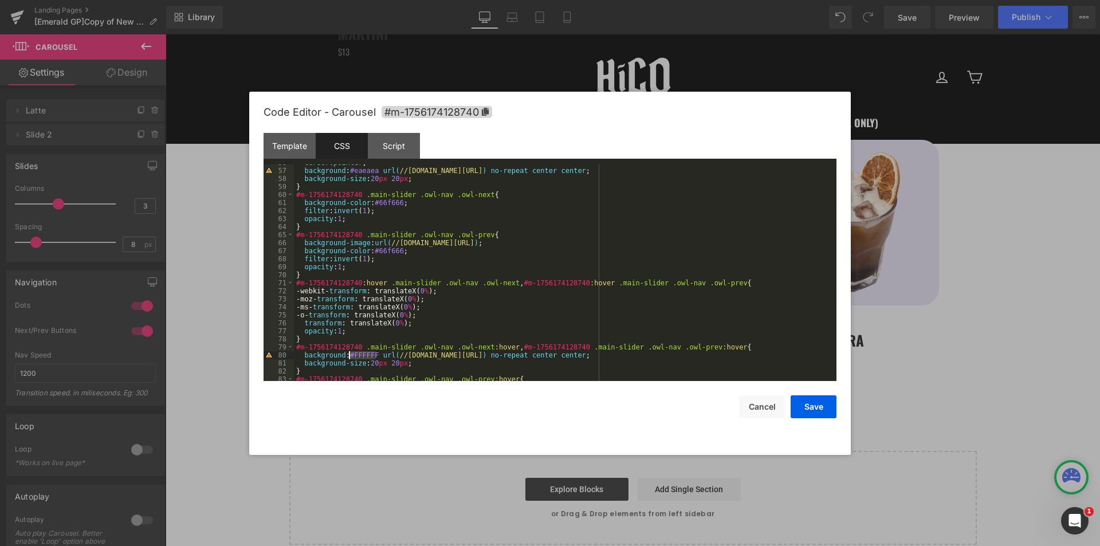
drag, startPoint x: 375, startPoint y: 354, endPoint x: 348, endPoint y: 353, distance: 26.9
click at [348, 353] on div "cursor : pointer ; background : #eaeaea url( //[DOMAIN_NAME][URL] ) no-repeat c…" at bounding box center [563, 275] width 538 height 233
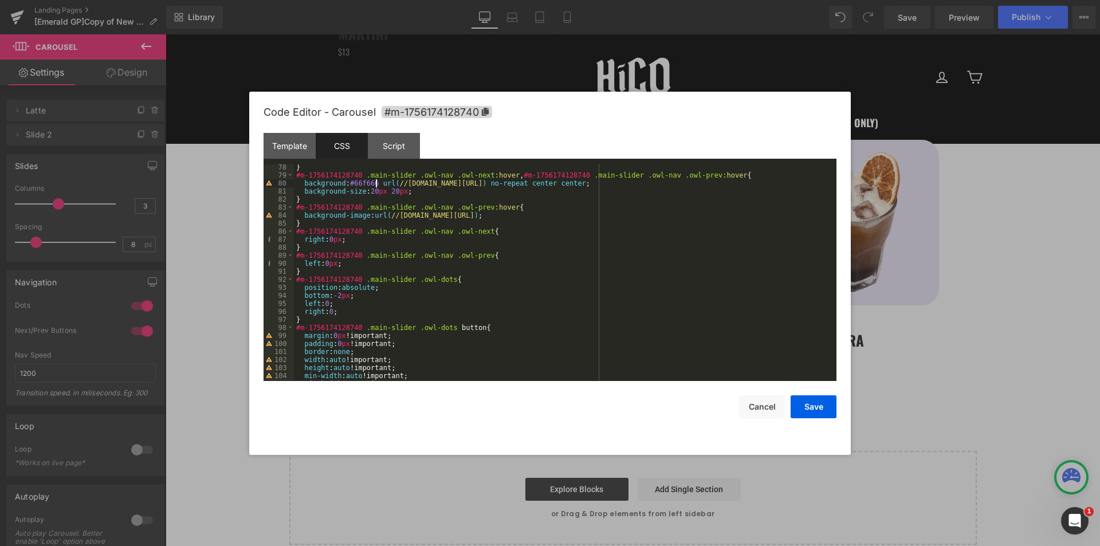
scroll to position [619, 0]
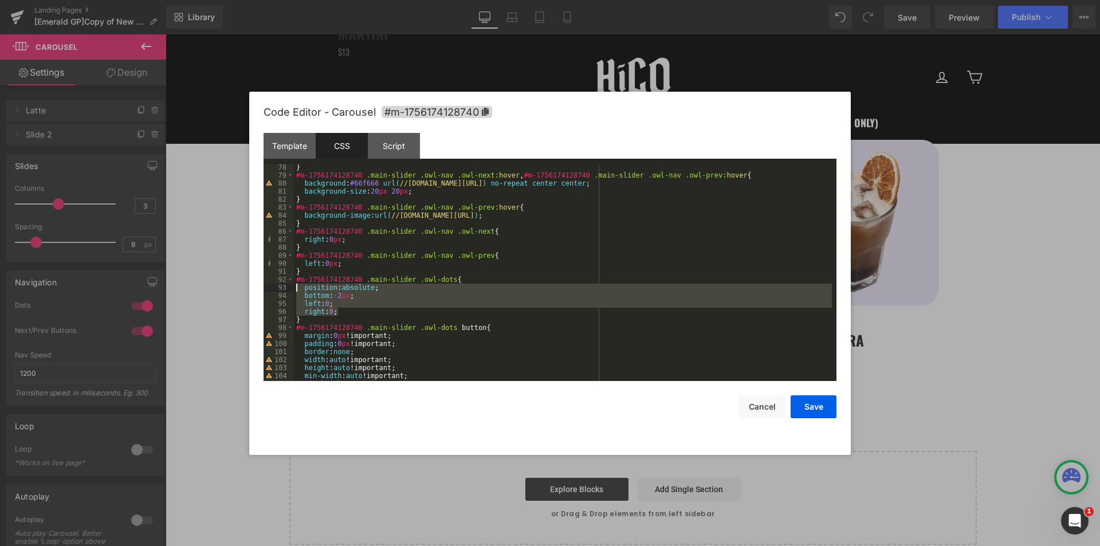
drag, startPoint x: 337, startPoint y: 309, endPoint x: 269, endPoint y: 289, distance: 71.1
click at [269, 289] on pre "78 79 80 81 82 83 84 85 86 87 88 89 90 91 92 93 94 95 96 97 98 99 100 101 102 1…" at bounding box center [550, 272] width 573 height 217
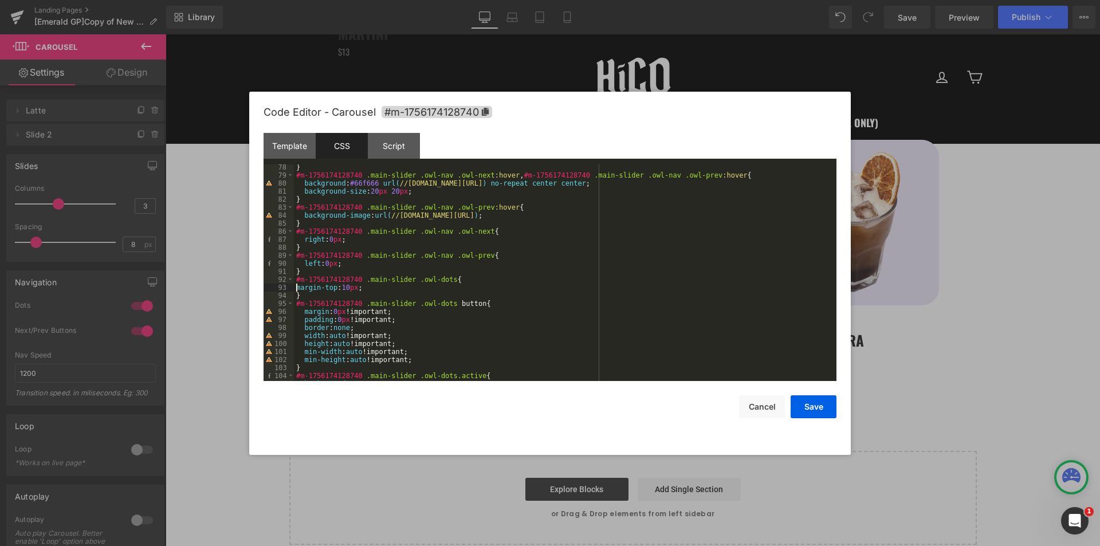
click at [298, 288] on div "} #m-1756174128740 .main-slider .owl-nav .owl-next :hover , #m-1756174128740 .m…" at bounding box center [563, 279] width 538 height 233
click at [821, 399] on button "Save" at bounding box center [814, 406] width 46 height 23
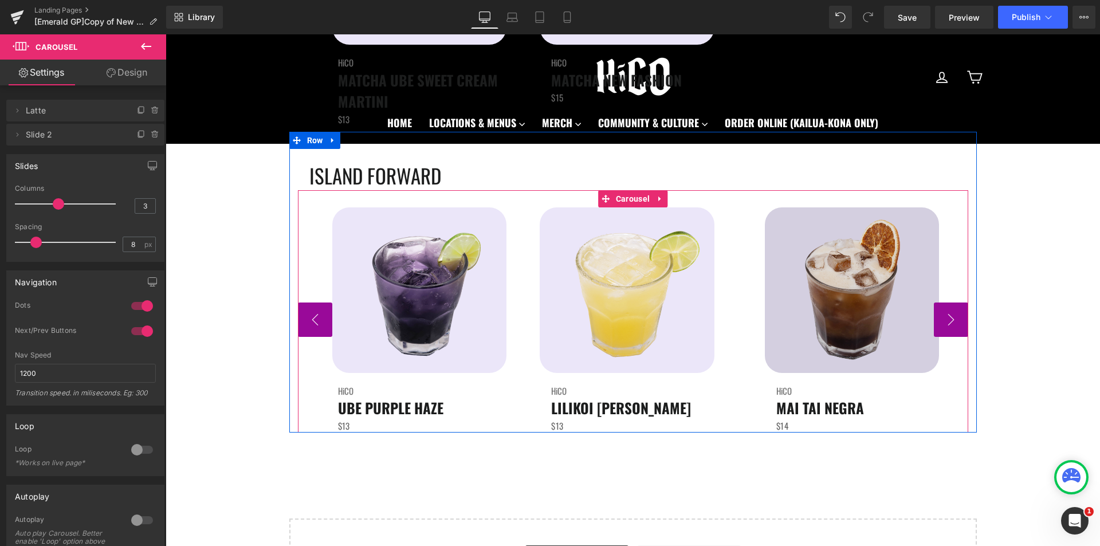
scroll to position [3725, 0]
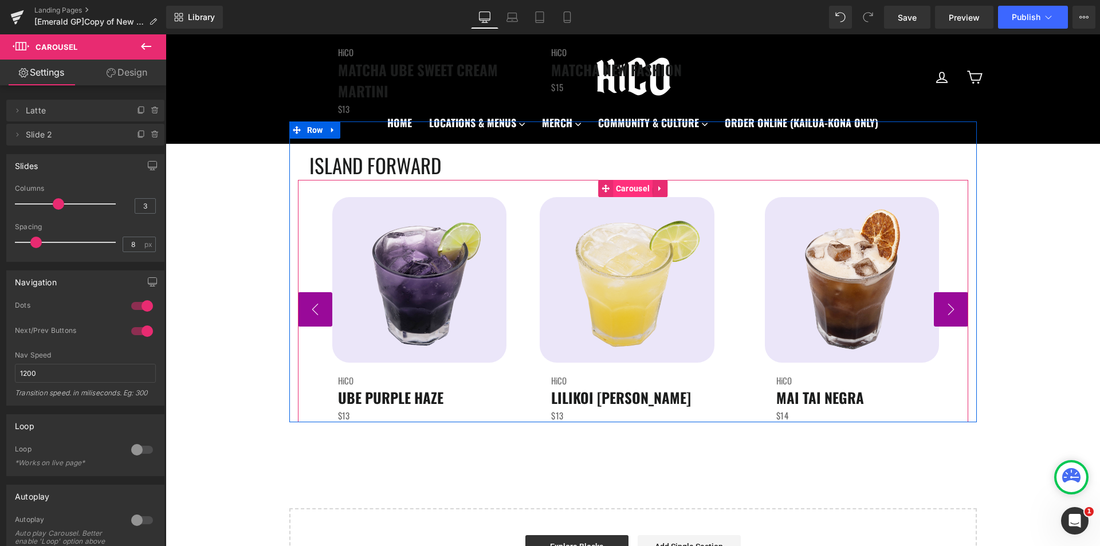
click at [622, 190] on span "Carousel" at bounding box center [633, 188] width 40 height 17
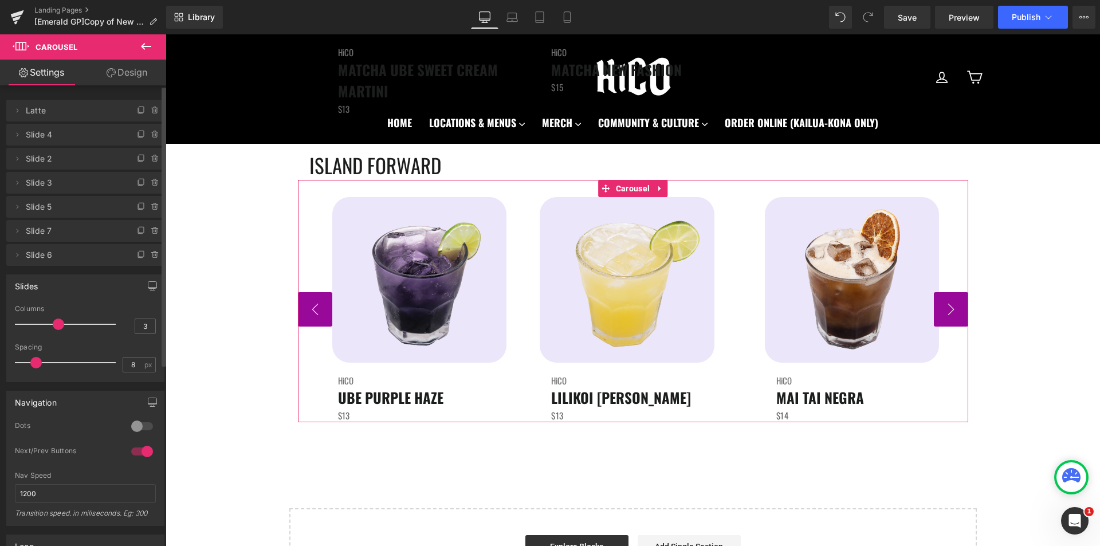
drag, startPoint x: 132, startPoint y: 427, endPoint x: 50, endPoint y: 394, distance: 89.2
click at [132, 427] on div at bounding box center [142, 426] width 28 height 18
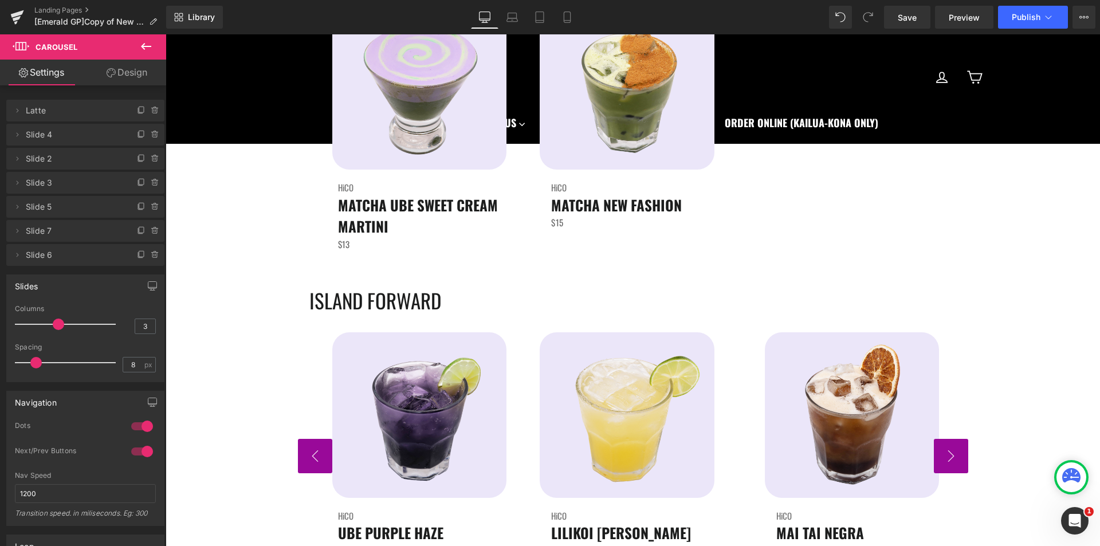
scroll to position [3495, 0]
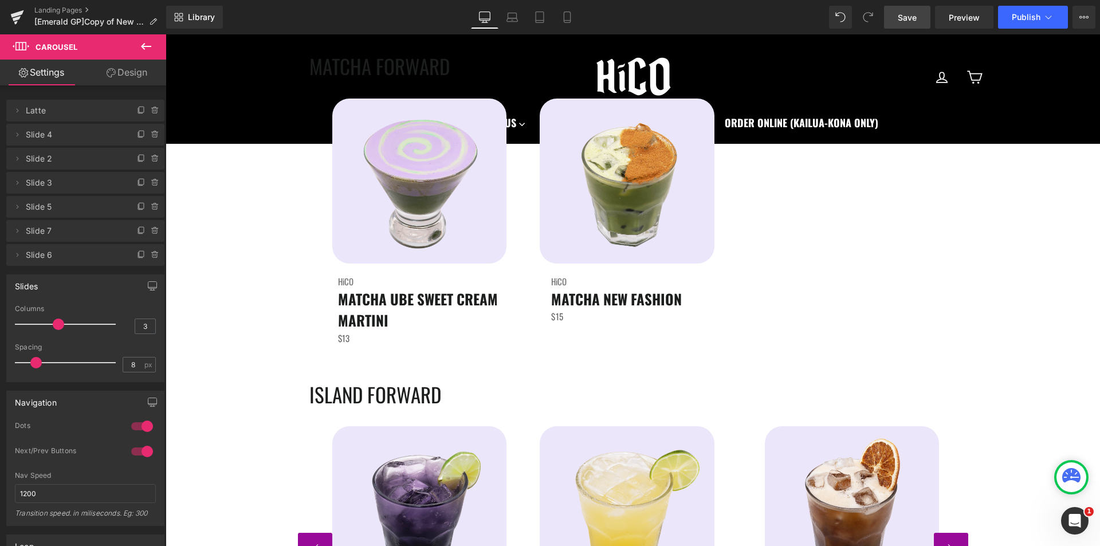
click at [916, 19] on span "Save" at bounding box center [907, 17] width 19 height 12
